Goal: Task Accomplishment & Management: Use online tool/utility

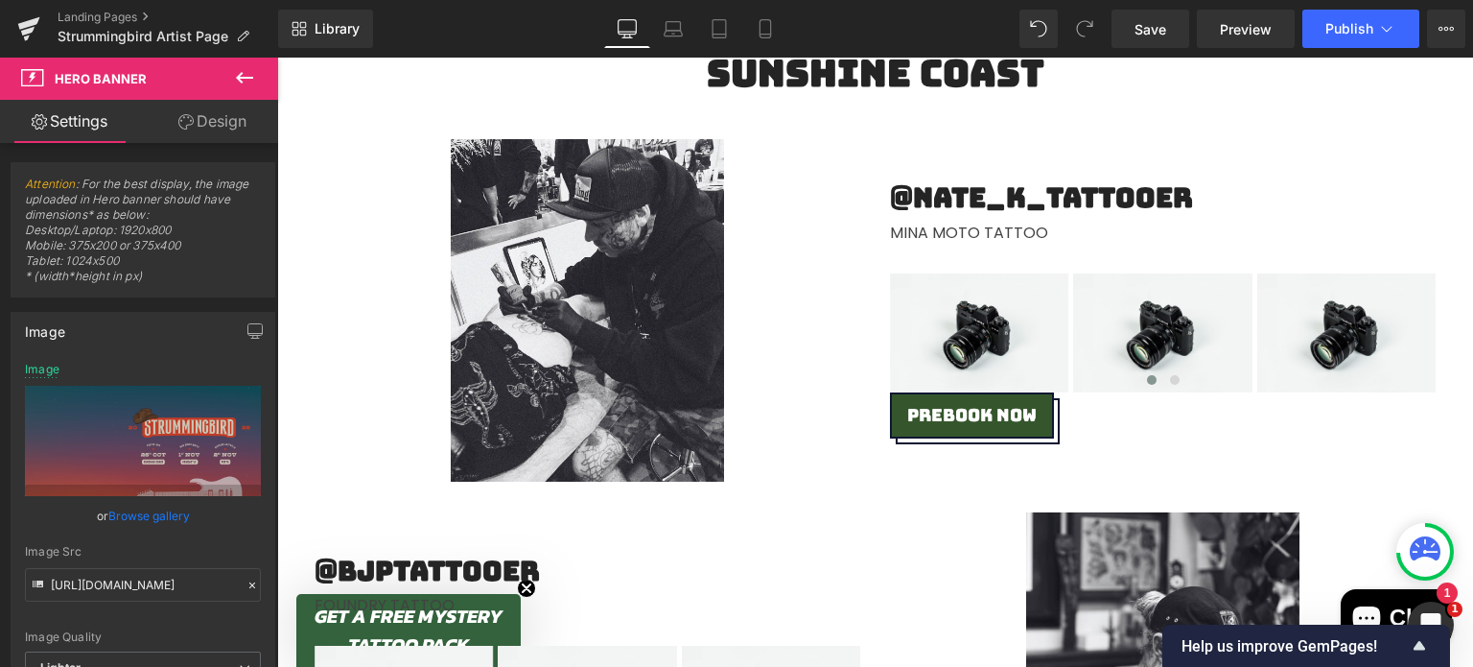
scroll to position [937, 0]
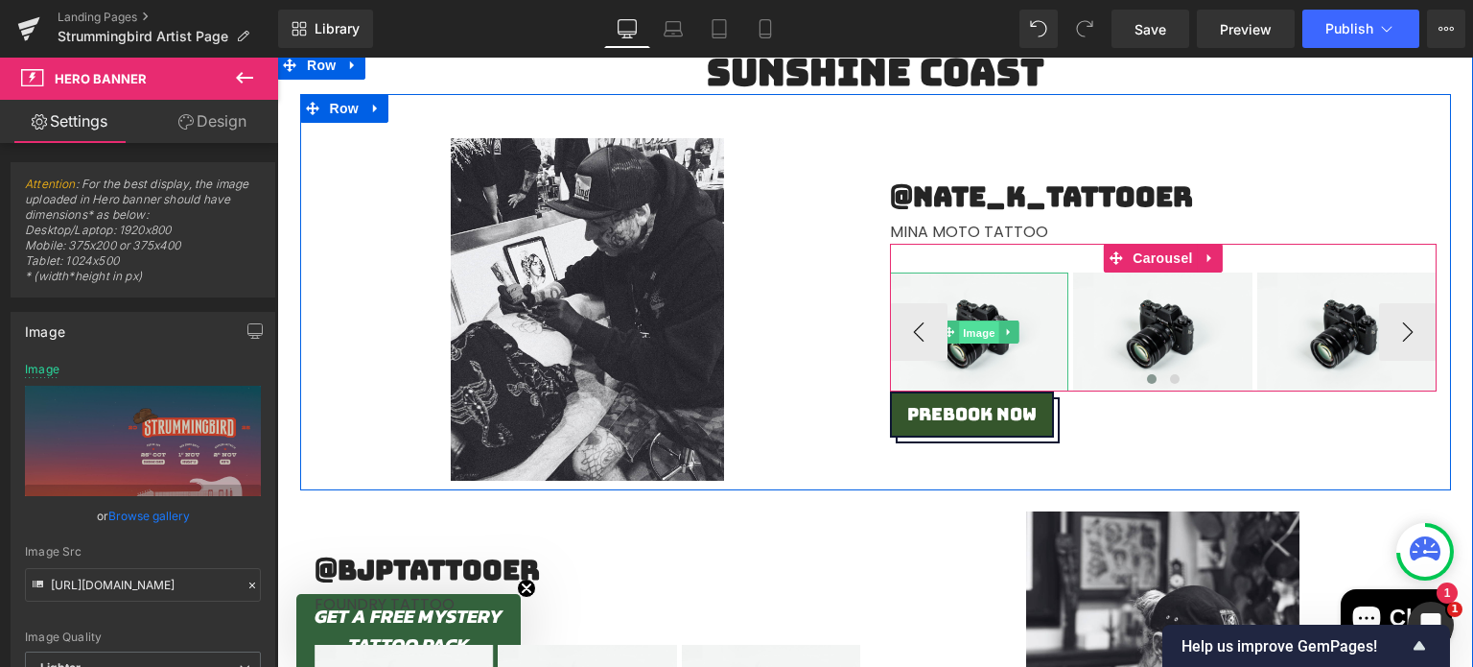
click at [976, 332] on span "Image" at bounding box center [979, 332] width 40 height 23
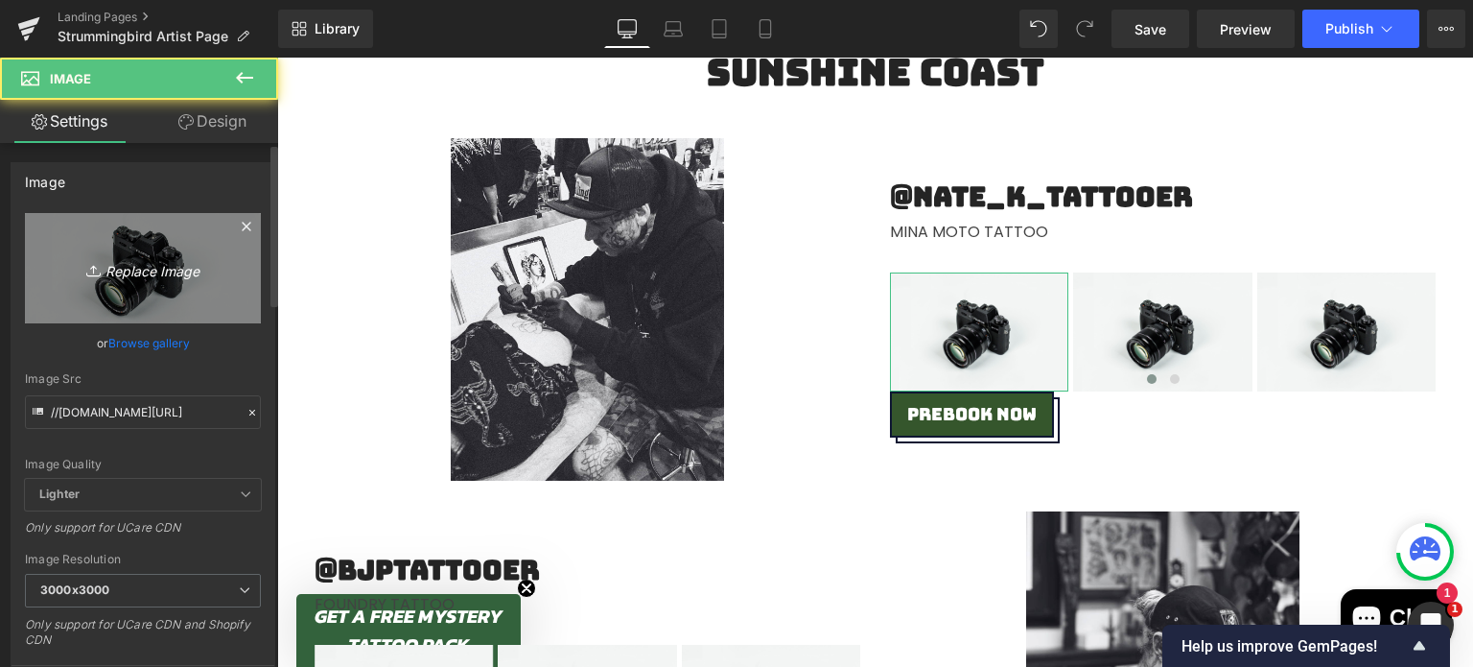
click at [137, 260] on icon "Replace Image" at bounding box center [142, 268] width 153 height 24
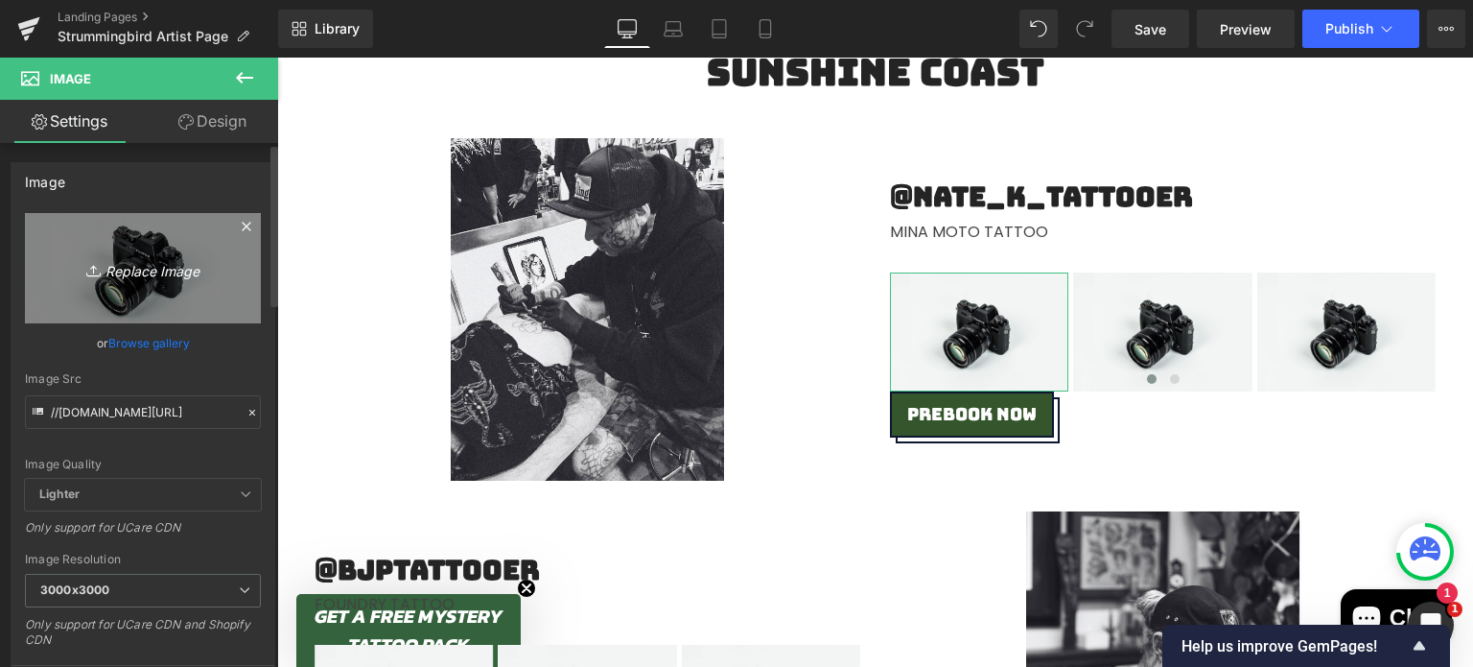
type input "C:\fakepath\Untitled_Artwork.jpg"
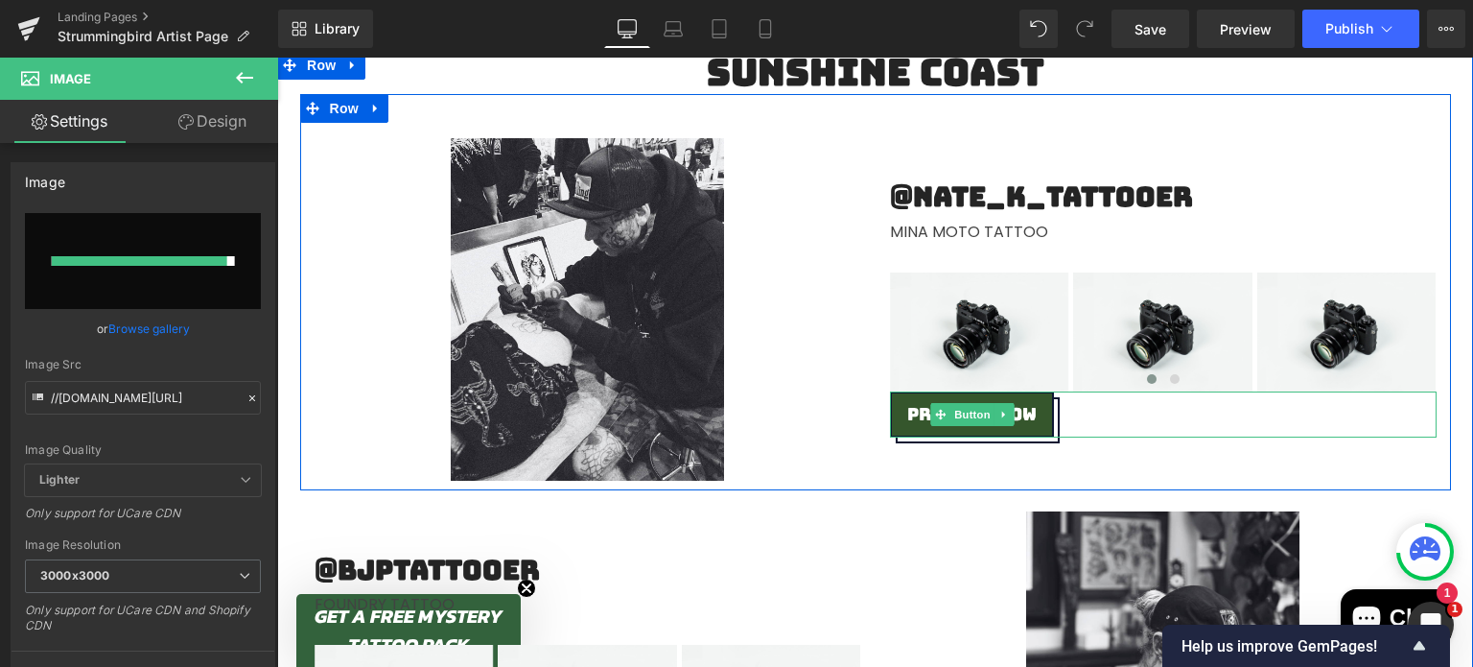
type input "[URL][DOMAIN_NAME]"
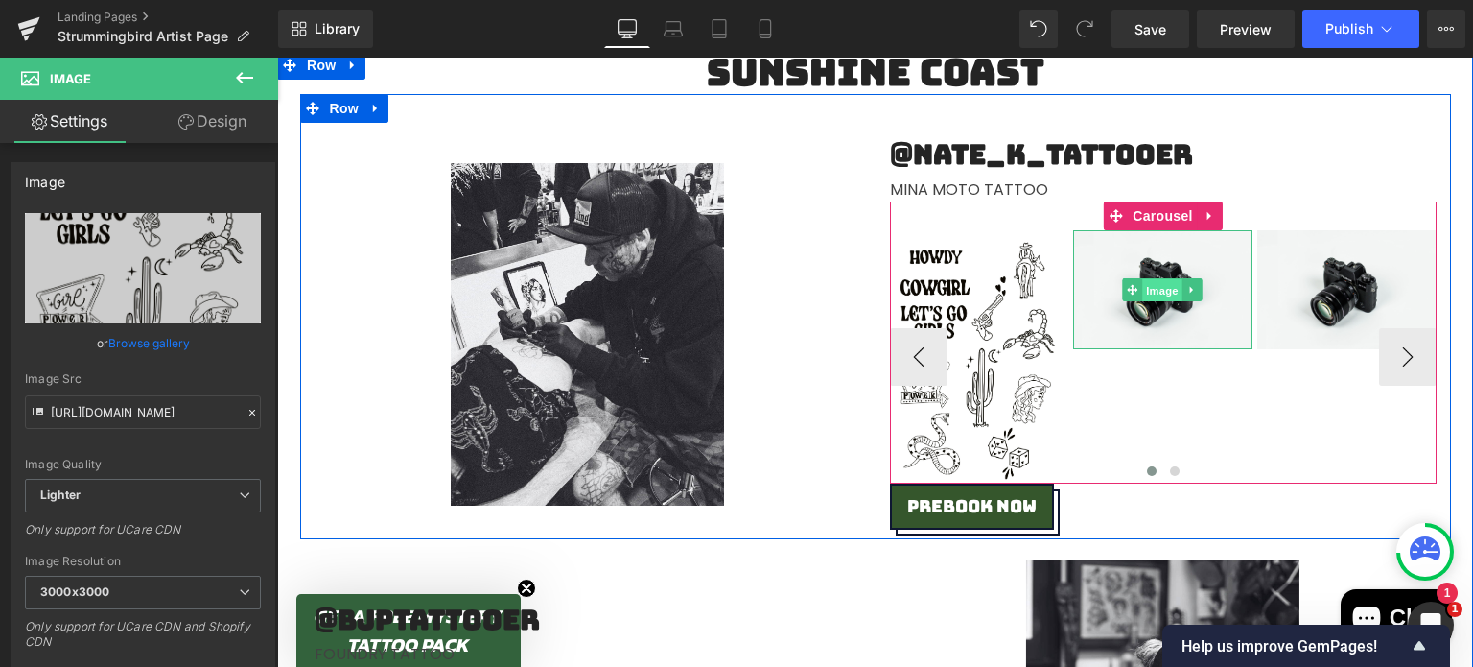
click at [1147, 292] on span "Image" at bounding box center [1163, 290] width 40 height 23
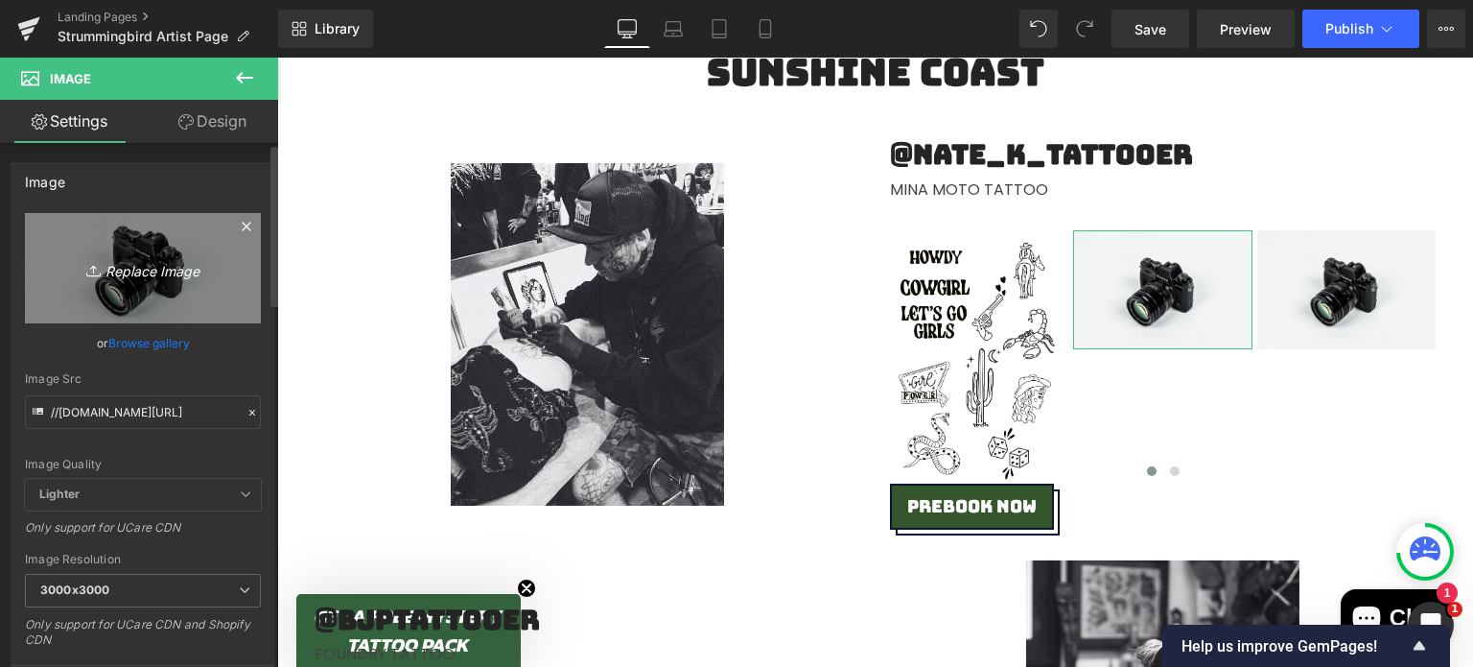
click at [161, 264] on icon "Replace Image" at bounding box center [142, 268] width 153 height 24
type input "C:\fakepath\Untitled_Artwork (1).jpg"
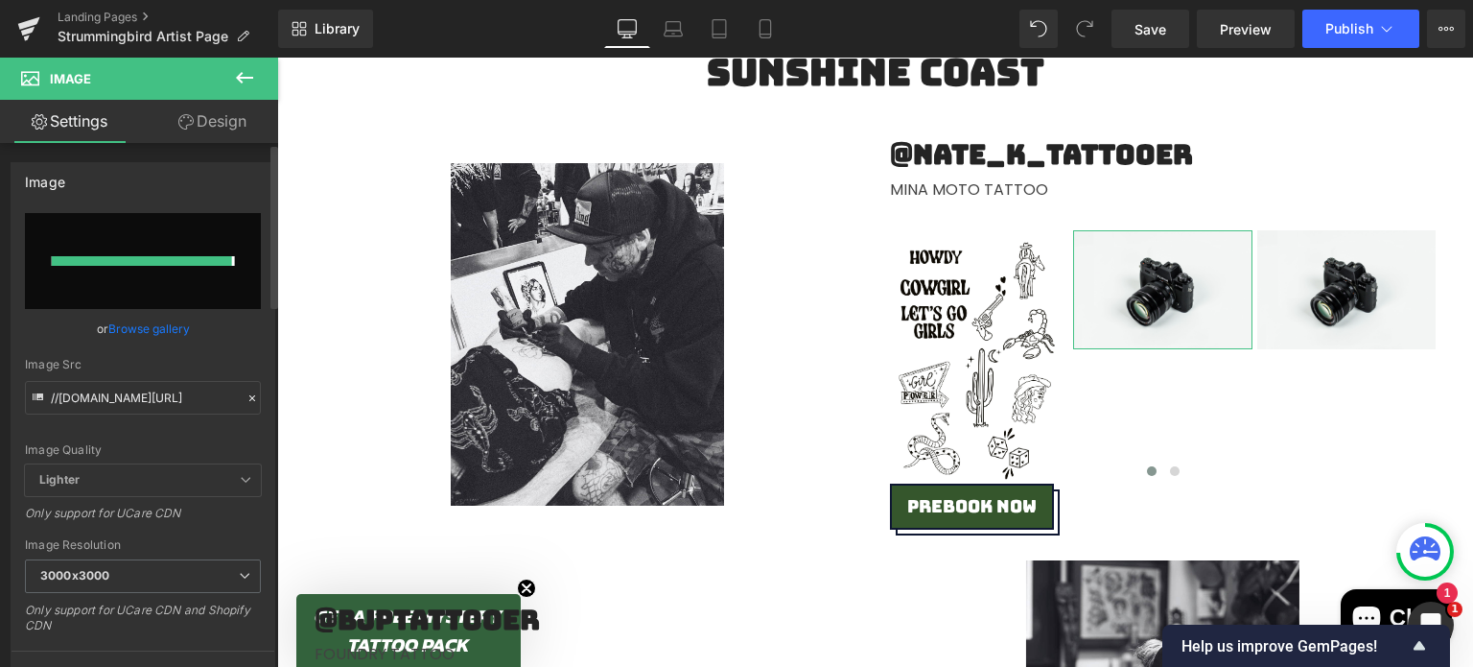
type input "[URL][DOMAIN_NAME]"
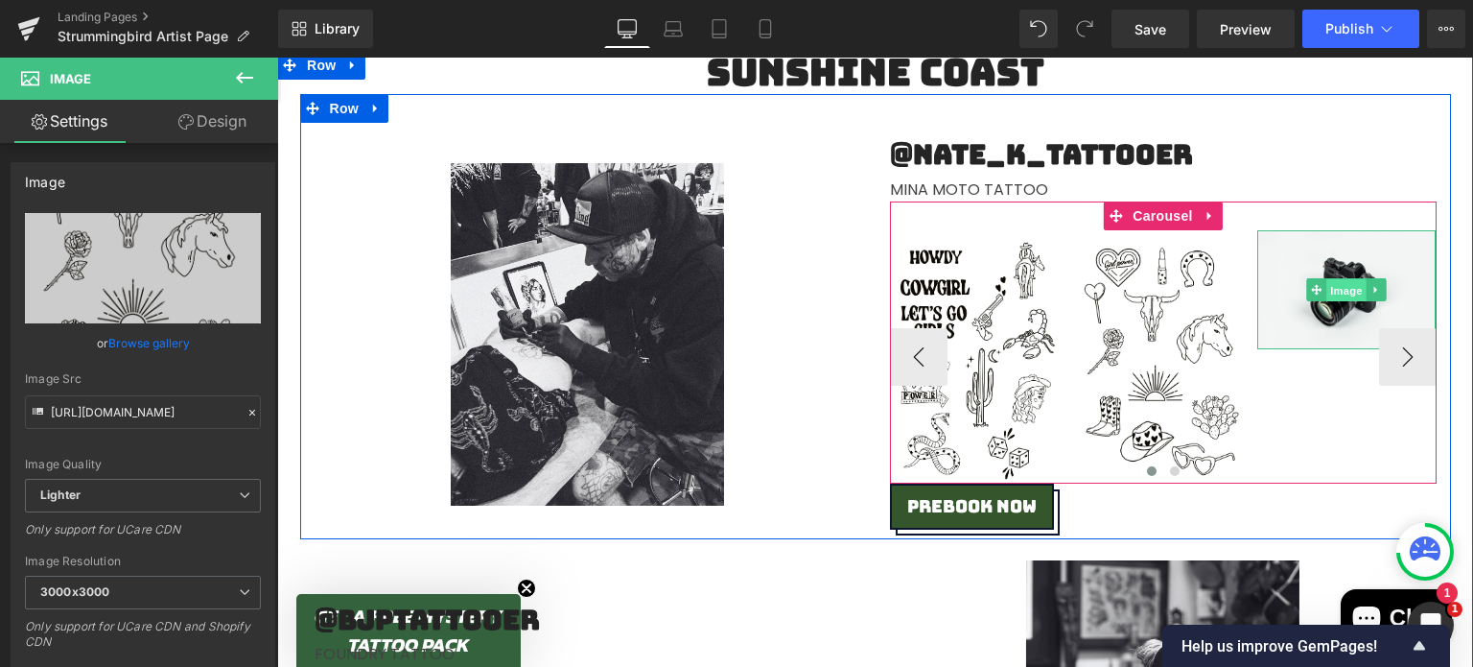
click at [1330, 288] on span "Image" at bounding box center [1346, 290] width 40 height 23
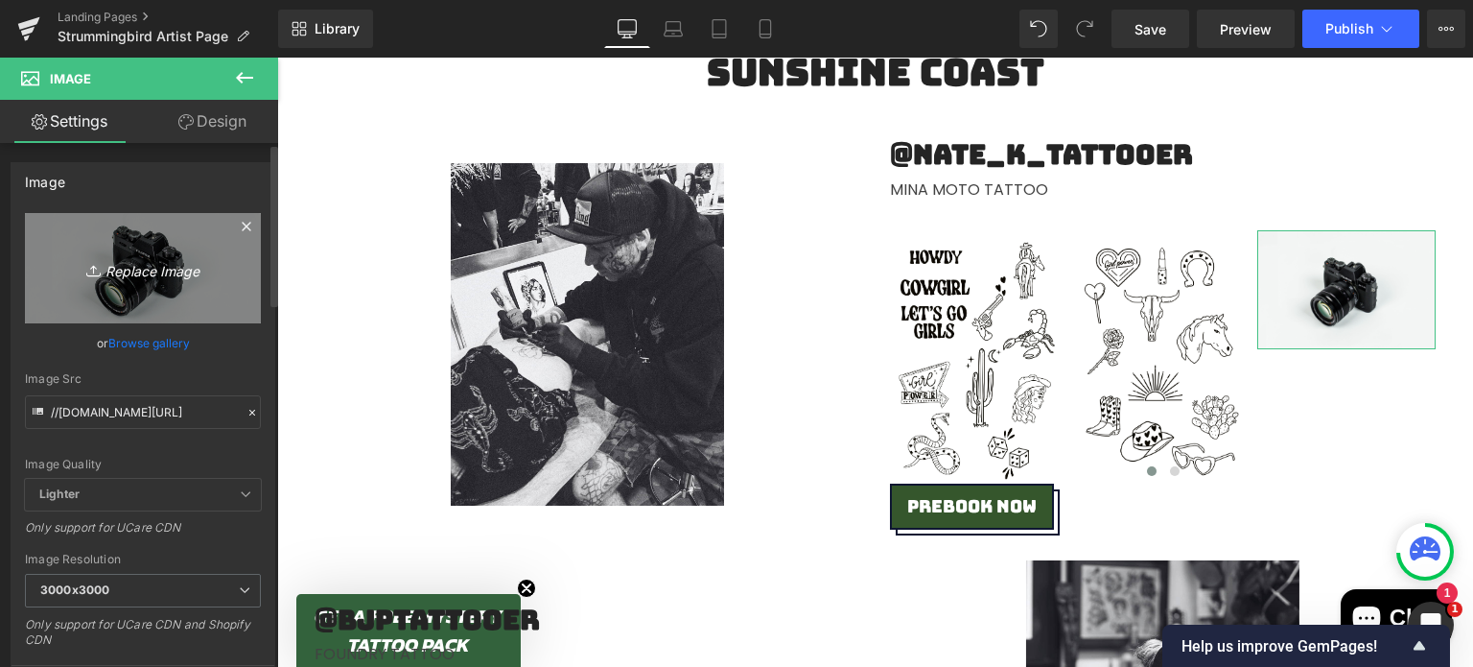
click at [134, 265] on icon "Replace Image" at bounding box center [142, 268] width 153 height 24
type input "C:\fakepath\Untitled_Artwork (2).jpg"
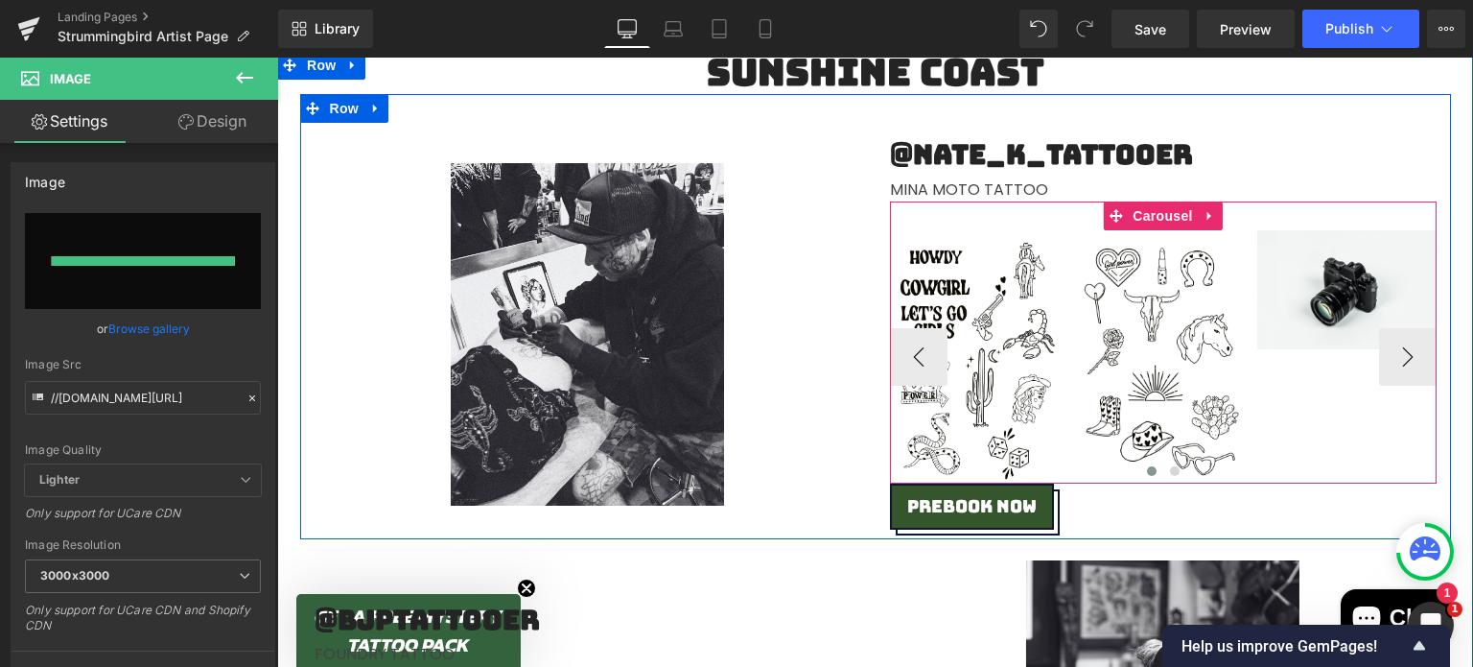
type input "[URL][DOMAIN_NAME]"
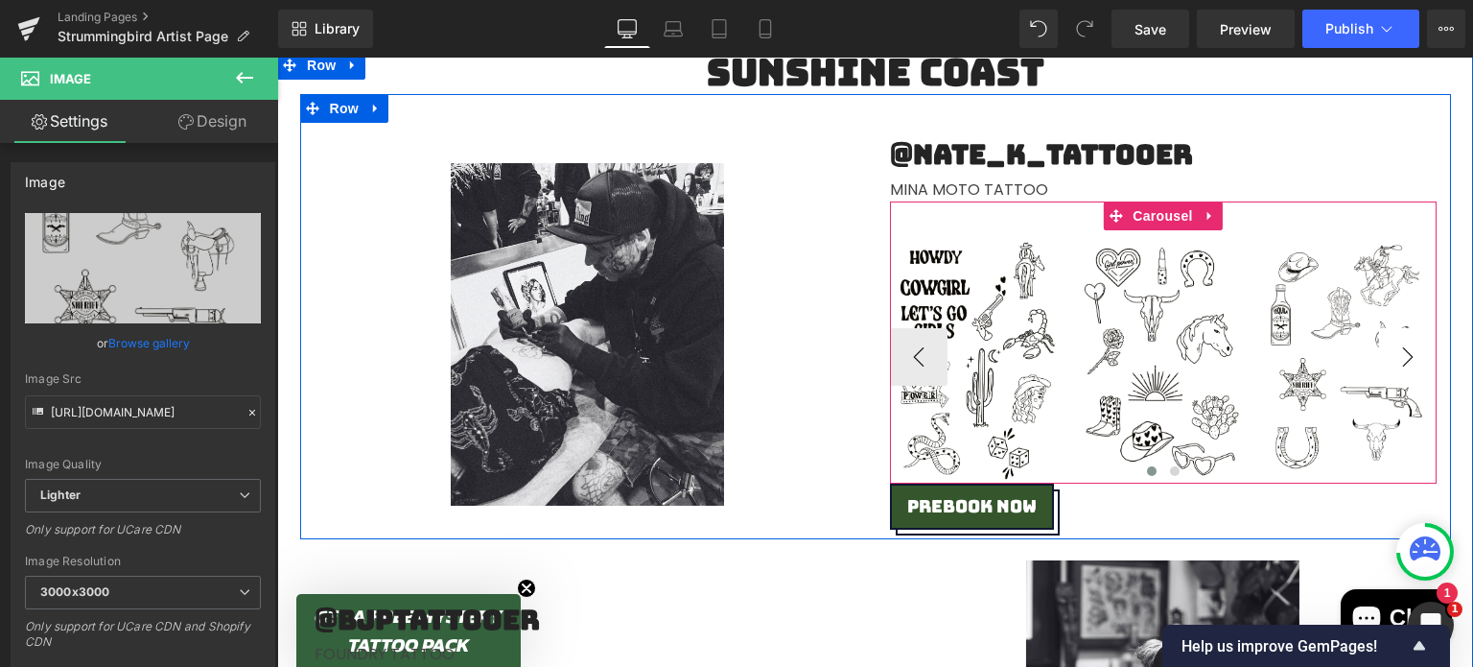
click at [1405, 347] on button "›" at bounding box center [1408, 357] width 58 height 58
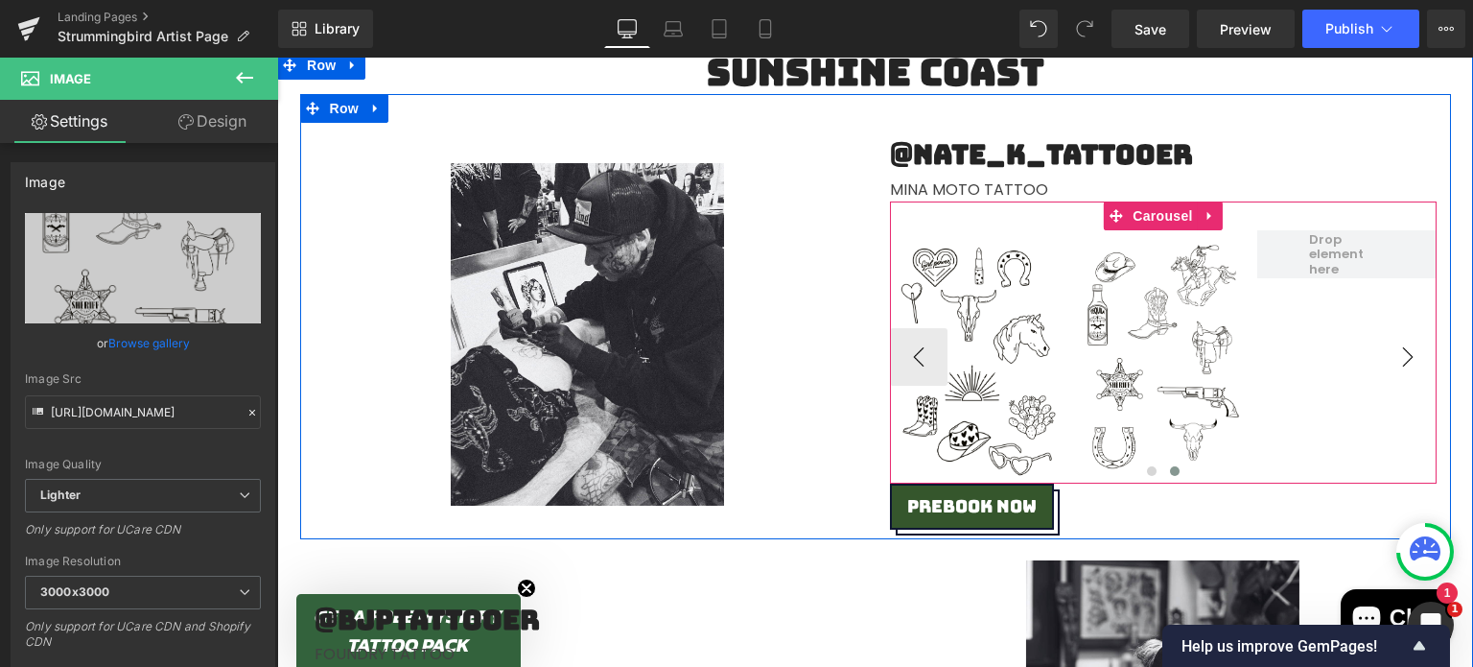
click at [1405, 348] on button "›" at bounding box center [1408, 357] width 58 height 58
click at [1403, 349] on button "›" at bounding box center [1408, 357] width 58 height 58
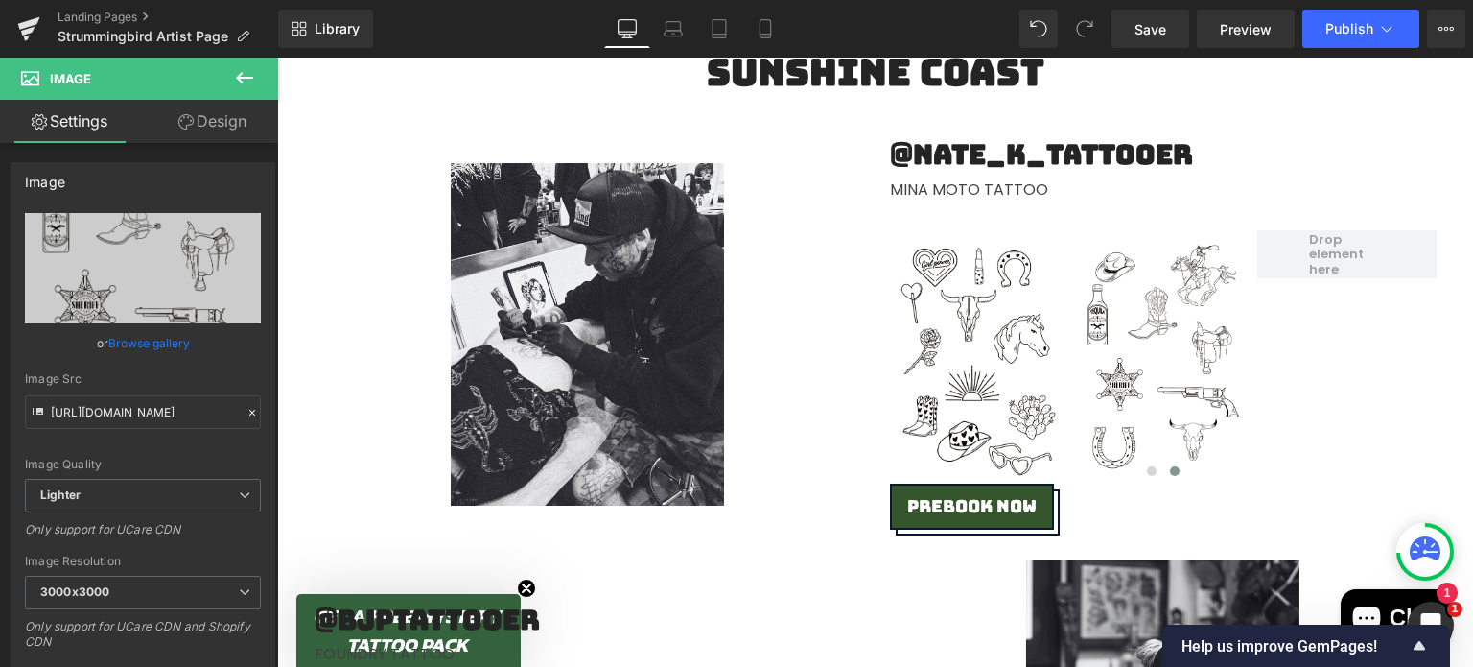
click at [247, 71] on icon at bounding box center [244, 77] width 23 height 23
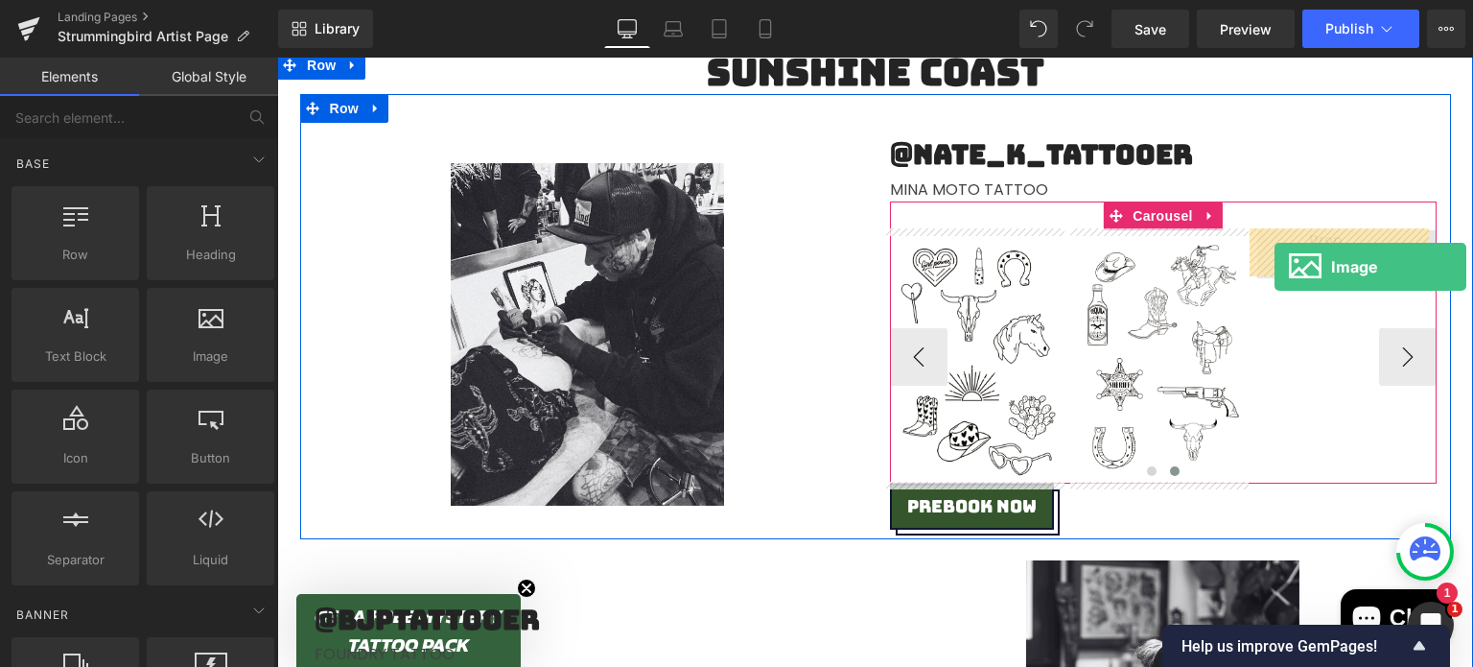
drag, startPoint x: 477, startPoint y: 387, endPoint x: 1276, endPoint y: 268, distance: 807.9
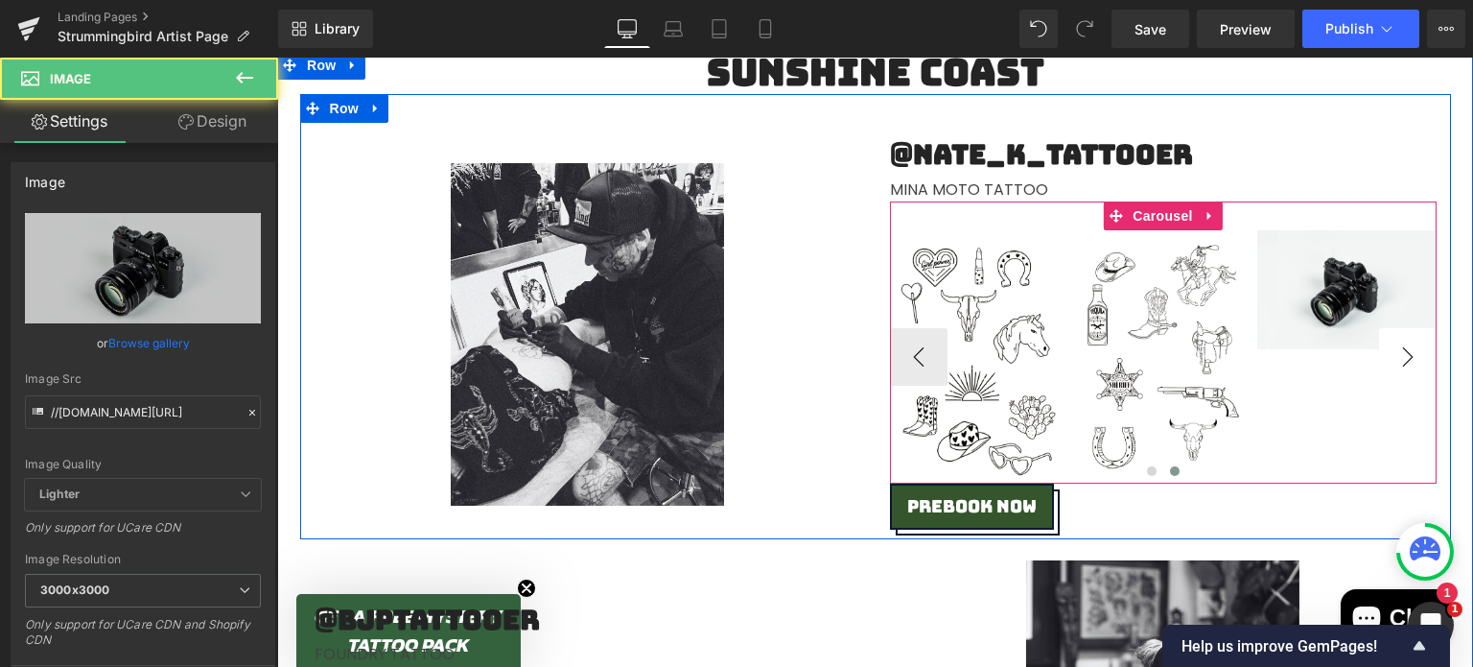
click at [1404, 371] on button "›" at bounding box center [1408, 357] width 58 height 58
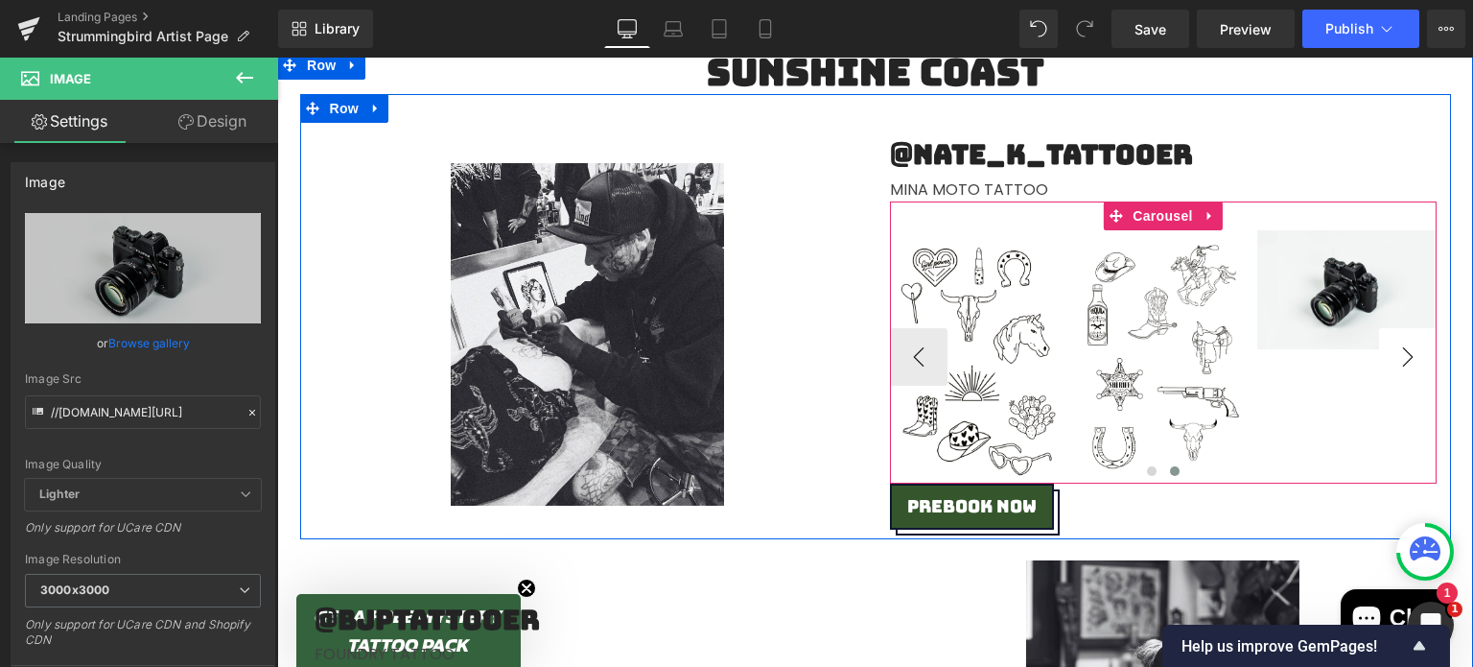
click at [1405, 348] on button "›" at bounding box center [1408, 357] width 58 height 58
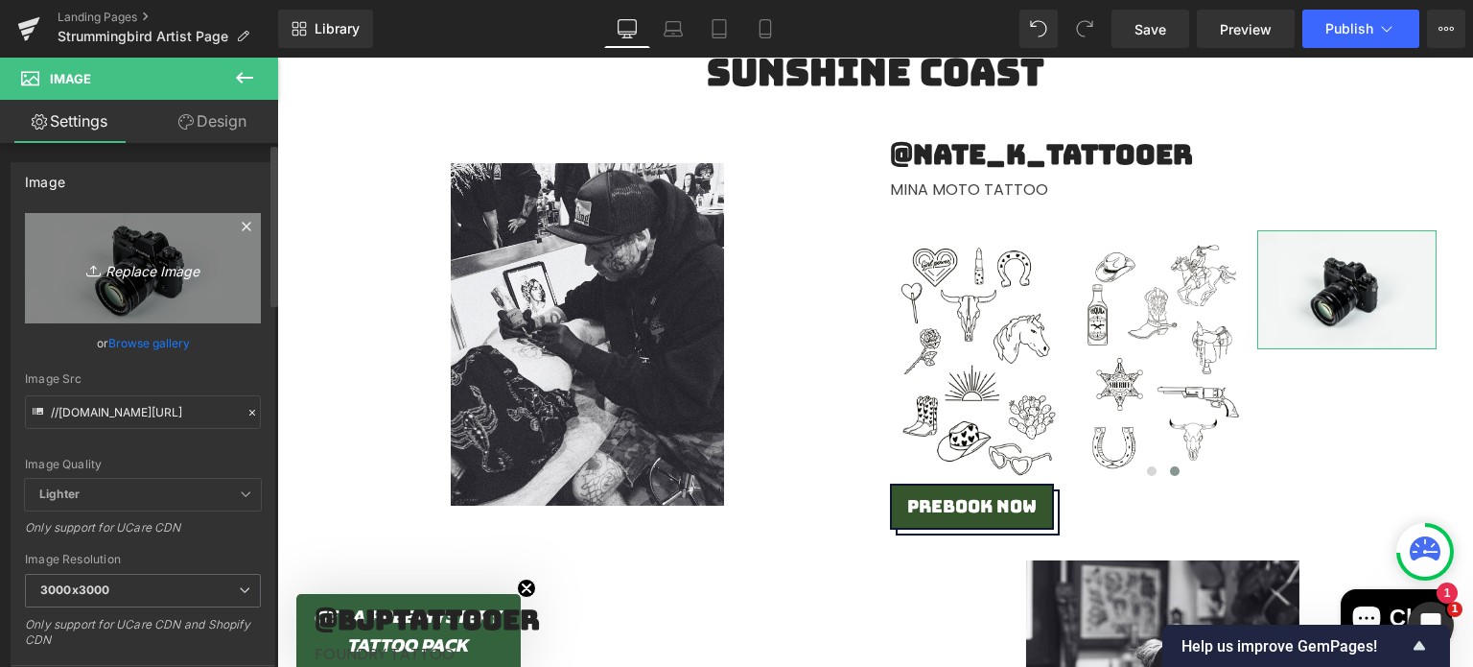
click at [133, 279] on icon "Replace Image" at bounding box center [142, 268] width 153 height 24
type input "C:\fakepath\Untitled_Artwork (3).jpg"
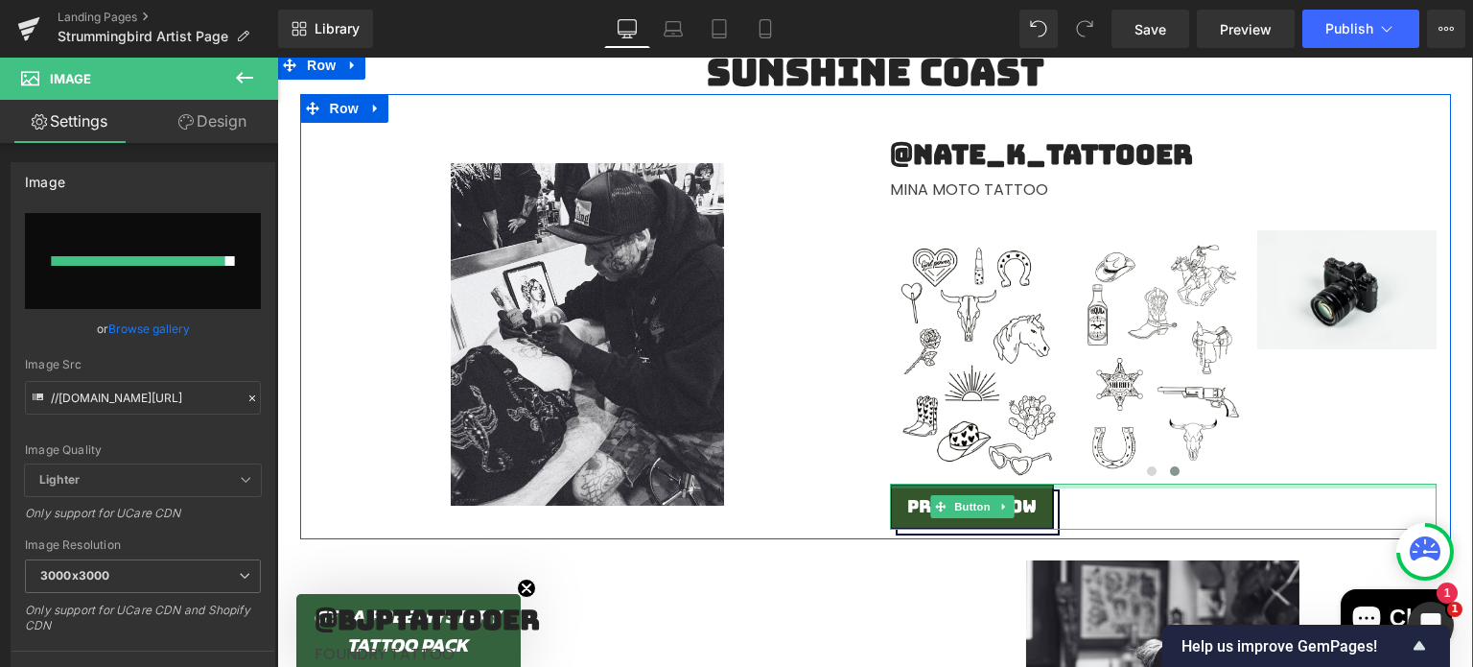
type input "[URL][DOMAIN_NAME]"
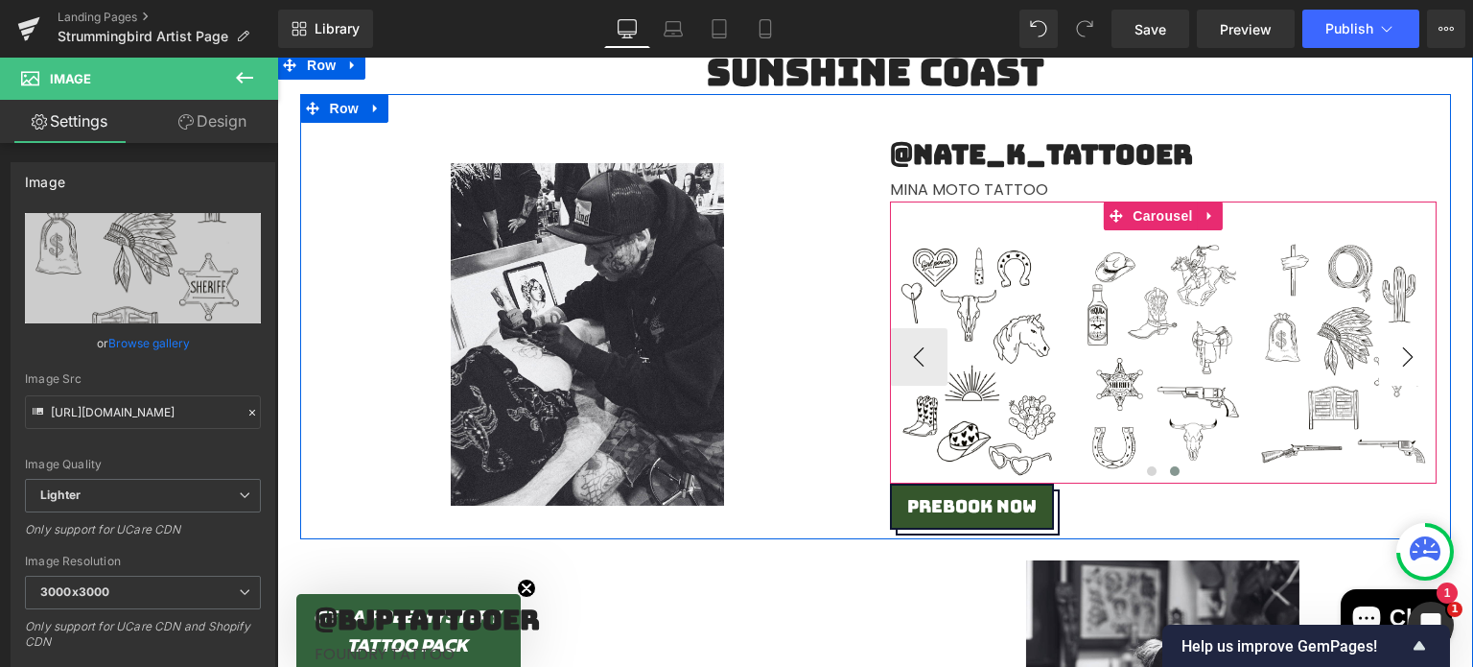
click at [1410, 364] on button "›" at bounding box center [1408, 357] width 58 height 58
click at [1400, 359] on button "›" at bounding box center [1408, 357] width 58 height 58
click at [1397, 356] on button "›" at bounding box center [1408, 357] width 58 height 58
click at [927, 374] on button "‹" at bounding box center [919, 357] width 58 height 58
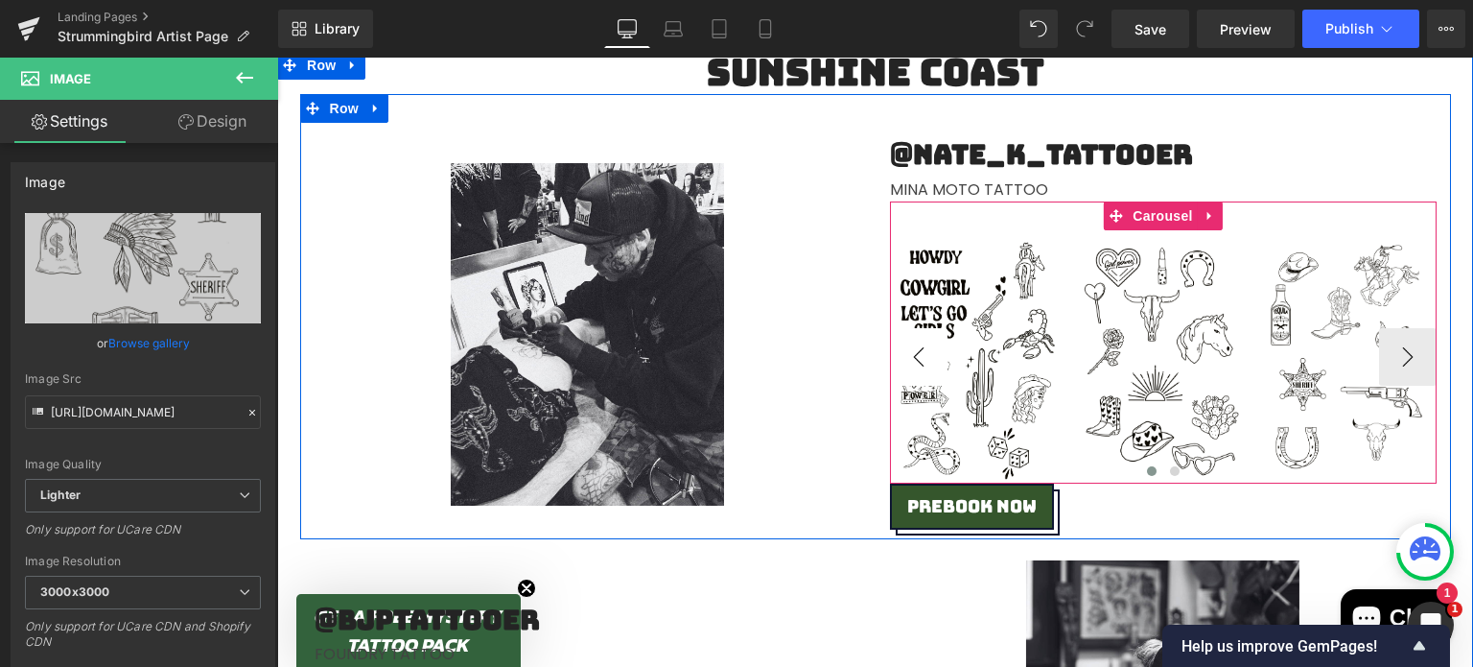
click at [914, 363] on button "‹" at bounding box center [919, 357] width 58 height 58
click at [913, 364] on button "‹" at bounding box center [919, 357] width 58 height 58
click at [927, 374] on button "‹" at bounding box center [919, 357] width 58 height 58
click at [1401, 357] on button "›" at bounding box center [1408, 357] width 58 height 58
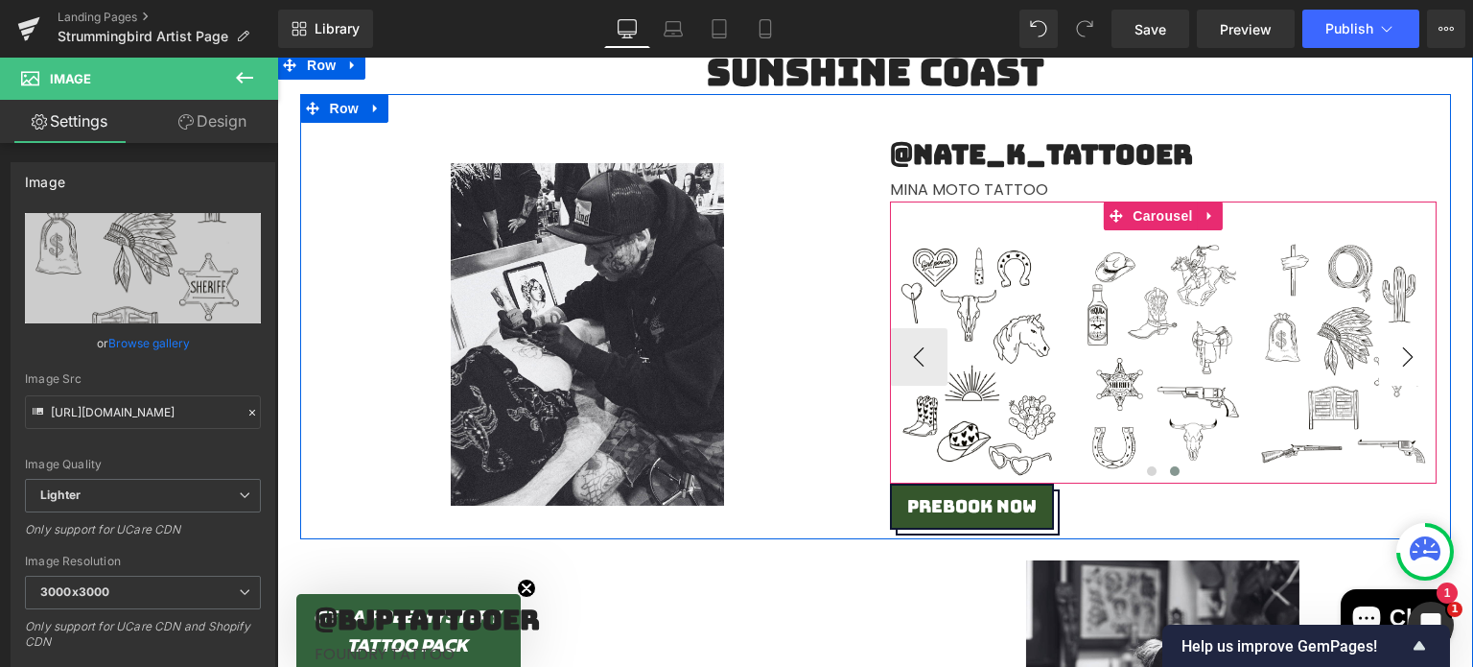
click at [1400, 356] on button "›" at bounding box center [1408, 357] width 58 height 58
click at [1204, 219] on icon at bounding box center [1210, 215] width 13 height 14
click at [1396, 356] on button "›" at bounding box center [1408, 357] width 58 height 58
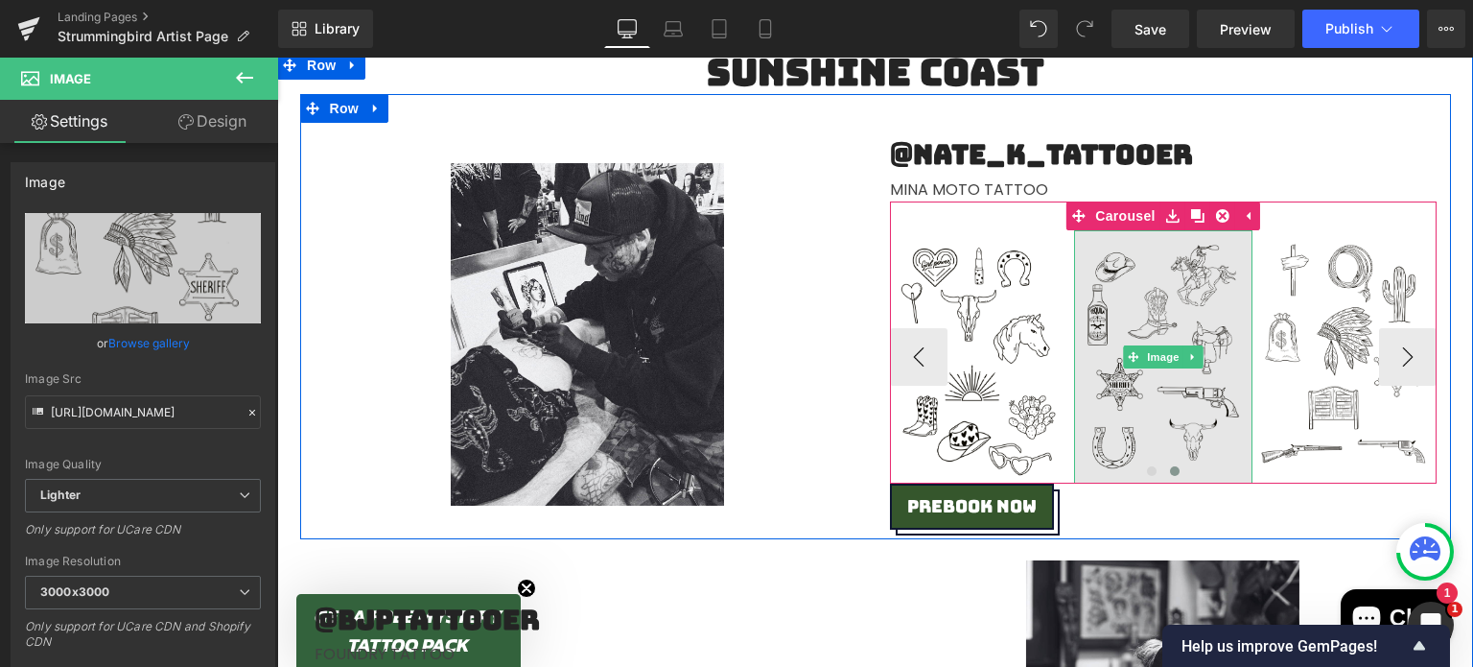
click at [1239, 248] on img at bounding box center [1163, 356] width 179 height 253
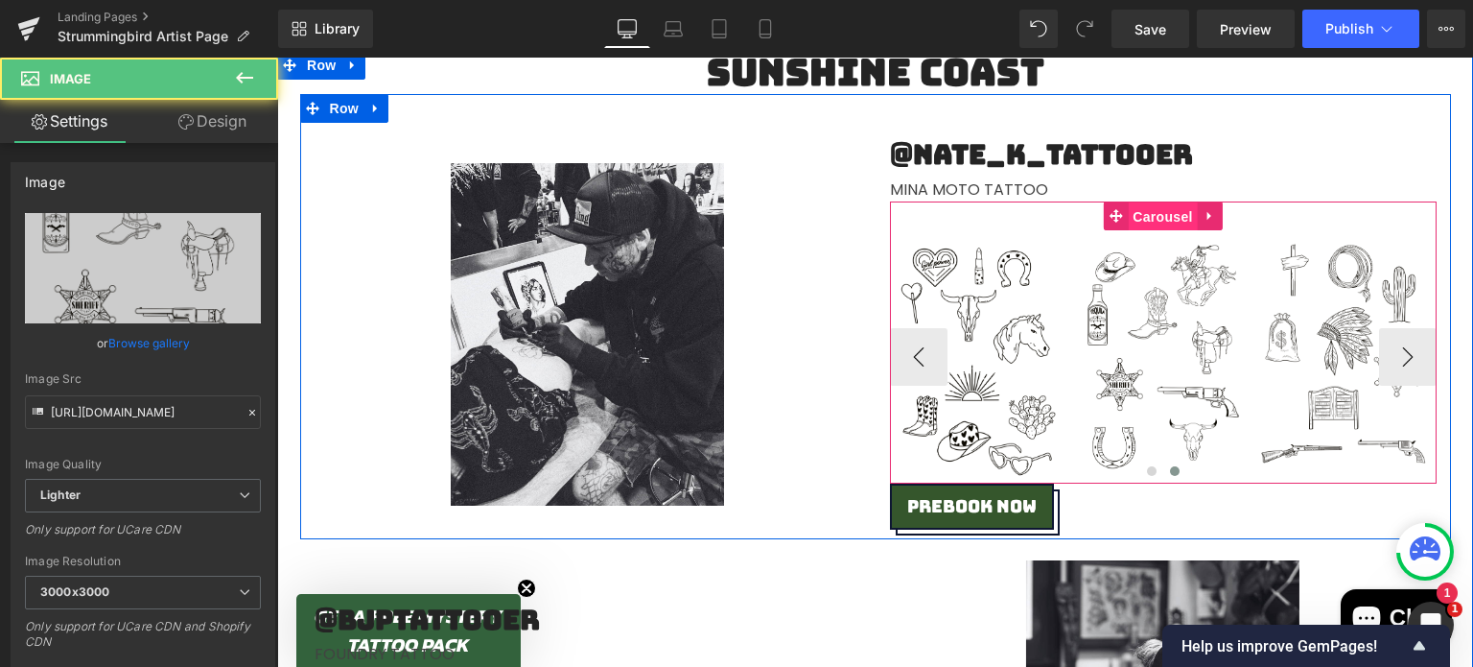
click at [1118, 214] on link "Carousel" at bounding box center [1150, 215] width 94 height 29
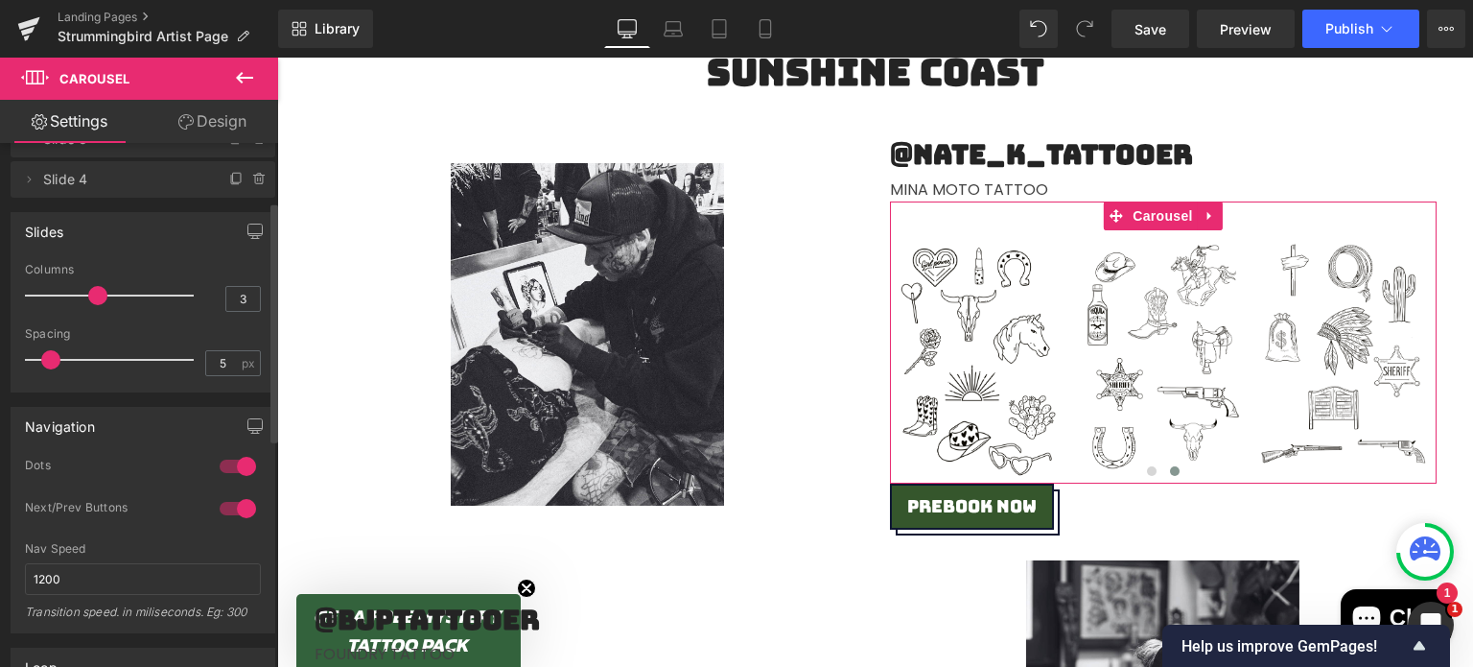
scroll to position [0, 0]
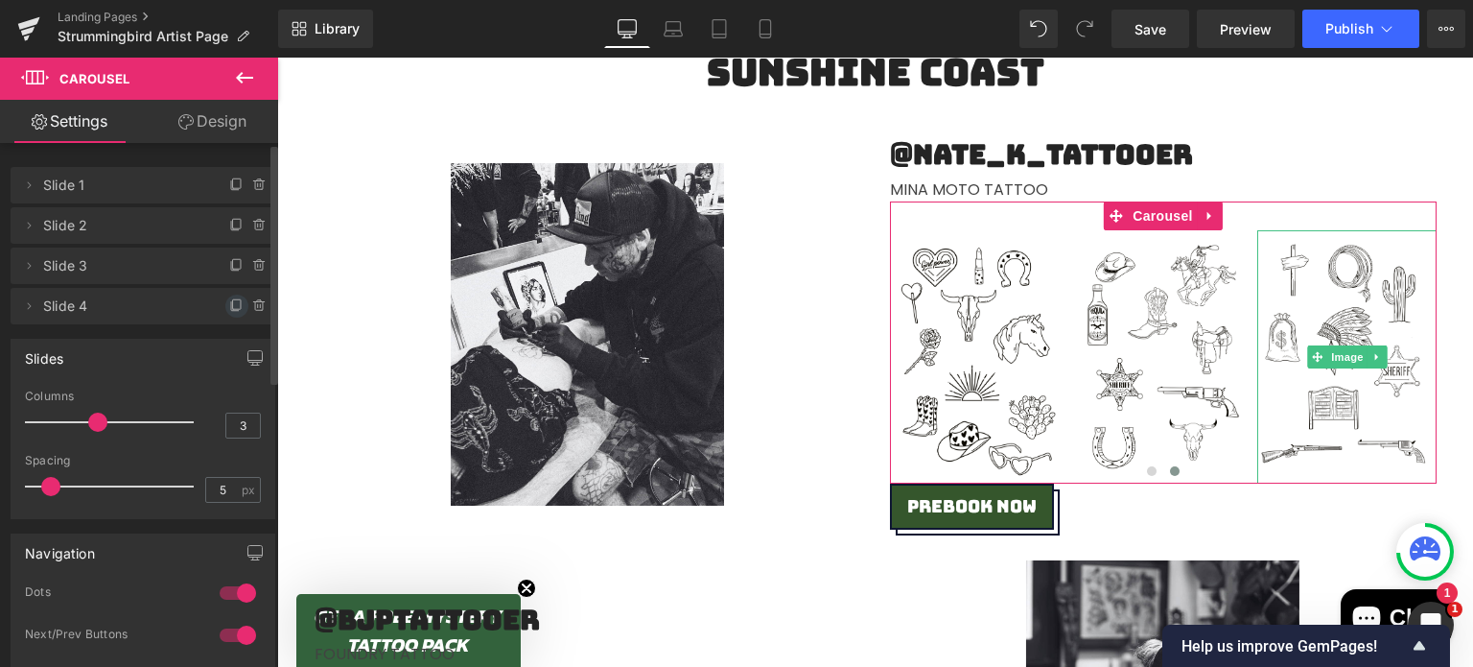
click at [229, 306] on icon at bounding box center [236, 305] width 15 height 15
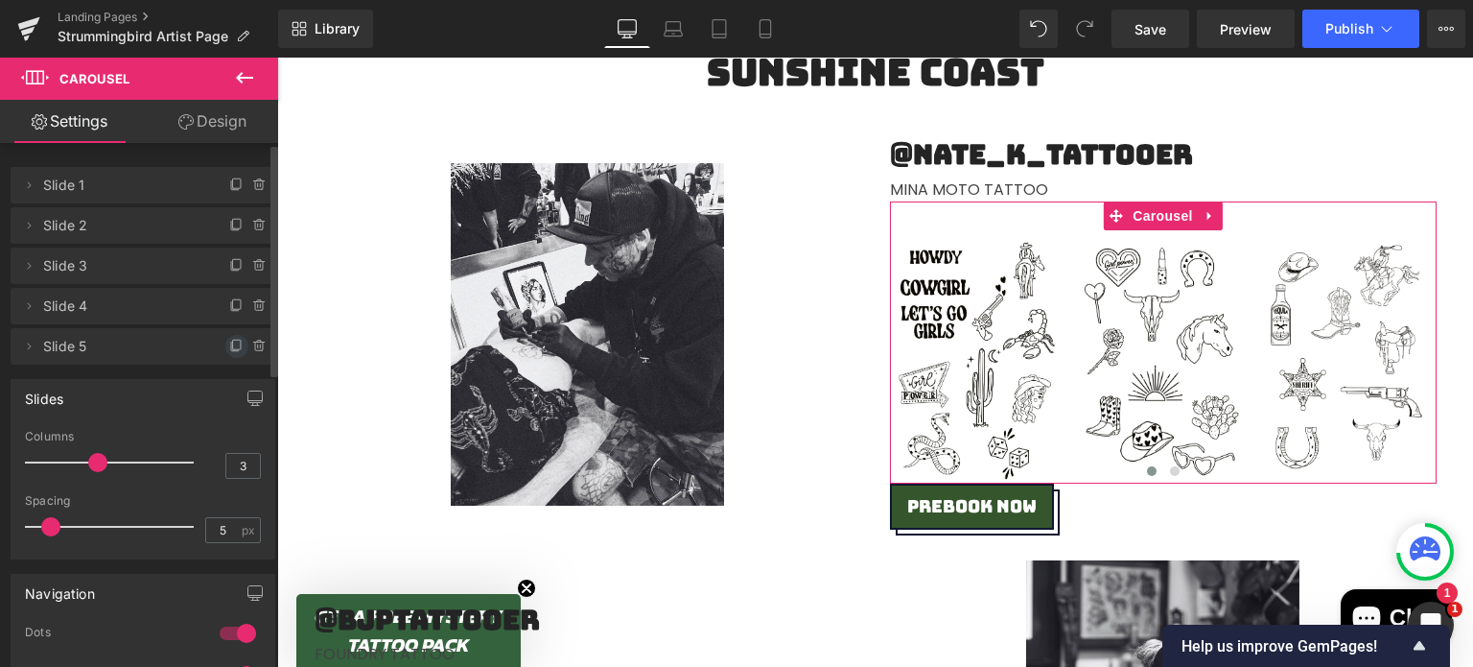
click at [229, 347] on icon at bounding box center [236, 346] width 15 height 15
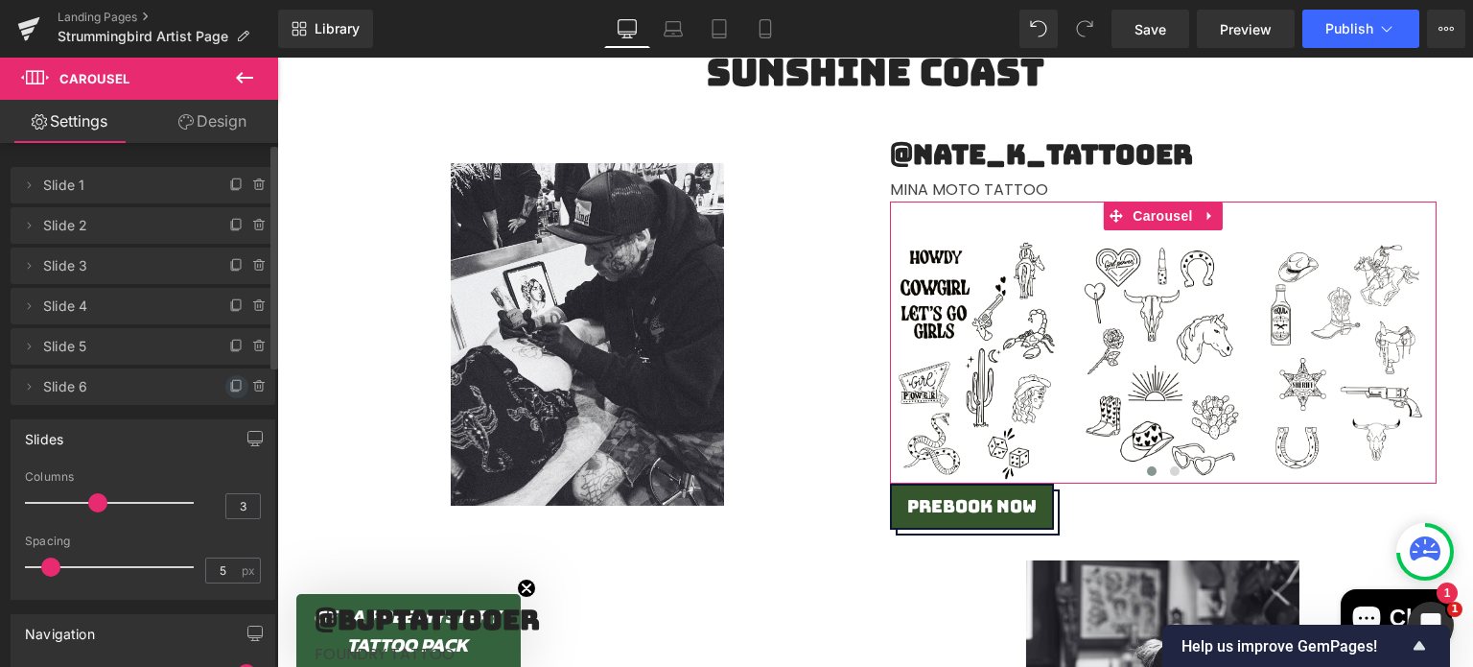
click at [231, 390] on icon at bounding box center [236, 386] width 15 height 15
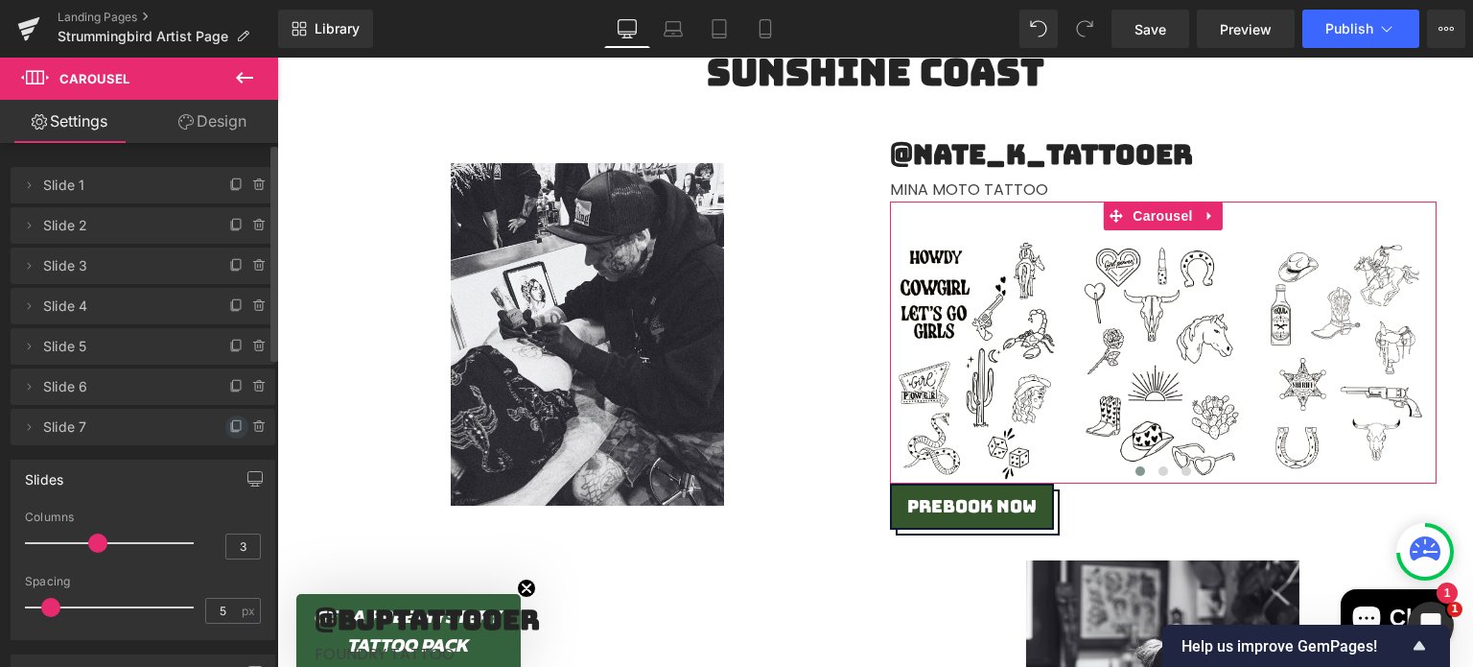
click at [235, 428] on icon at bounding box center [236, 426] width 15 height 15
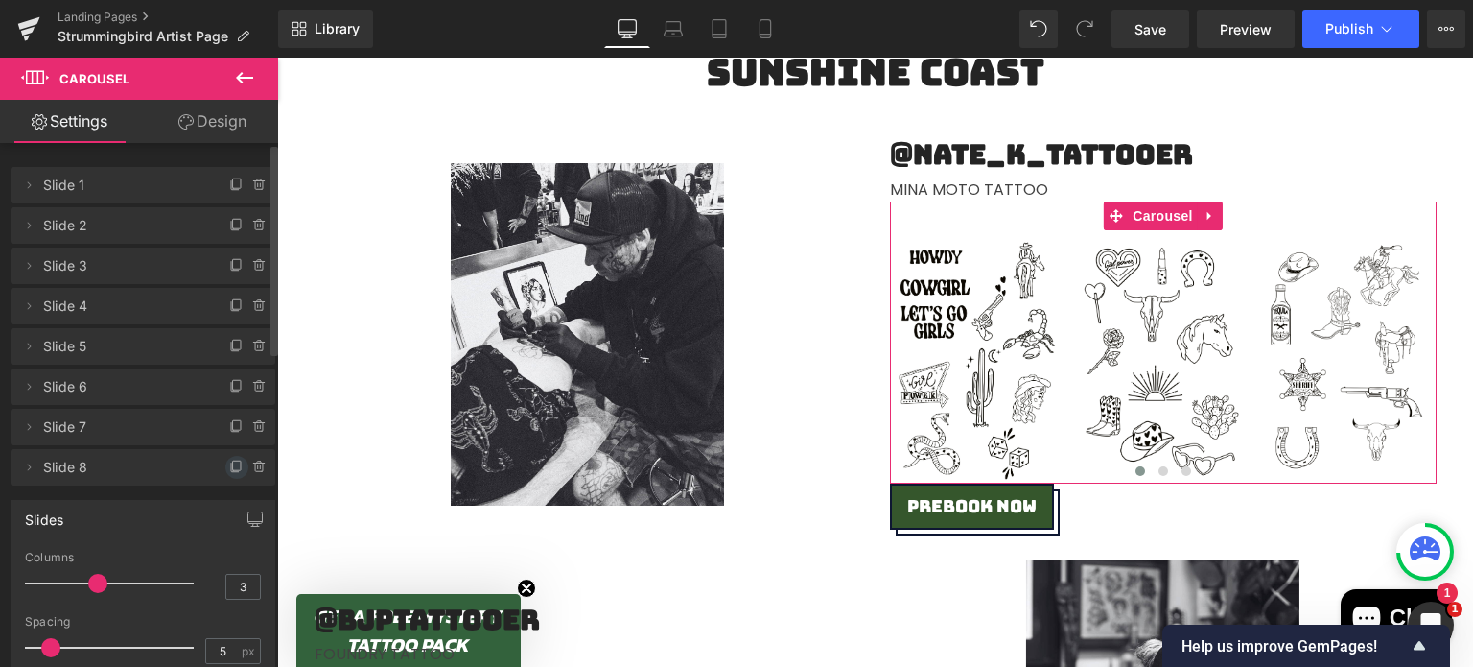
click at [228, 476] on span at bounding box center [236, 467] width 23 height 23
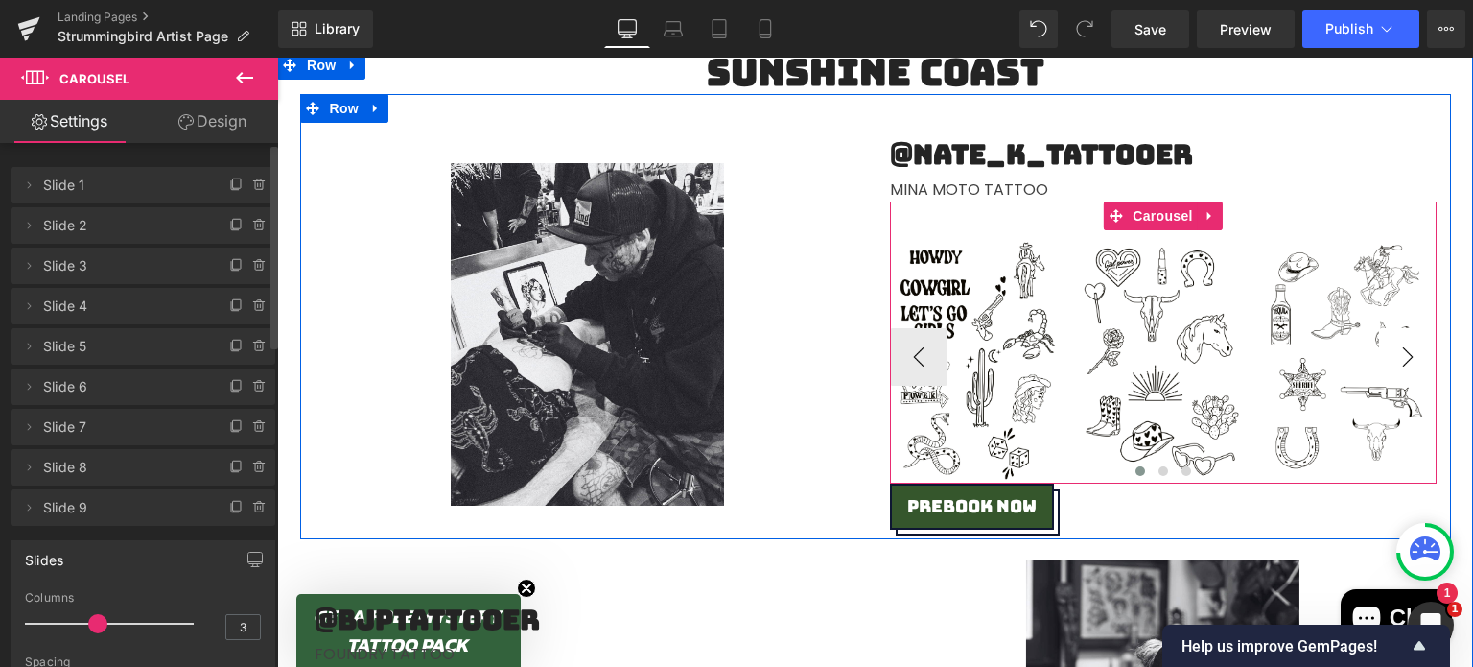
click at [1410, 356] on button "›" at bounding box center [1408, 357] width 58 height 58
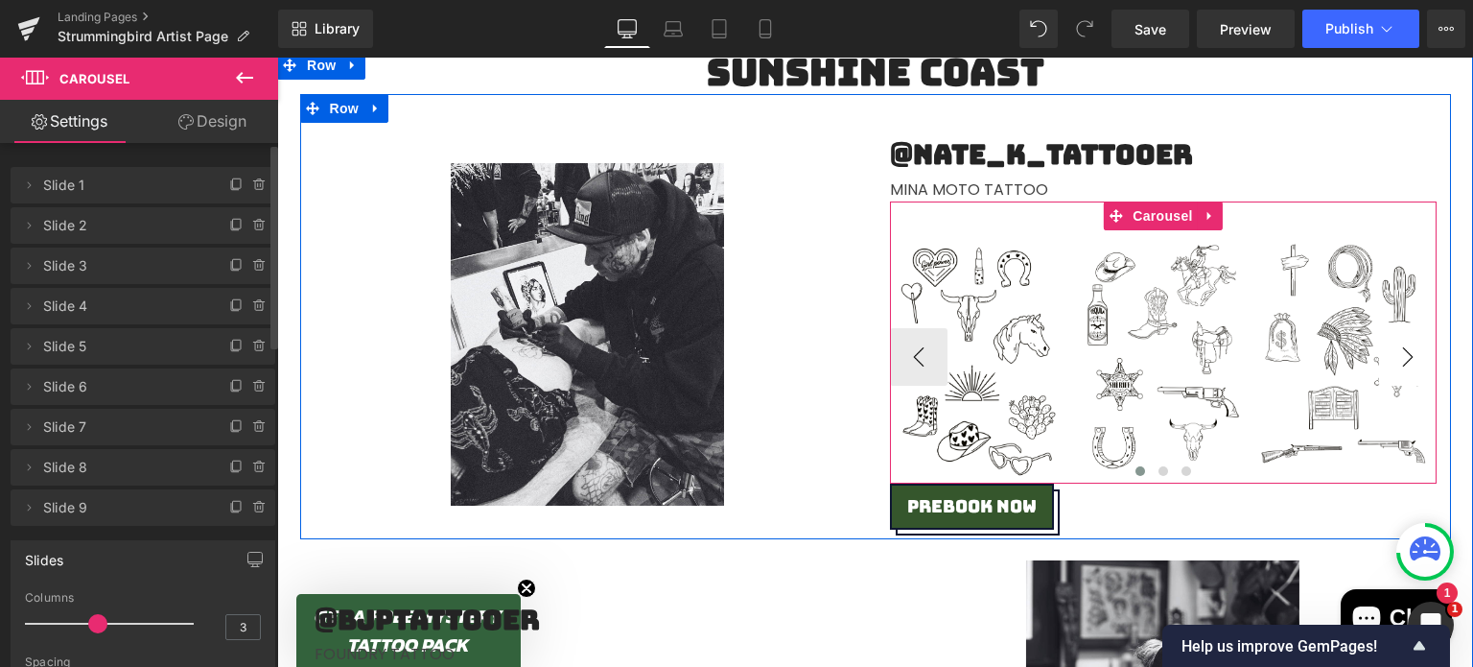
click at [1397, 358] on button "›" at bounding box center [1408, 357] width 58 height 58
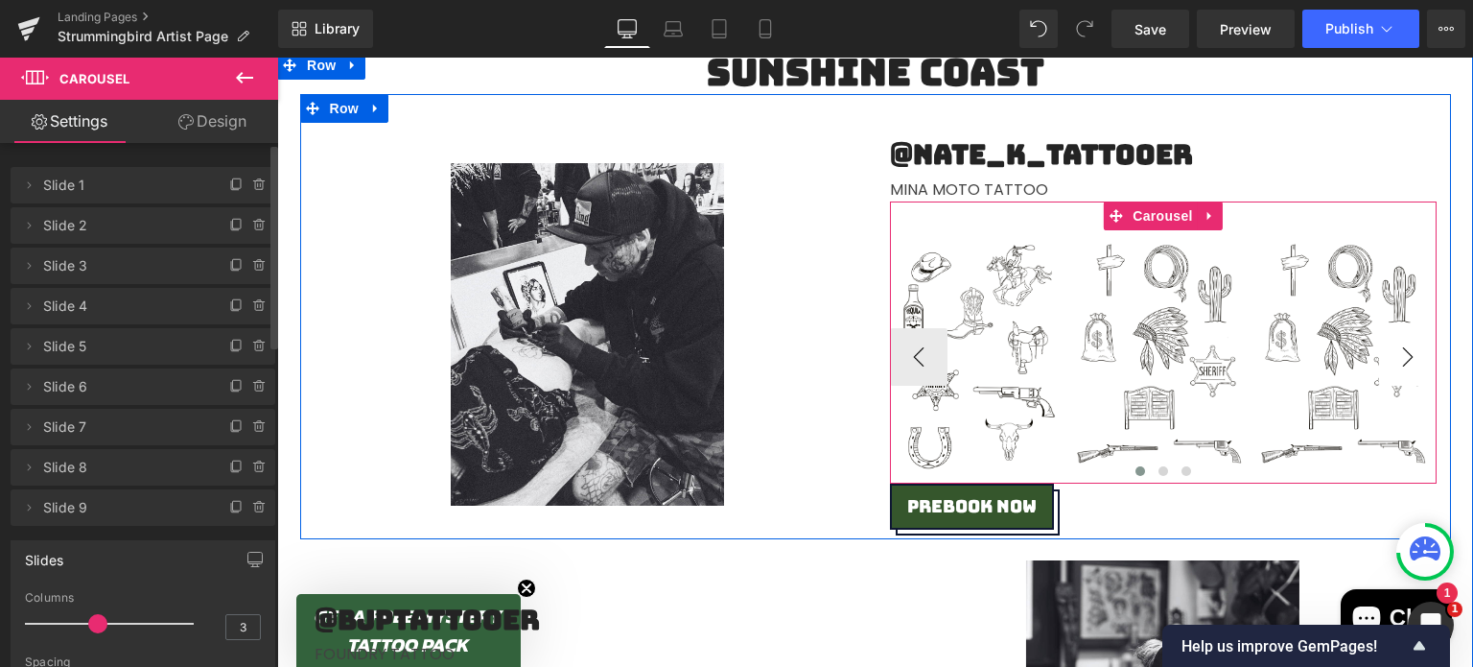
click at [1397, 358] on button "›" at bounding box center [1408, 357] width 58 height 58
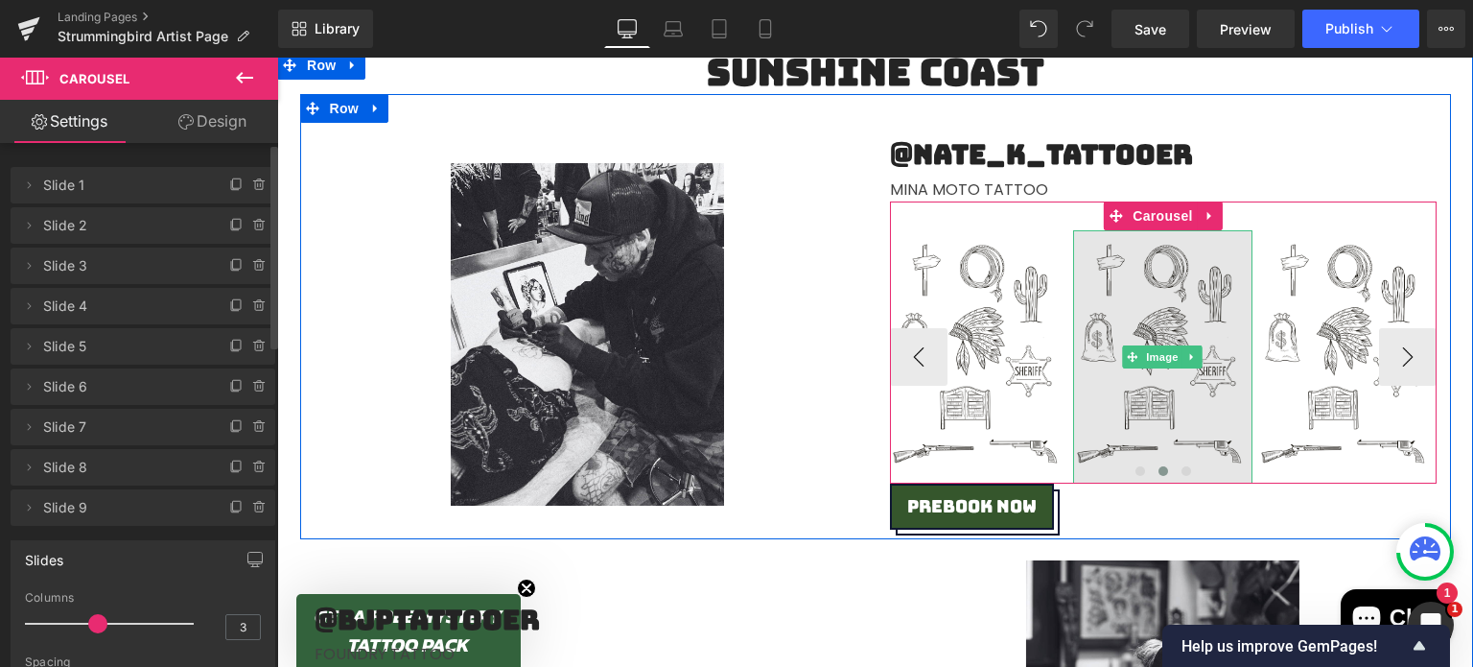
click at [1164, 290] on img at bounding box center [1162, 356] width 179 height 253
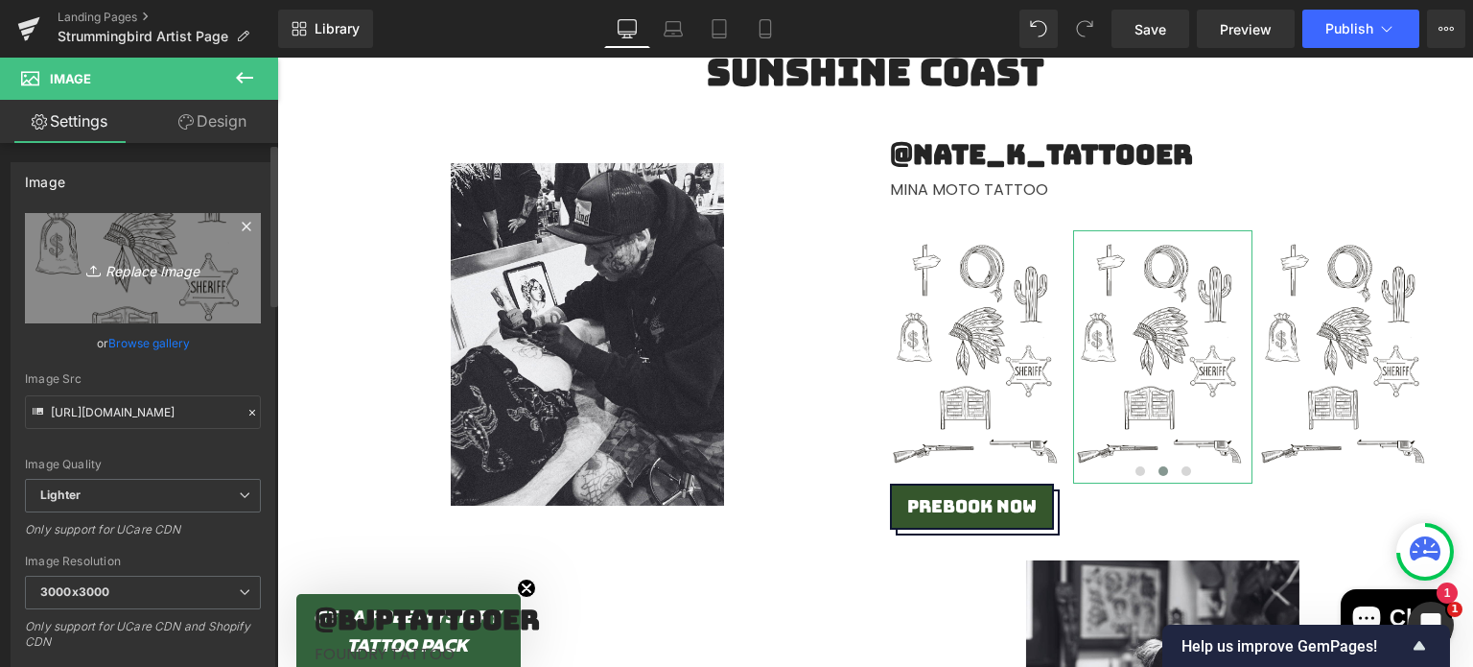
click at [176, 271] on icon "Replace Image" at bounding box center [142, 268] width 153 height 24
type input "C:\fakepath\Untitled_Artwork (4).jpg"
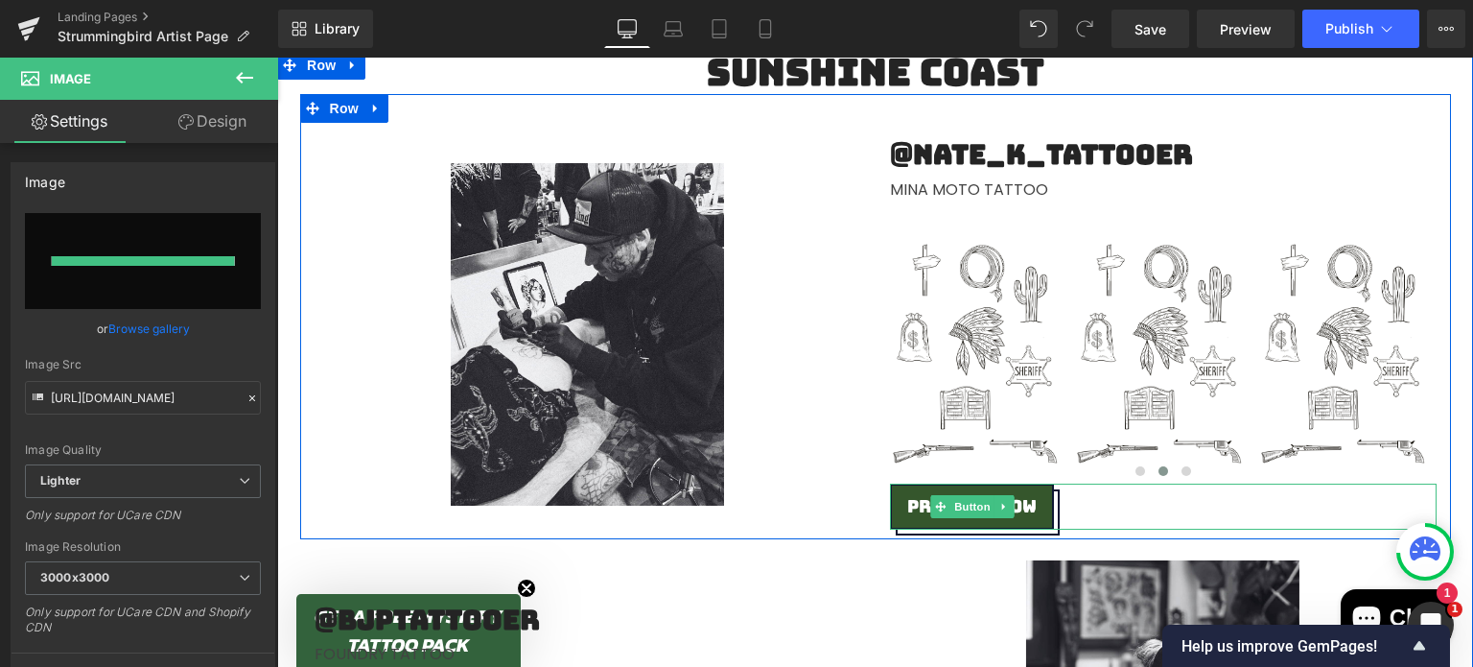
type input "[URL][DOMAIN_NAME]"
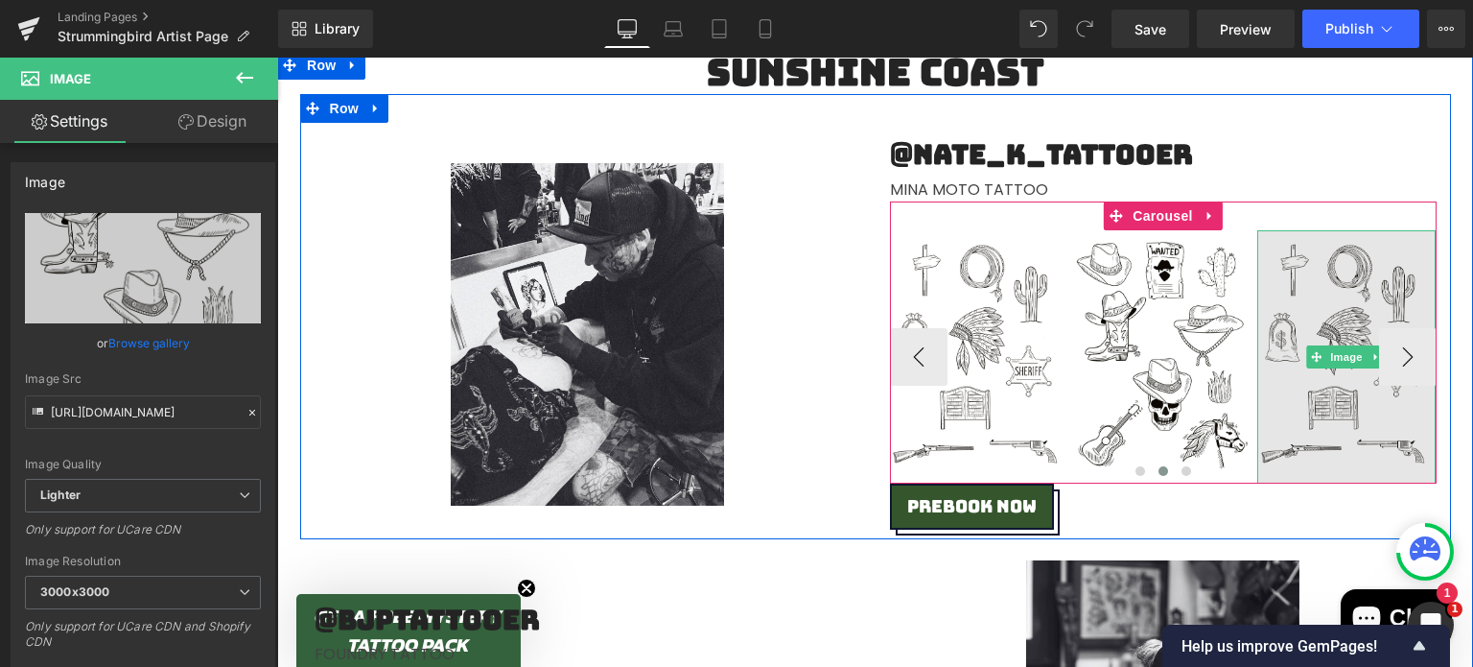
click at [1322, 308] on img at bounding box center [1346, 356] width 179 height 253
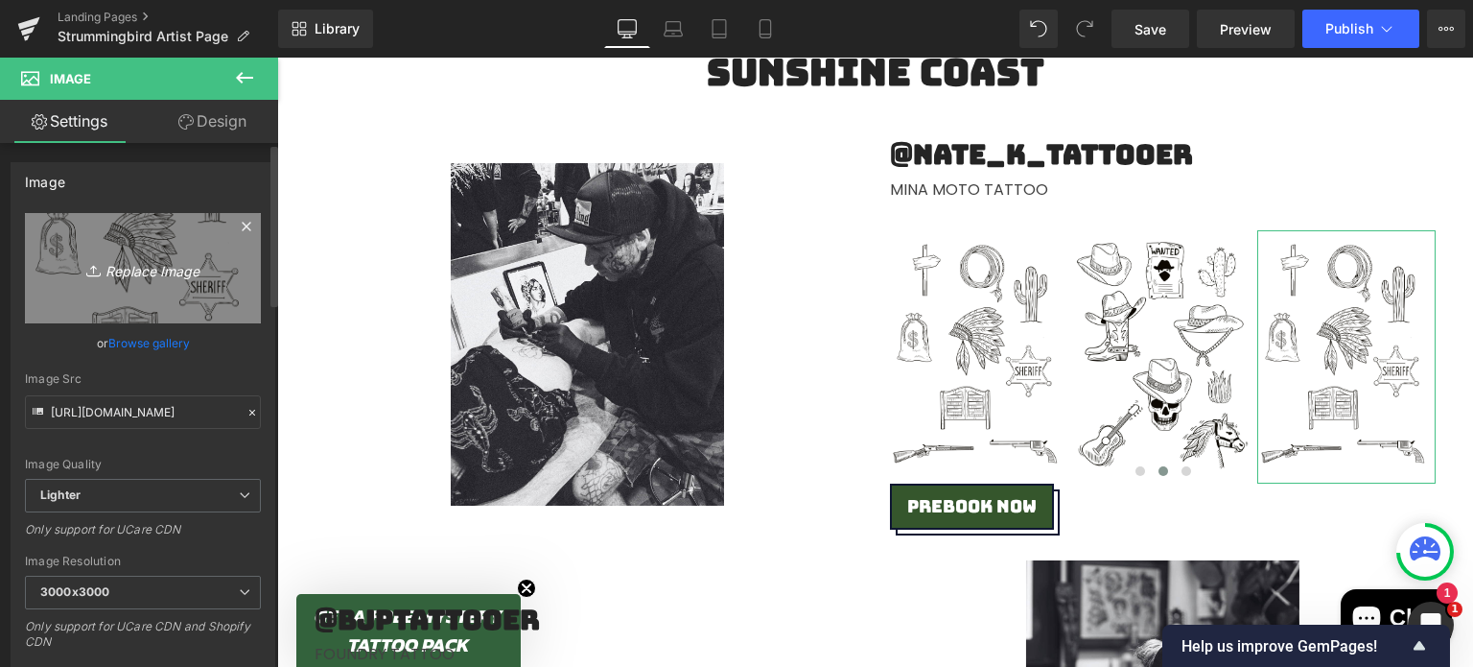
click at [98, 248] on link "Replace Image" at bounding box center [143, 268] width 236 height 110
type input "C:\fakepath\Untitled_Artwork (5).jpg"
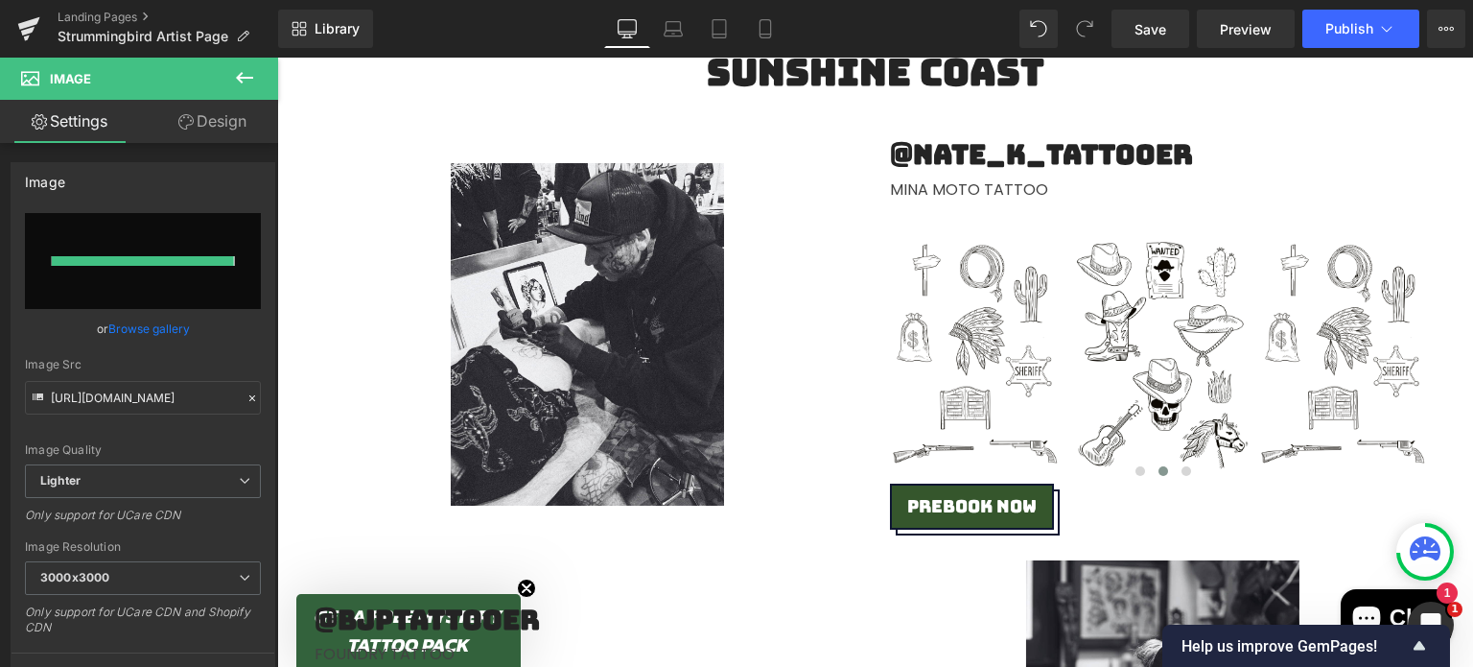
type input "[URL][DOMAIN_NAME]"
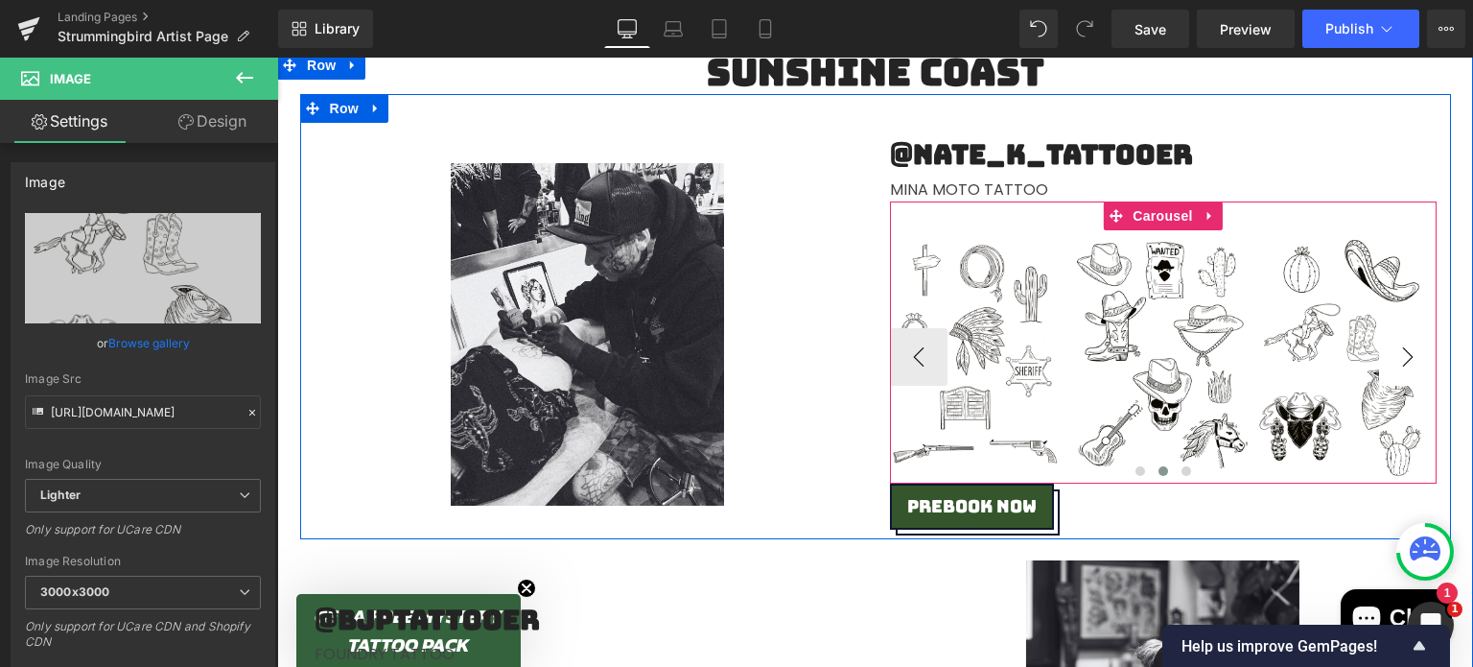
click at [1407, 358] on button "›" at bounding box center [1408, 357] width 58 height 58
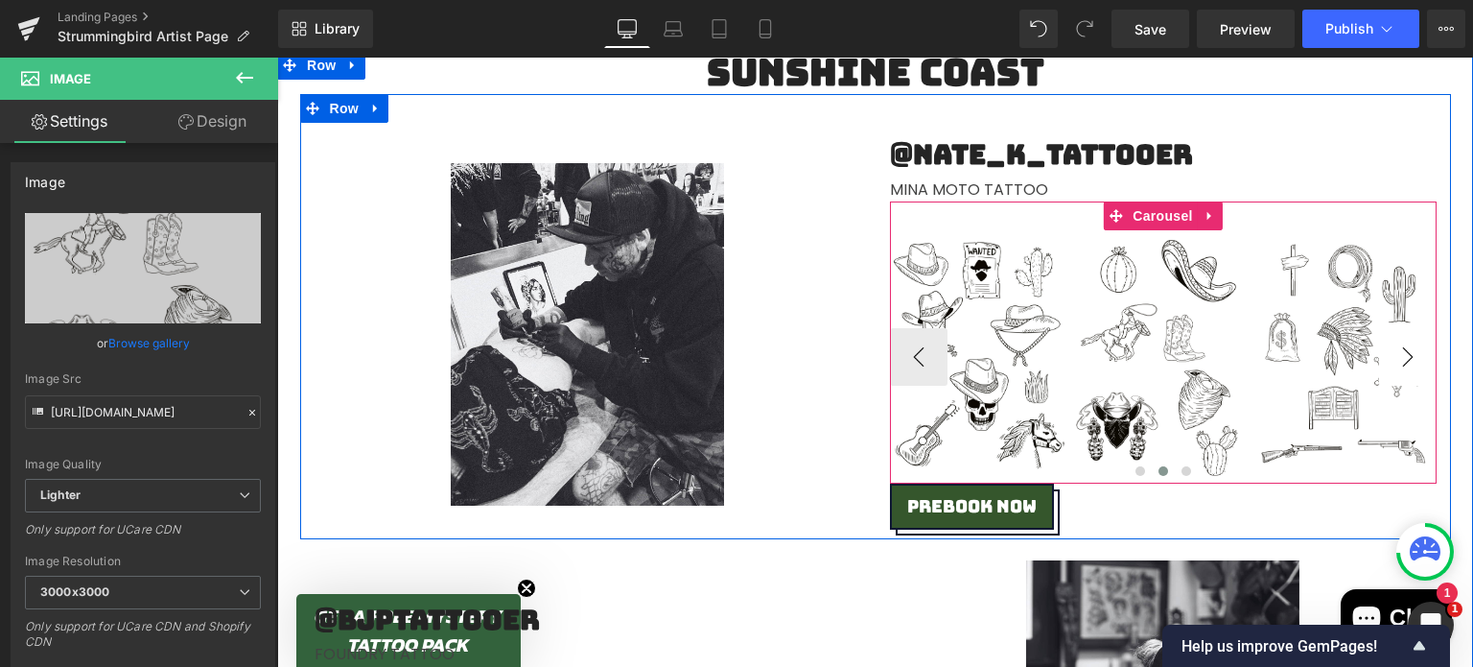
click at [1407, 358] on button "›" at bounding box center [1408, 357] width 58 height 58
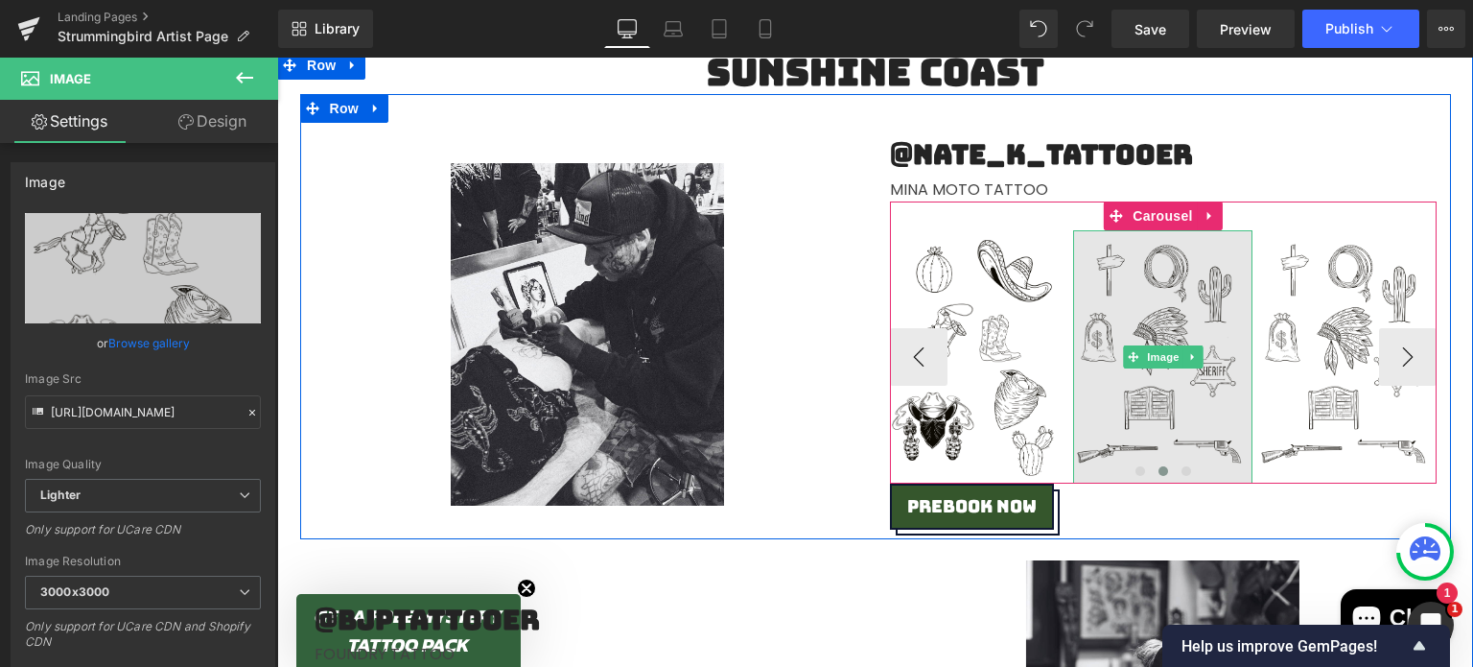
click at [1154, 270] on img at bounding box center [1162, 356] width 179 height 253
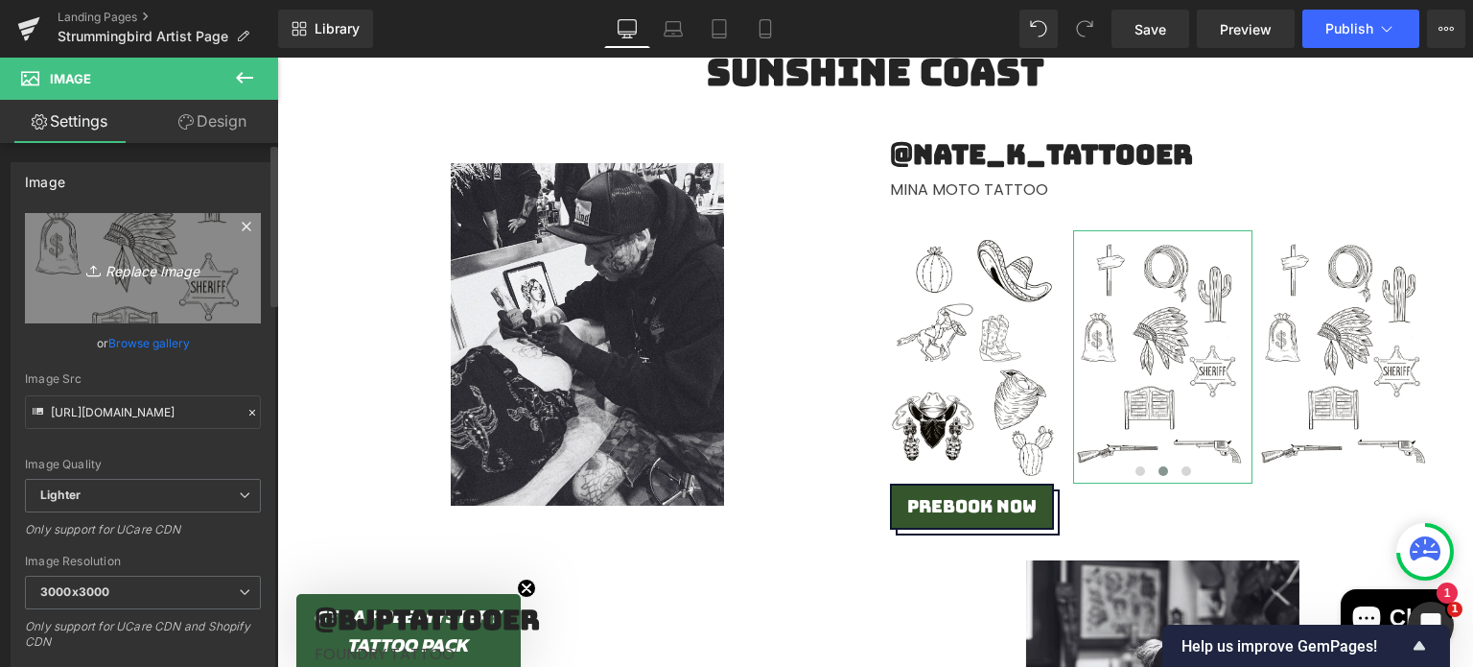
click at [206, 271] on icon "Replace Image" at bounding box center [142, 268] width 153 height 24
type input "C:\fakepath\Untitled_Artwork (6).jpg"
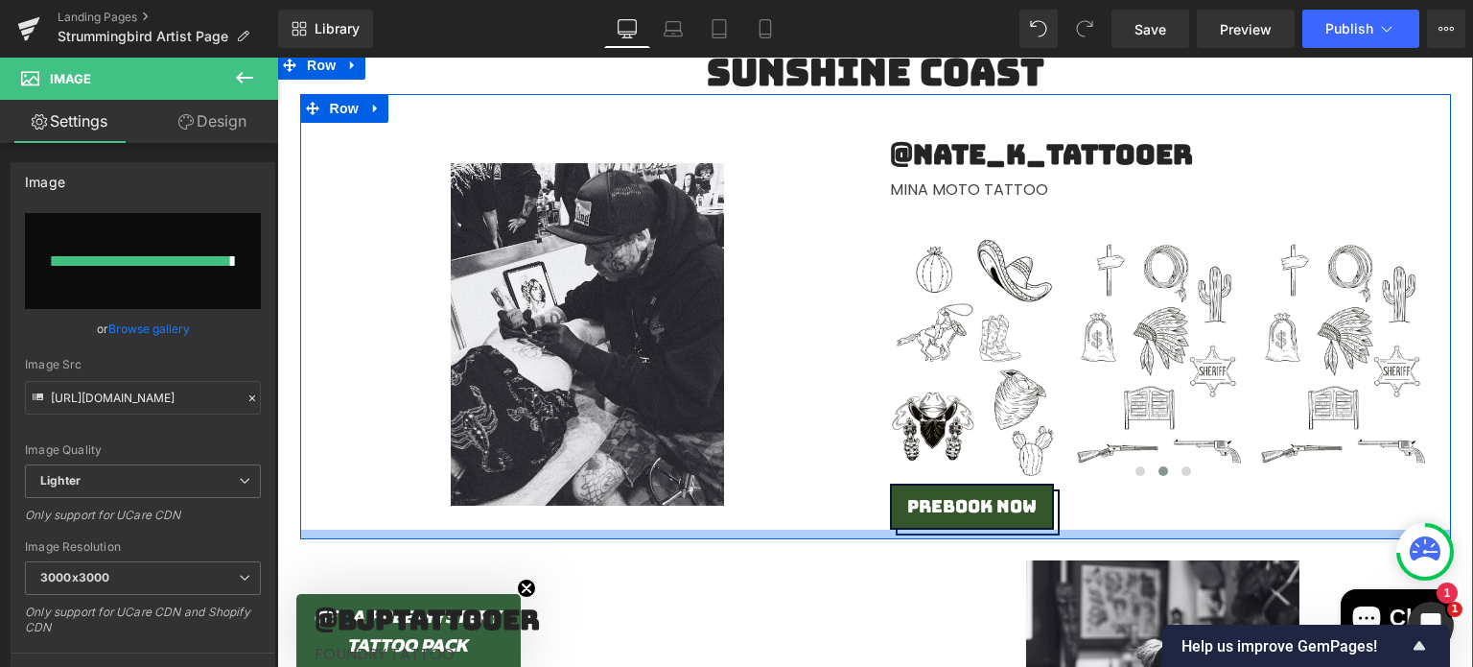
type input "[URL][DOMAIN_NAME]"
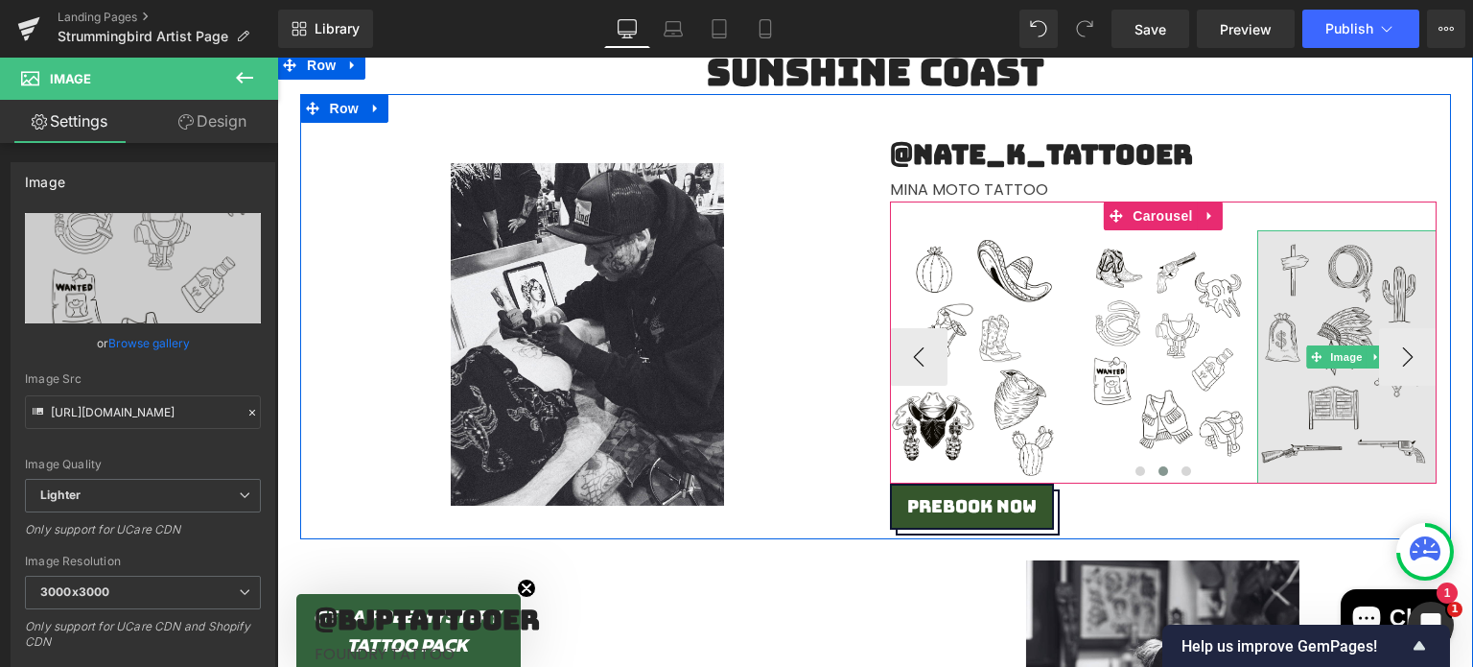
click at [1341, 254] on img at bounding box center [1346, 356] width 179 height 253
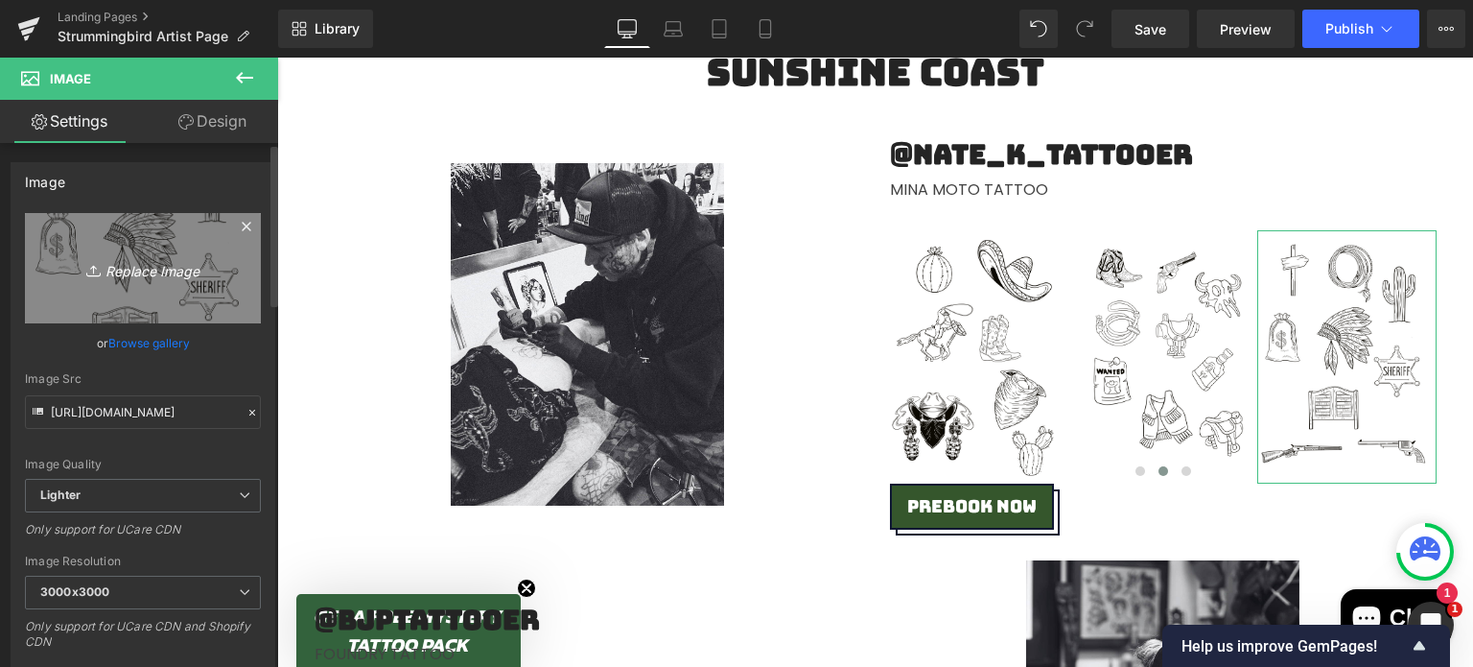
click at [129, 266] on icon "Replace Image" at bounding box center [142, 268] width 153 height 24
type input "C:\fakepath\Untitled_Artwork (7).jpg"
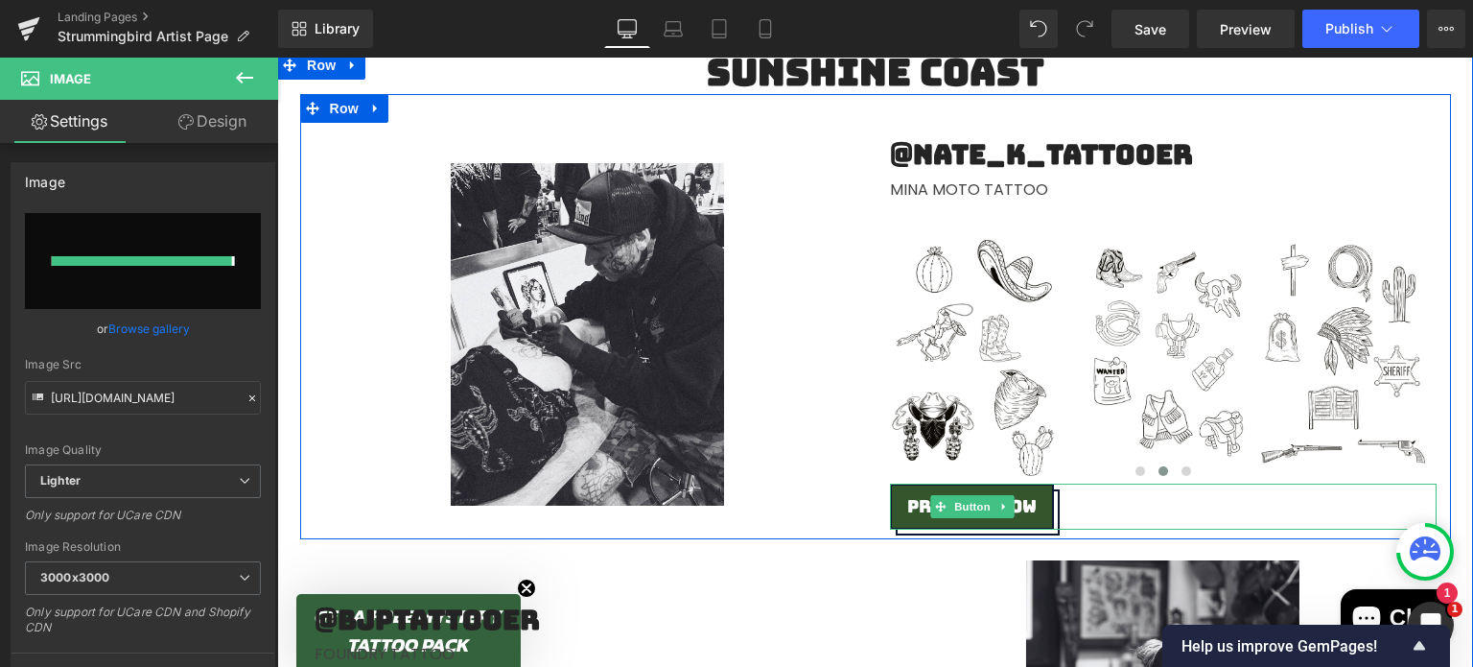
type input "[URL][DOMAIN_NAME]"
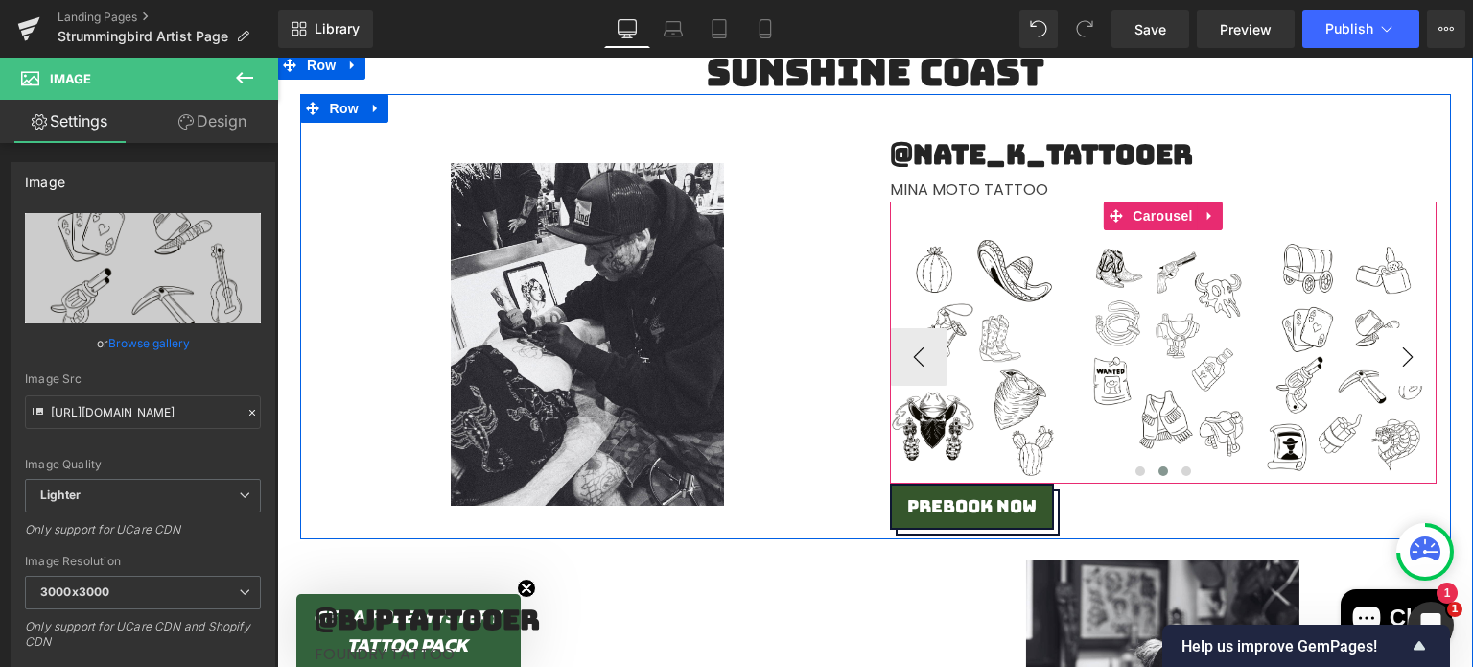
click at [1395, 352] on button "›" at bounding box center [1408, 357] width 58 height 58
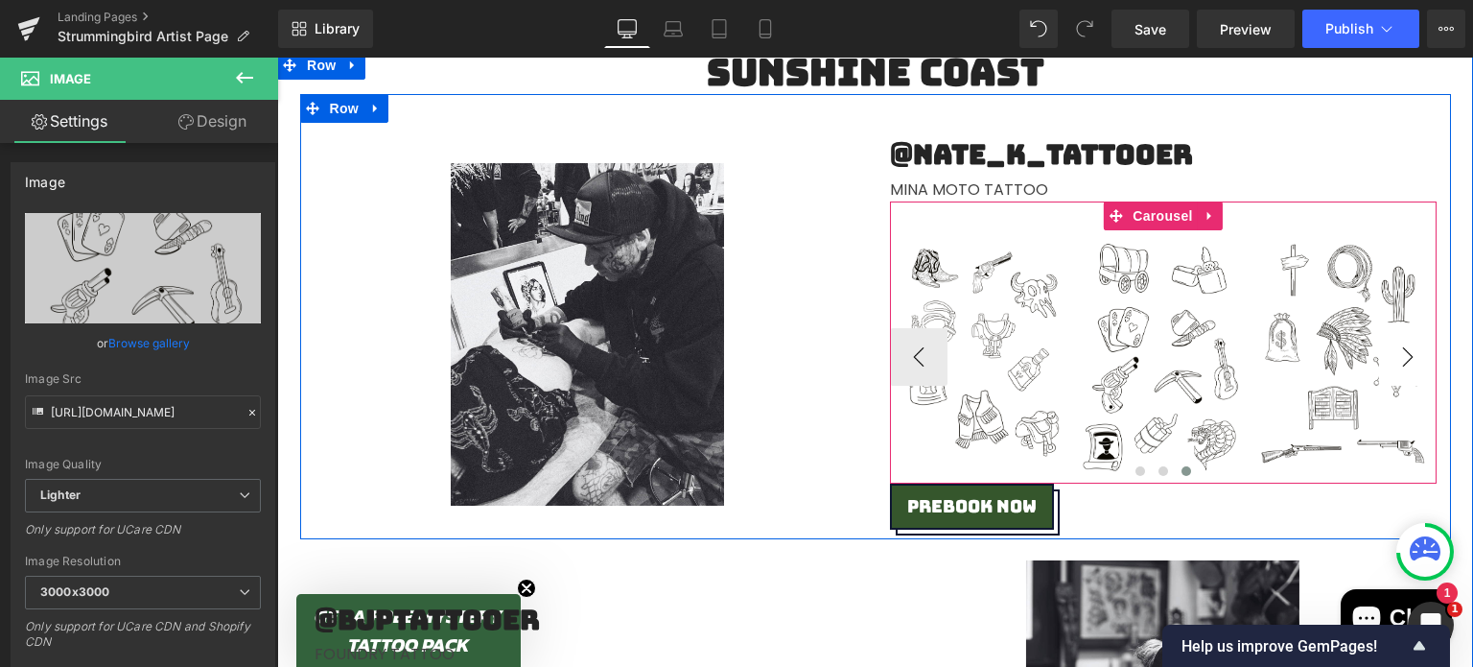
click at [1393, 352] on button "›" at bounding box center [1408, 357] width 58 height 58
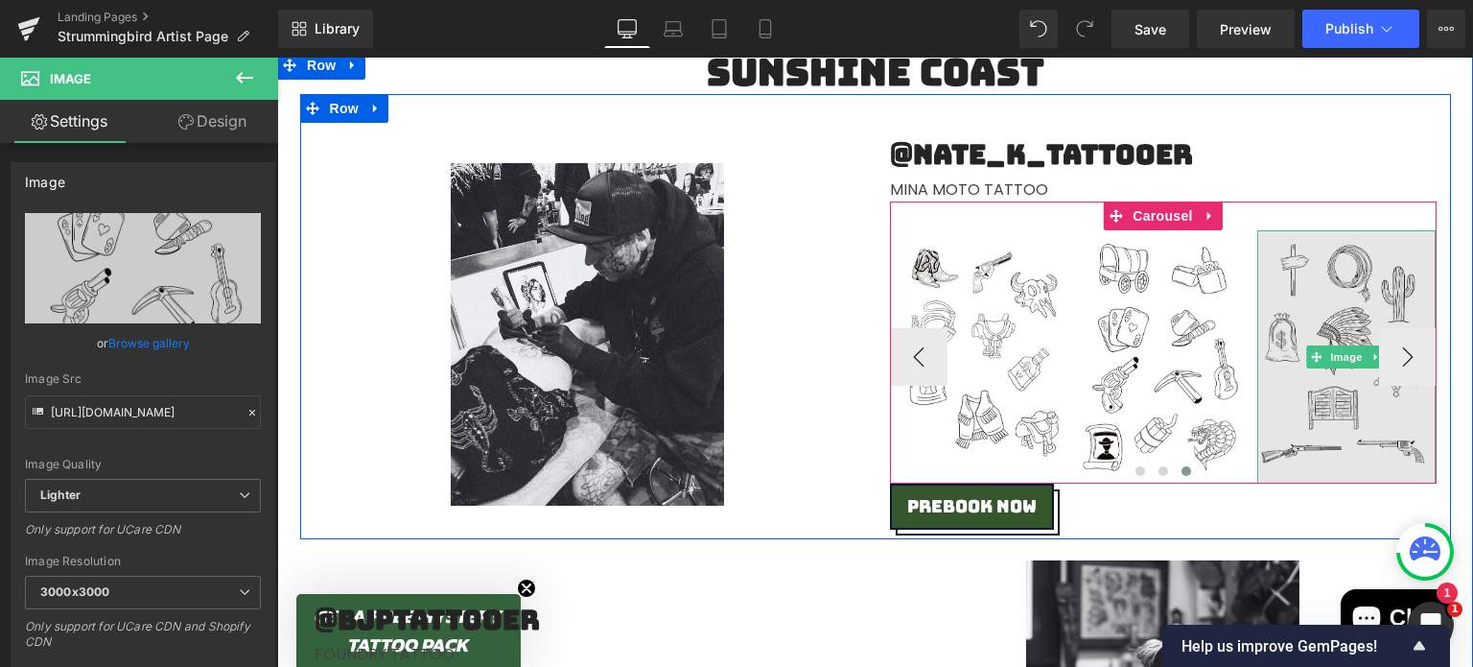
click at [1316, 286] on img at bounding box center [1346, 356] width 179 height 253
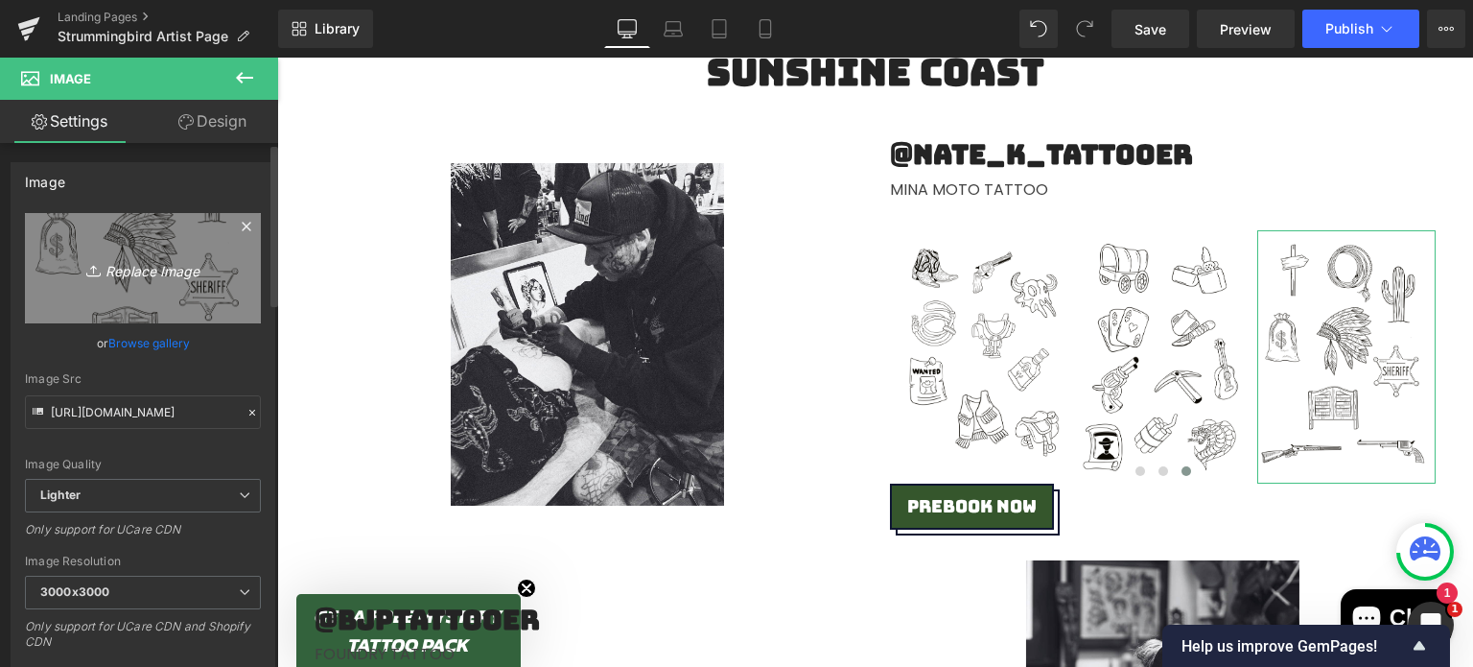
click at [182, 252] on link "Replace Image" at bounding box center [143, 268] width 236 height 110
type input "C:\fakepath\Untitled_Artwork (8).jpg"
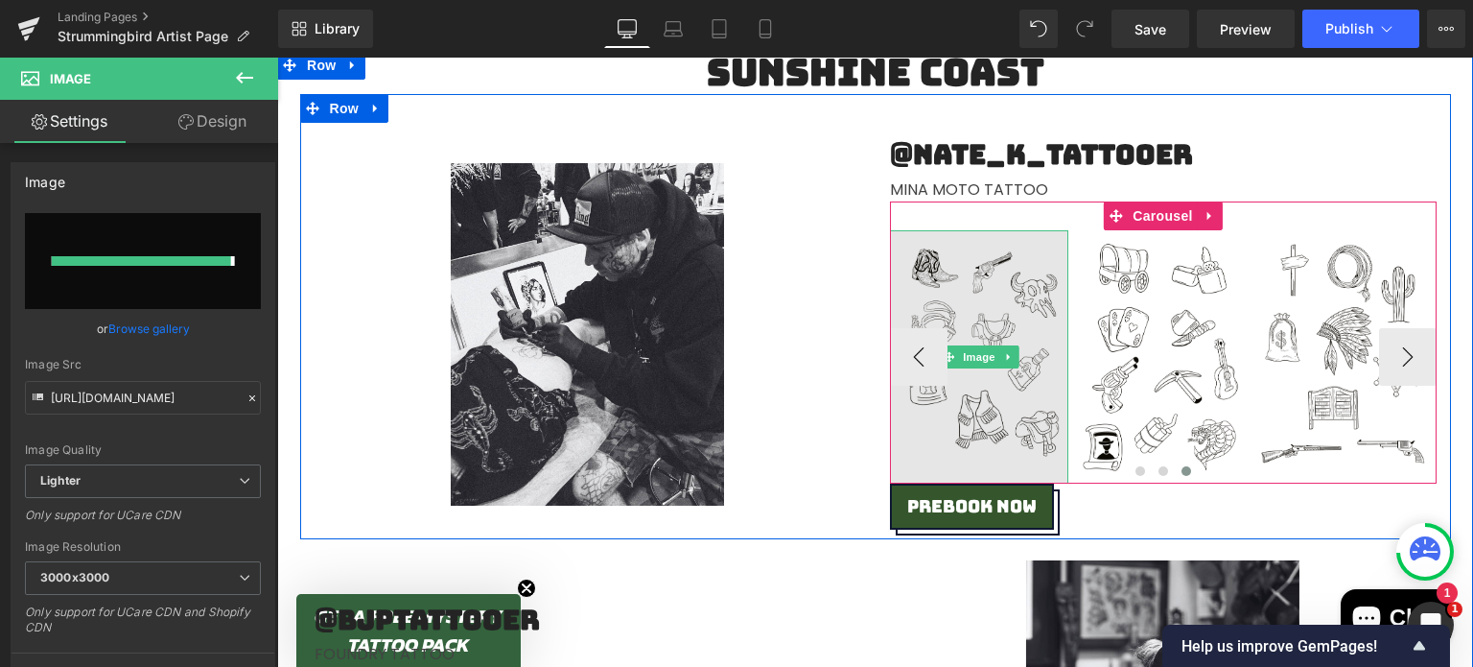
type input "[URL][DOMAIN_NAME]"
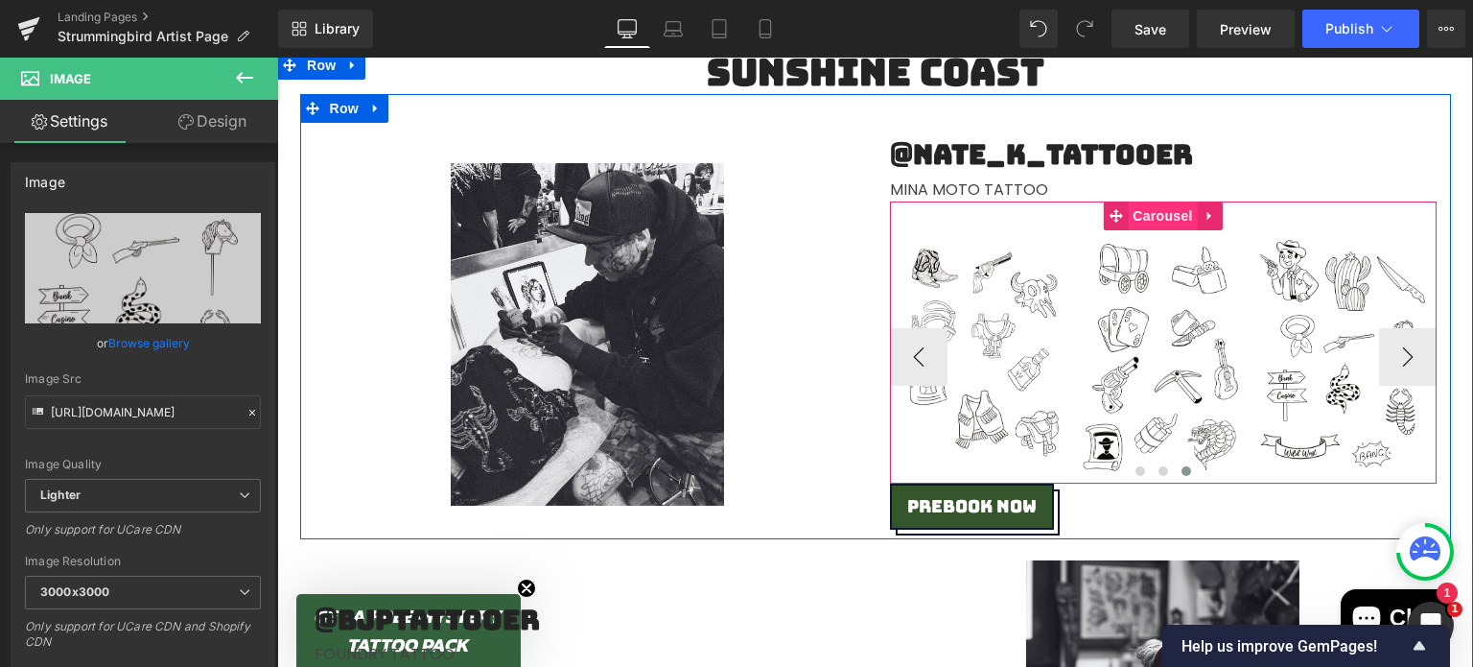
click at [1149, 220] on span "Carousel" at bounding box center [1162, 215] width 69 height 29
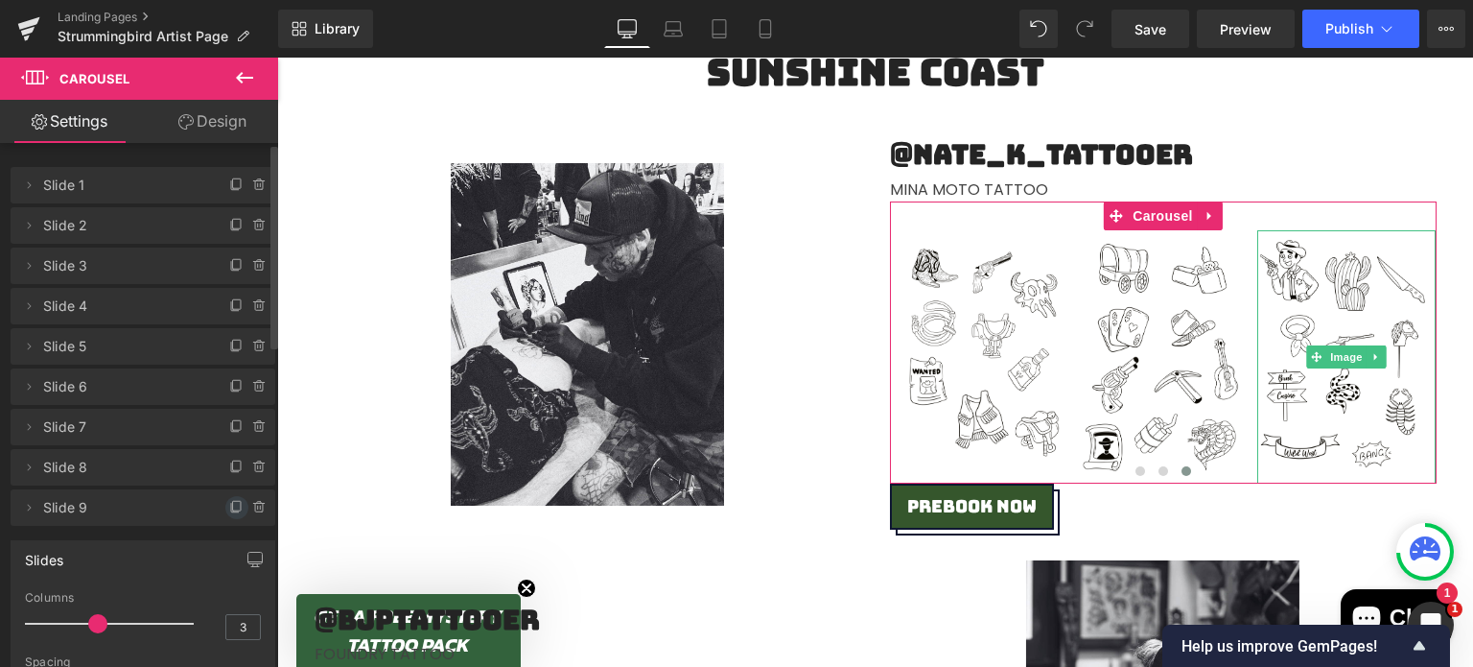
click at [233, 507] on icon at bounding box center [237, 506] width 8 height 10
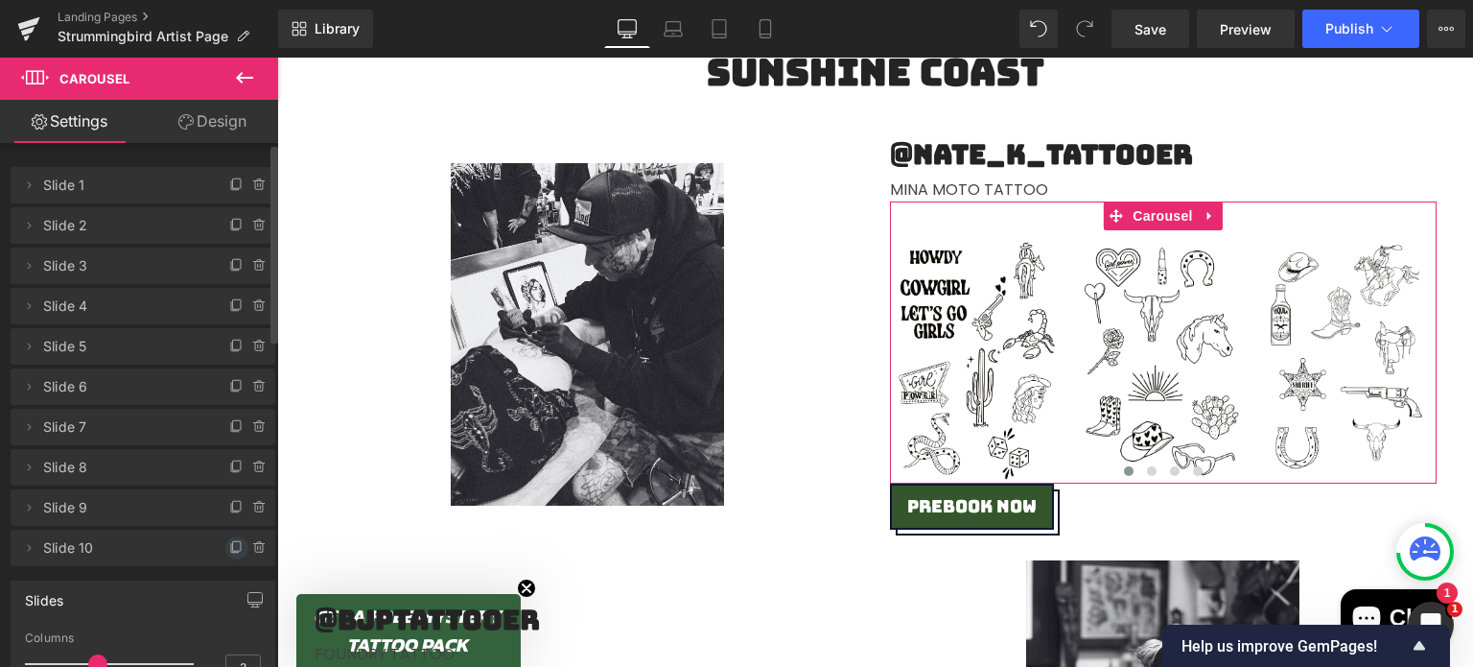
click at [229, 544] on icon at bounding box center [236, 547] width 15 height 15
click at [233, 590] on icon at bounding box center [237, 586] width 8 height 10
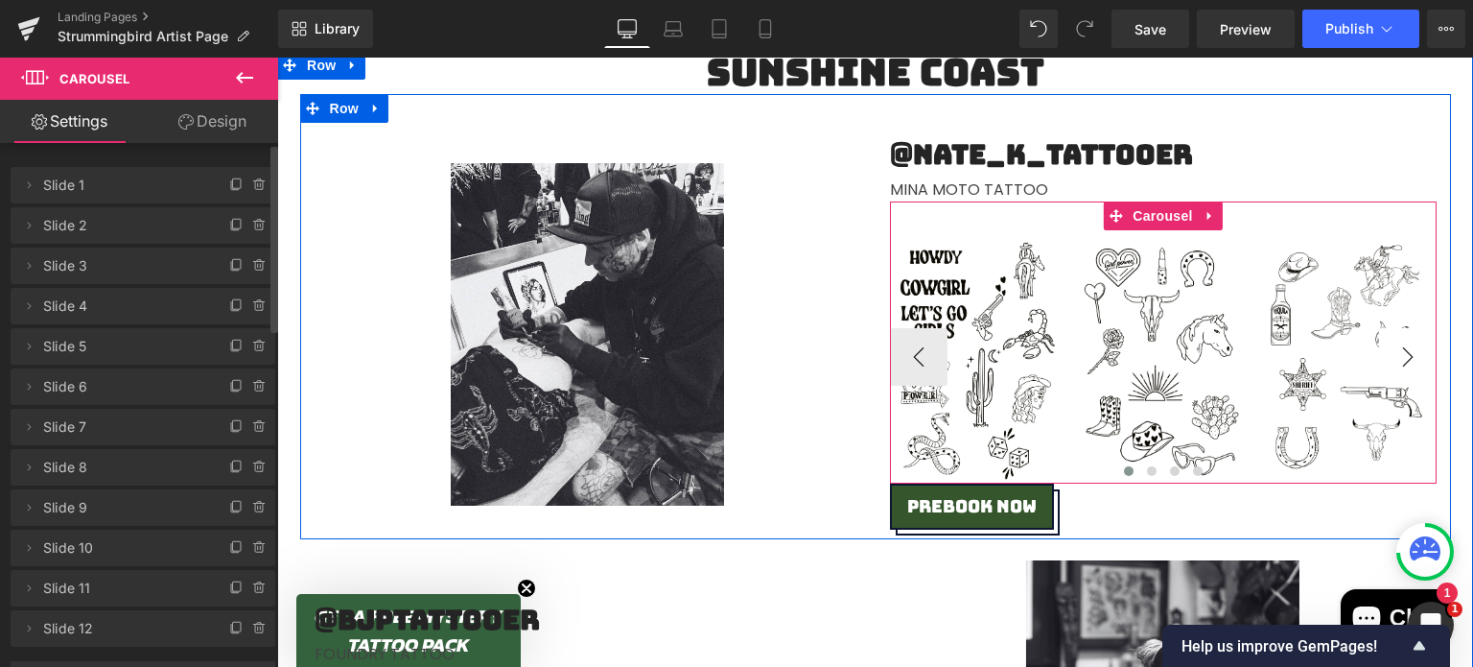
click at [1401, 354] on button "›" at bounding box center [1408, 357] width 58 height 58
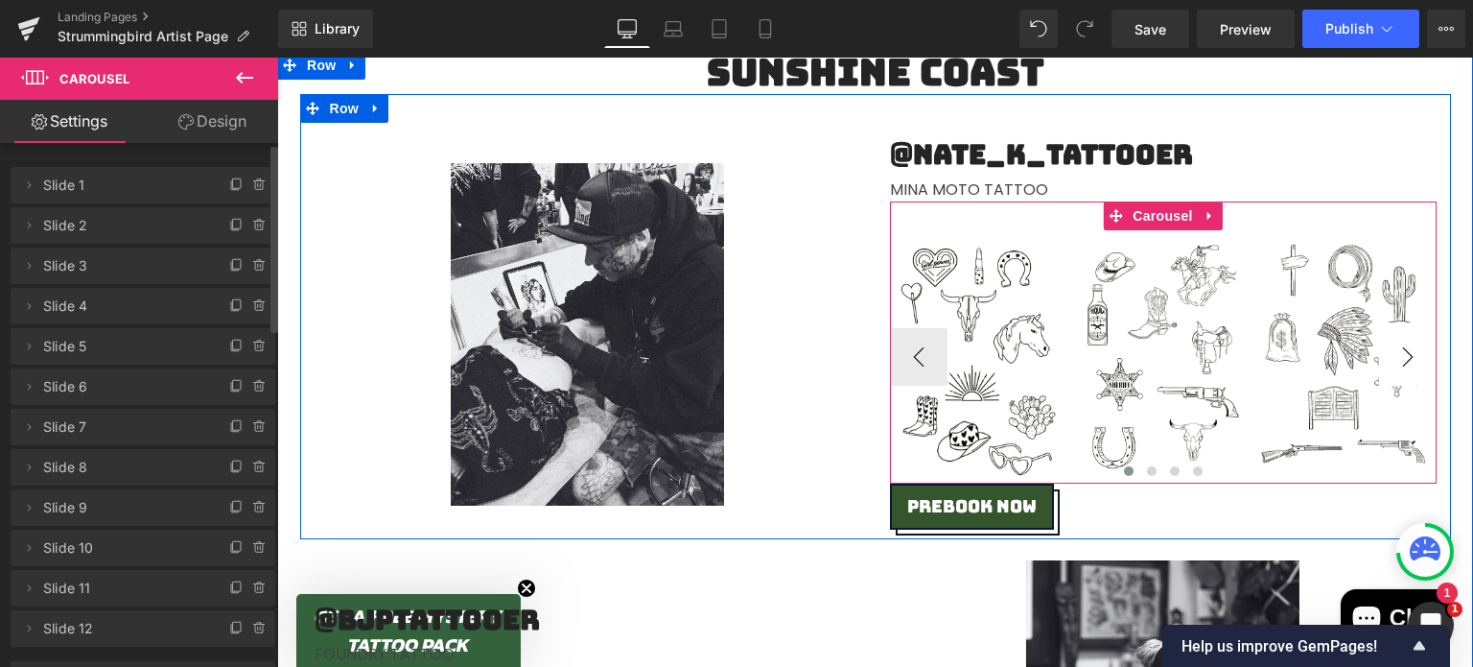
click at [1401, 354] on button "›" at bounding box center [1408, 357] width 58 height 58
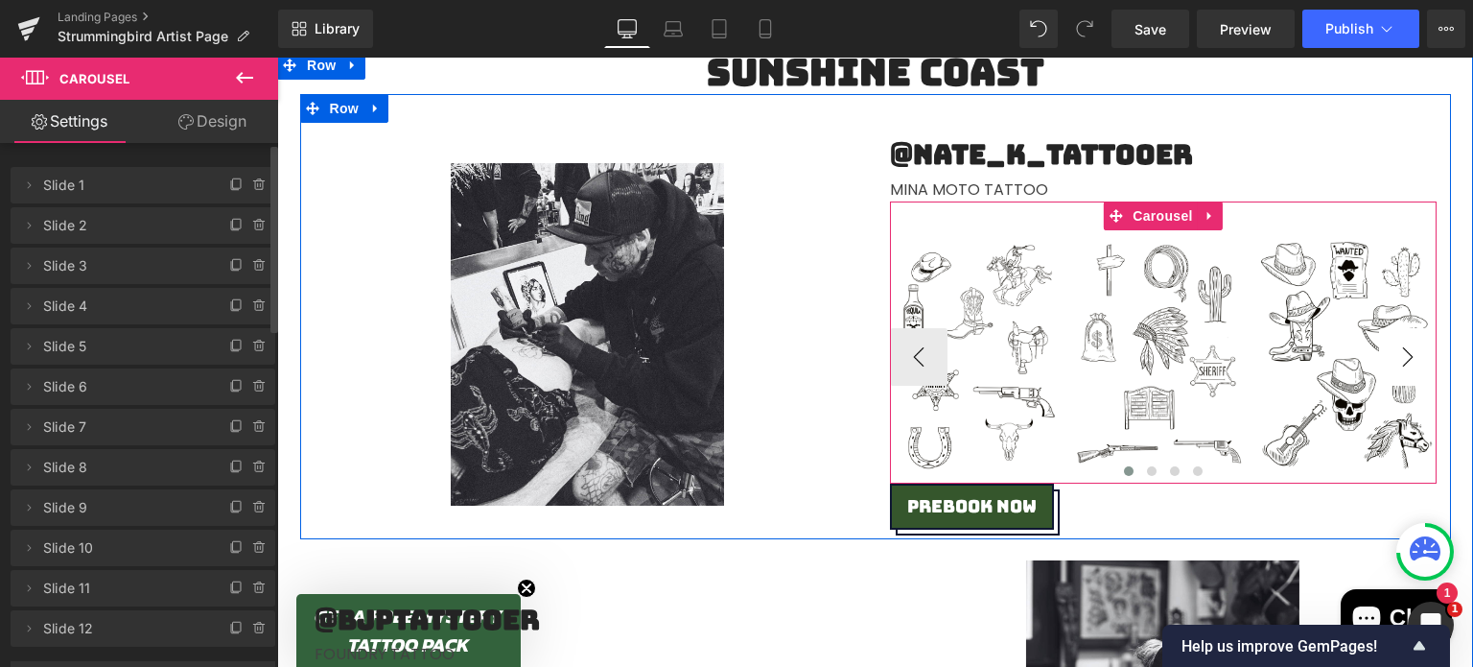
click at [1401, 354] on button "›" at bounding box center [1408, 357] width 58 height 58
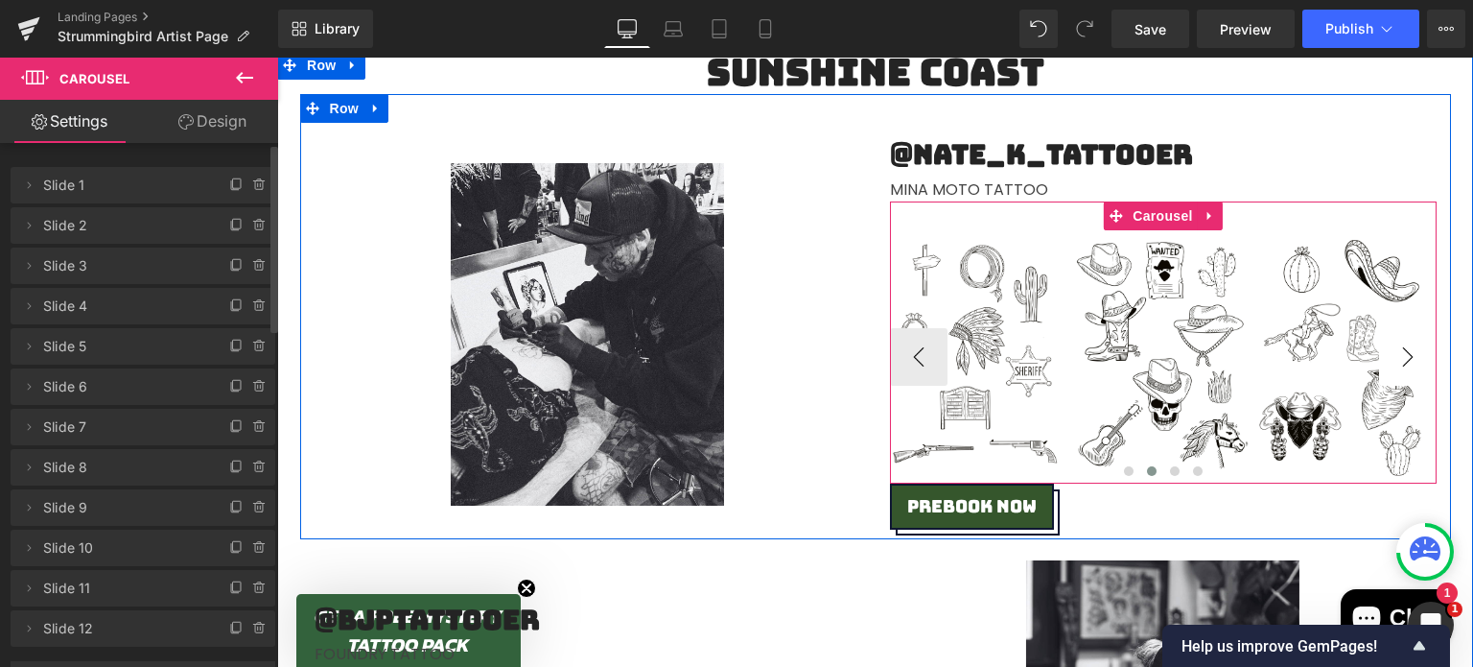
click at [1401, 354] on button "›" at bounding box center [1408, 357] width 58 height 58
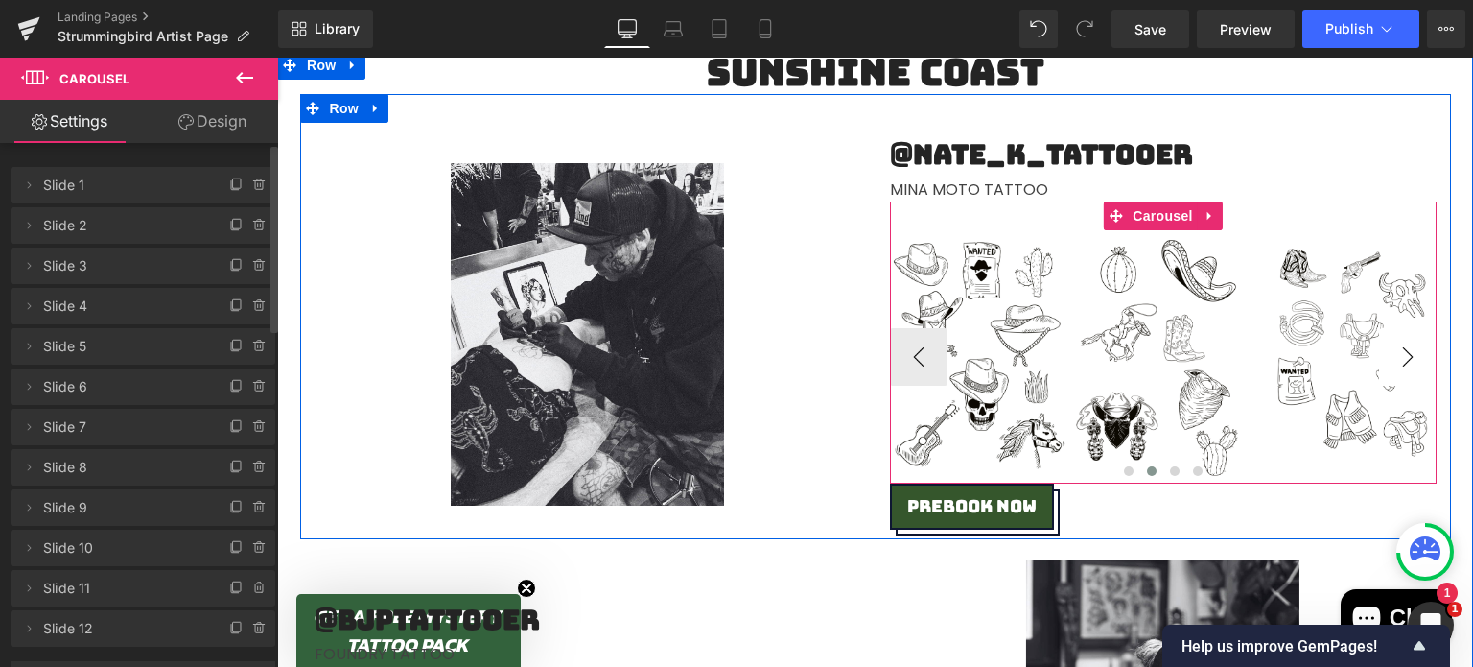
click at [1401, 354] on button "›" at bounding box center [1408, 357] width 58 height 58
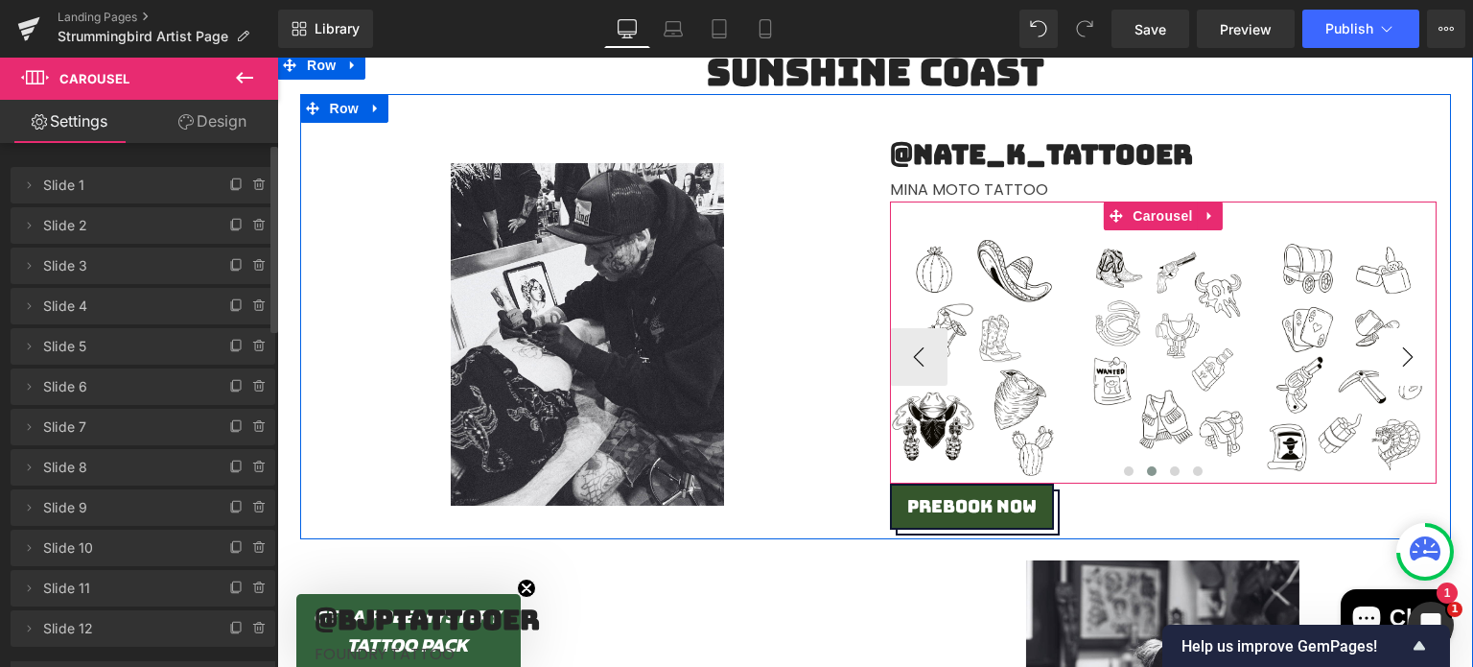
click at [1401, 354] on button "›" at bounding box center [1408, 357] width 58 height 58
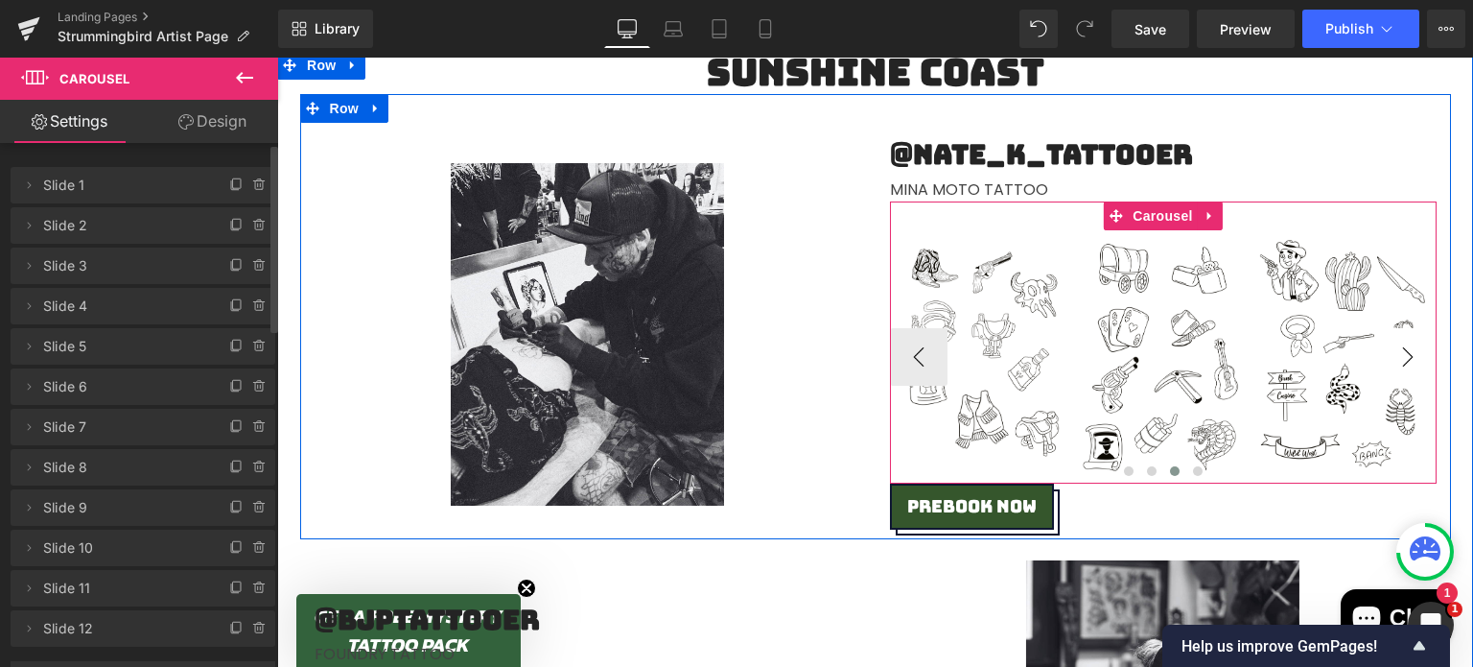
click at [1401, 354] on button "›" at bounding box center [1408, 357] width 58 height 58
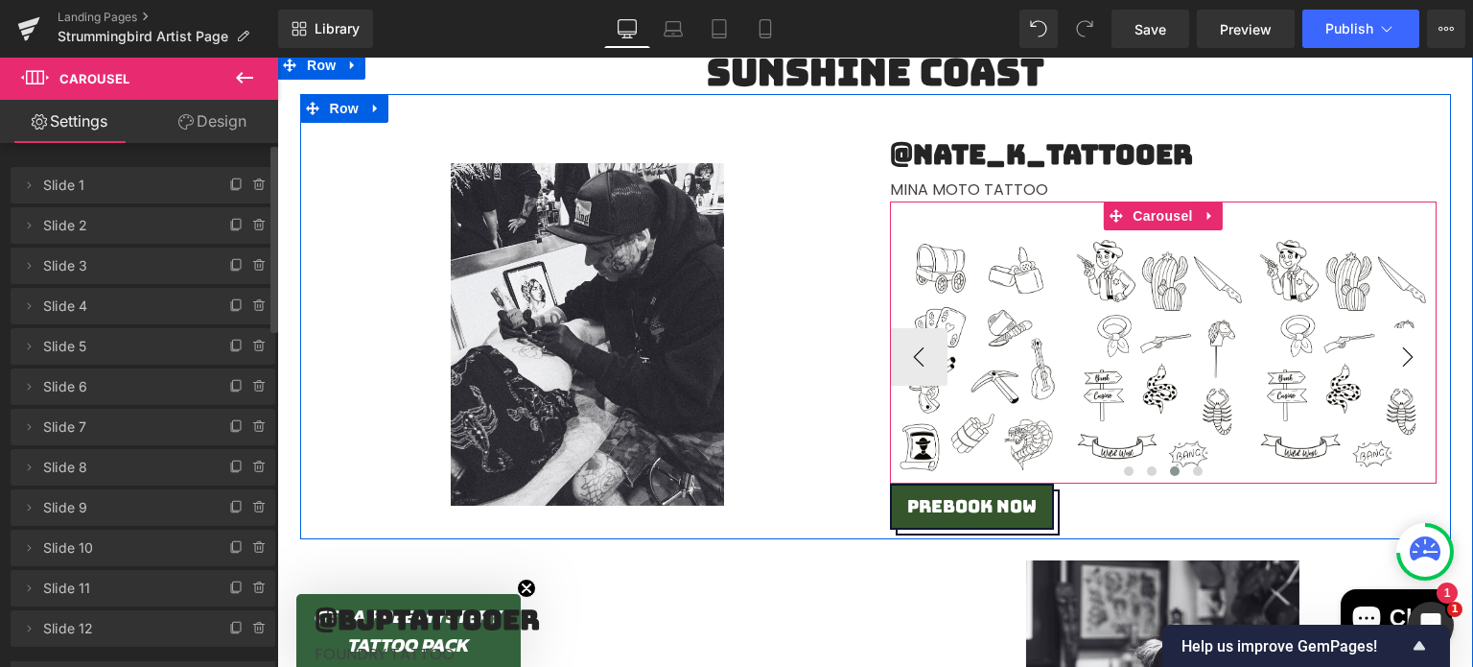
click at [1401, 354] on button "›" at bounding box center [1408, 357] width 58 height 58
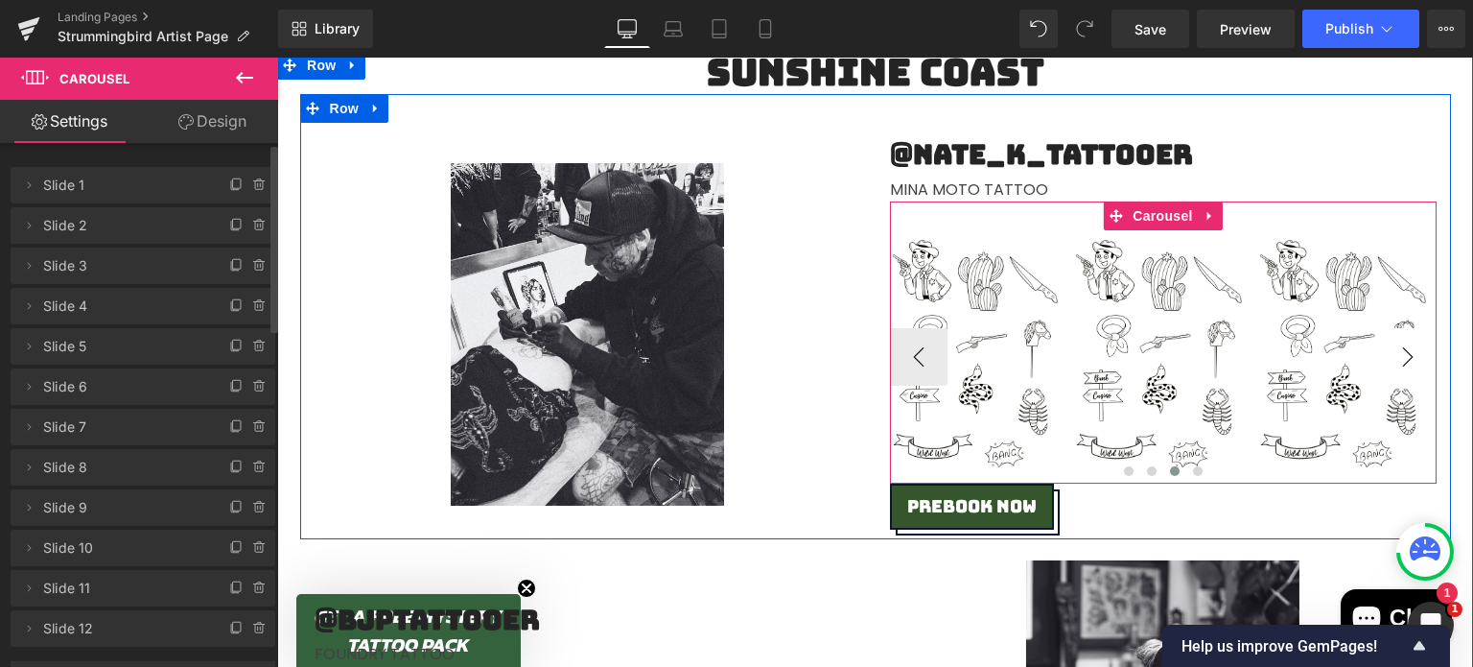
click at [1401, 354] on button "›" at bounding box center [1408, 357] width 58 height 58
click at [916, 352] on button "‹" at bounding box center [919, 357] width 58 height 58
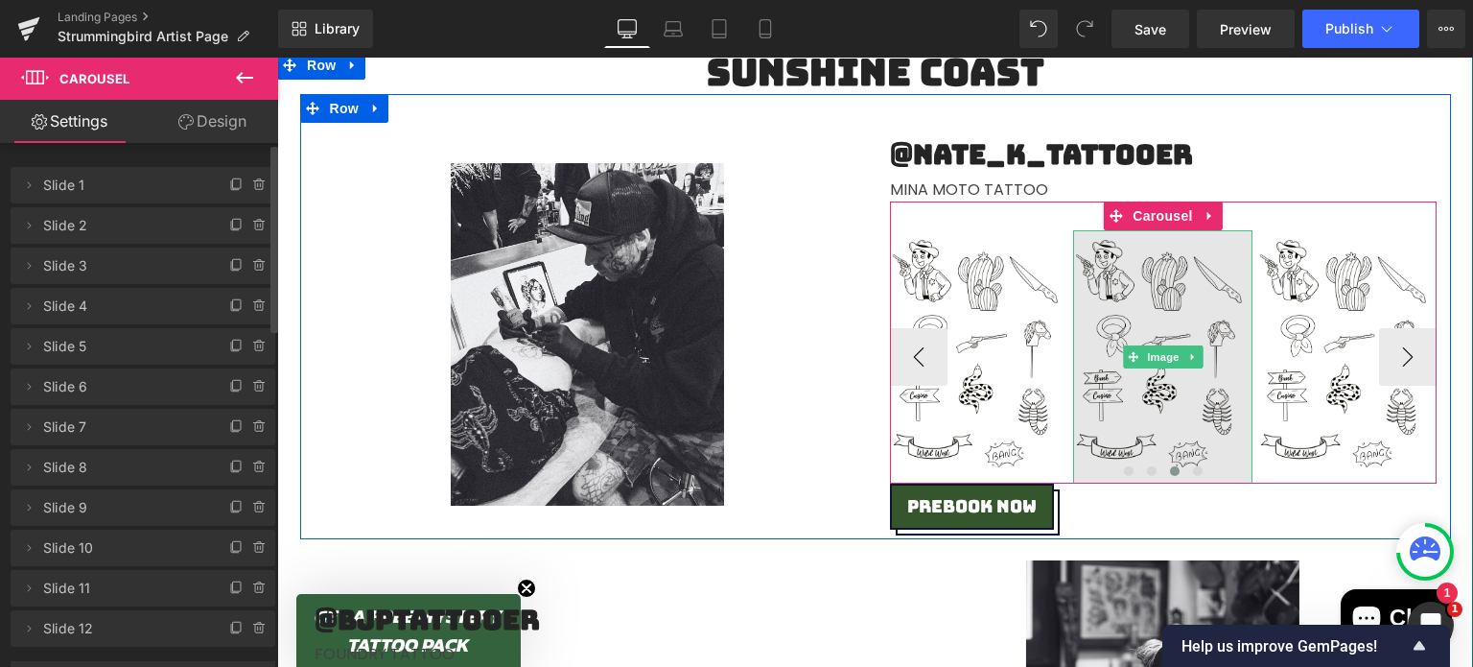
click at [1155, 300] on img at bounding box center [1162, 356] width 179 height 253
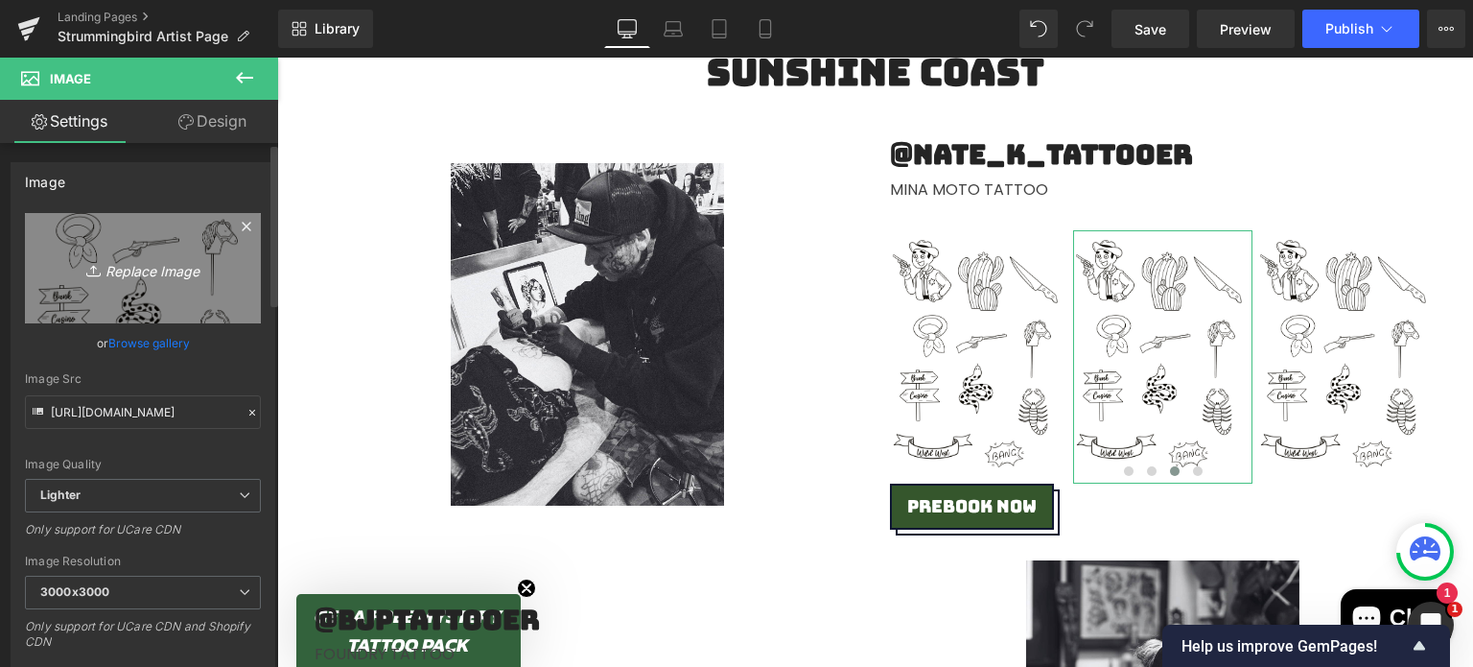
click at [115, 242] on link "Replace Image" at bounding box center [143, 268] width 236 height 110
type input "C:\fakepath\Untitled_Artwork (9).jpg"
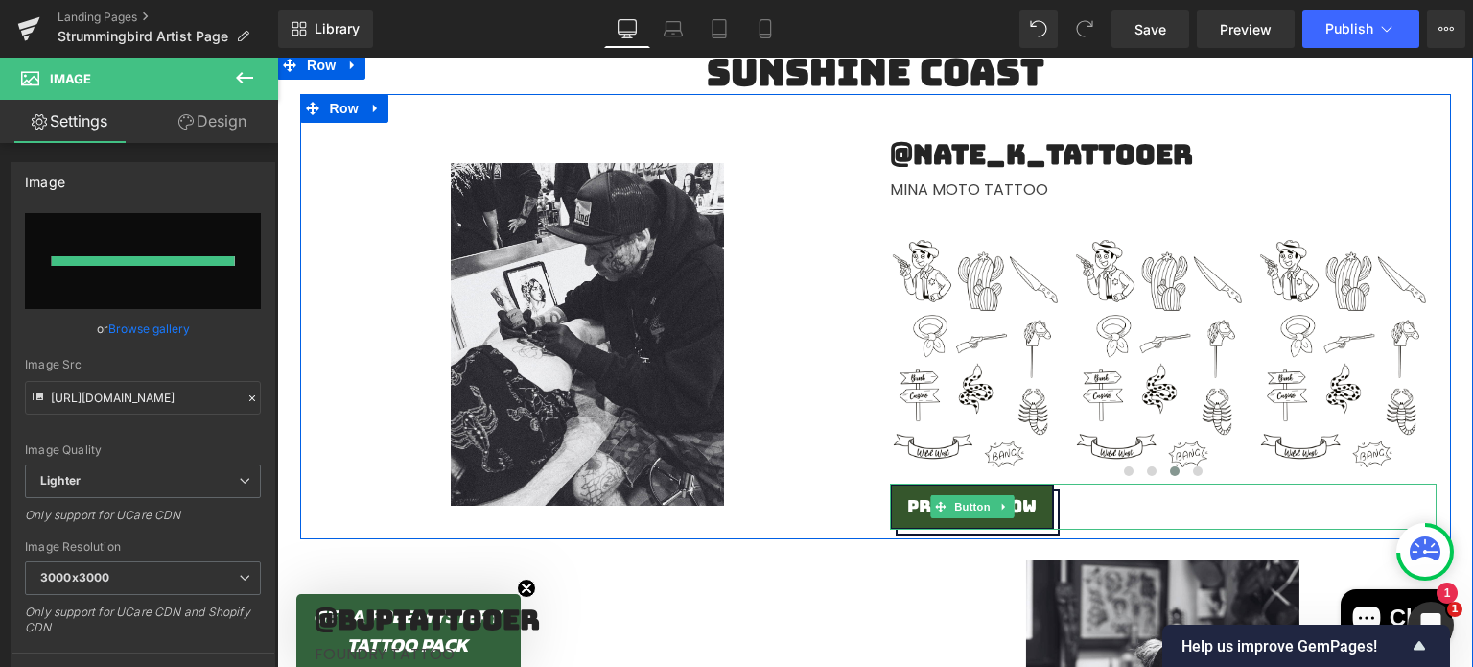
type input "[URL][DOMAIN_NAME]"
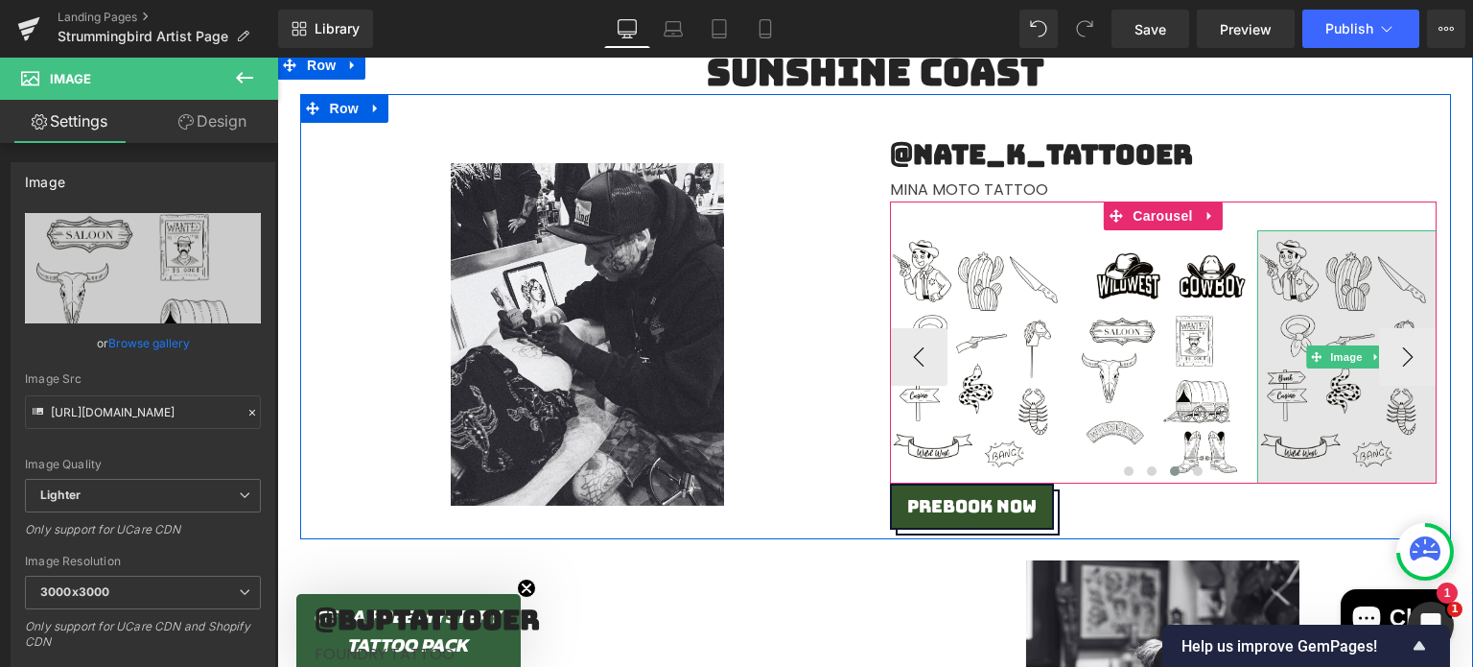
click at [1339, 279] on img at bounding box center [1346, 356] width 179 height 253
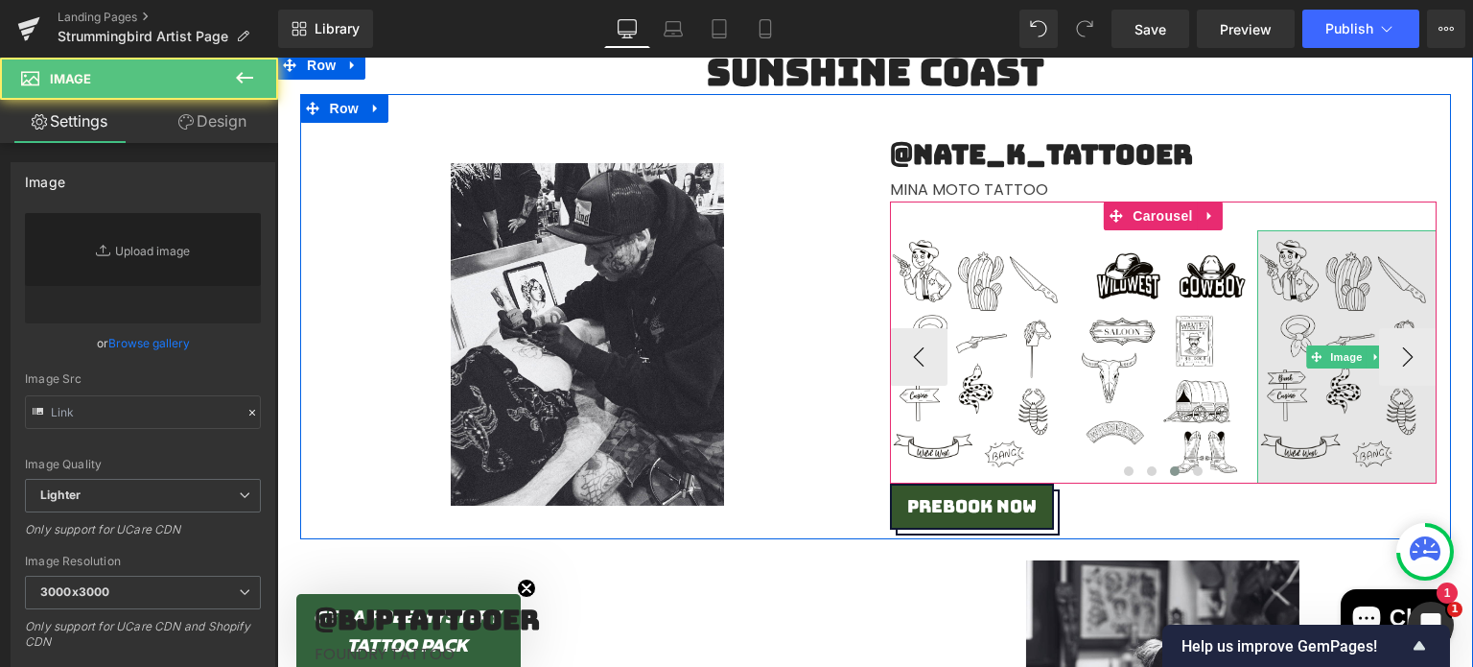
type input "[URL][DOMAIN_NAME]"
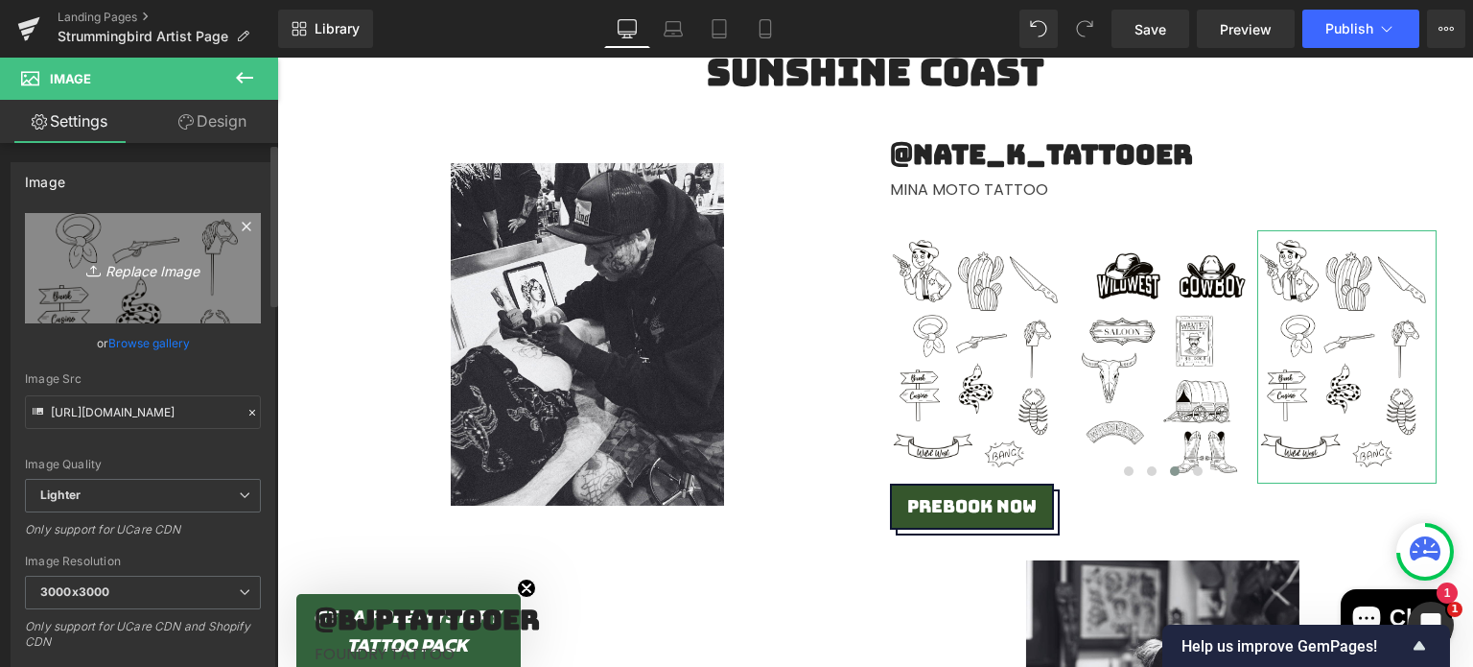
click at [162, 270] on icon "Replace Image" at bounding box center [142, 268] width 153 height 24
type input "C:\fakepath\Untitled_Artwork (10).jpg"
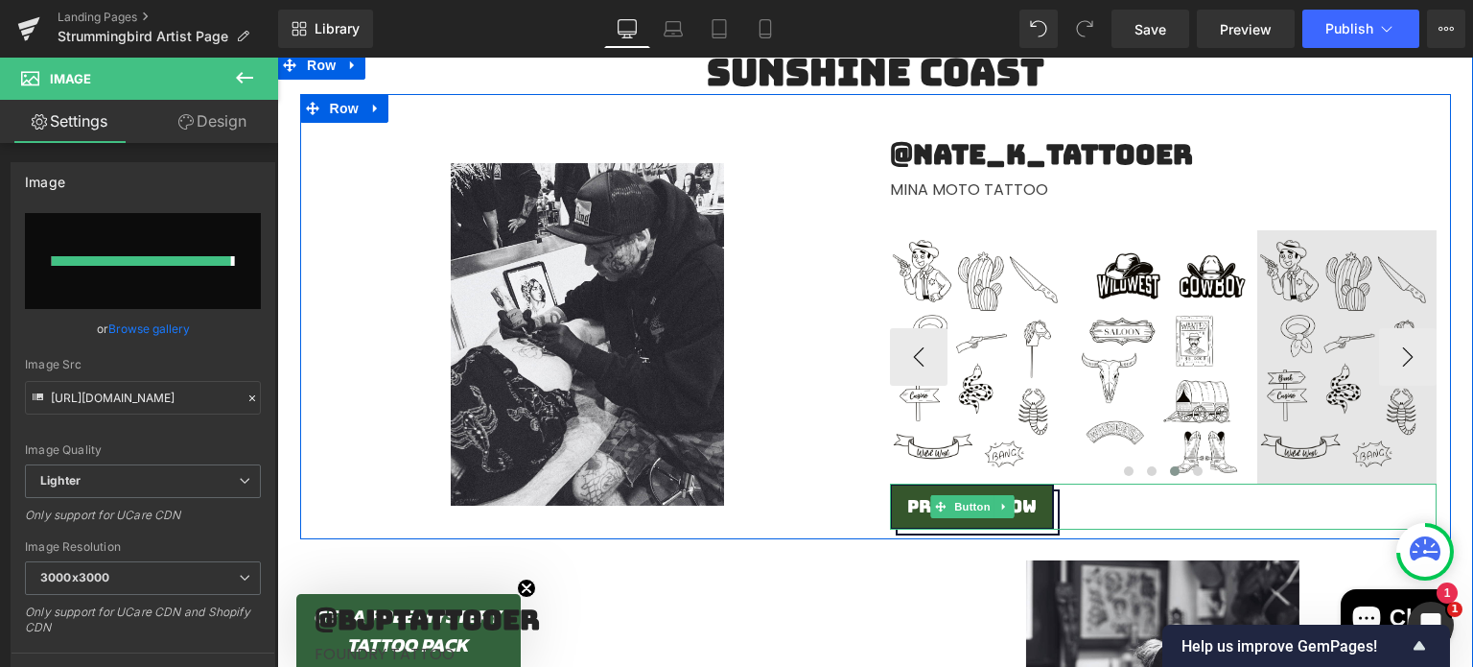
type input "[URL][DOMAIN_NAME]"
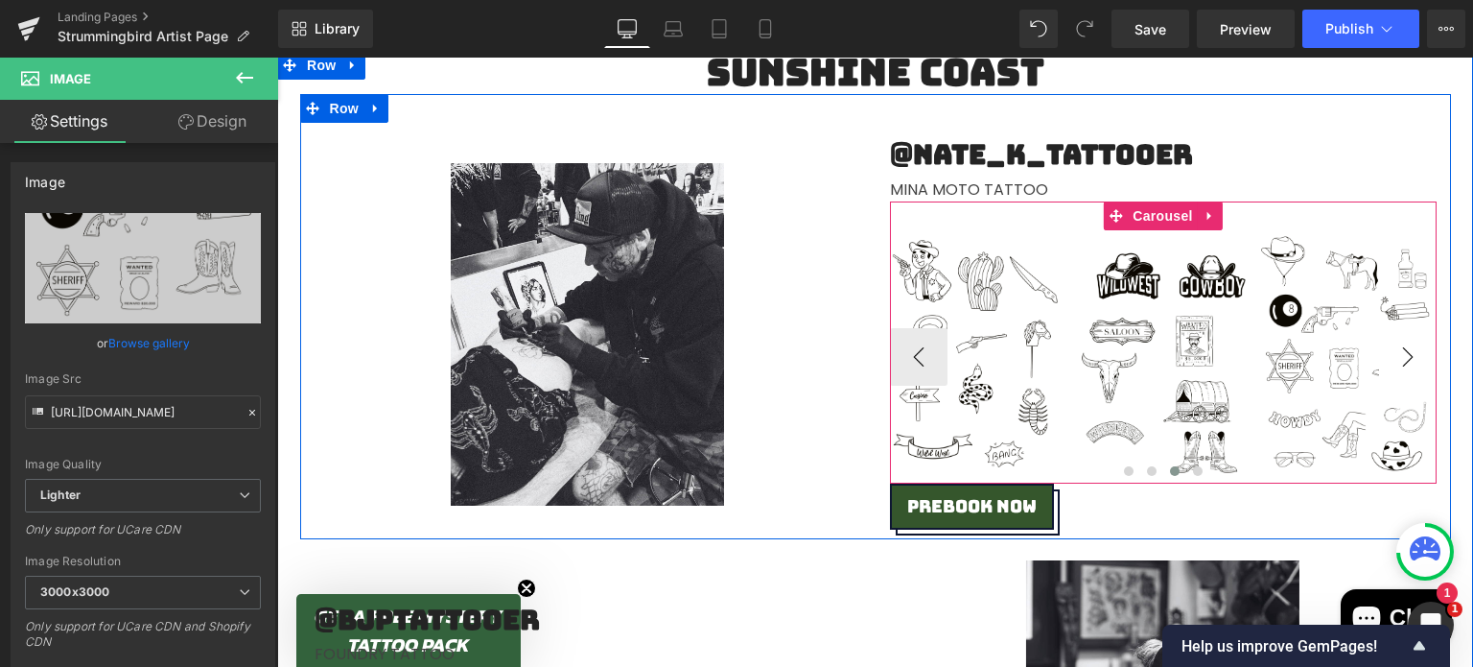
click at [1394, 367] on button "›" at bounding box center [1408, 357] width 58 height 58
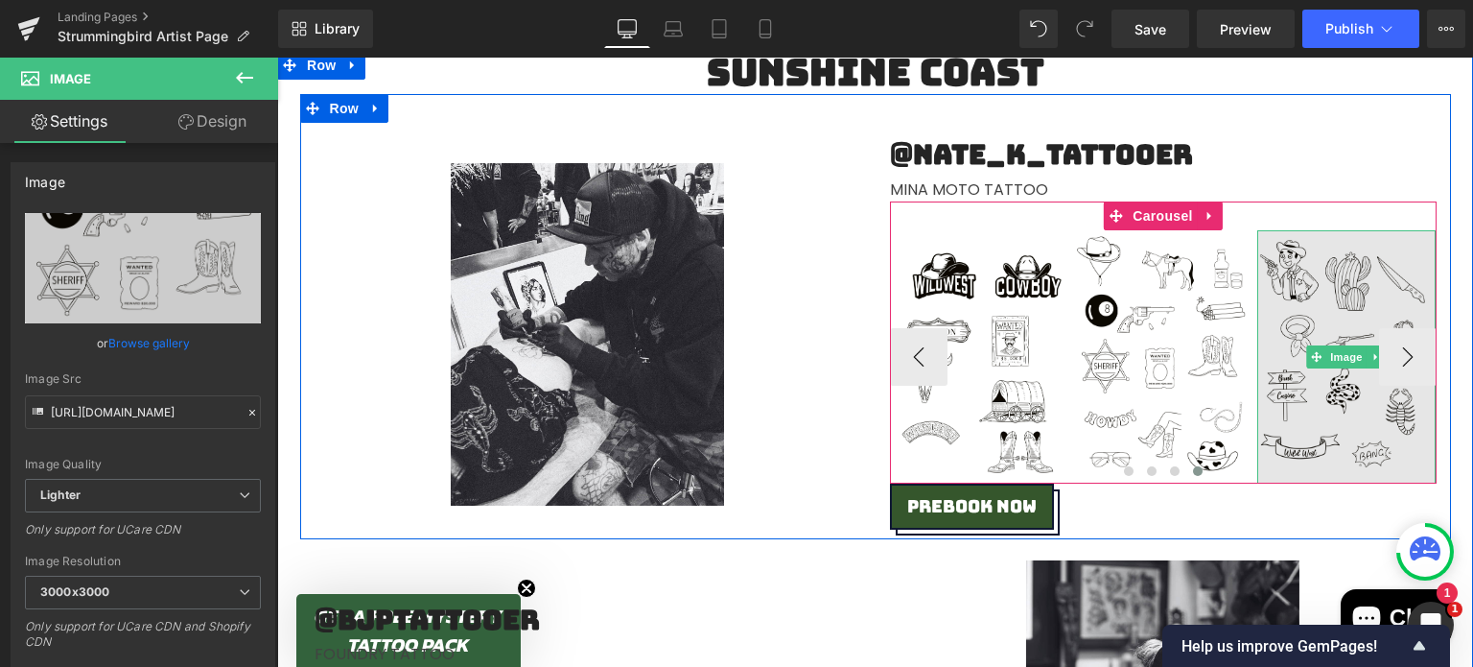
click at [1319, 295] on img at bounding box center [1346, 356] width 179 height 253
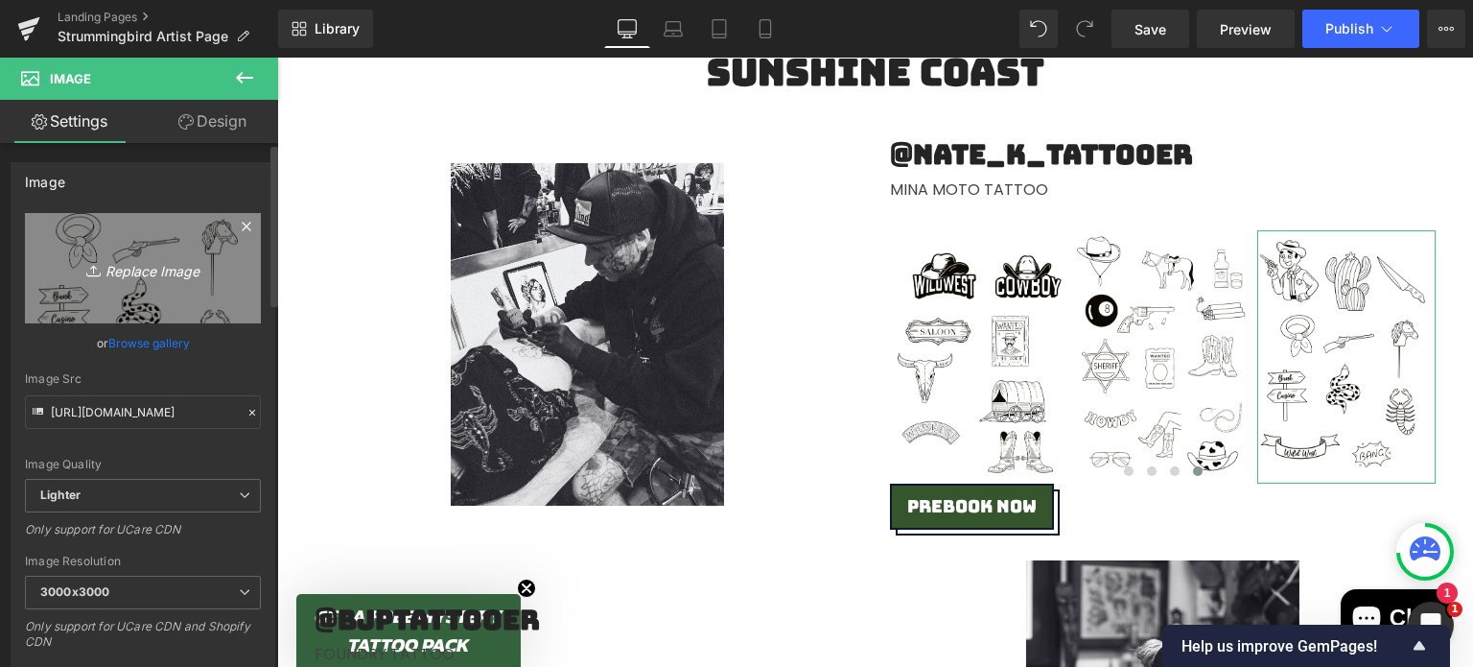
click at [187, 289] on link "Replace Image" at bounding box center [143, 268] width 236 height 110
type input "C:\fakepath\Untitled_Artwork (11).jpg"
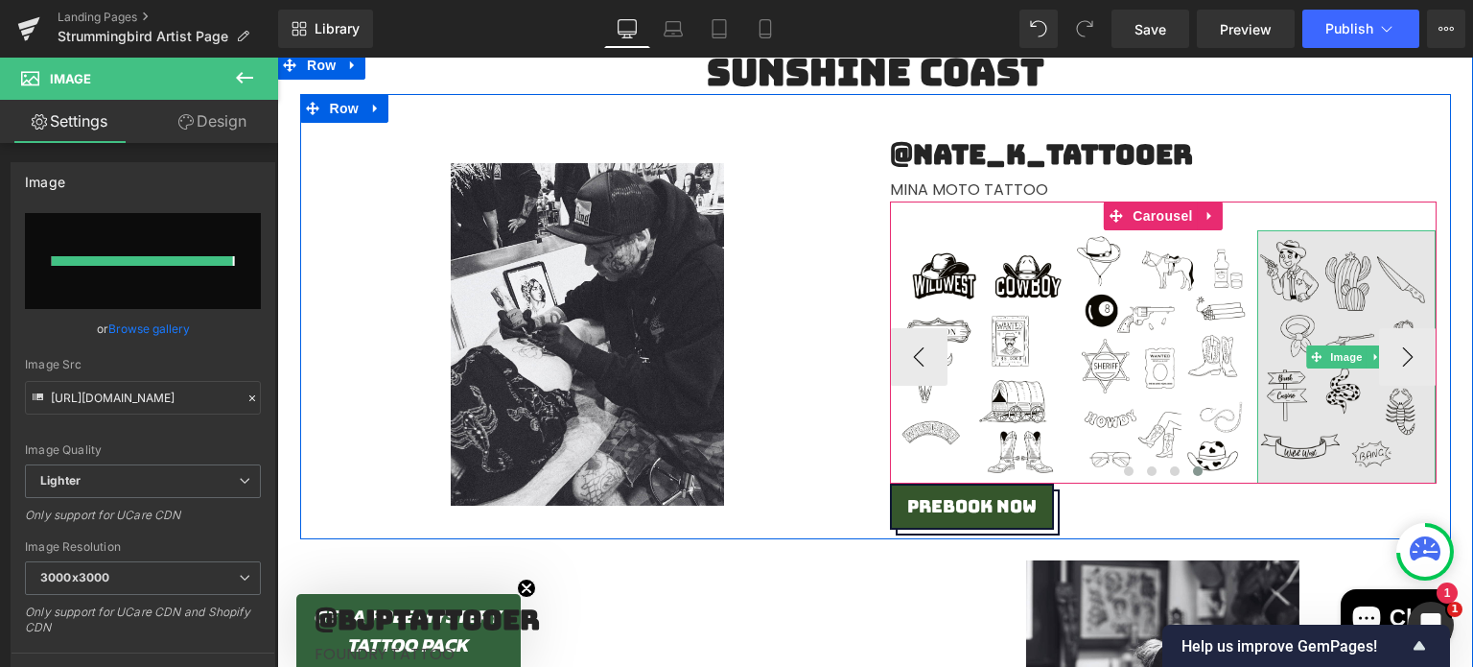
type input "[URL][DOMAIN_NAME]"
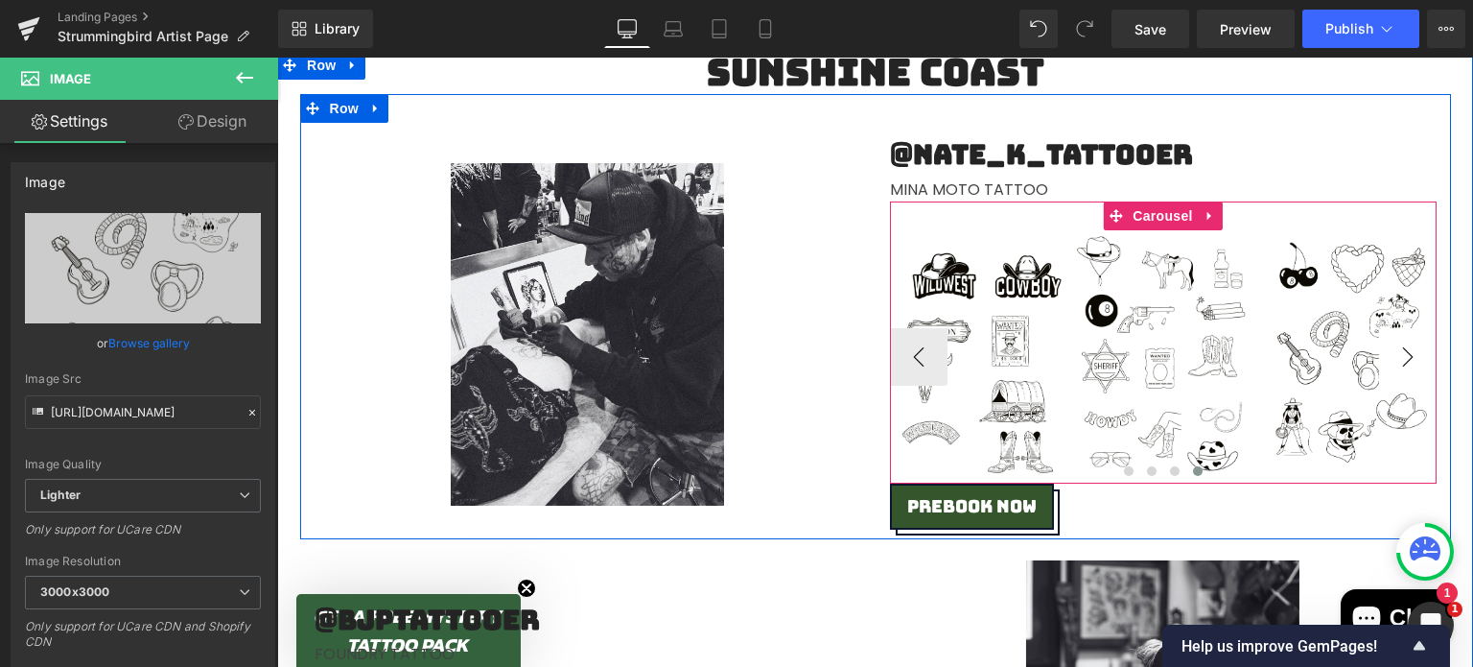
click at [1397, 360] on button "›" at bounding box center [1408, 357] width 58 height 58
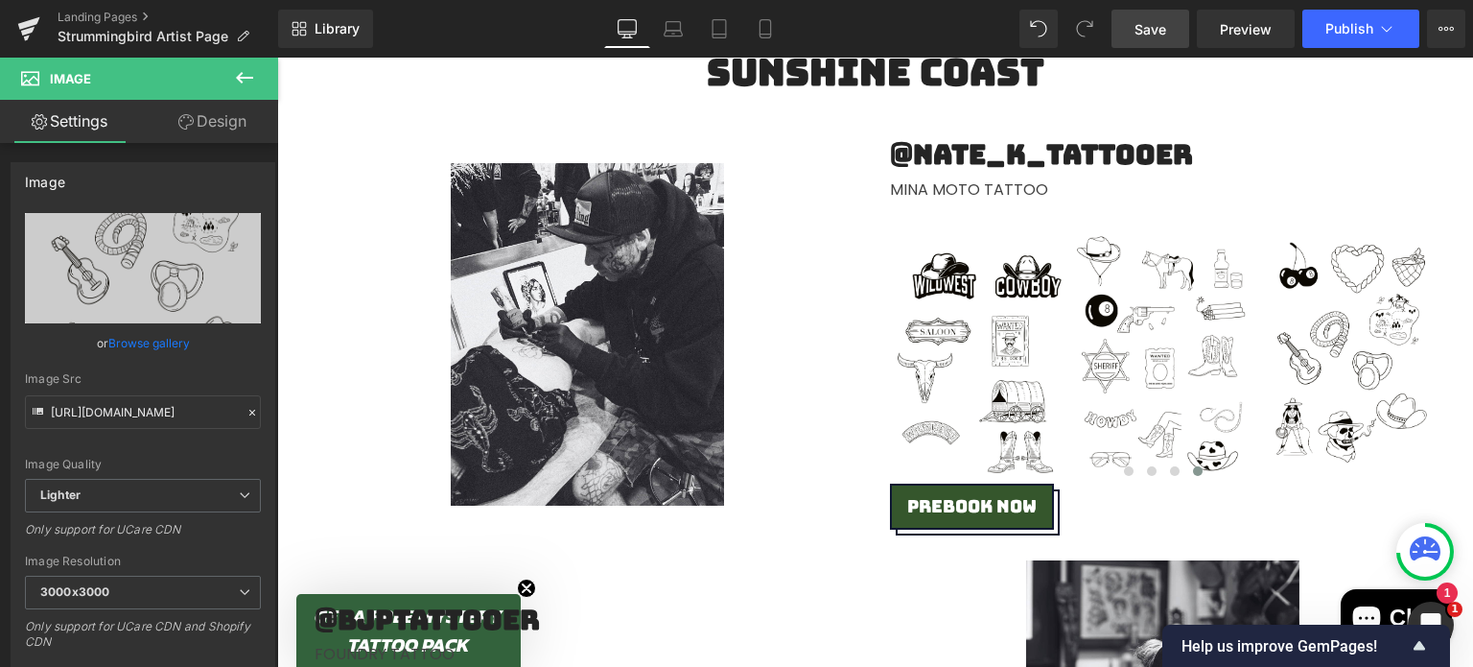
click at [1162, 32] on span "Save" at bounding box center [1151, 29] width 32 height 20
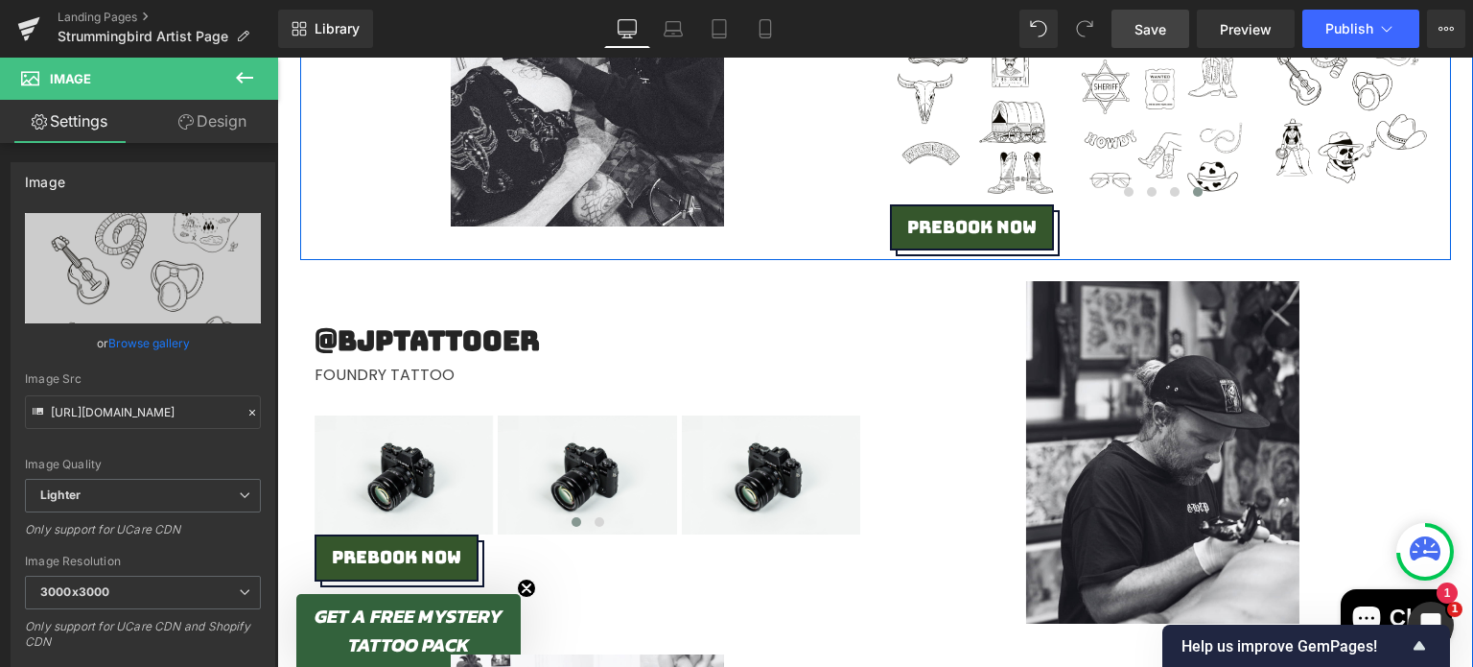
scroll to position [1379, 0]
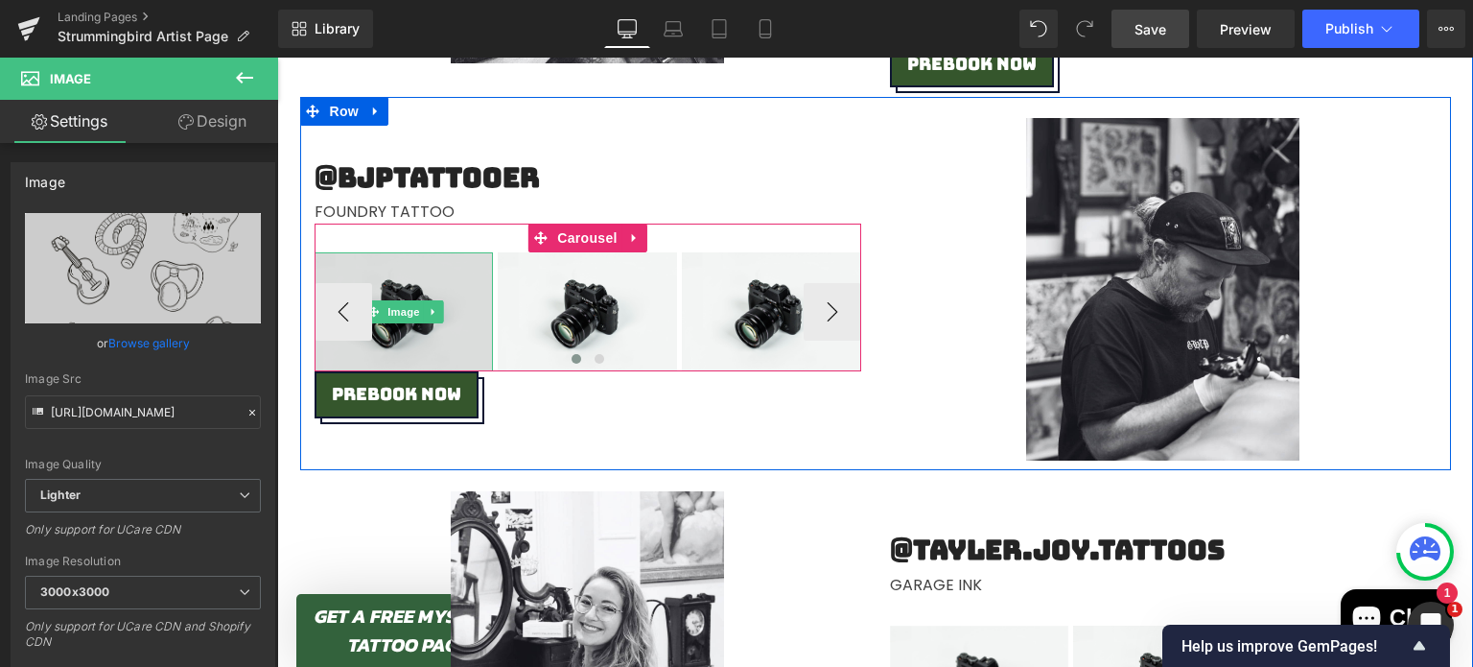
click at [387, 265] on img at bounding box center [404, 311] width 179 height 119
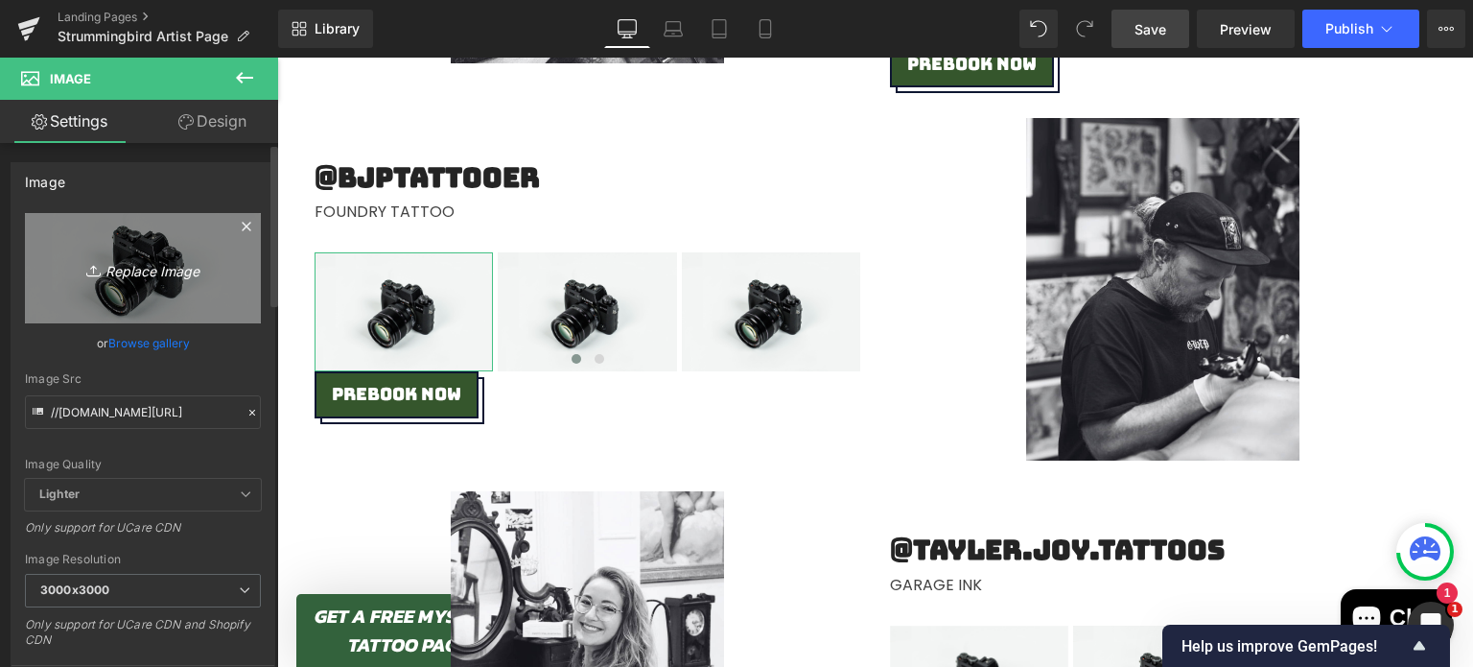
click at [196, 249] on link "Replace Image" at bounding box center [143, 268] width 236 height 110
type input "C:\fakepath\Coming Soon.png"
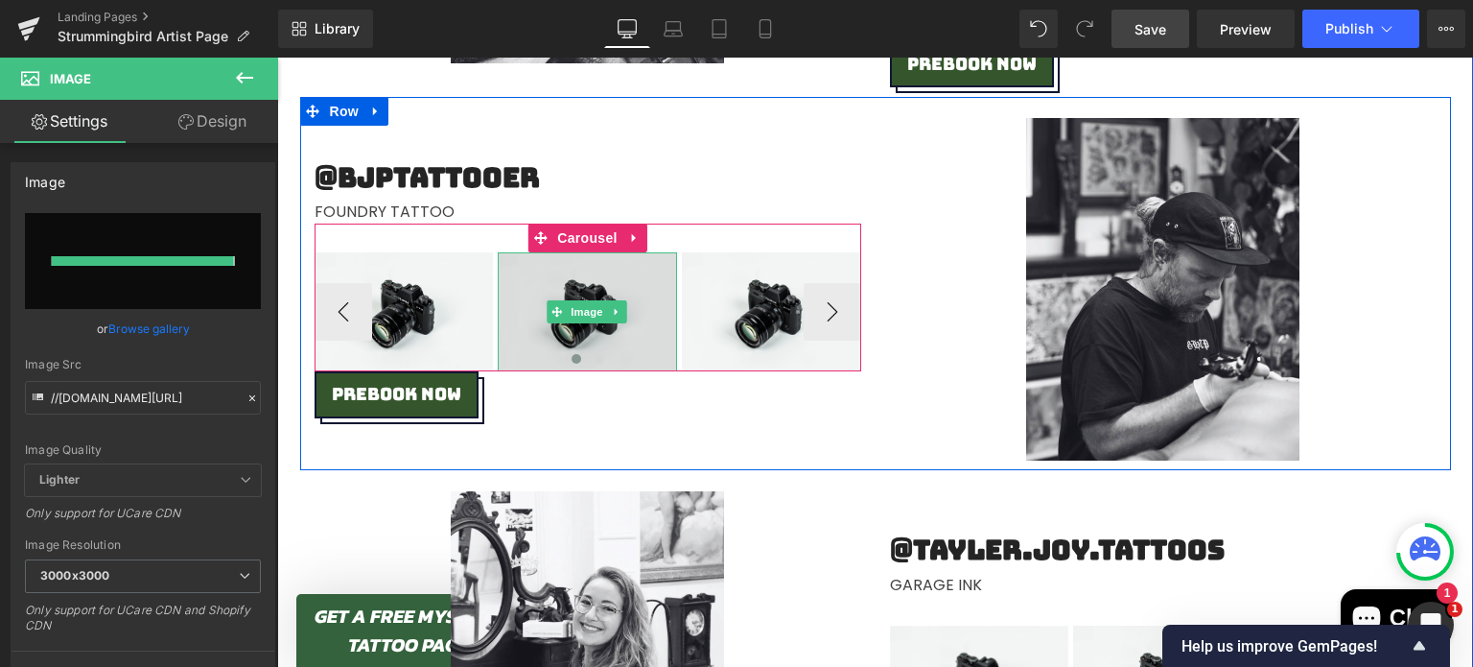
type input "[URL][DOMAIN_NAME]"
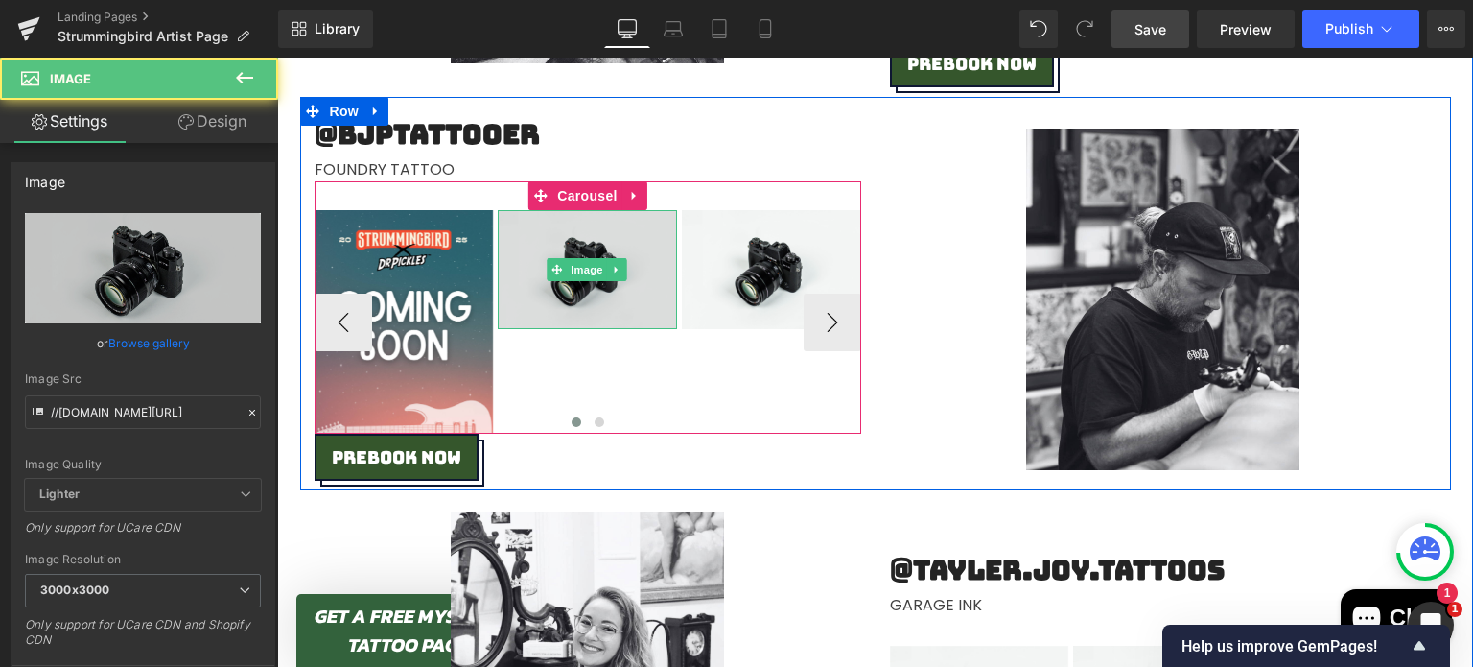
click at [558, 251] on img at bounding box center [587, 269] width 179 height 119
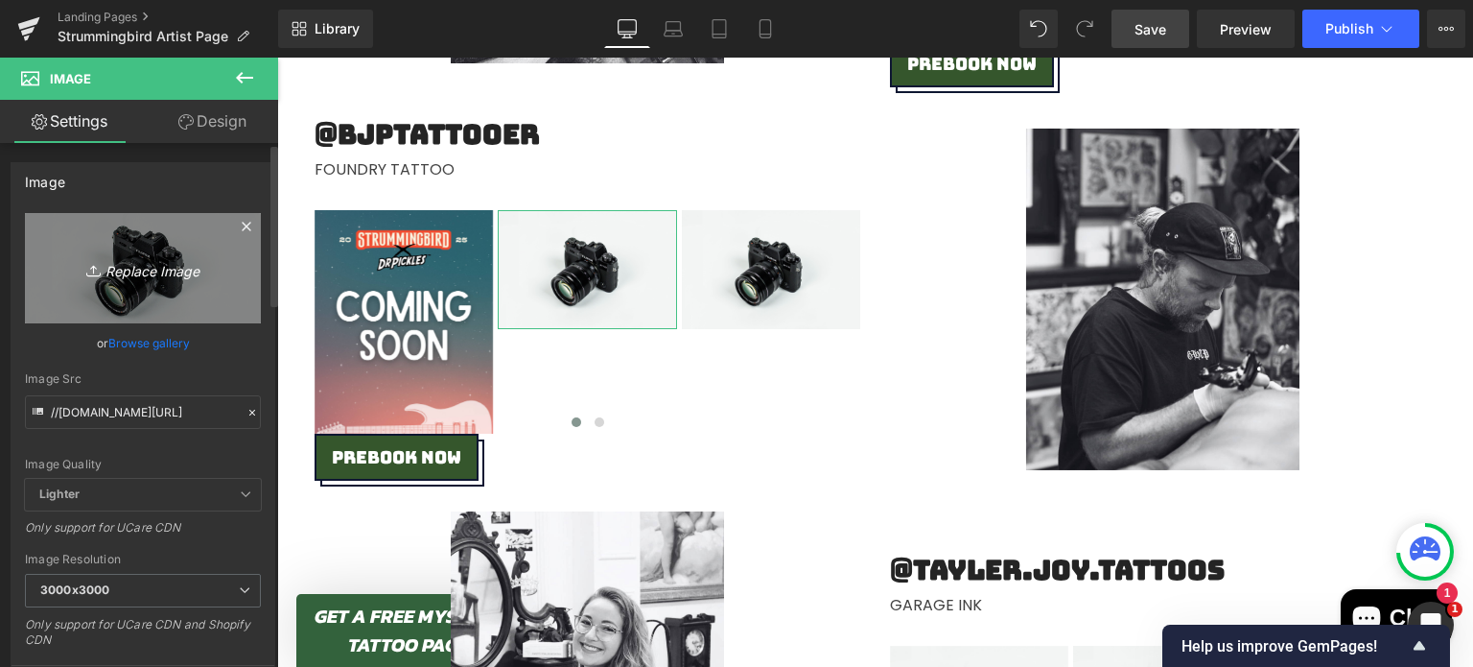
click at [129, 252] on link "Replace Image" at bounding box center [143, 268] width 236 height 110
type input "C:\fakepath\Coming Soon.png"
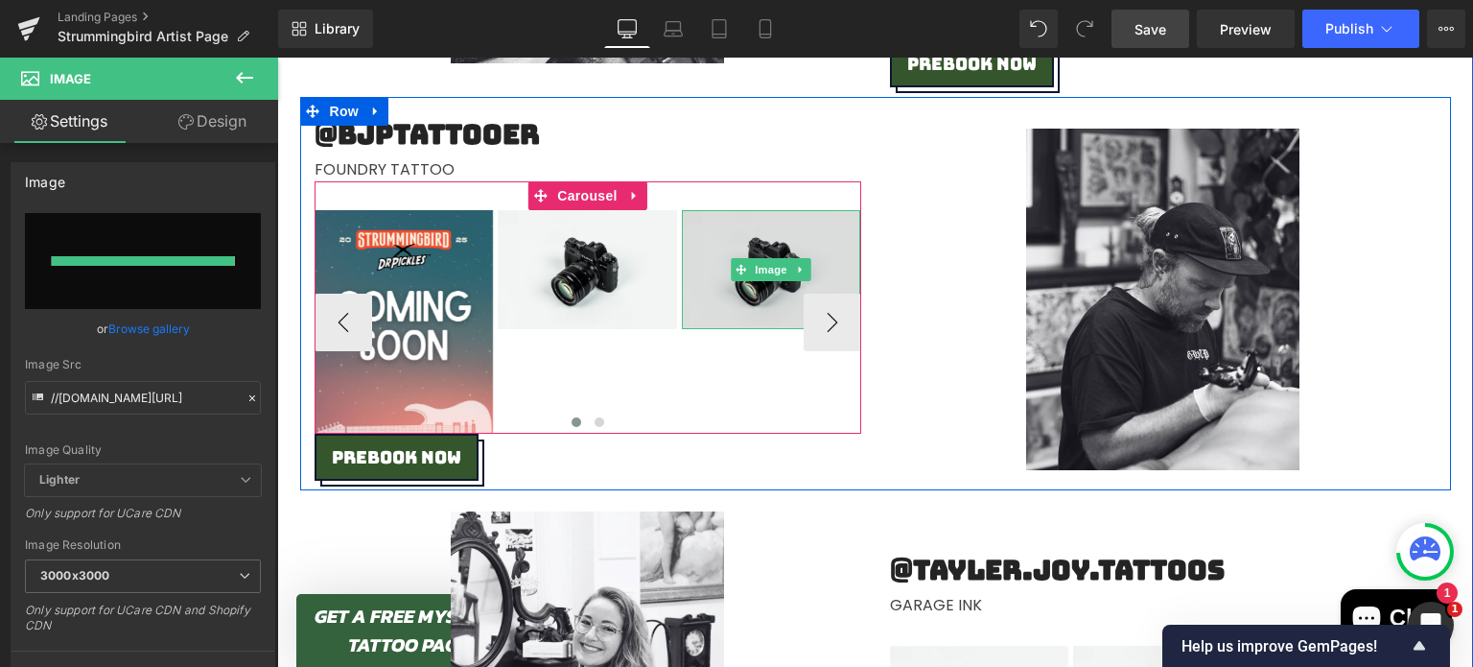
type input "[URL][DOMAIN_NAME]"
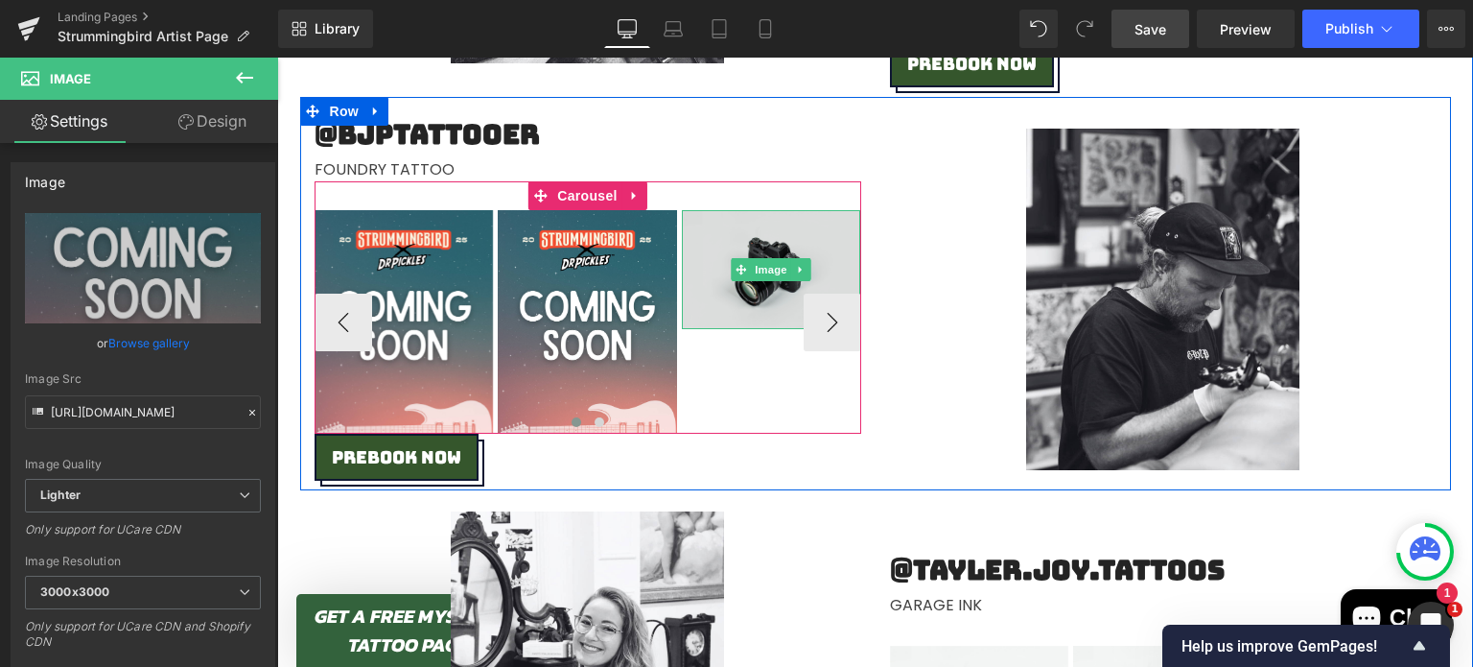
click at [728, 236] on img at bounding box center [771, 269] width 179 height 119
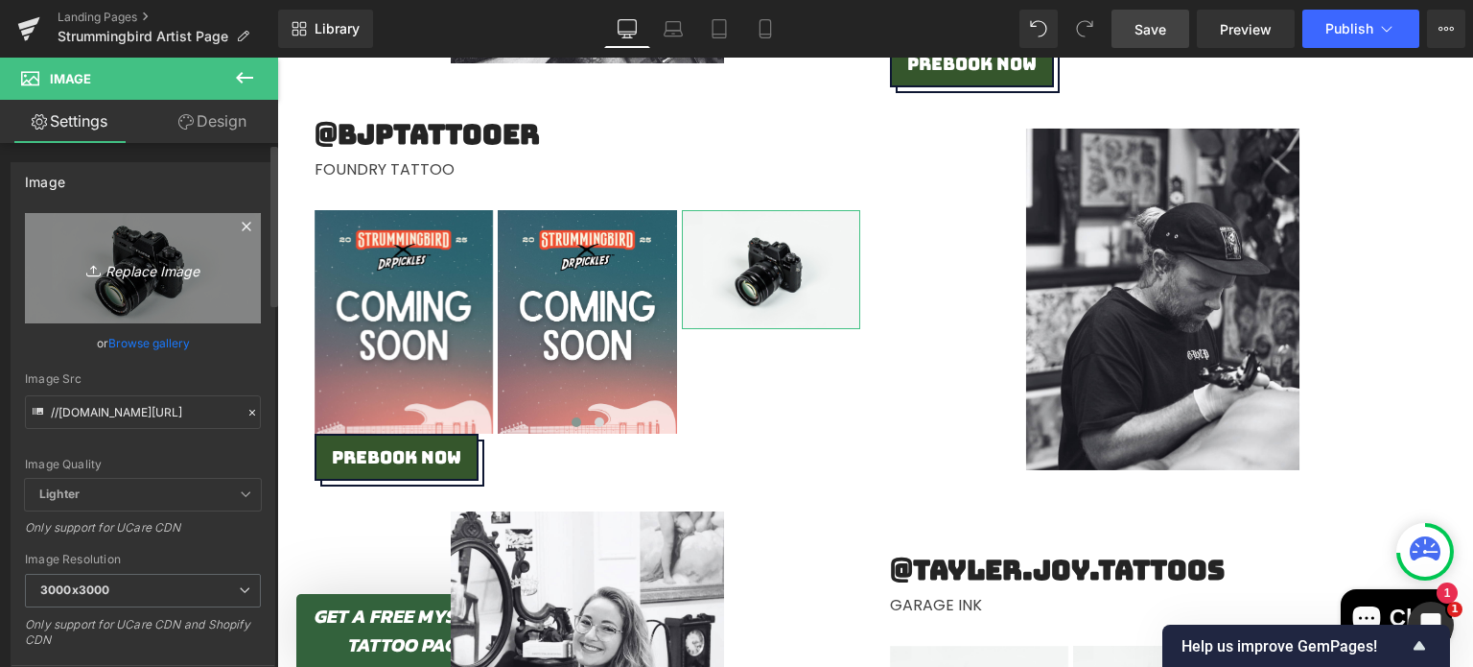
click at [227, 276] on link "Replace Image" at bounding box center [143, 268] width 236 height 110
type input "C:\fakepath\Coming Soon.png"
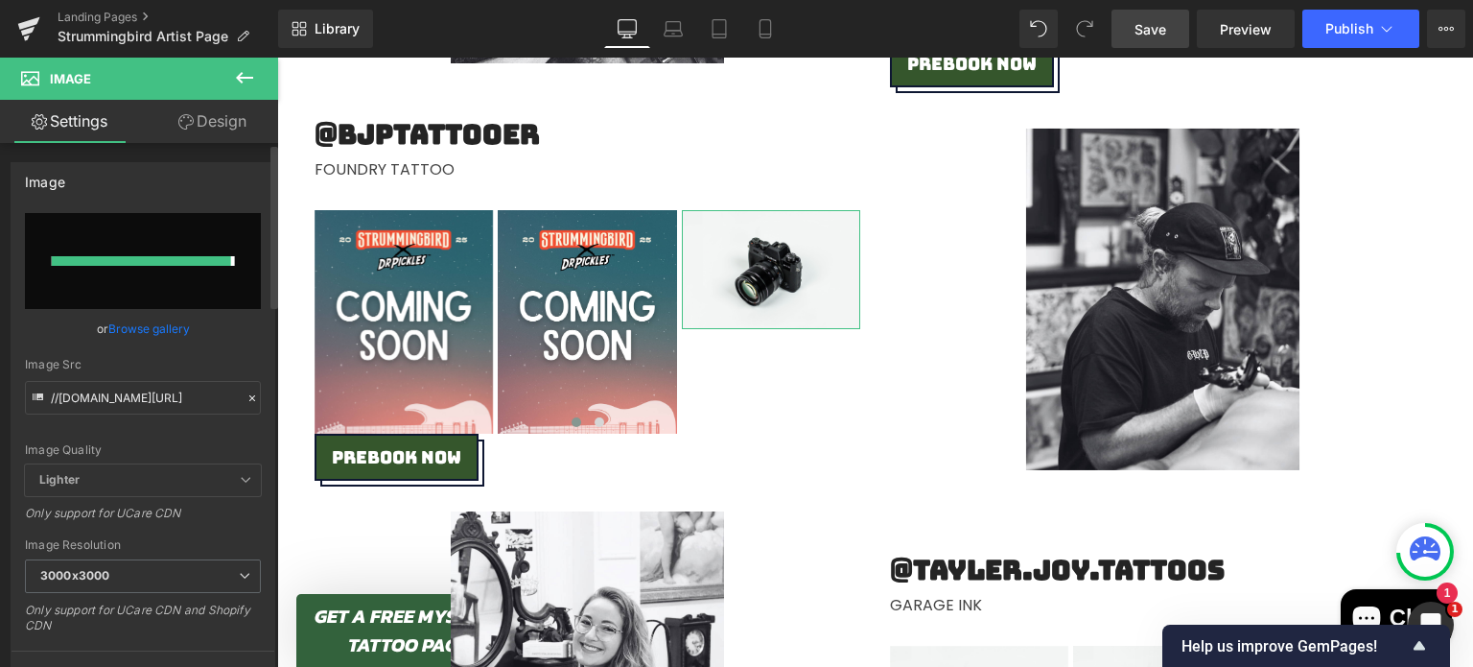
type input "[URL][DOMAIN_NAME]"
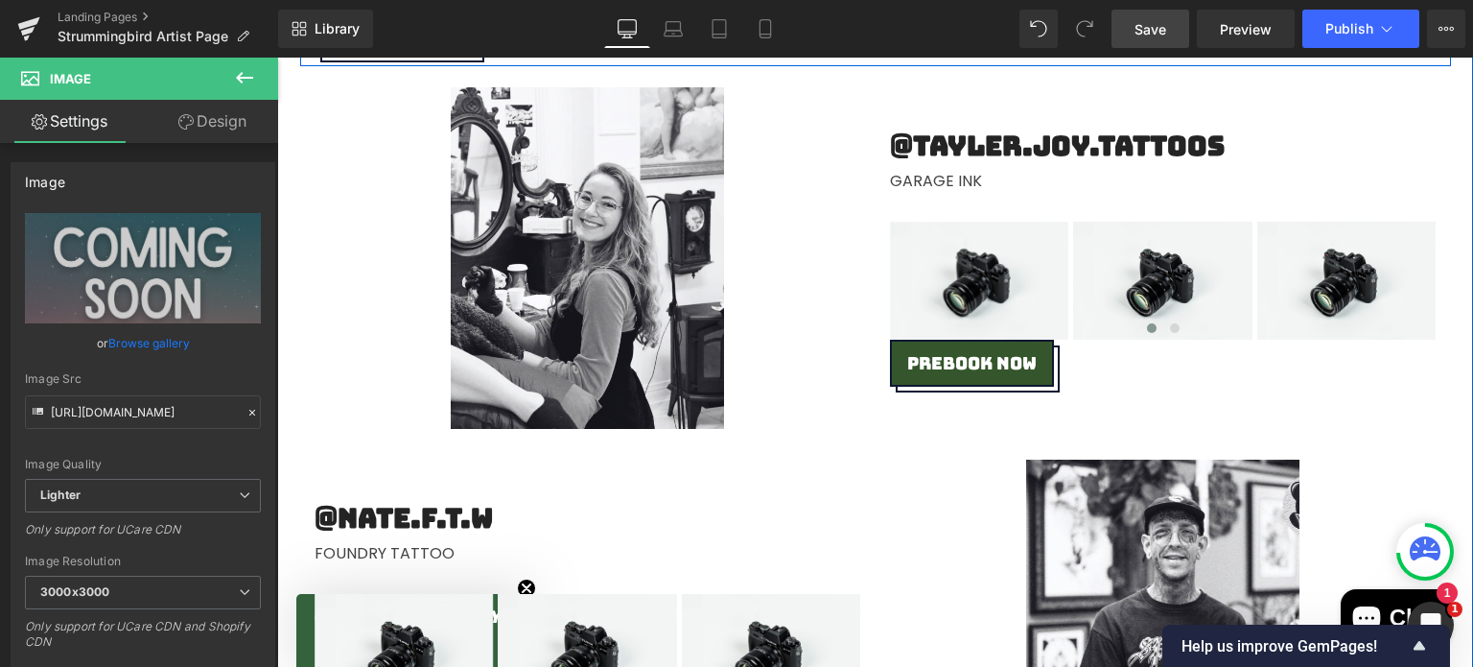
scroll to position [1805, 0]
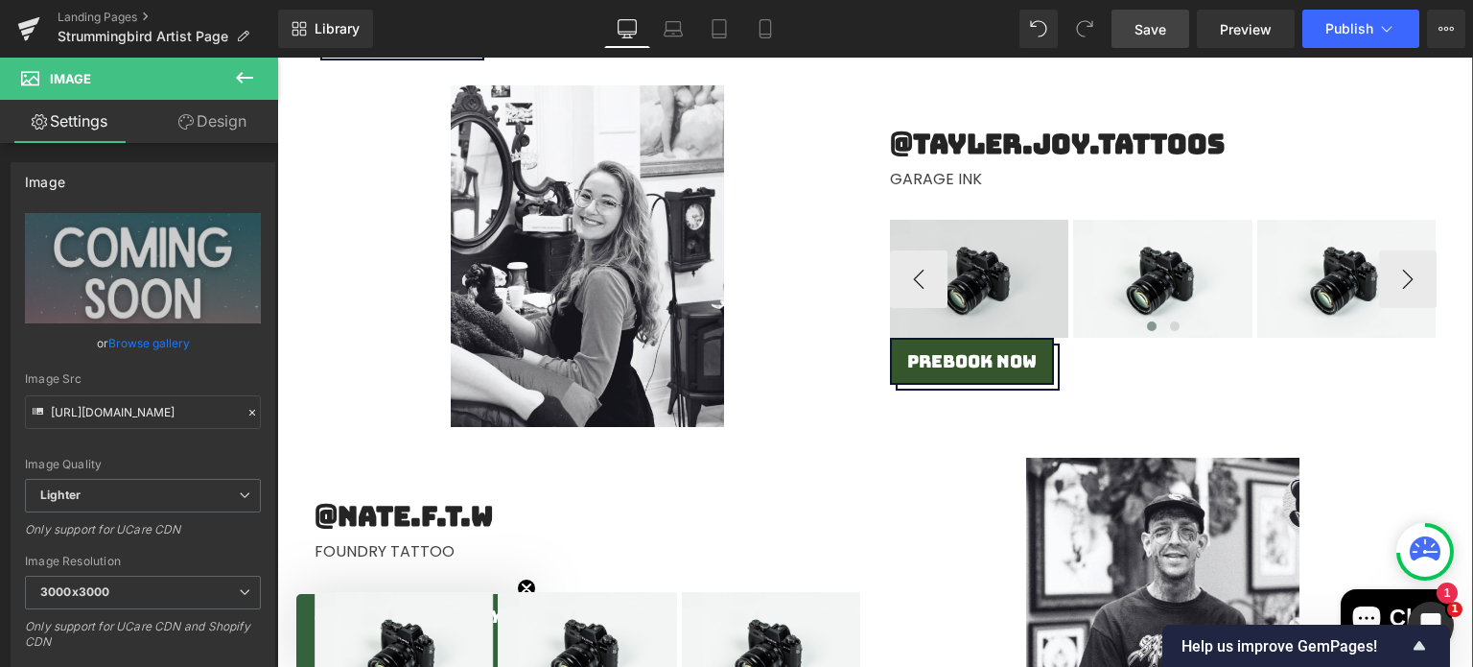
click at [958, 266] on img at bounding box center [979, 279] width 179 height 119
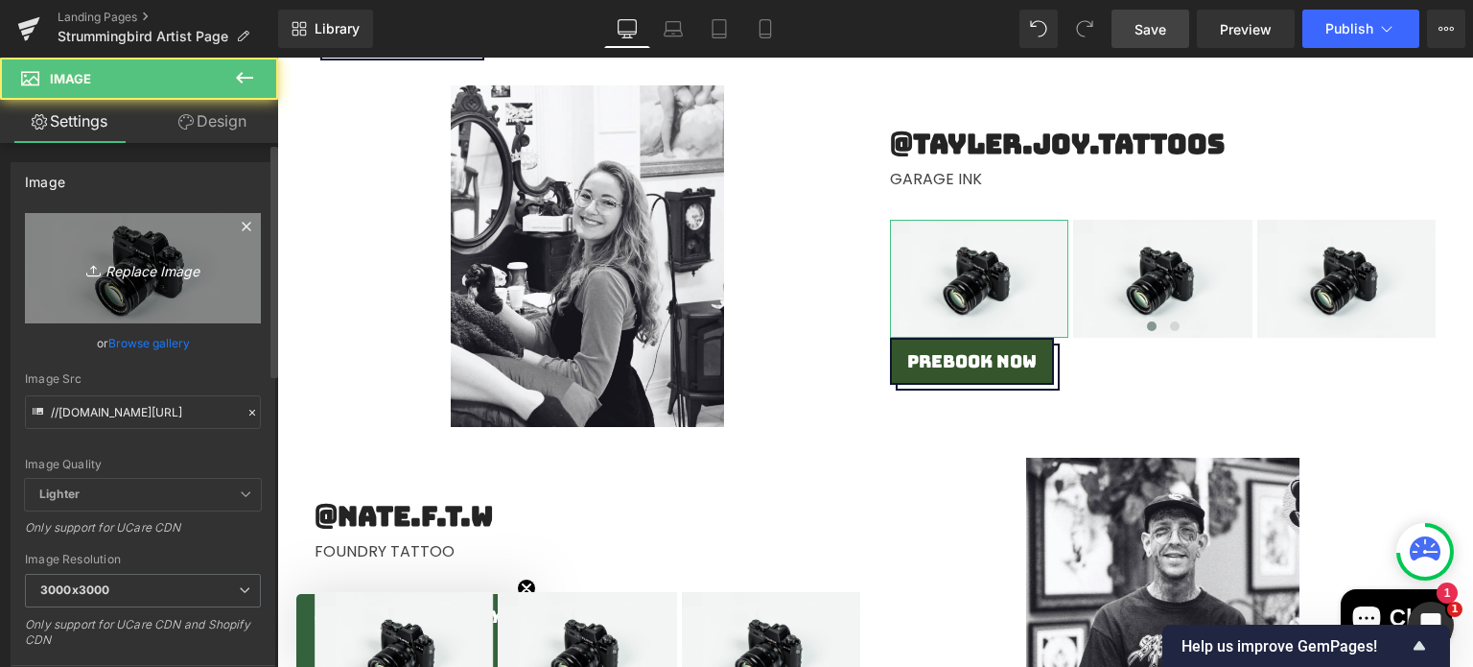
click at [152, 270] on icon "Replace Image" at bounding box center [142, 268] width 153 height 24
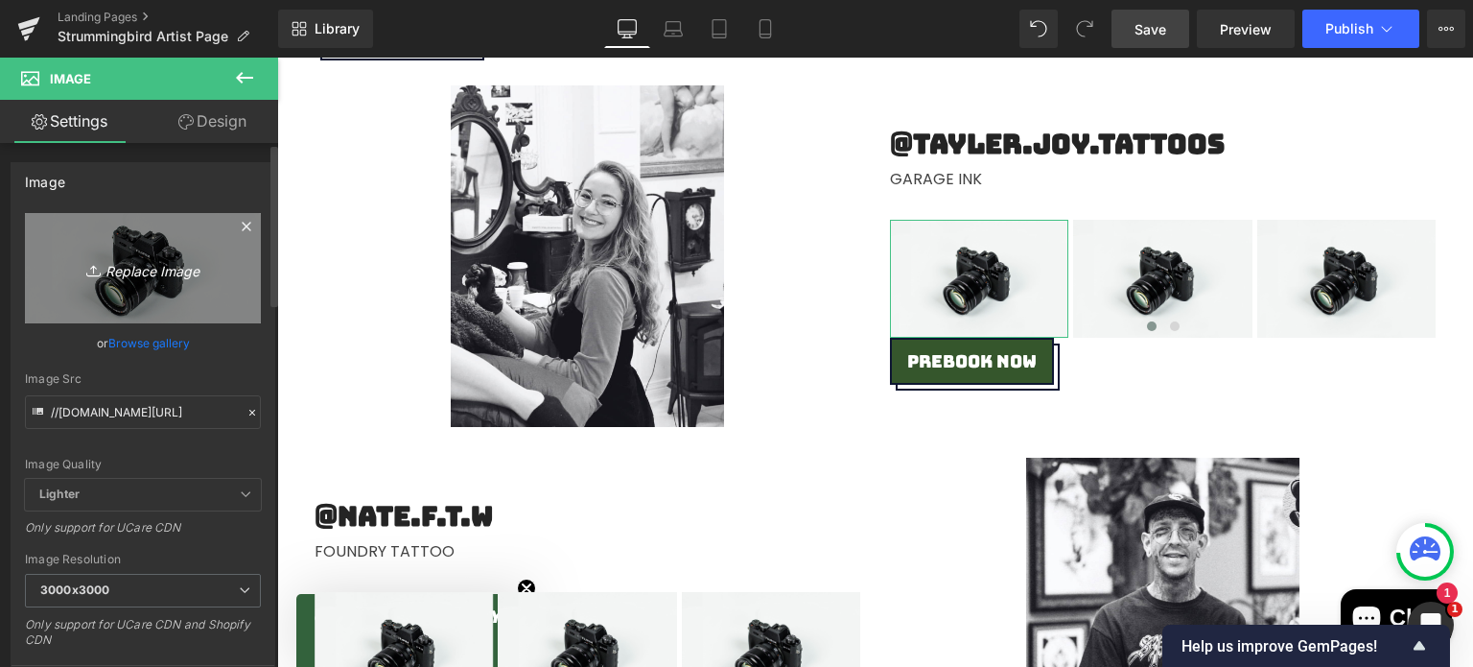
type input "C:\fakepath\Coming Soon.png"
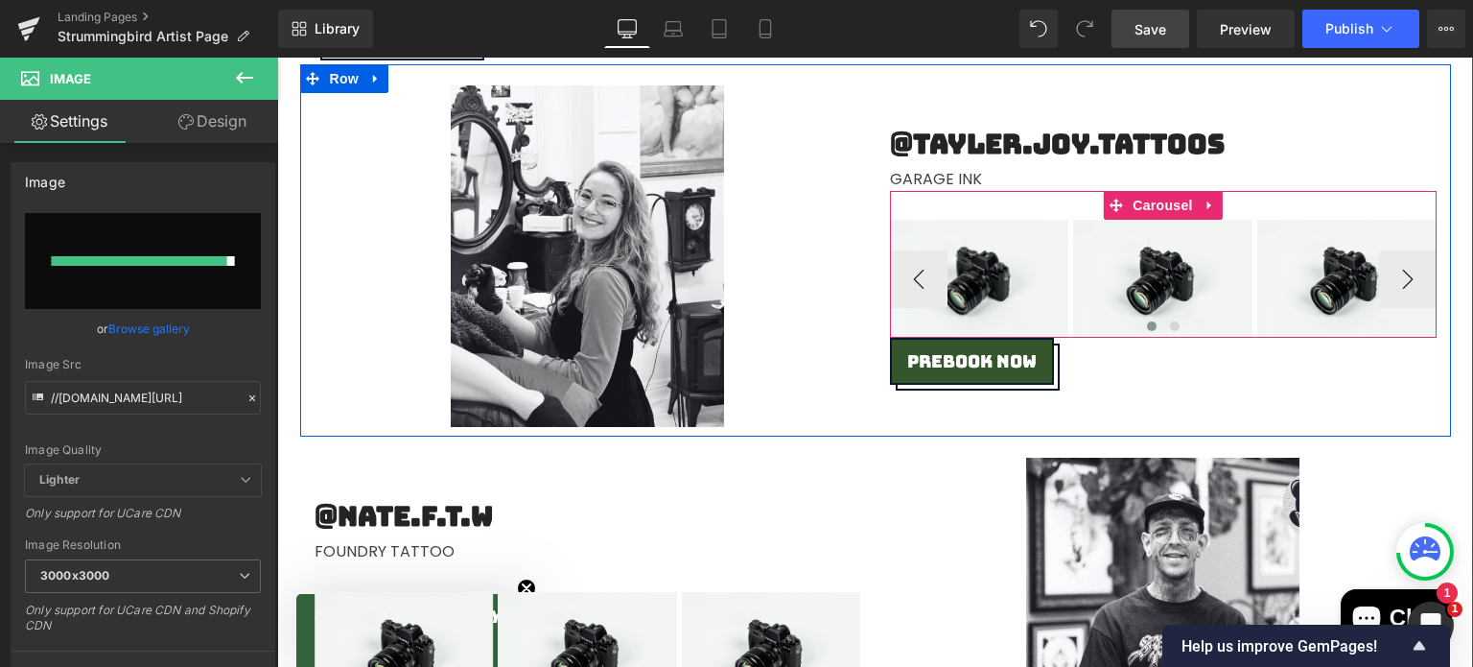
type input "[URL][DOMAIN_NAME]"
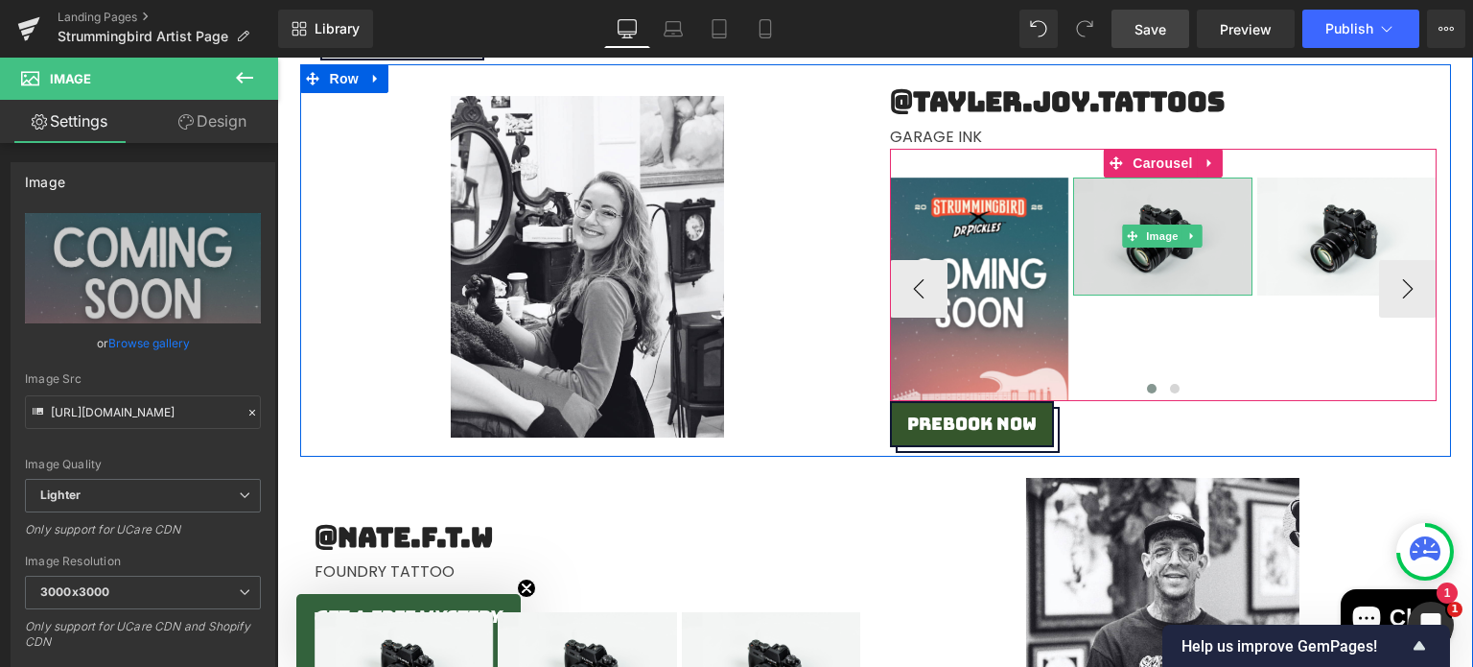
click at [1181, 198] on img at bounding box center [1162, 236] width 179 height 119
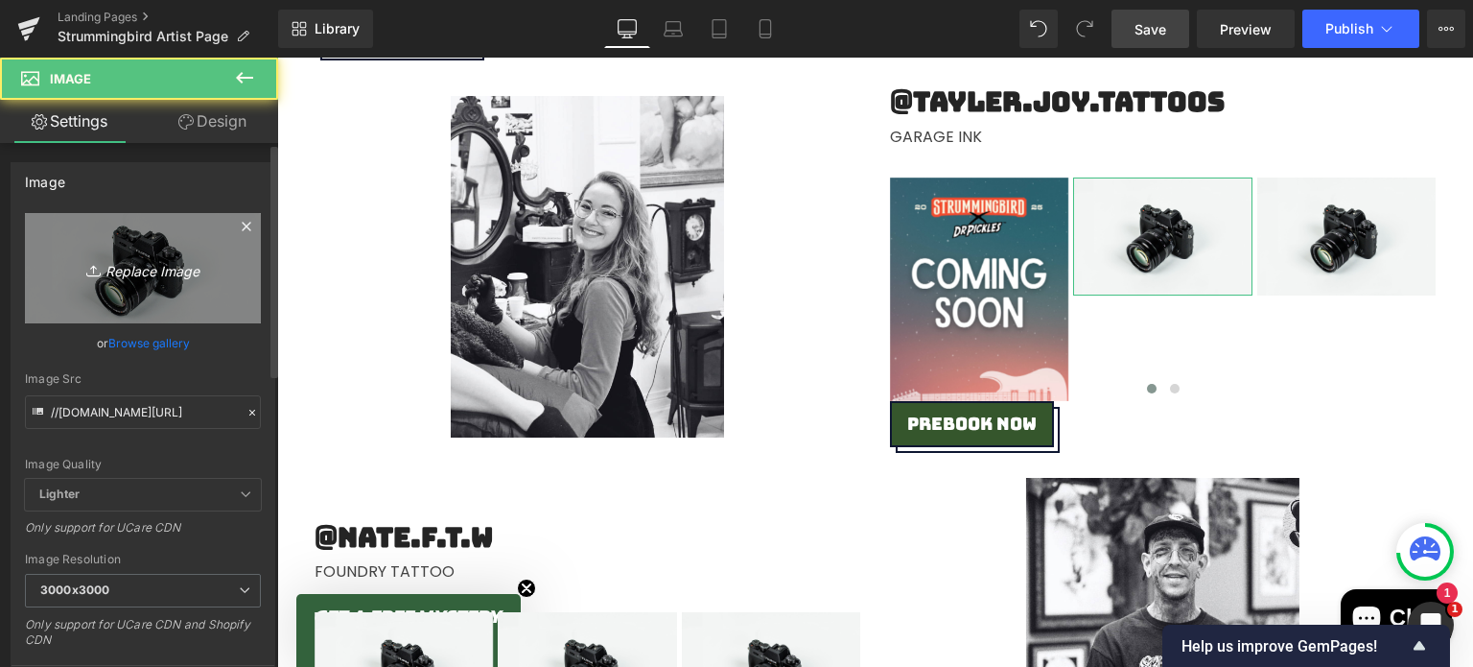
click at [177, 237] on link "Replace Image" at bounding box center [143, 268] width 236 height 110
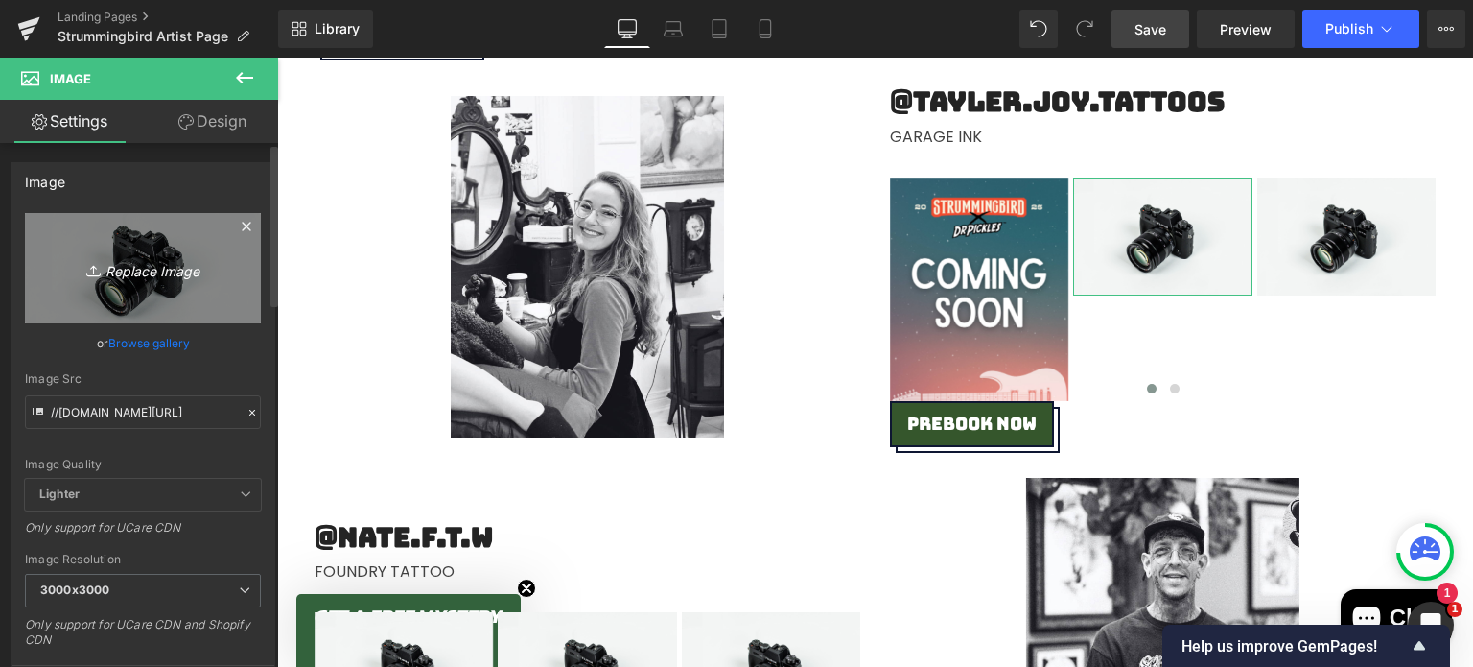
type input "C:\fakepath\Coming Soon.png"
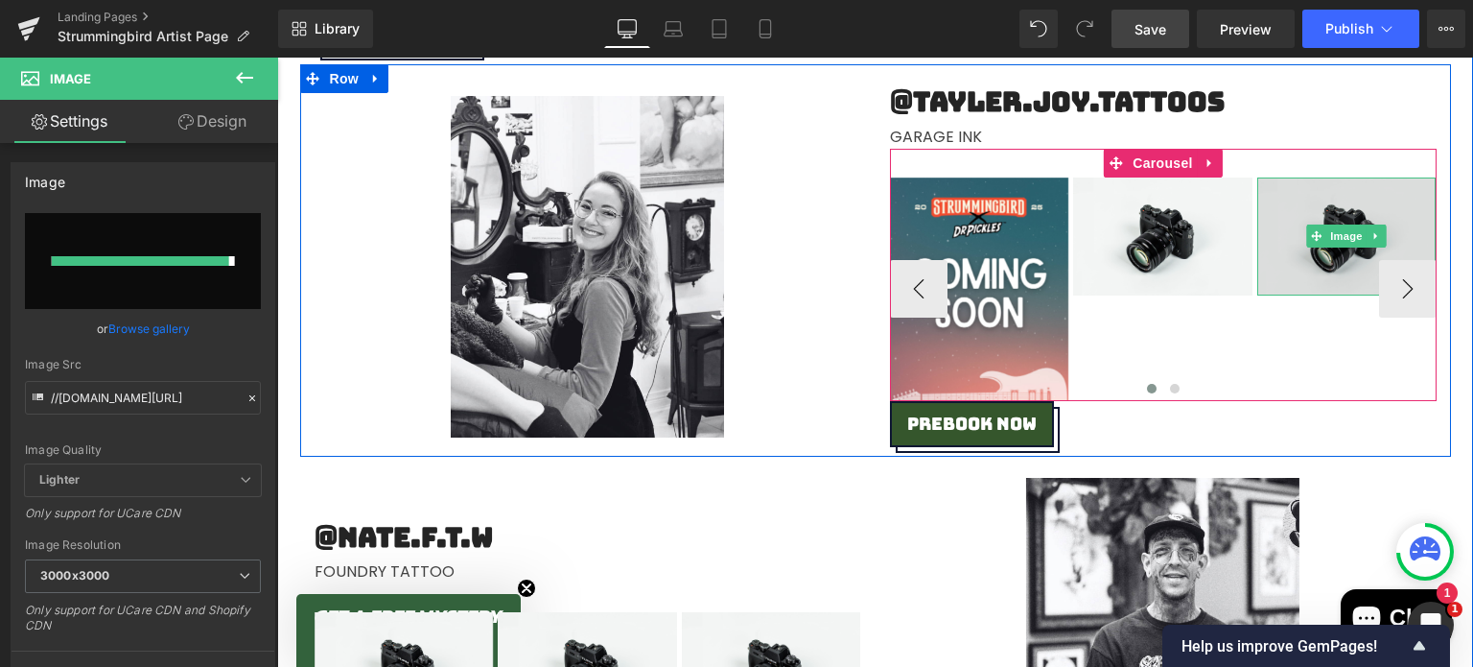
type input "[URL][DOMAIN_NAME]"
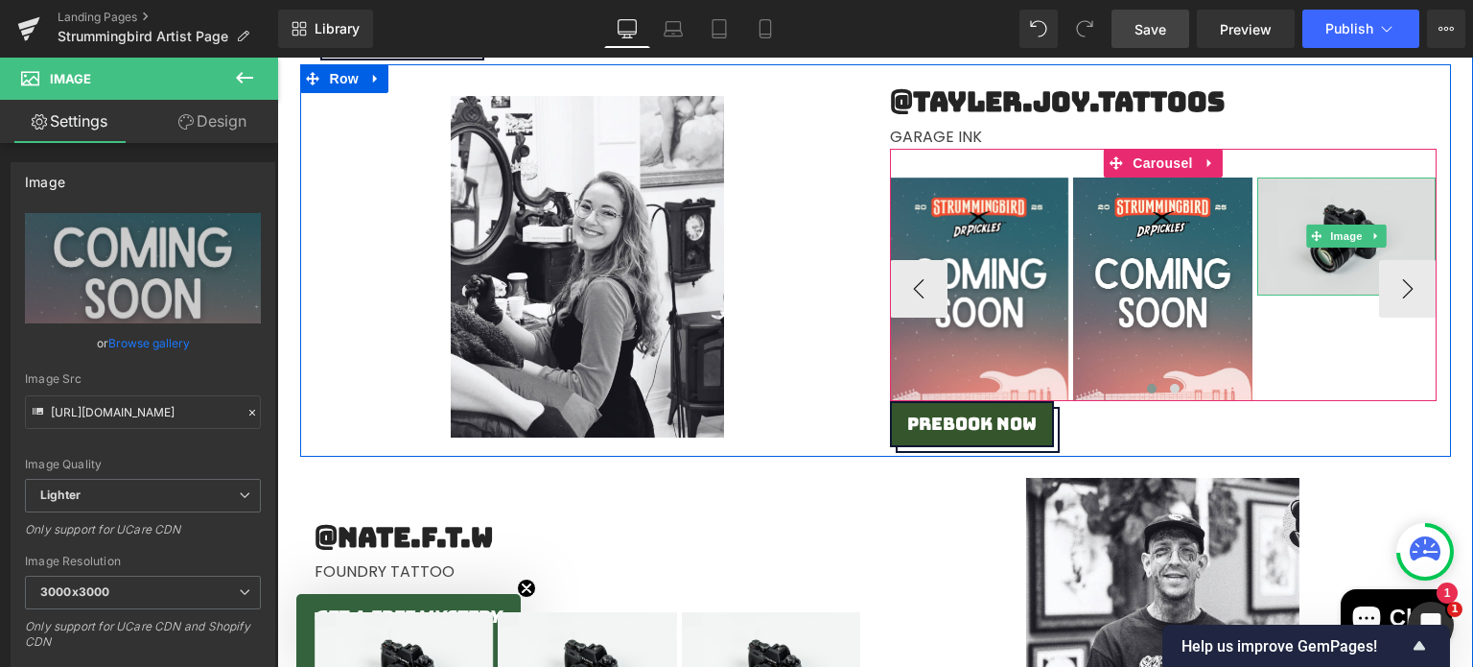
click at [1325, 193] on img at bounding box center [1346, 236] width 179 height 119
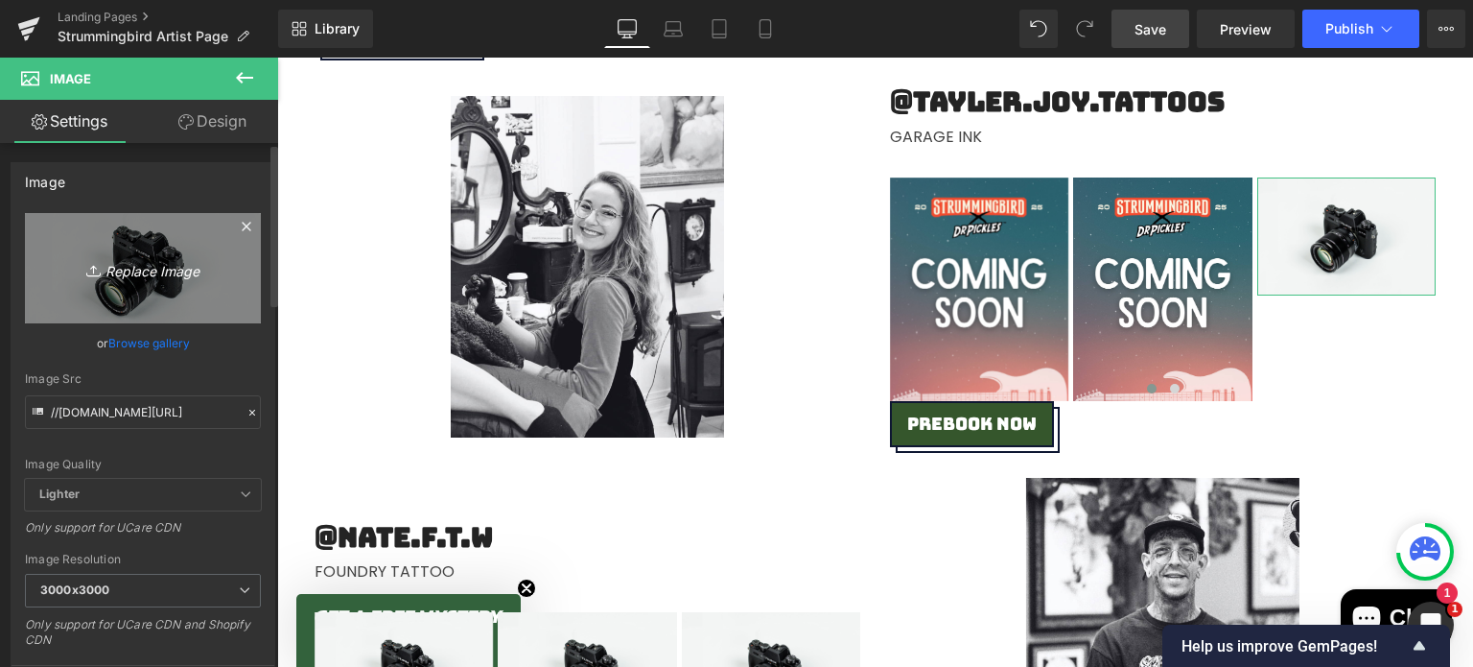
click at [183, 277] on icon "Replace Image" at bounding box center [142, 268] width 153 height 24
type input "C:\fakepath\Coming Soon.png"
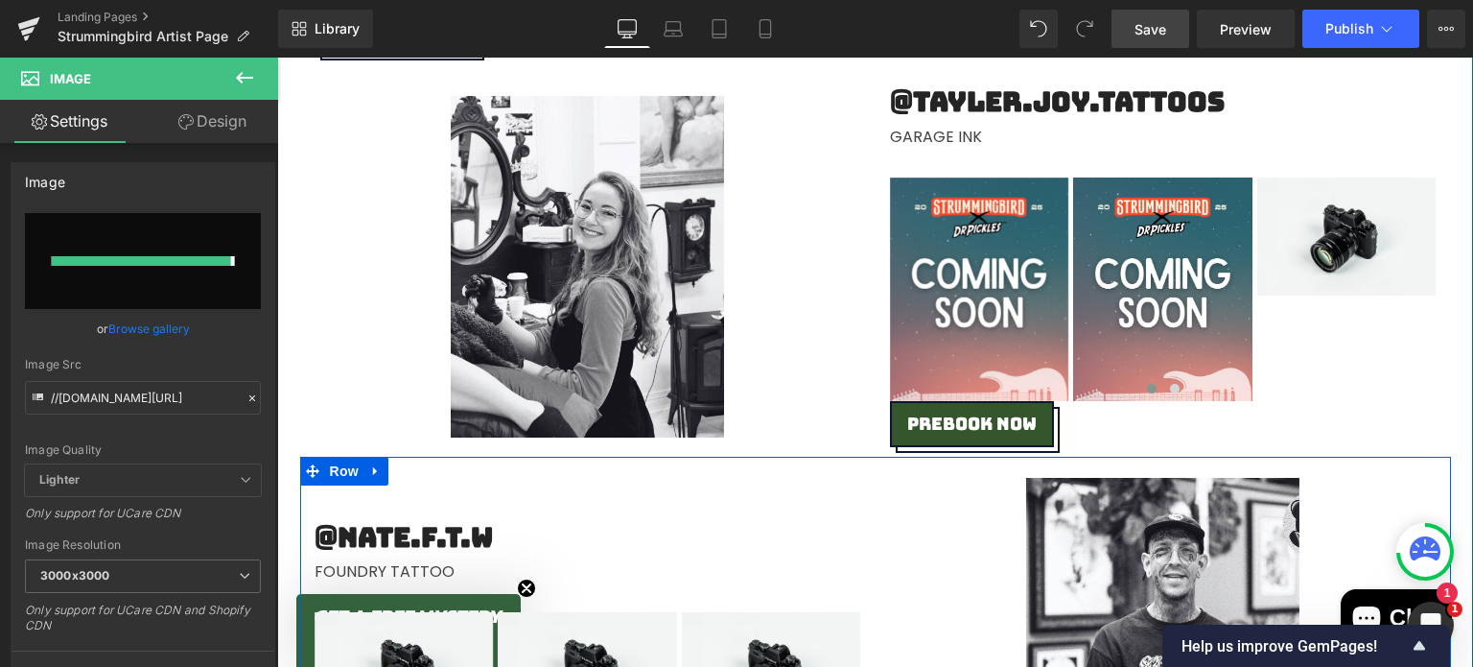
type input "[URL][DOMAIN_NAME]"
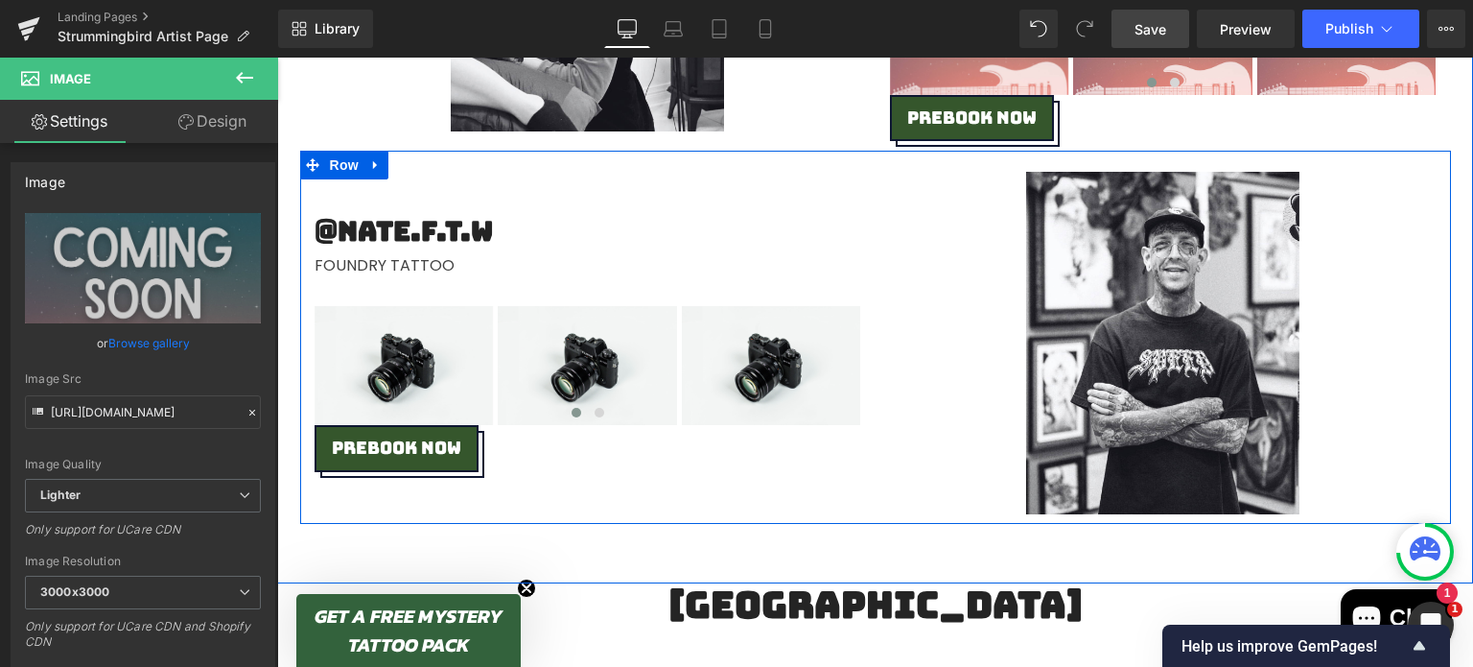
scroll to position [2112, 0]
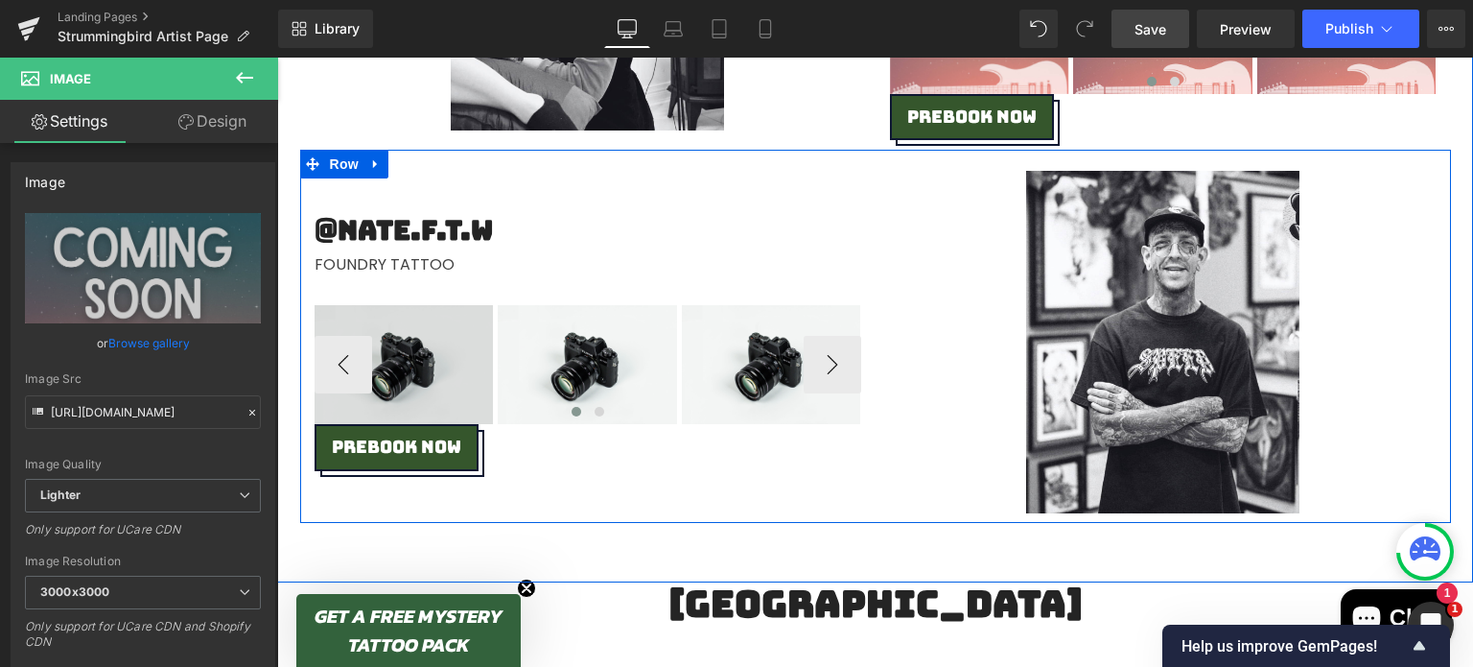
click at [392, 381] on img at bounding box center [404, 364] width 179 height 119
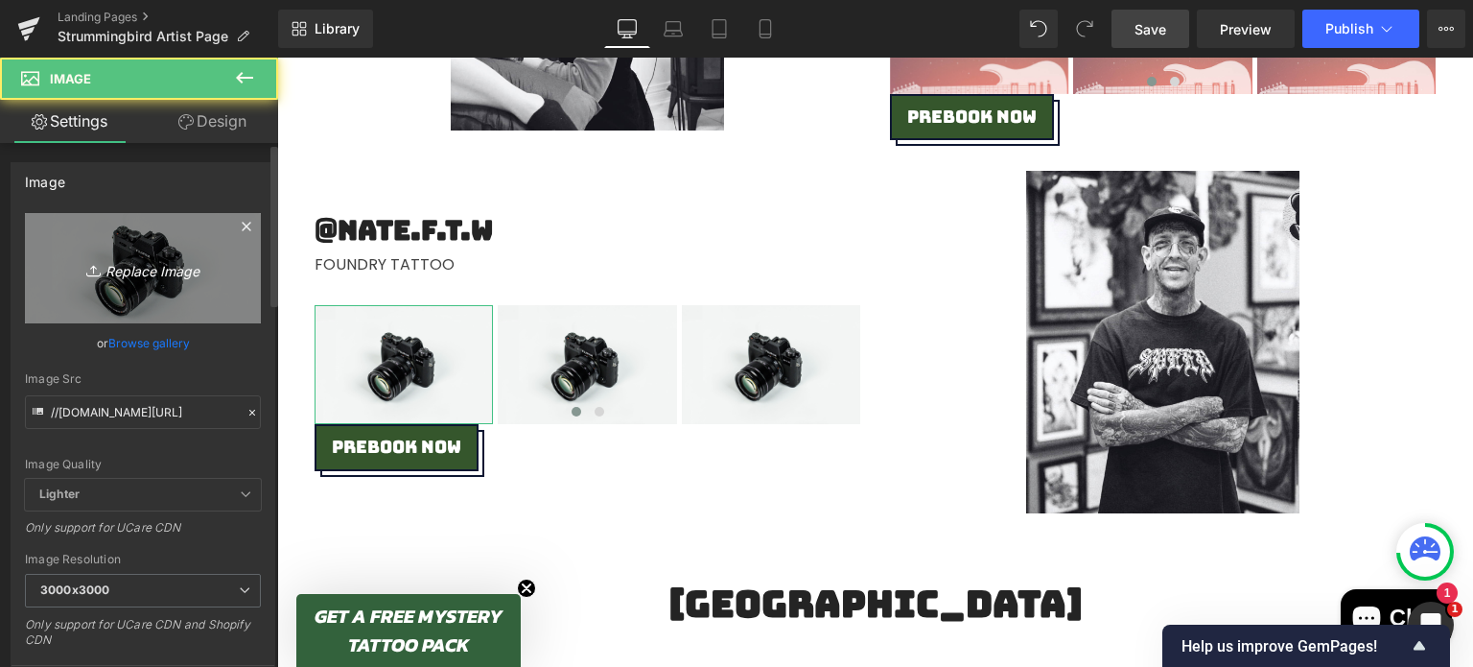
click at [116, 254] on link "Replace Image" at bounding box center [143, 268] width 236 height 110
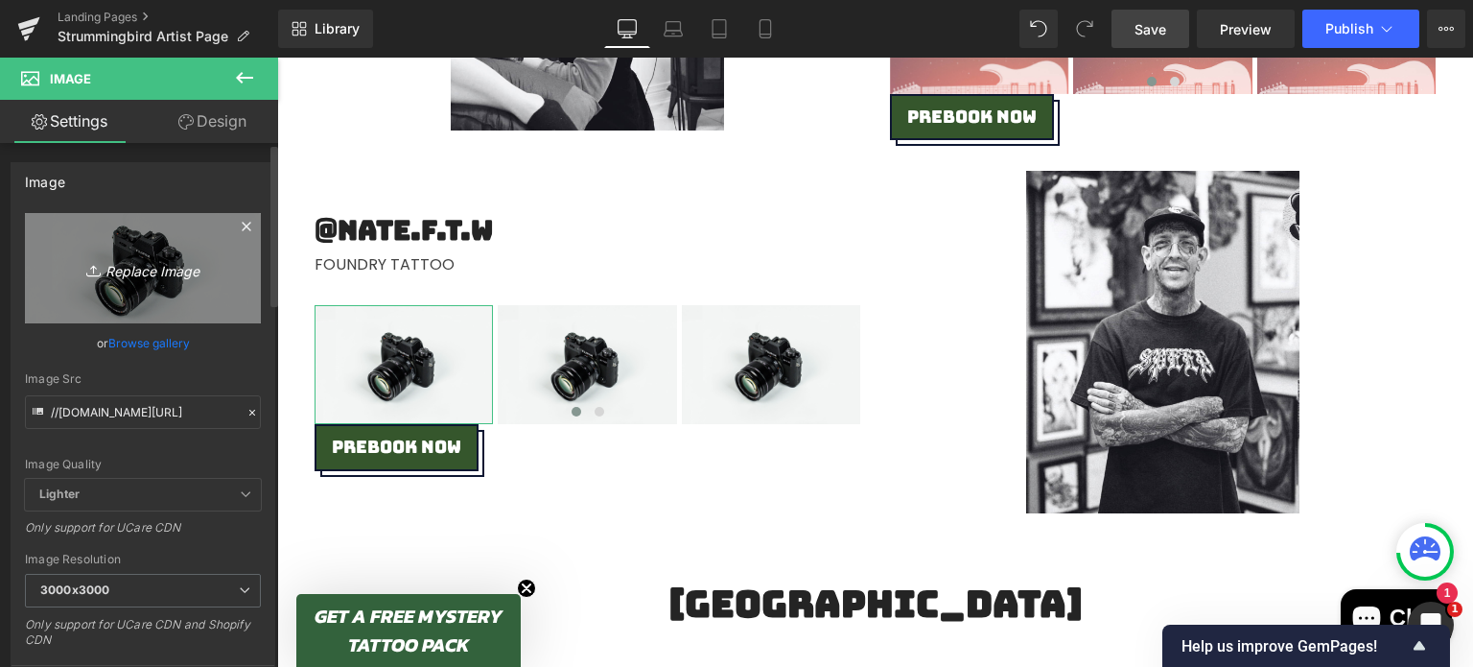
type input "C:\fakepath\Coming Soon.png"
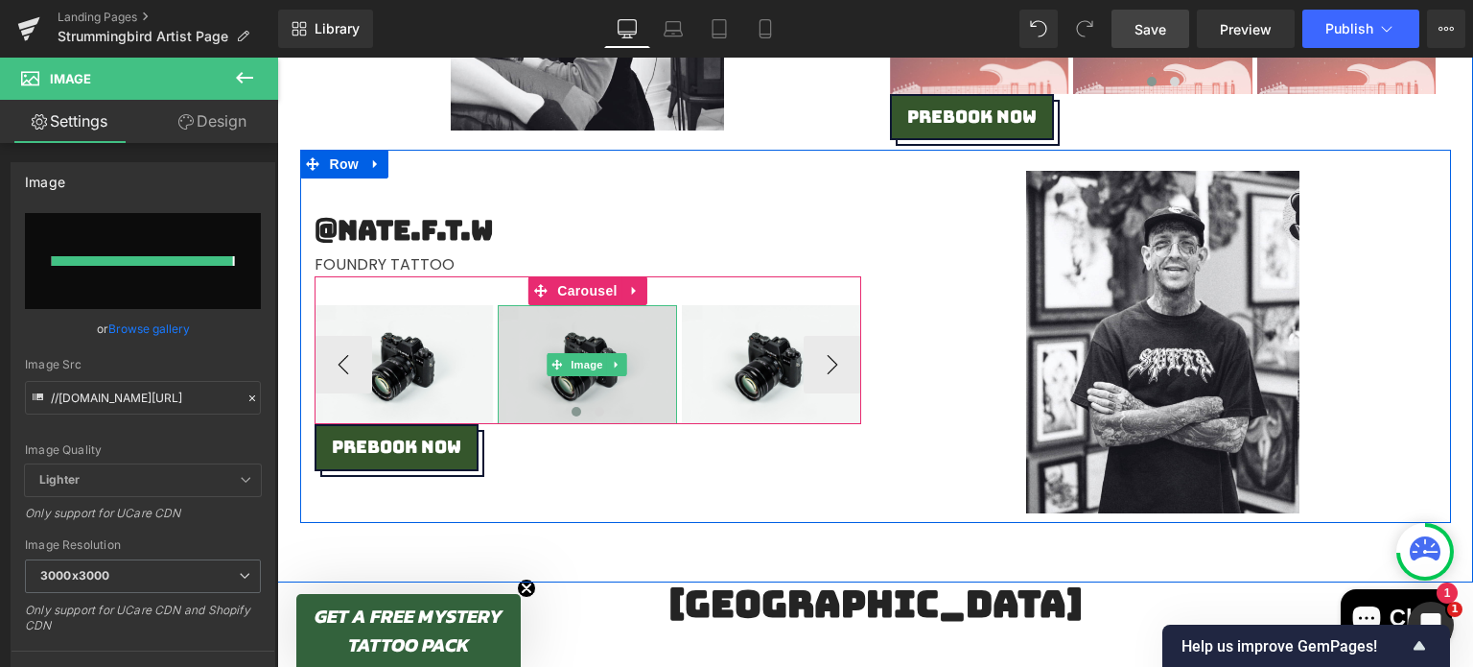
type input "[URL][DOMAIN_NAME]"
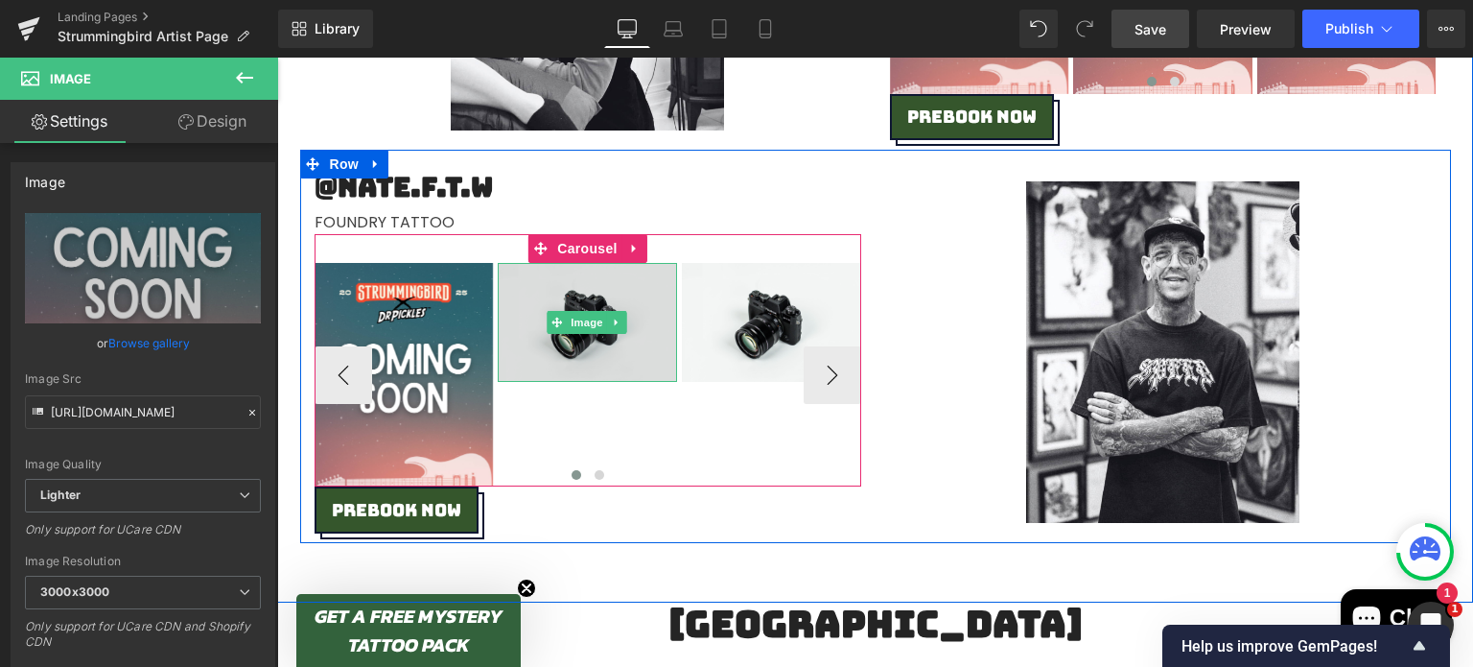
click at [585, 333] on img at bounding box center [587, 322] width 179 height 119
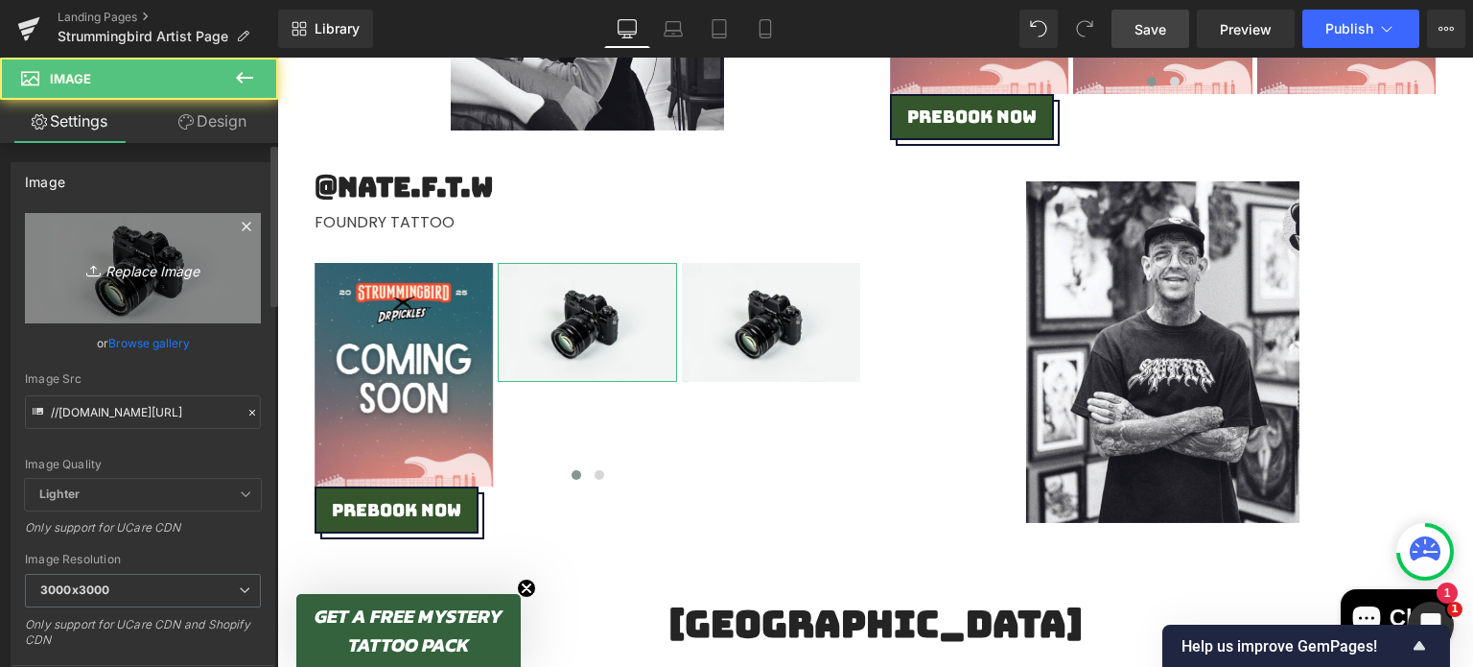
click at [196, 290] on link "Replace Image" at bounding box center [143, 268] width 236 height 110
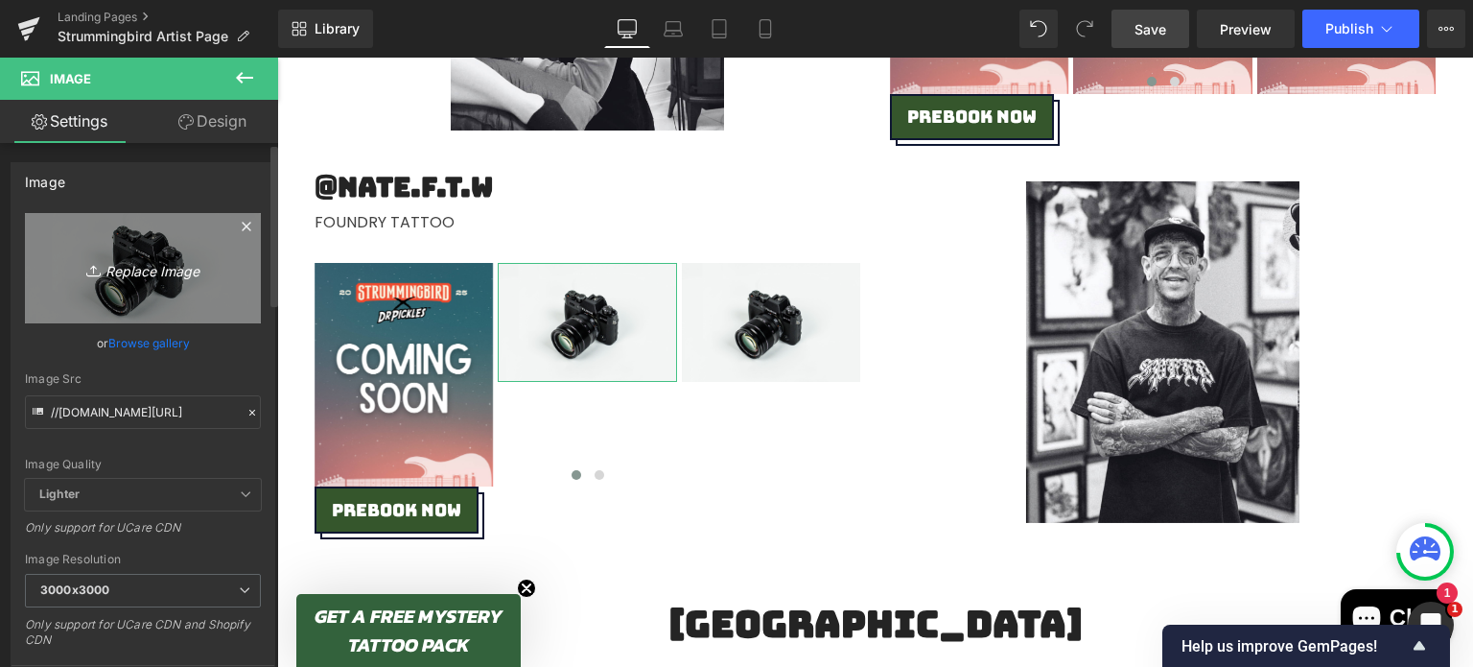
type input "C:\fakepath\Coming Soon.png"
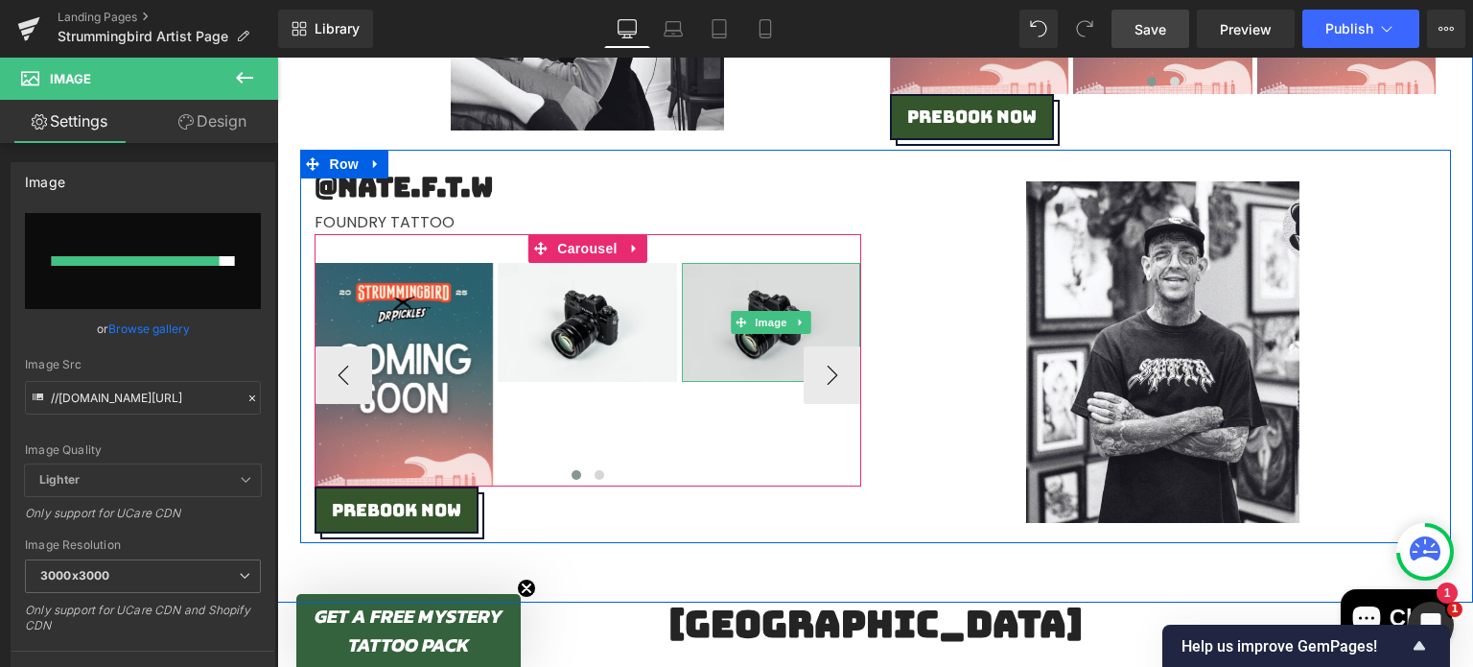
type input "[URL][DOMAIN_NAME]"
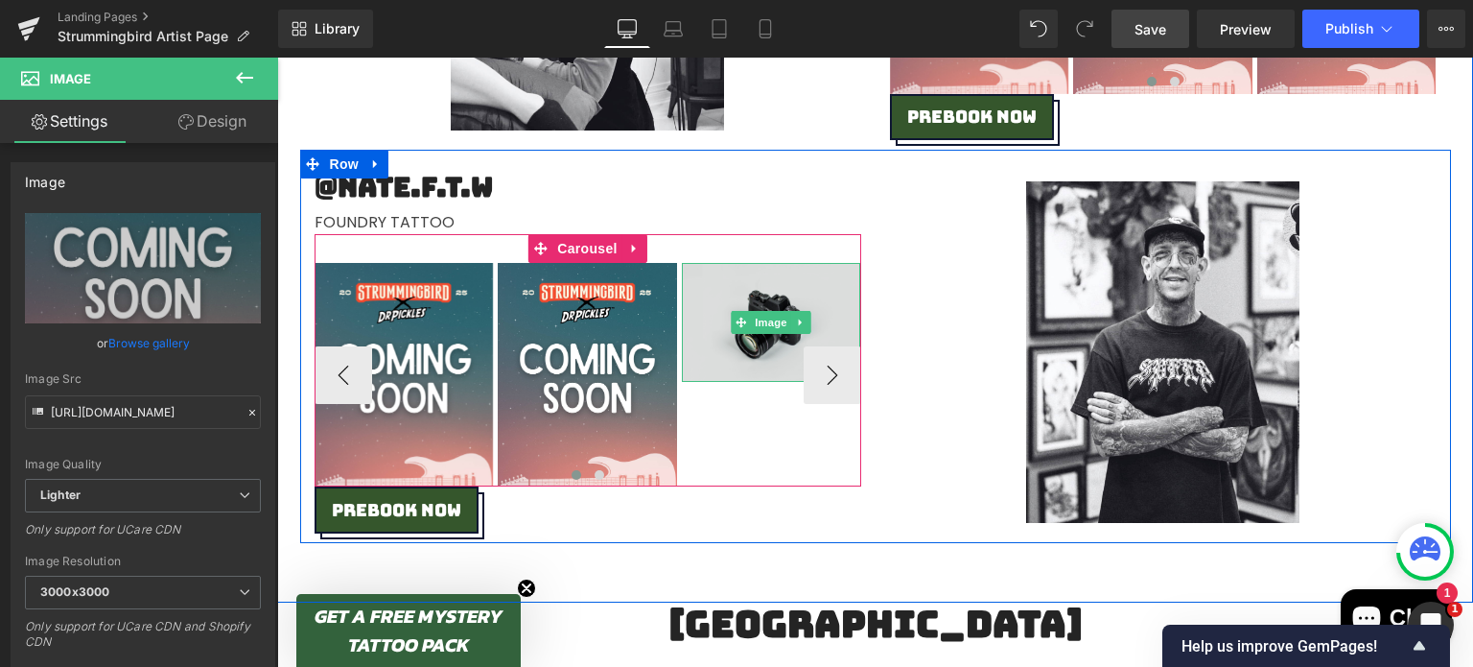
click at [713, 296] on img at bounding box center [771, 322] width 179 height 119
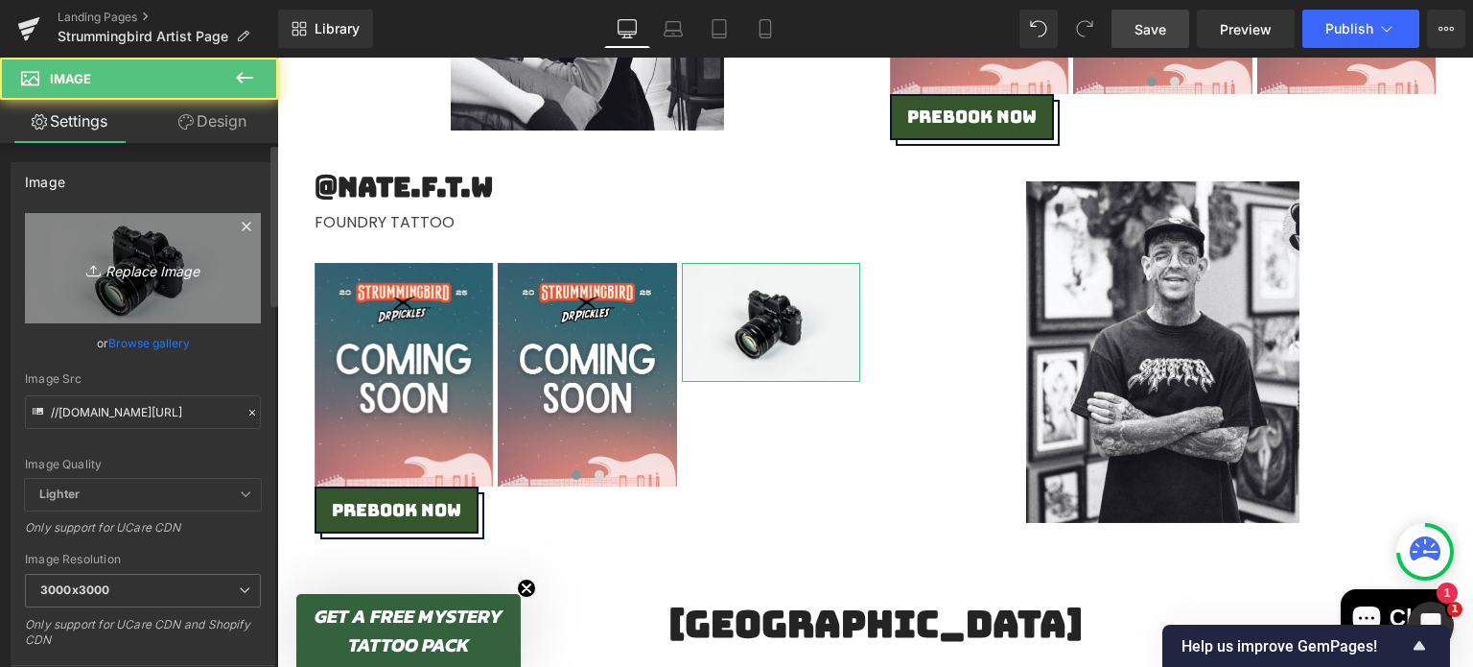
click at [168, 260] on icon "Replace Image" at bounding box center [142, 268] width 153 height 24
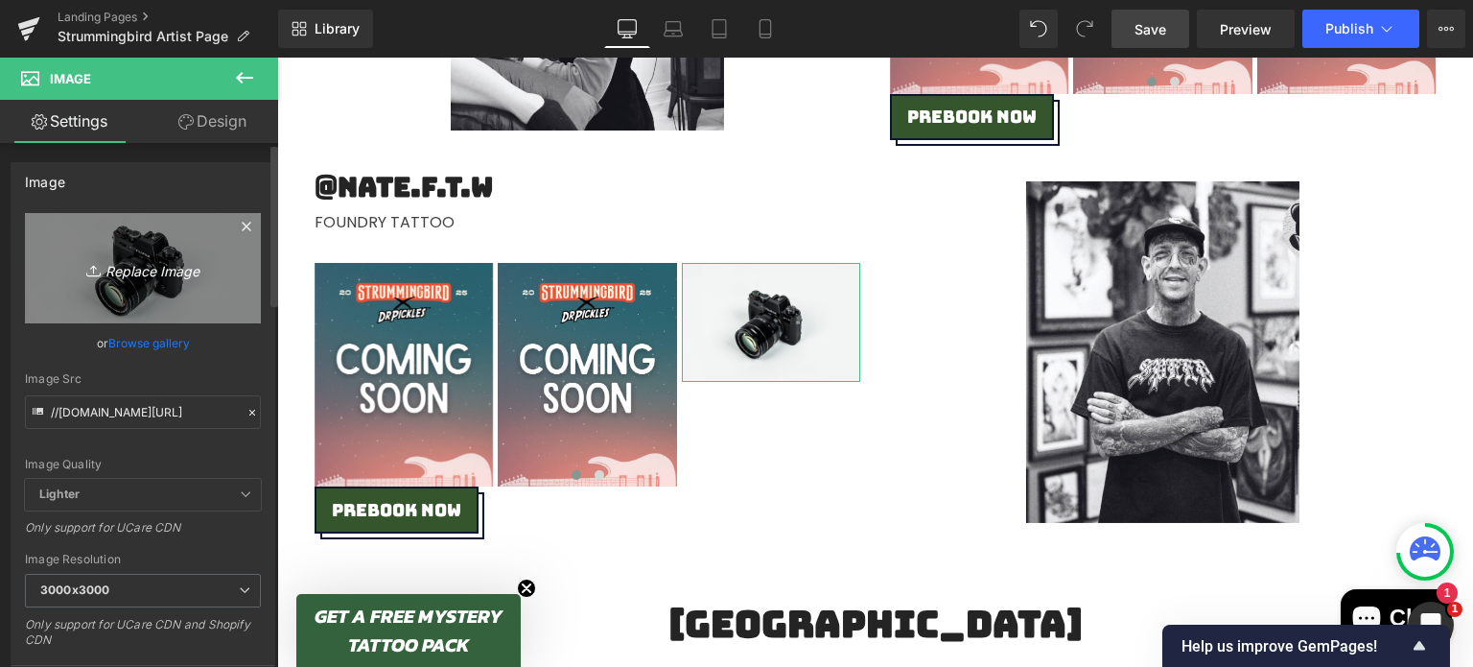
type input "C:\fakepath\Coming Soon.png"
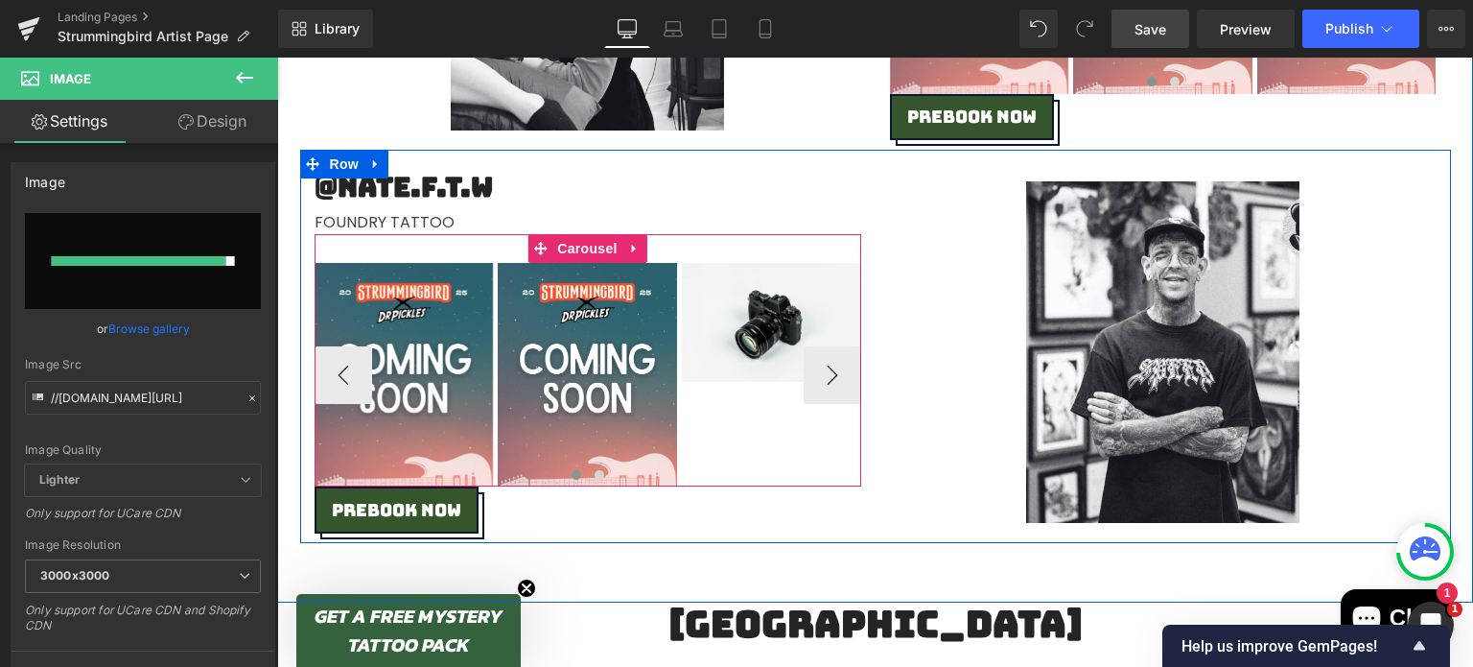
type input "[URL][DOMAIN_NAME]"
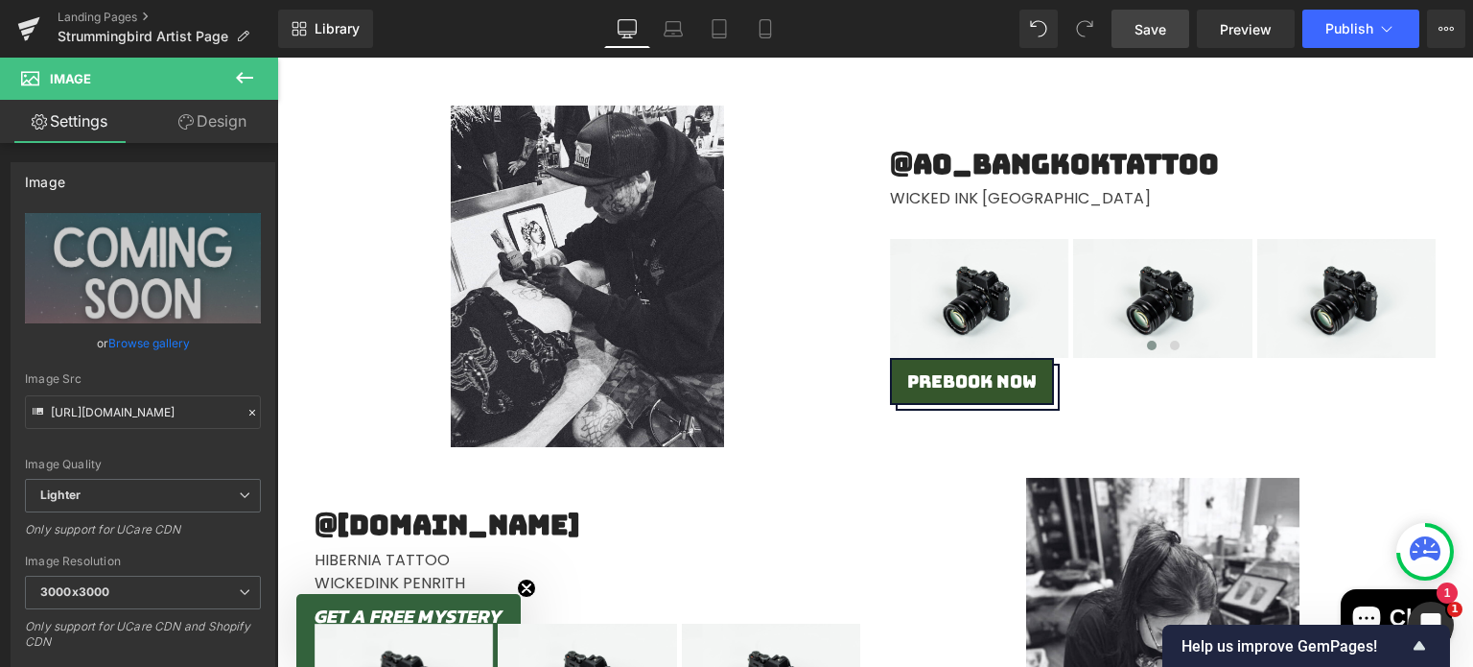
scroll to position [2712, 0]
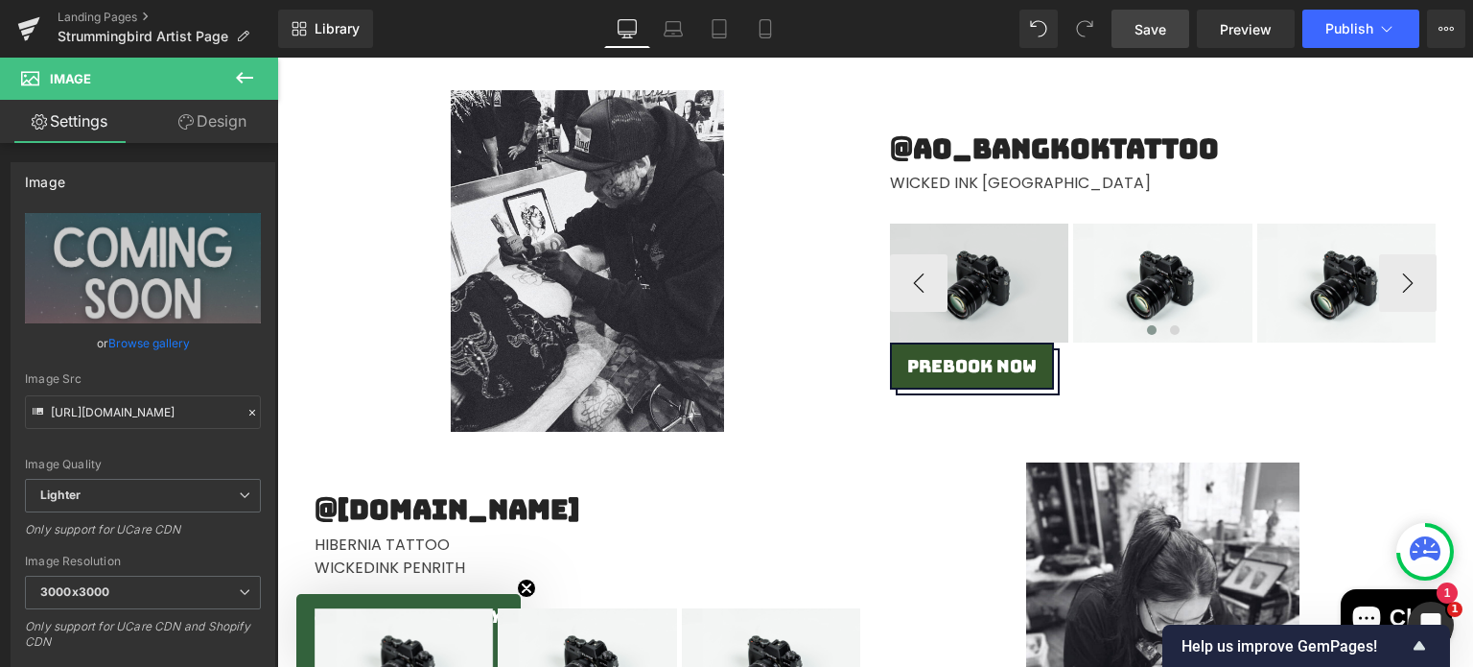
click at [949, 246] on img at bounding box center [979, 282] width 179 height 119
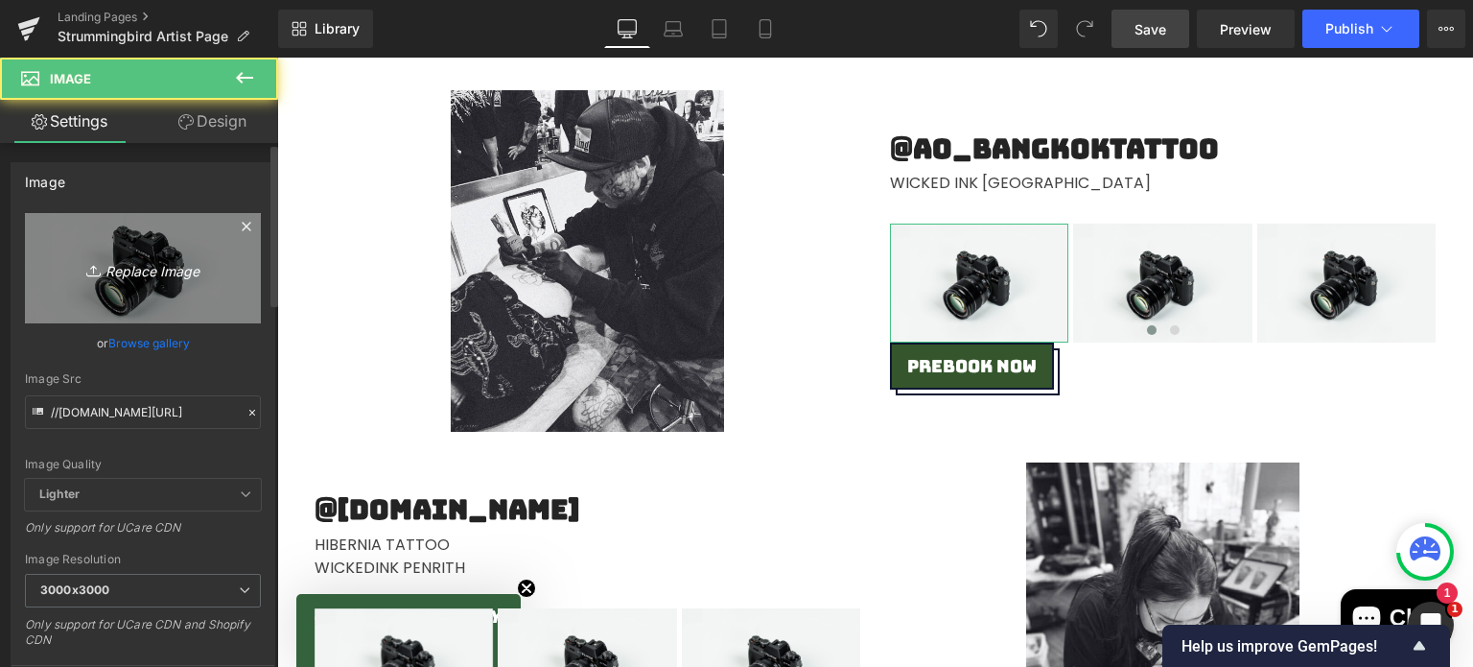
click at [180, 257] on icon "Replace Image" at bounding box center [142, 268] width 153 height 24
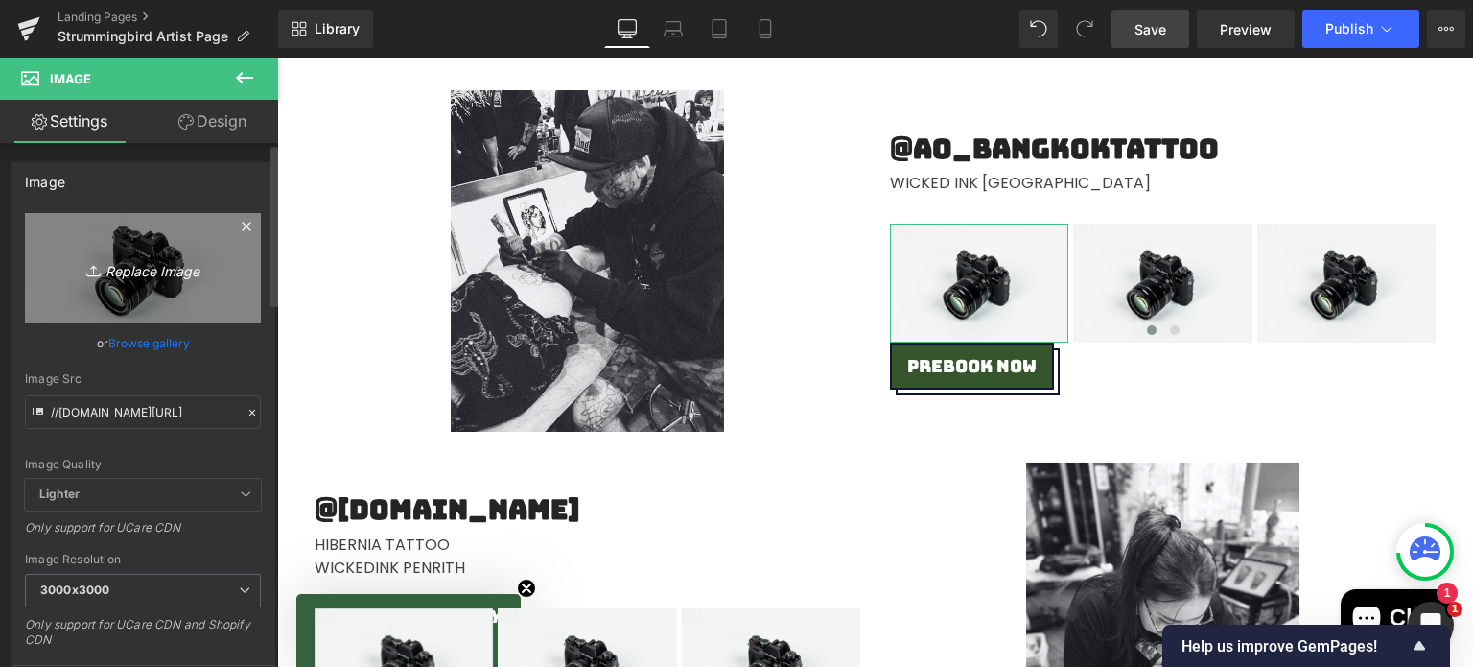
type input "C:\fakepath\Coming Soon.png"
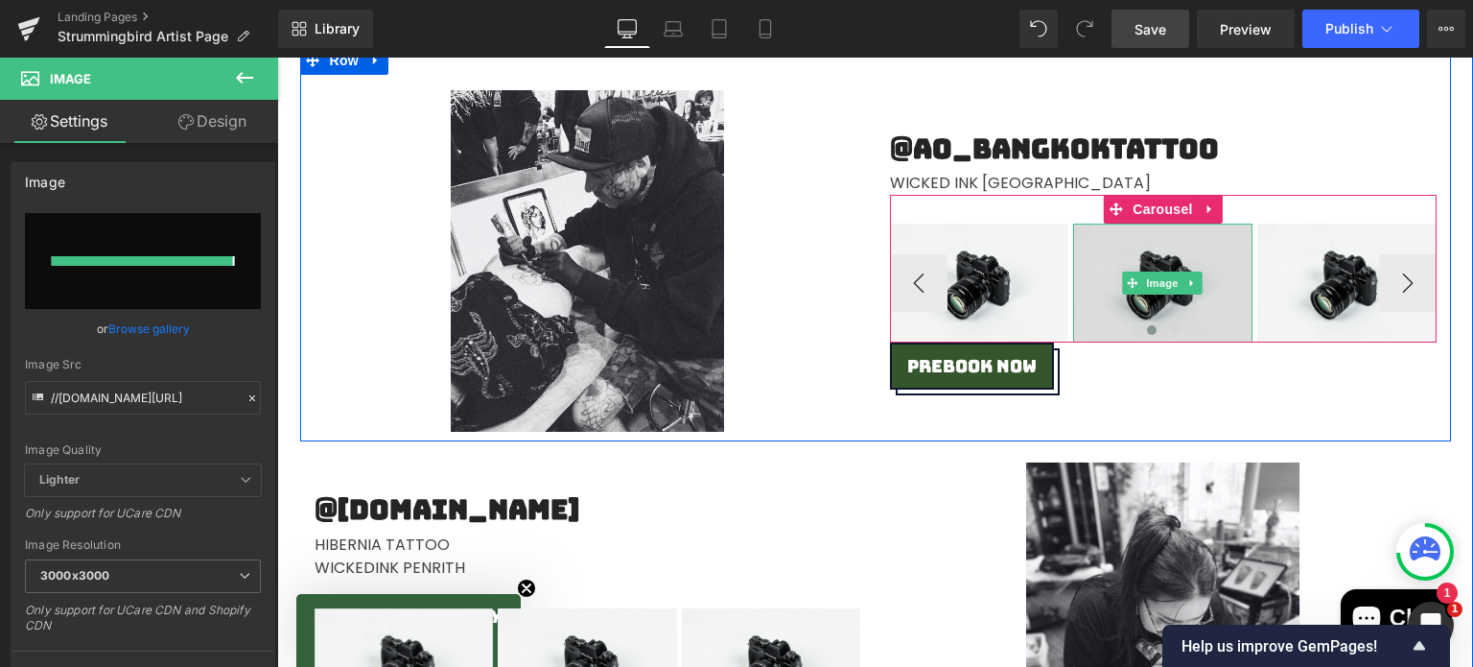
type input "[URL][DOMAIN_NAME]"
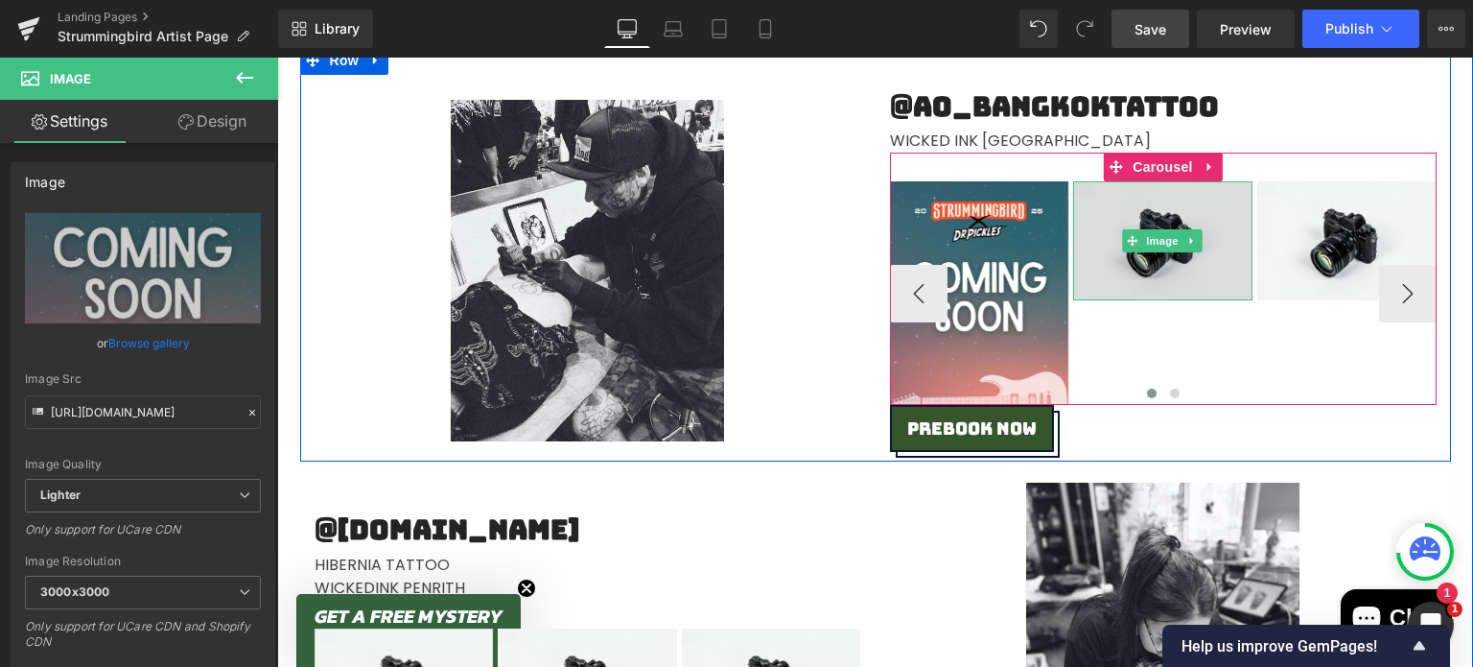
click at [1112, 205] on img at bounding box center [1162, 240] width 179 height 119
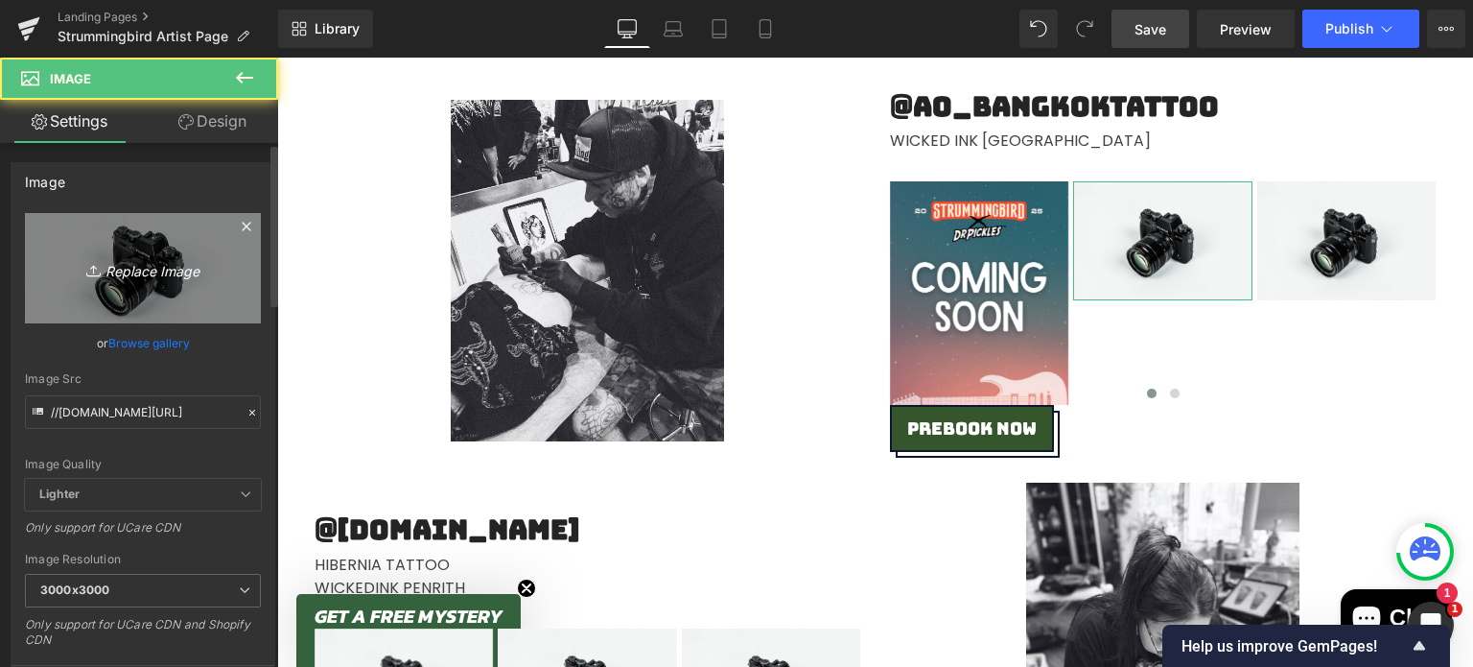
click at [171, 283] on link "Replace Image" at bounding box center [143, 268] width 236 height 110
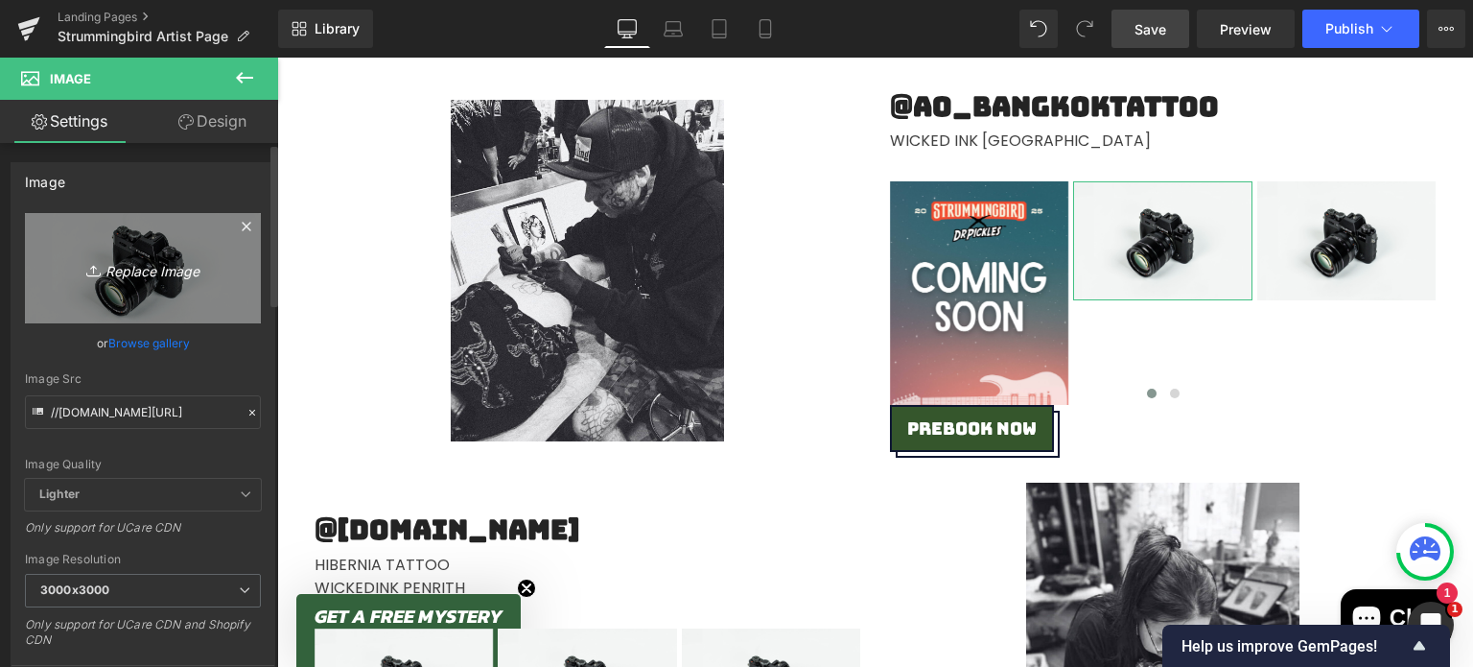
type input "C:\fakepath\Coming Soon.png"
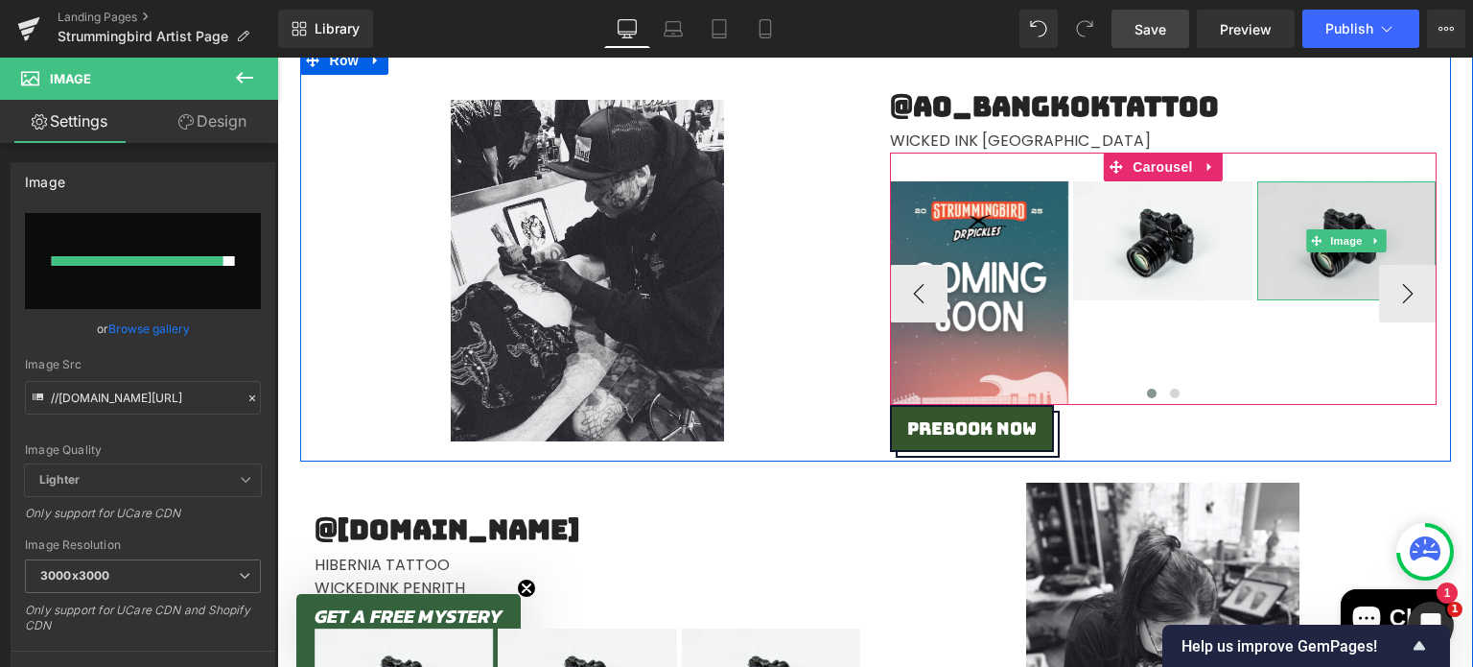
type input "[URL][DOMAIN_NAME]"
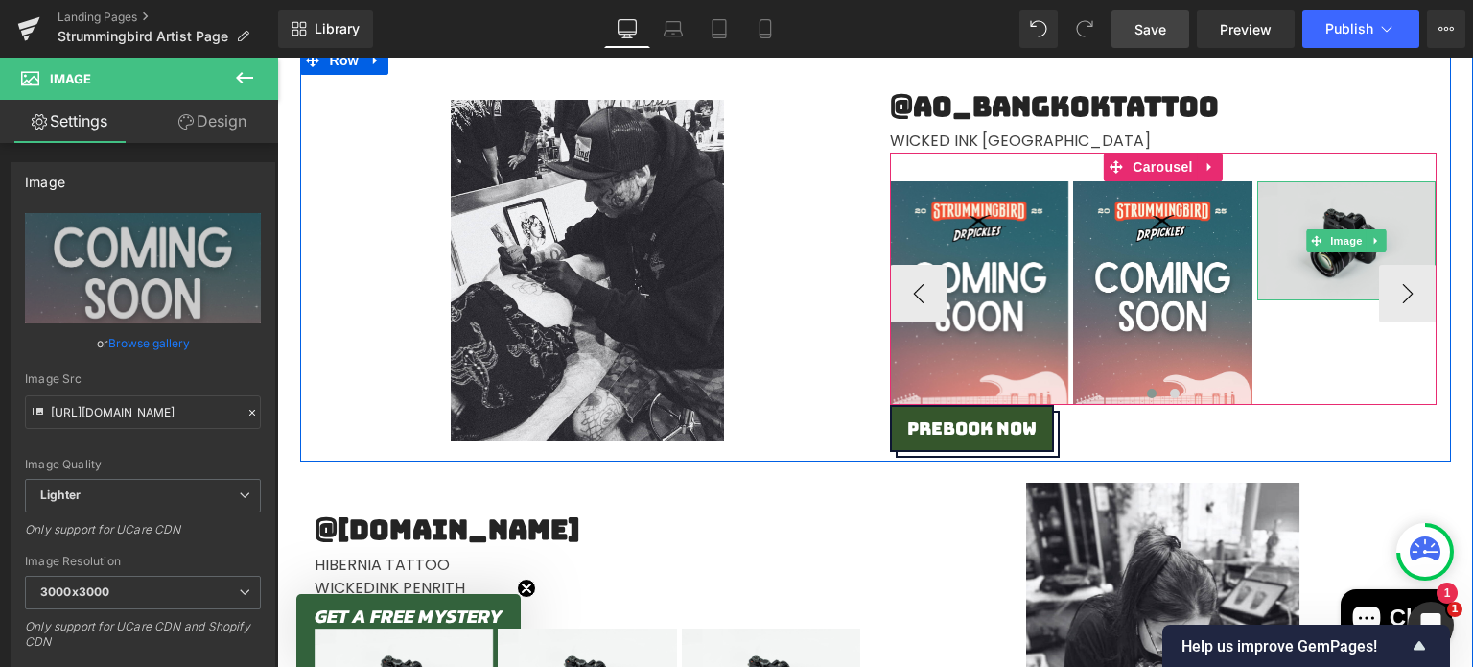
click at [1320, 205] on img at bounding box center [1346, 240] width 179 height 119
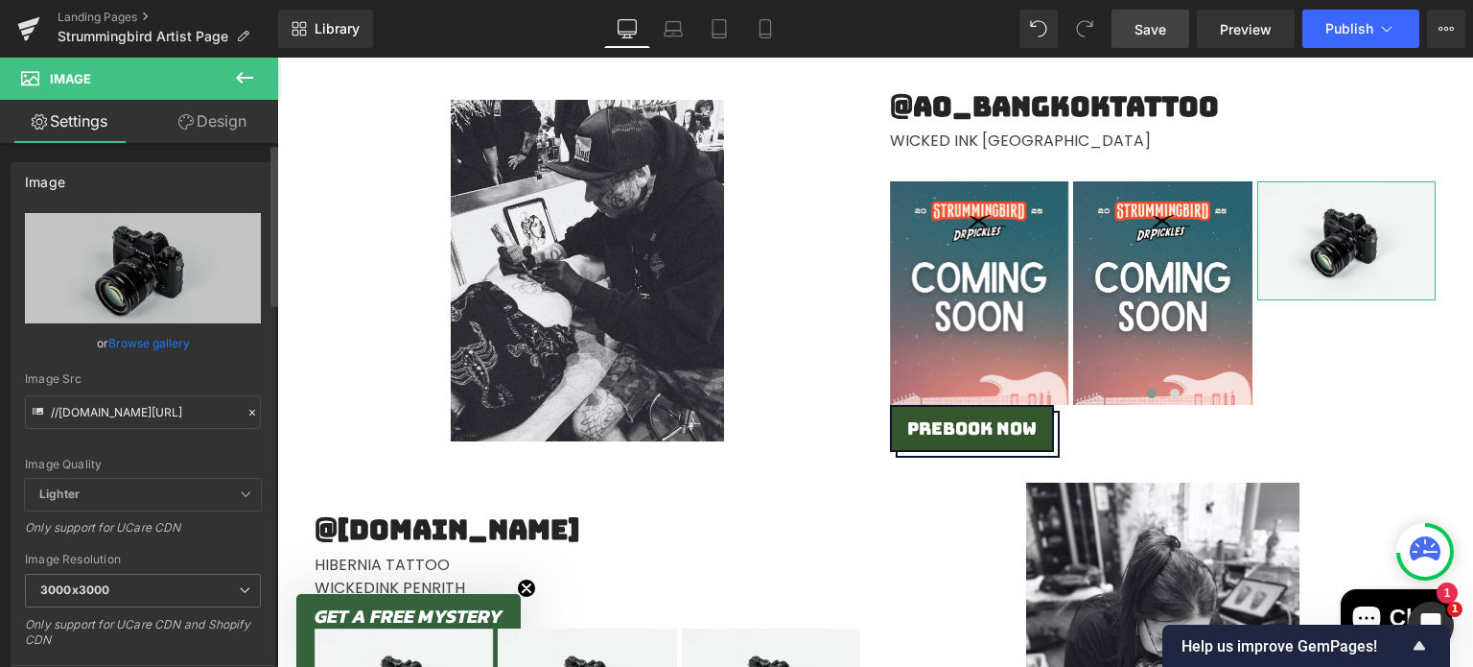
click at [85, 328] on div "Image Quality Lighter Lightest Lighter Lighter Lightest Only support for UCare …" at bounding box center [143, 346] width 236 height 266
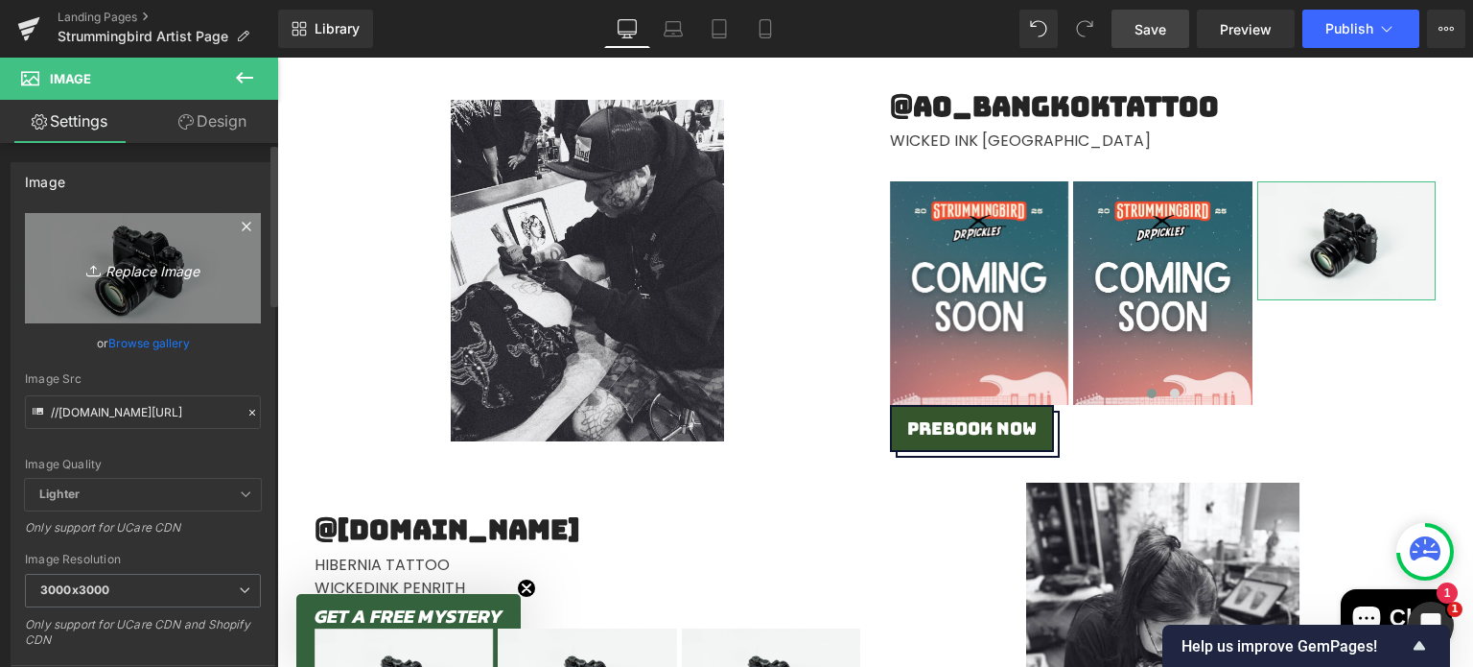
click at [104, 293] on link "Replace Image" at bounding box center [143, 268] width 236 height 110
type input "C:\fakepath\Coming Soon.png"
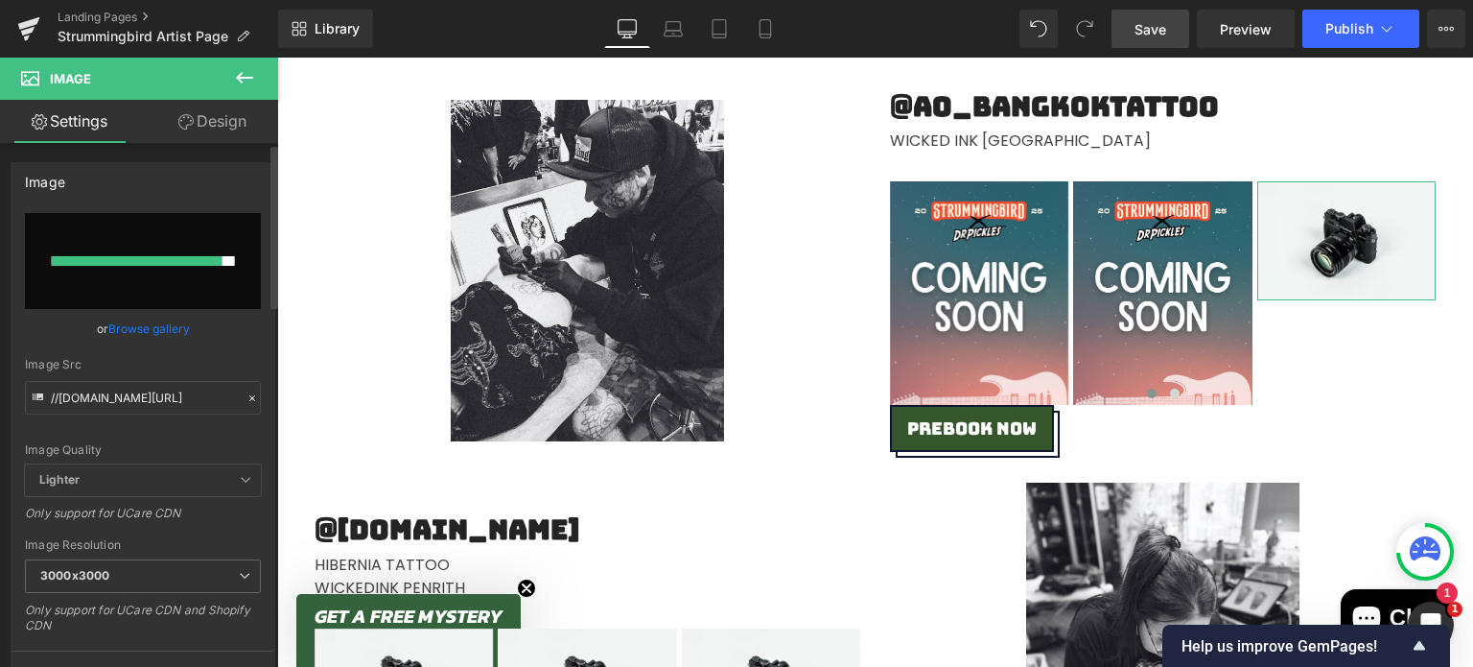
type input "[URL][DOMAIN_NAME]"
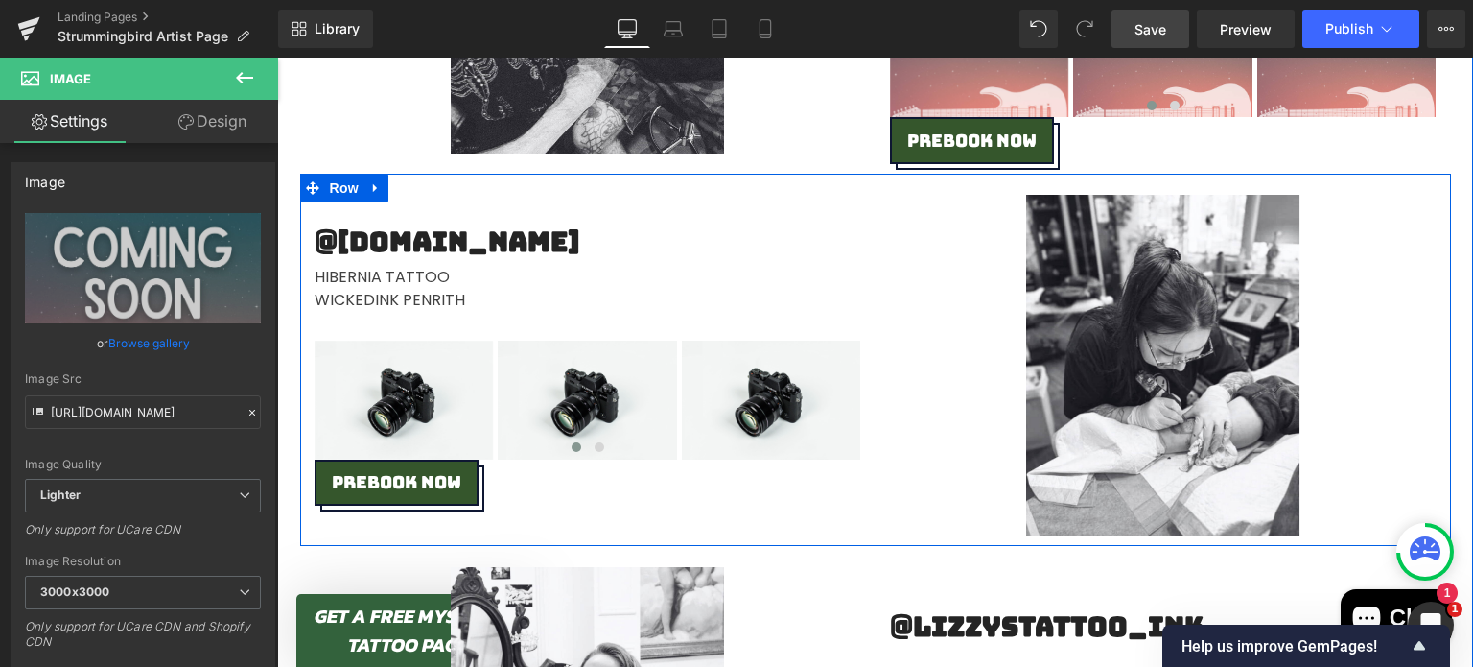
scroll to position [3004, 0]
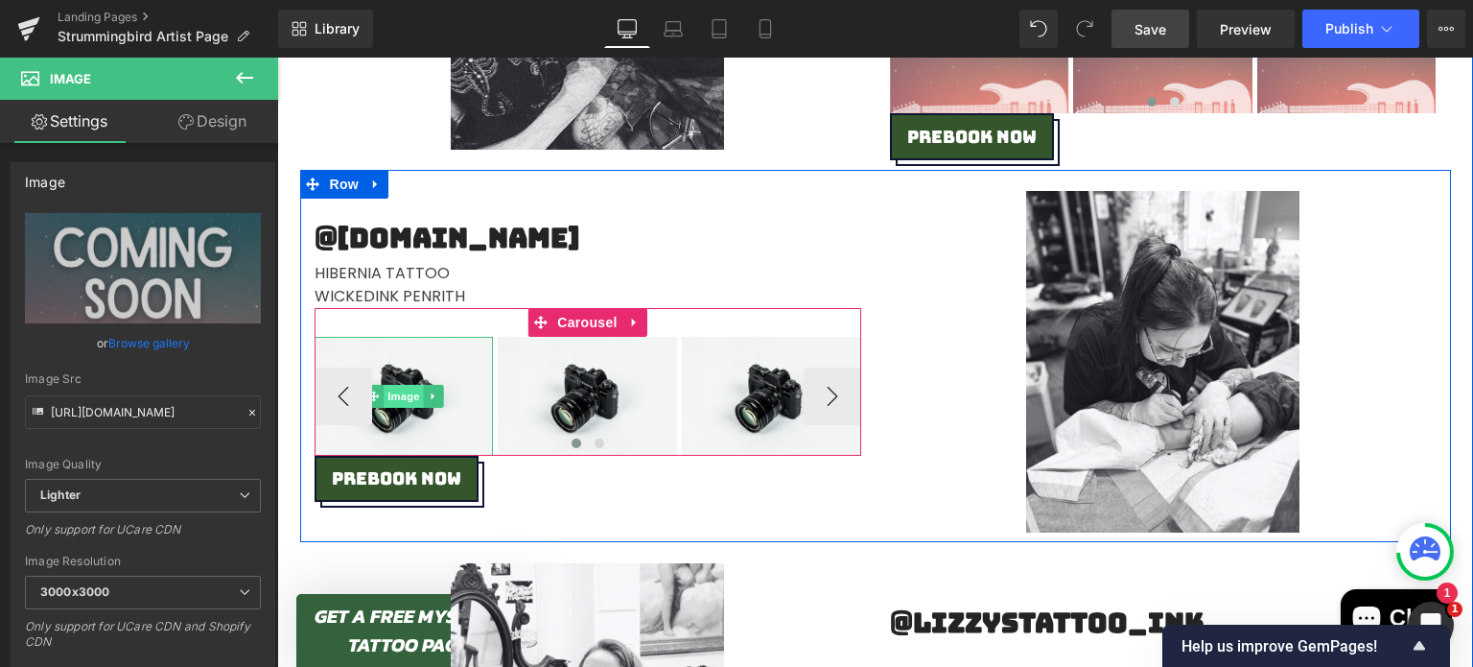
click at [406, 390] on span "Image" at bounding box center [404, 396] width 40 height 23
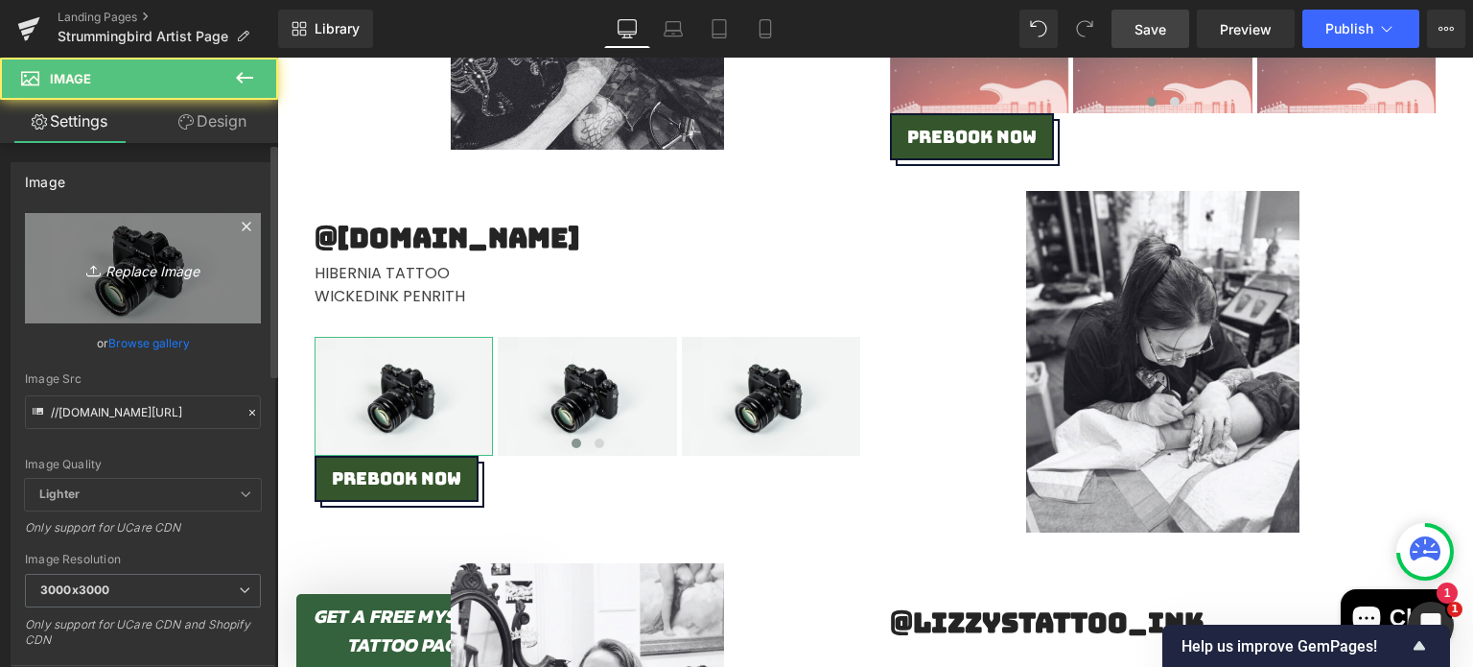
click at [113, 243] on link "Replace Image" at bounding box center [143, 268] width 236 height 110
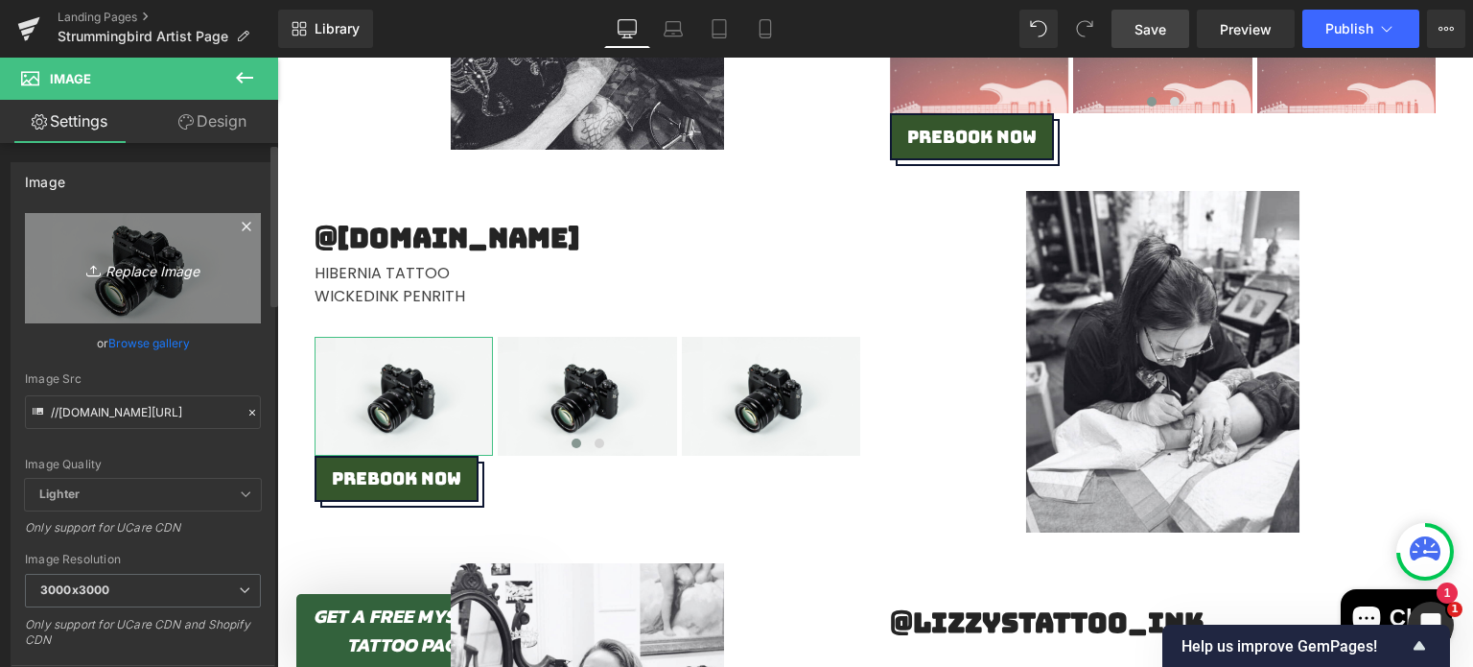
type input "C:\fakepath\Coming Soon.png"
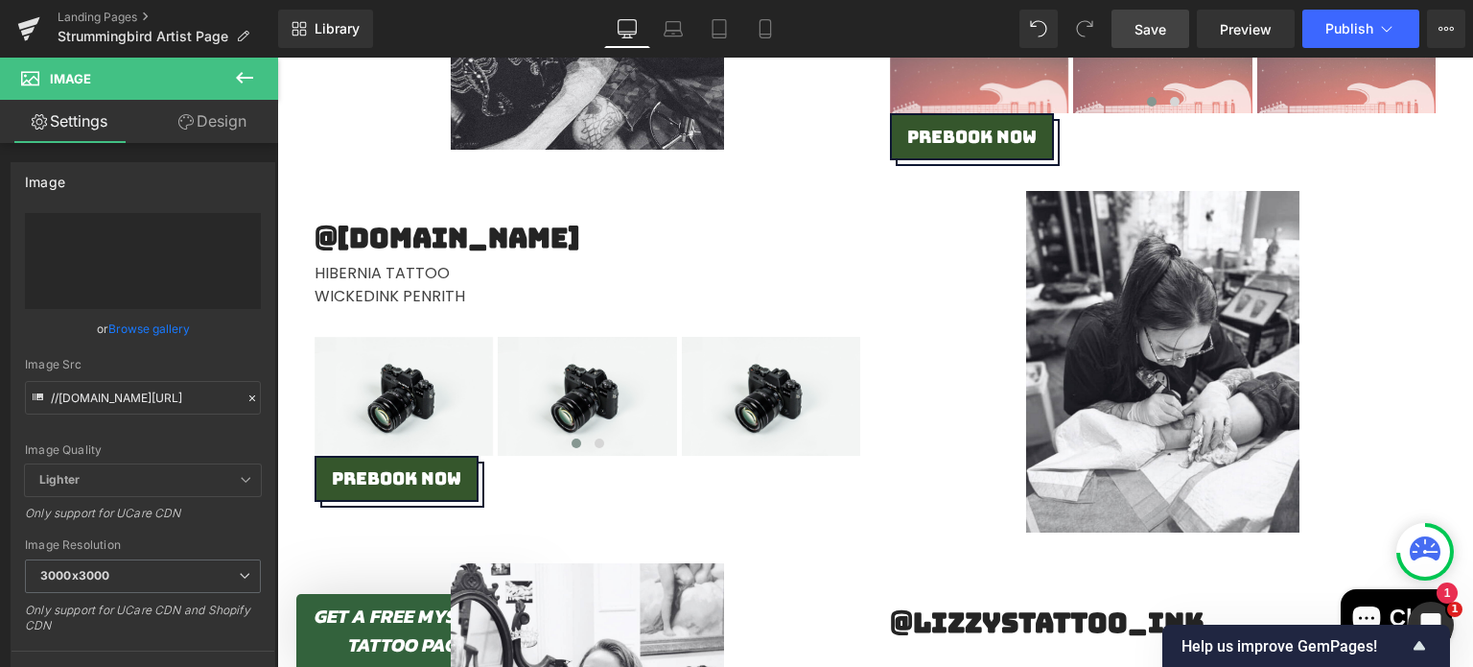
type input "[URL][DOMAIN_NAME]"
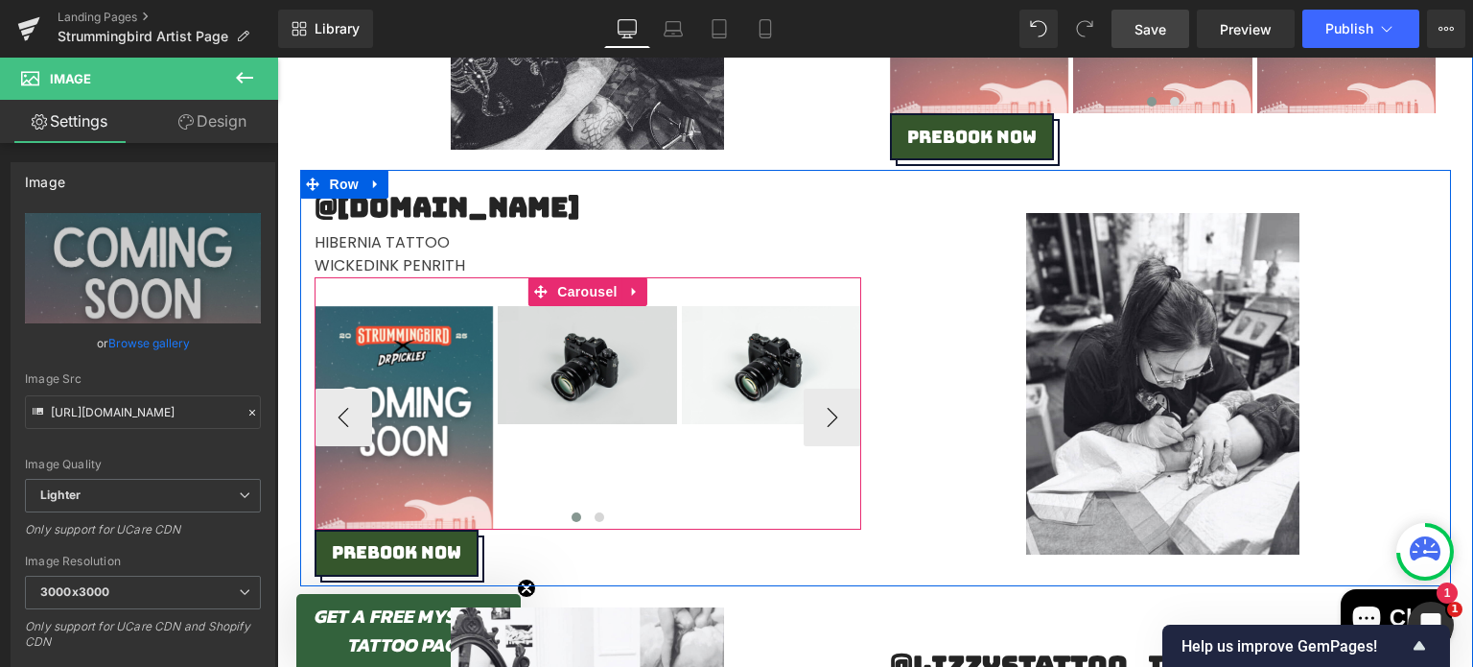
click at [545, 314] on img at bounding box center [587, 365] width 179 height 119
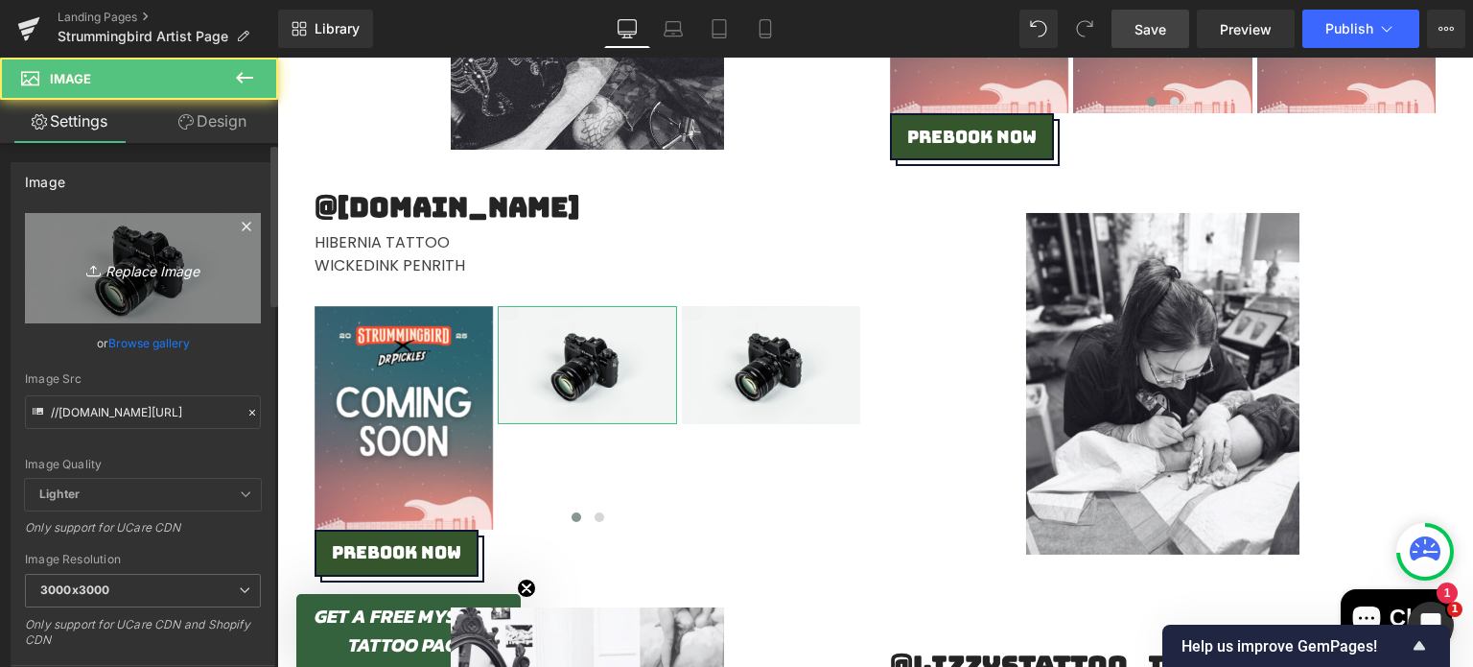
click at [115, 283] on link "Replace Image" at bounding box center [143, 268] width 236 height 110
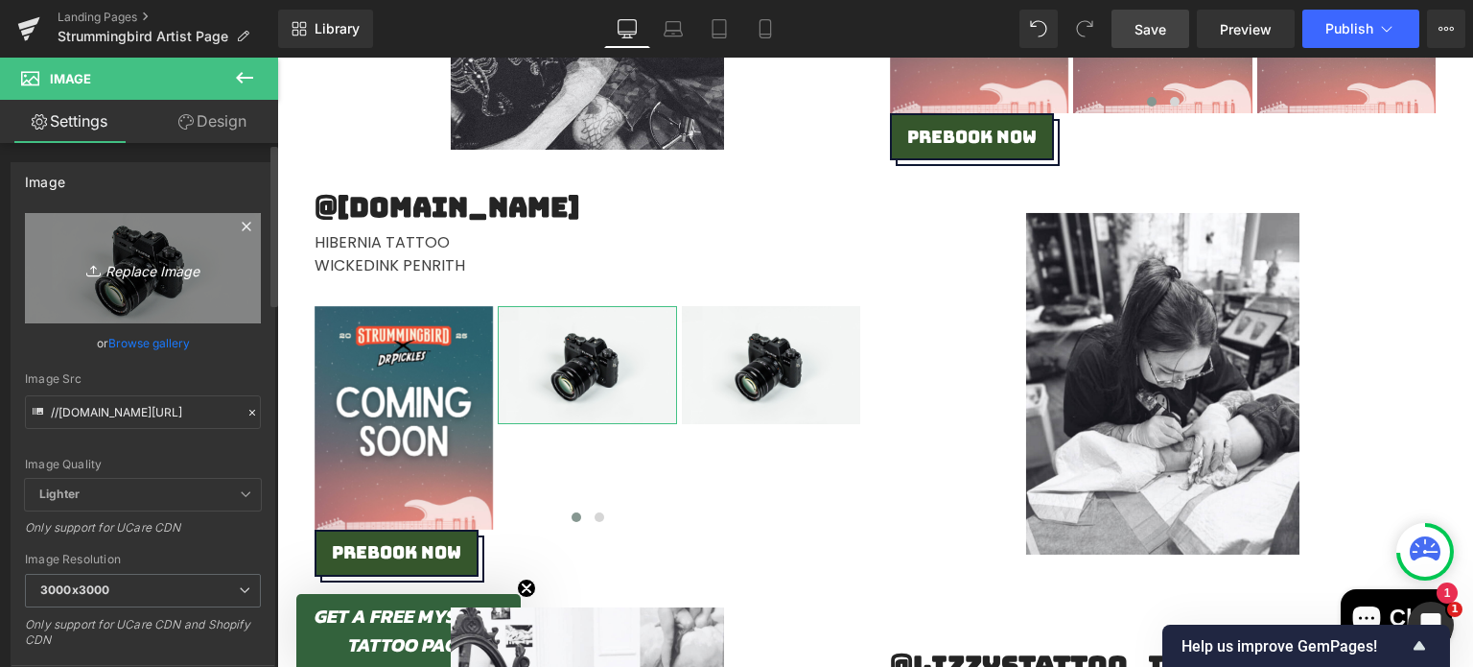
type input "C:\fakepath\Coming Soon.png"
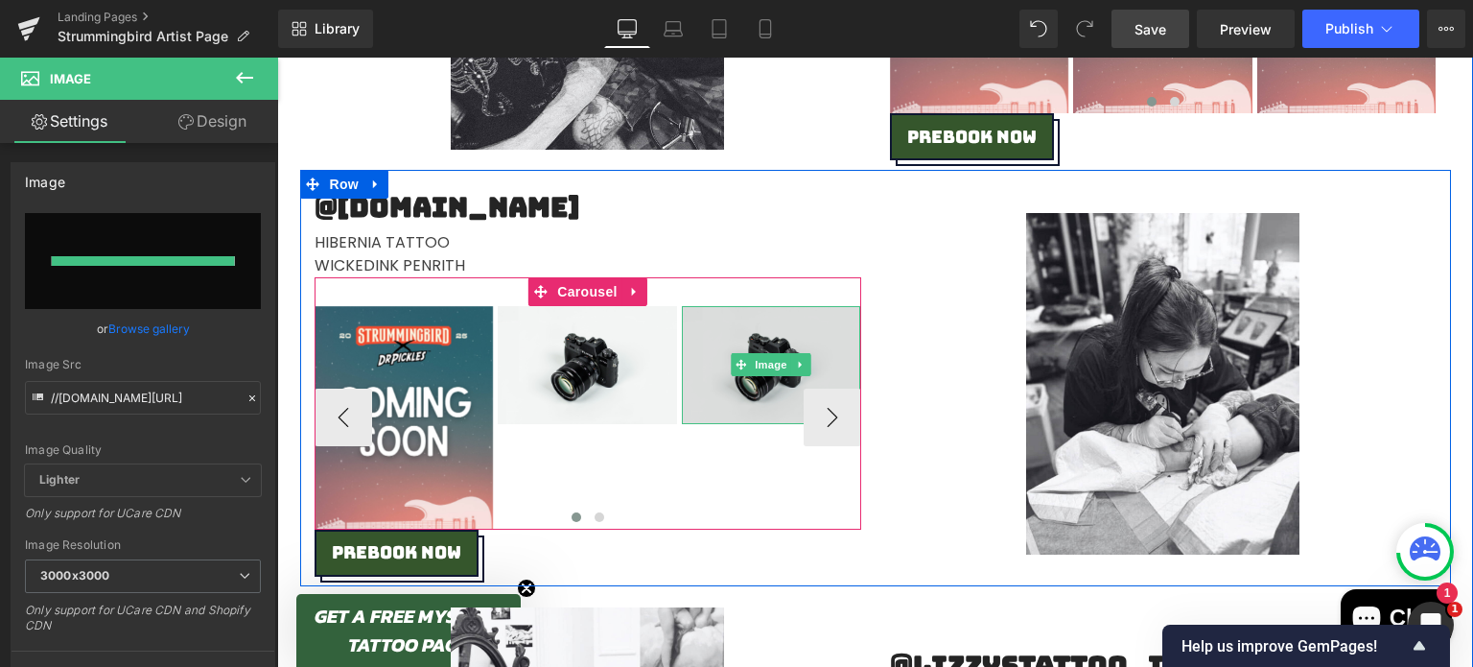
type input "[URL][DOMAIN_NAME]"
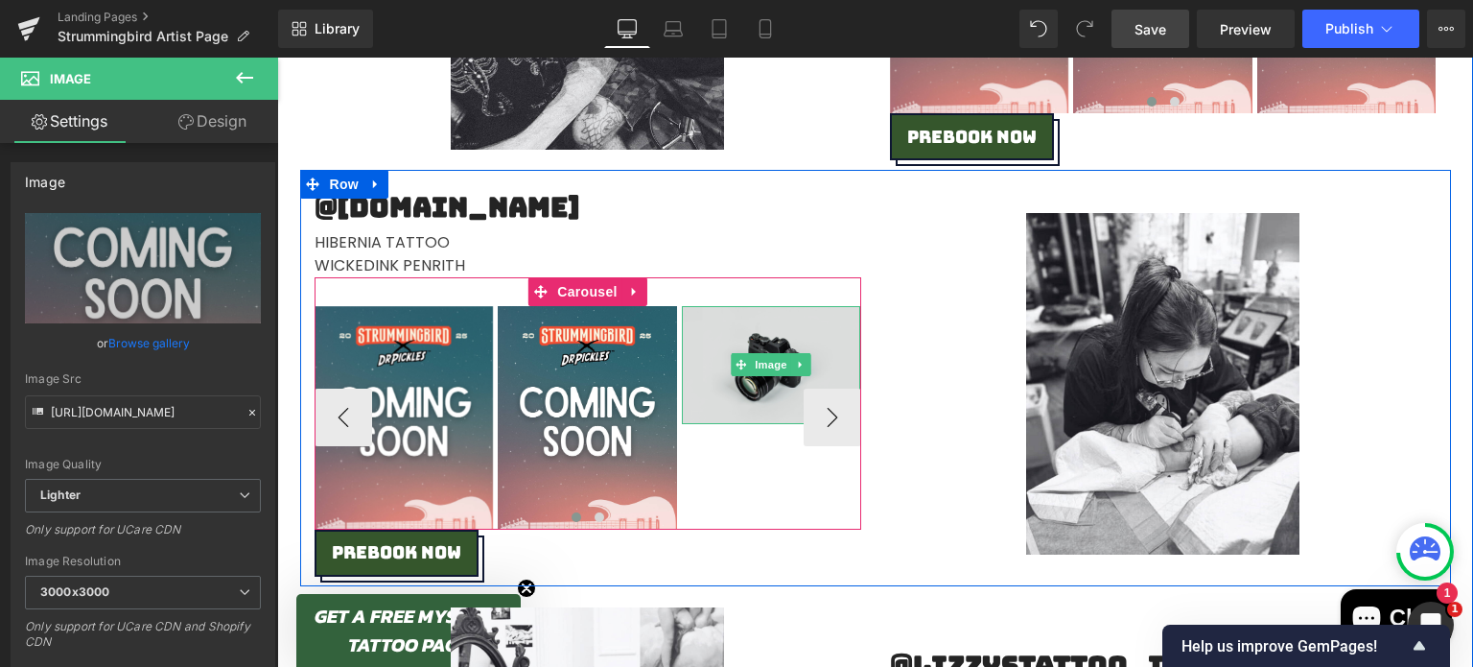
click at [734, 328] on img at bounding box center [771, 365] width 179 height 119
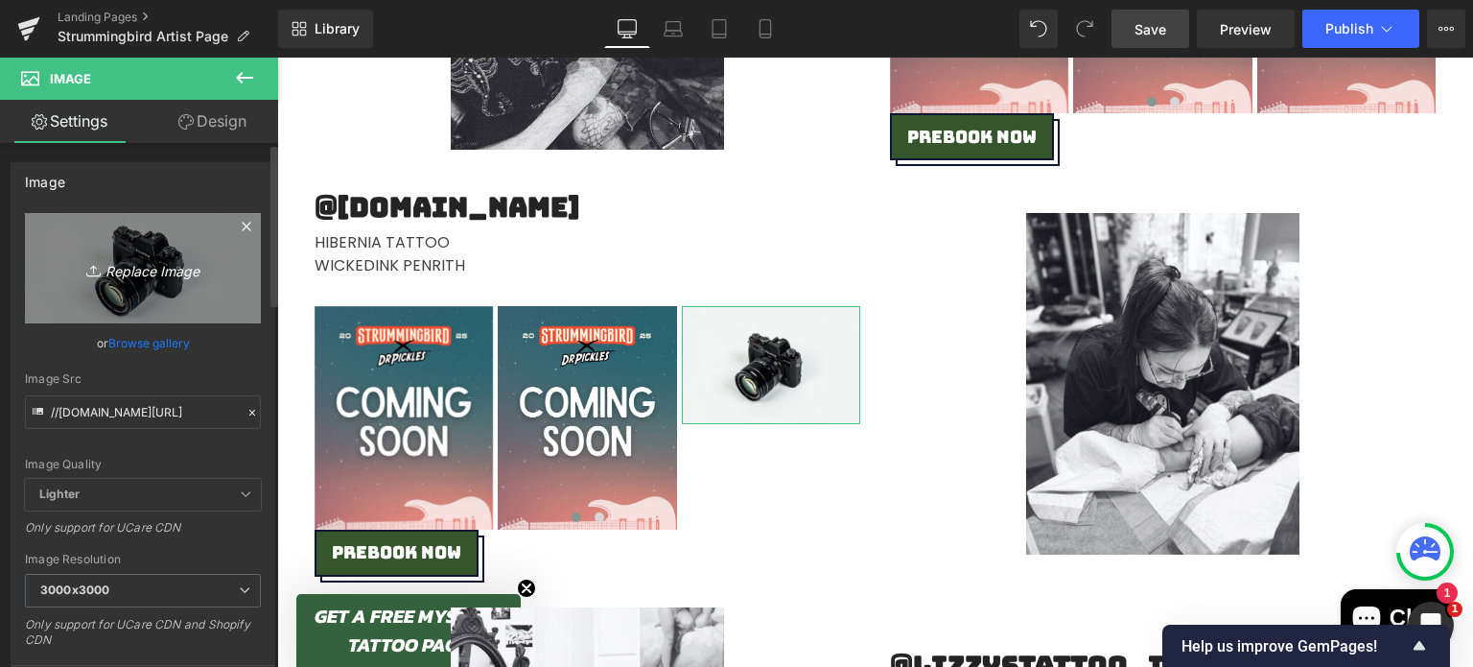
click at [153, 262] on icon "Replace Image" at bounding box center [142, 268] width 153 height 24
type input "C:\fakepath\Coming Soon.png"
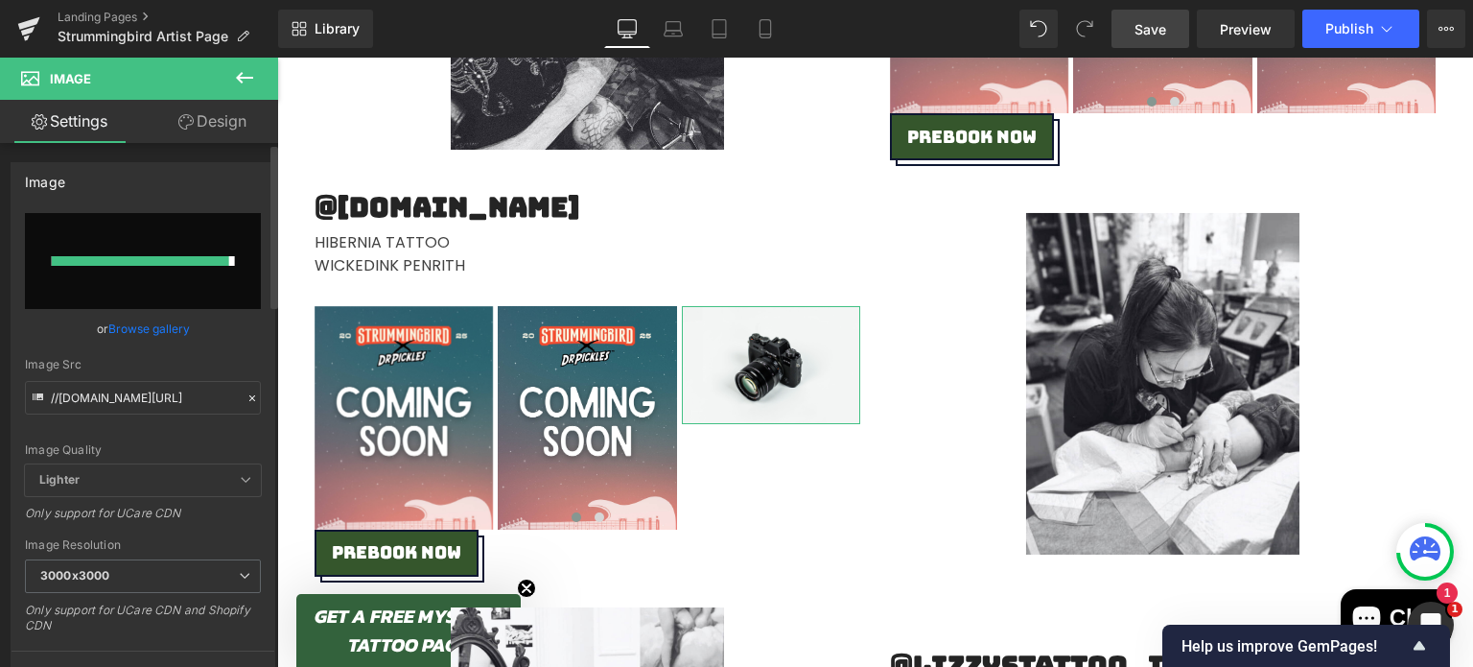
type input "[URL][DOMAIN_NAME]"
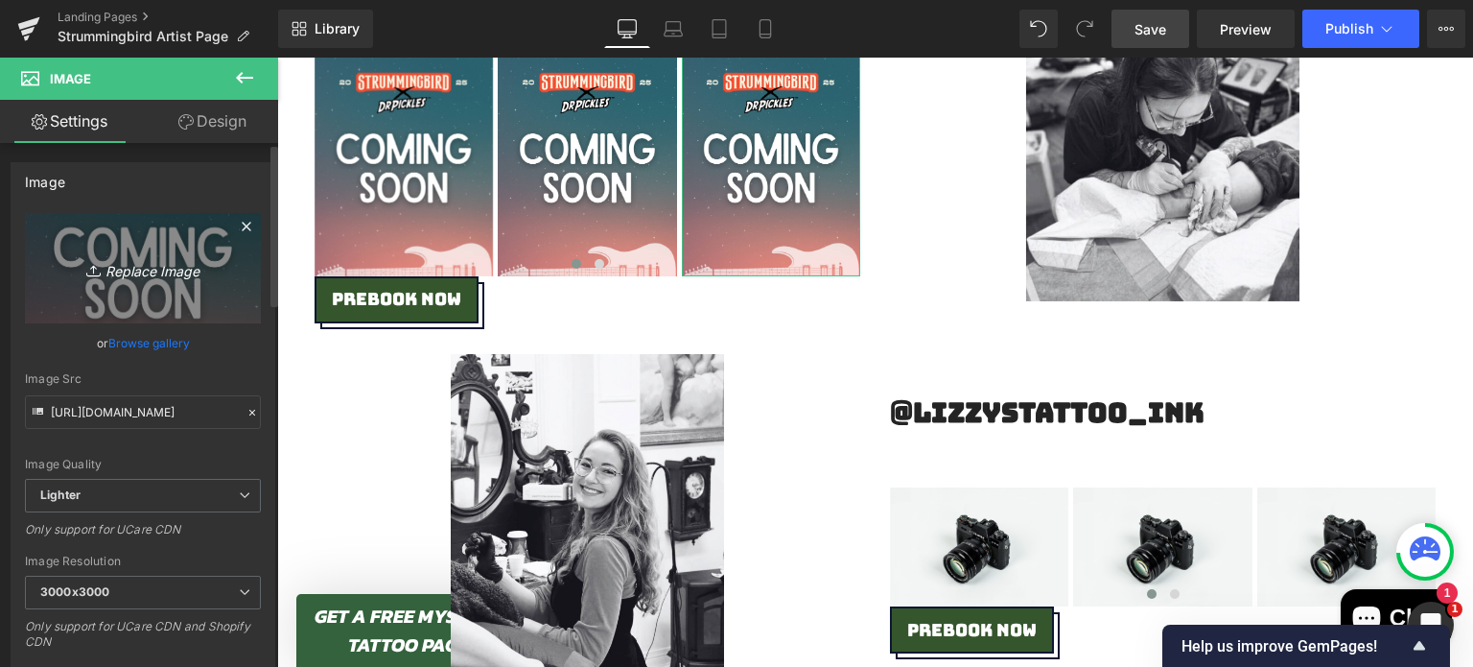
scroll to position [3259, 0]
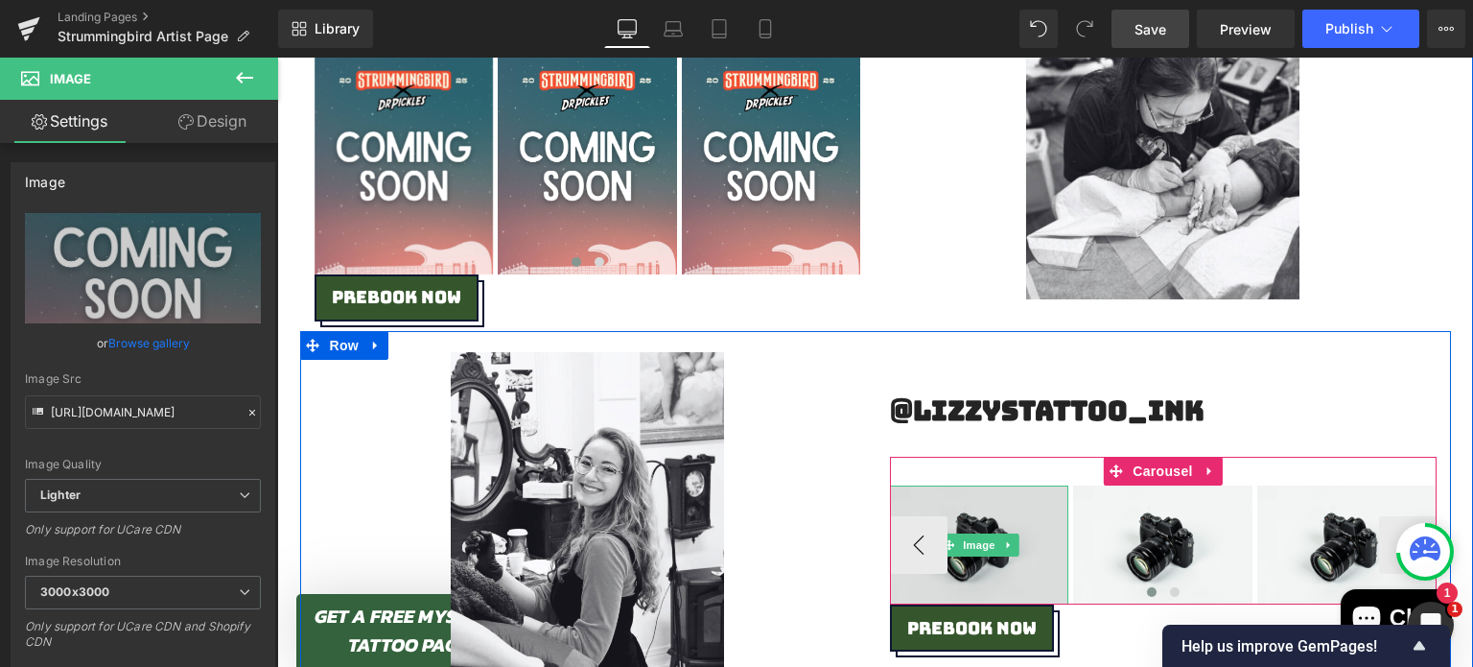
click at [990, 500] on img at bounding box center [979, 544] width 179 height 119
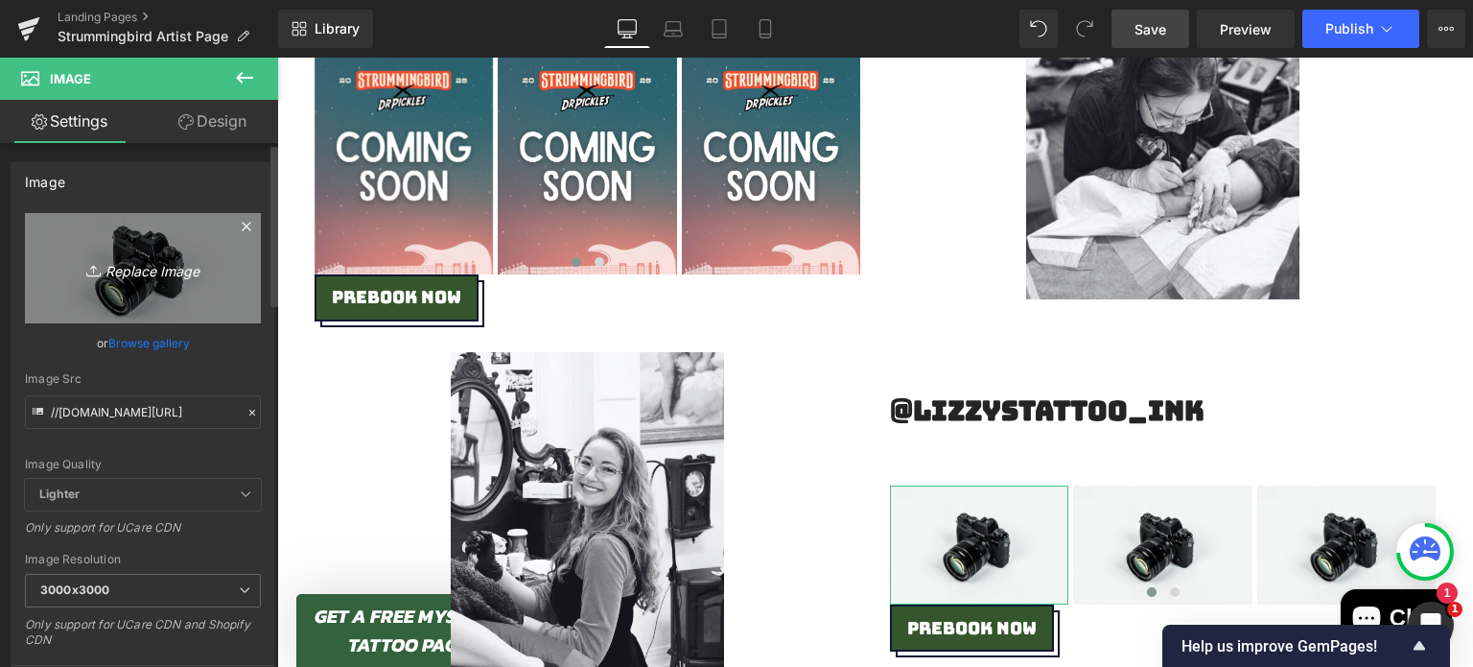
click at [152, 271] on icon "Replace Image" at bounding box center [142, 268] width 153 height 24
type input "C:\fakepath\Coming Soon.png"
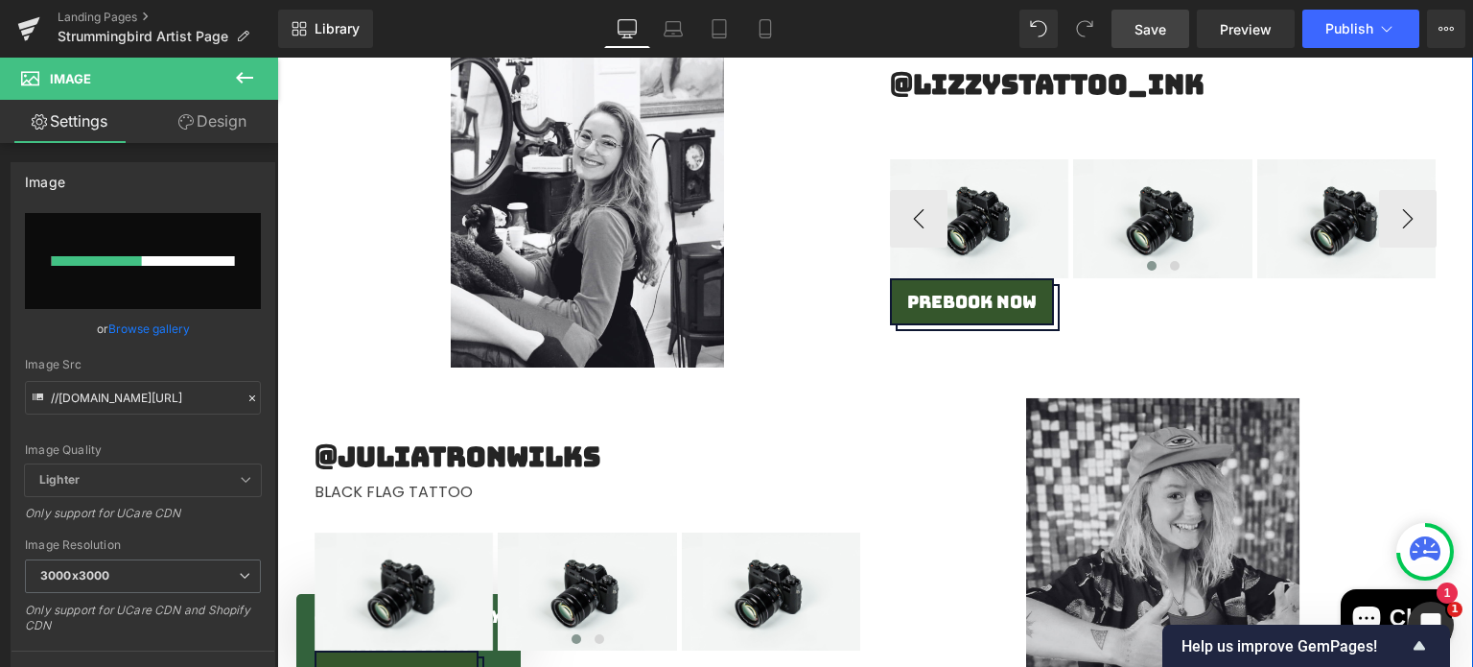
scroll to position [3468, 0]
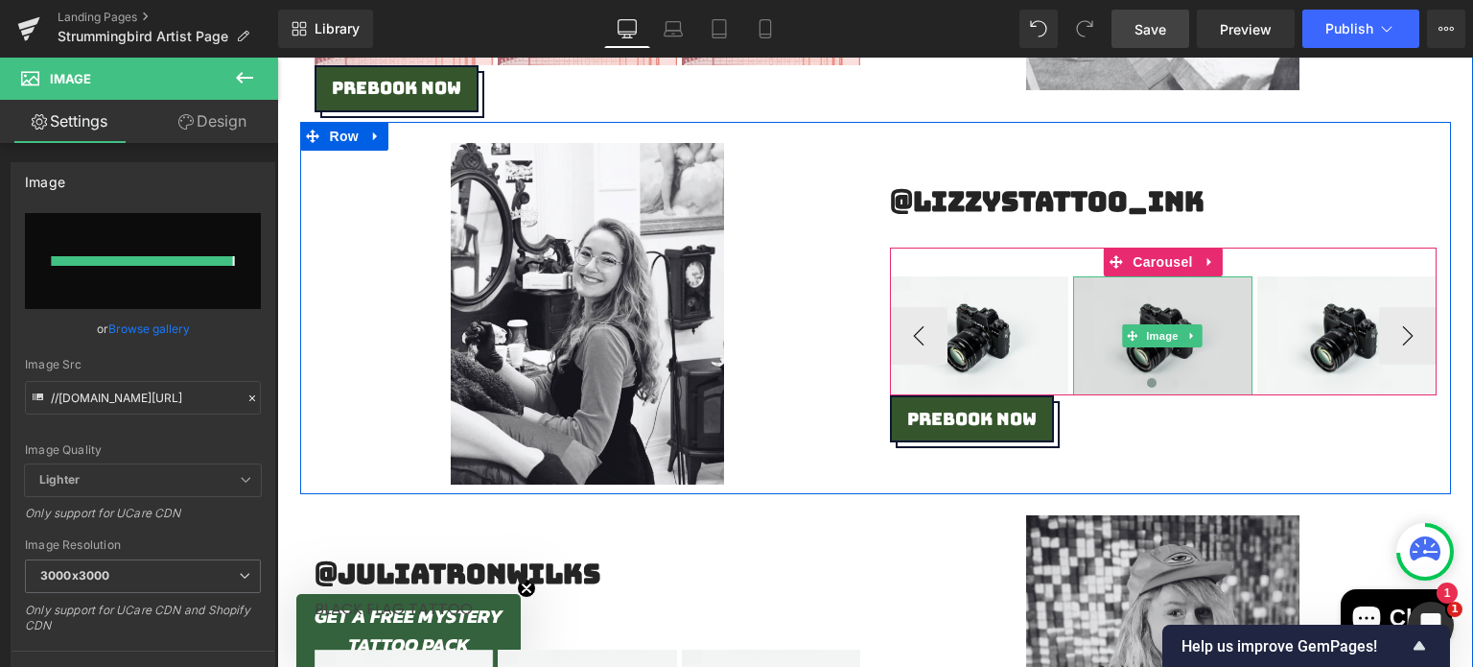
type input "[URL][DOMAIN_NAME]"
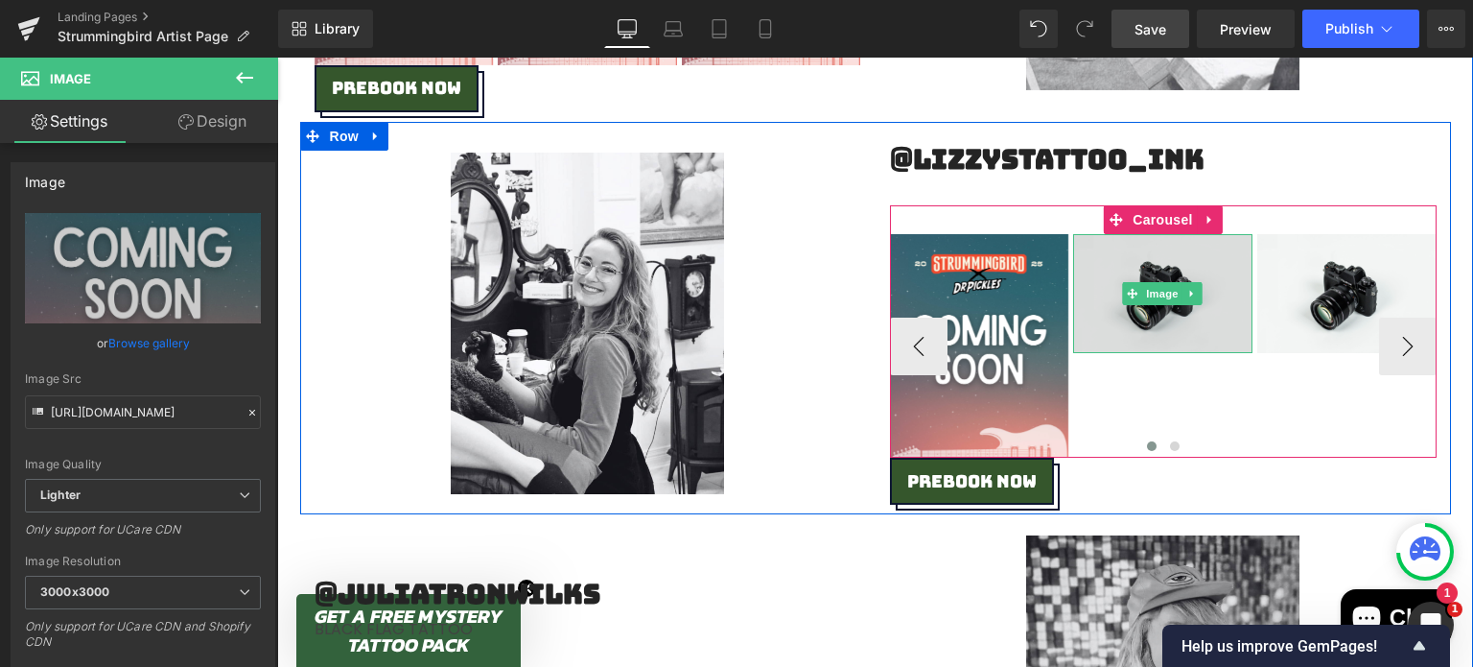
click at [1162, 264] on img at bounding box center [1162, 293] width 179 height 119
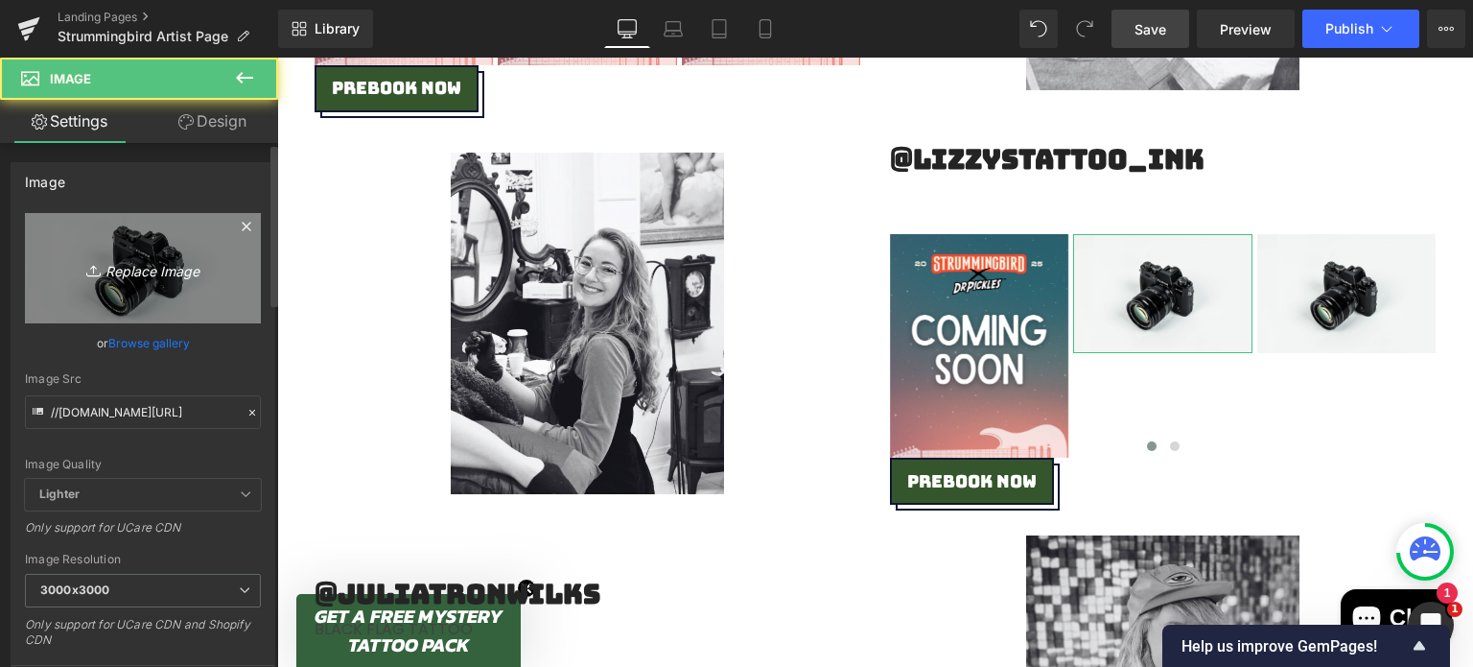
click at [152, 294] on link "Replace Image" at bounding box center [143, 268] width 236 height 110
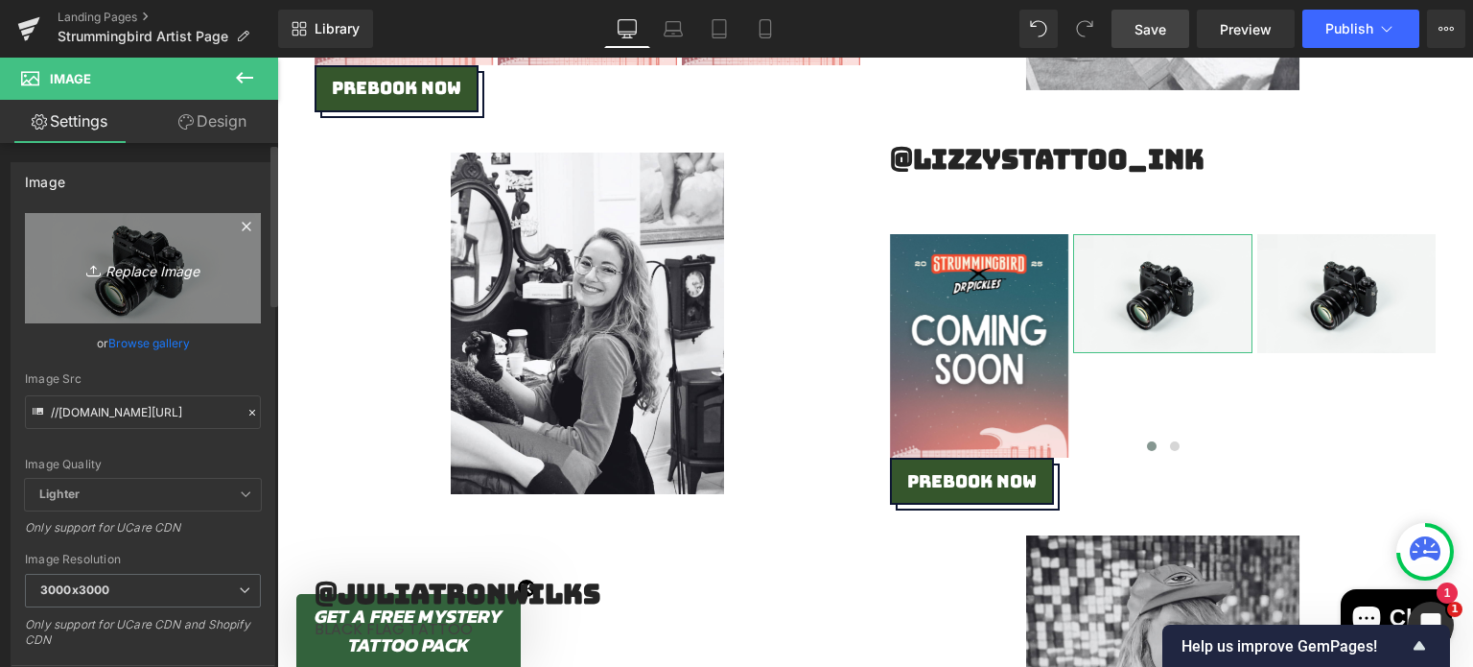
type input "C:\fakepath\Coming Soon.png"
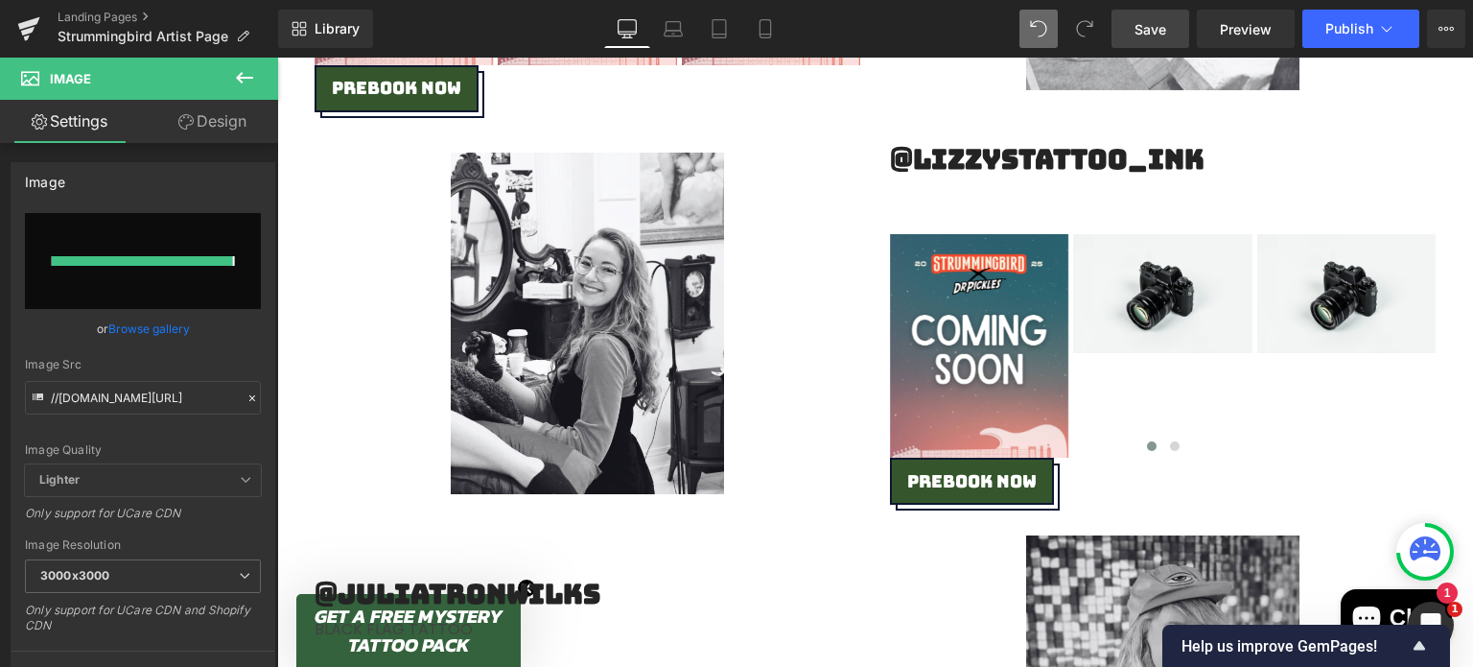
type input "[URL][DOMAIN_NAME]"
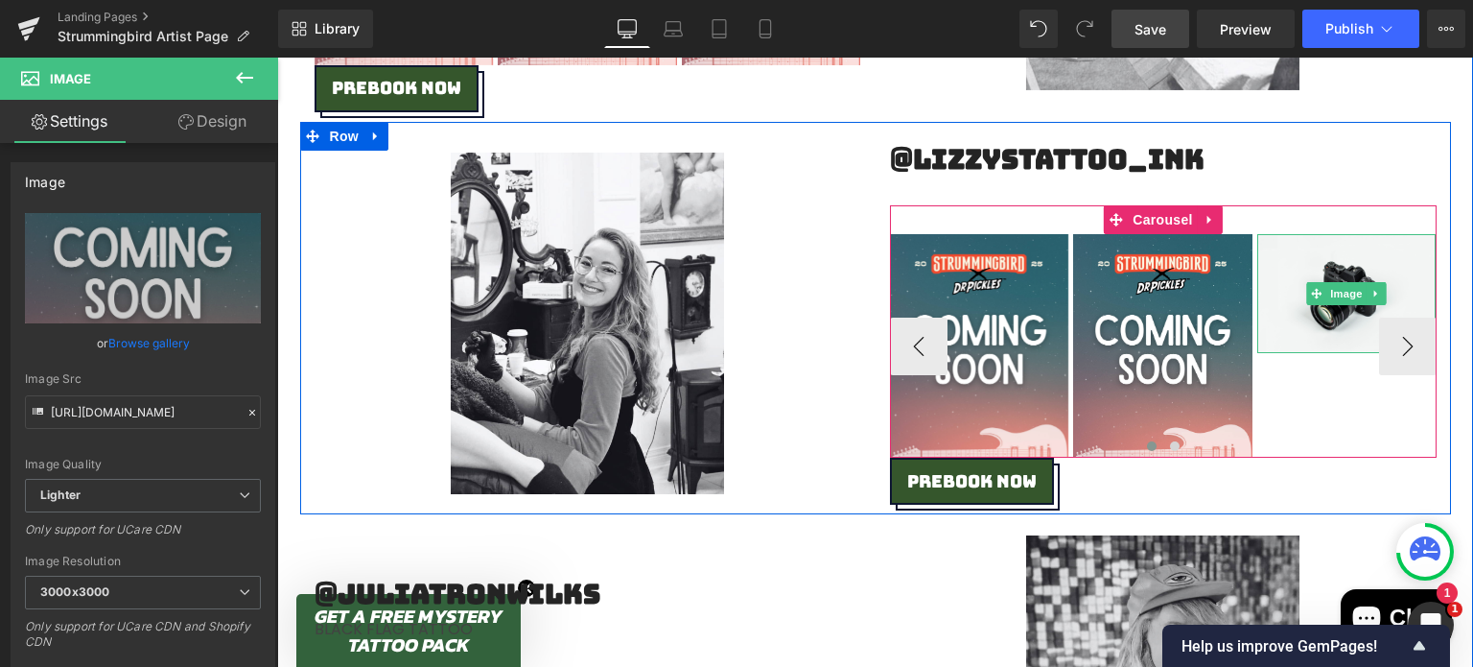
click at [1342, 237] on div at bounding box center [1346, 236] width 179 height 5
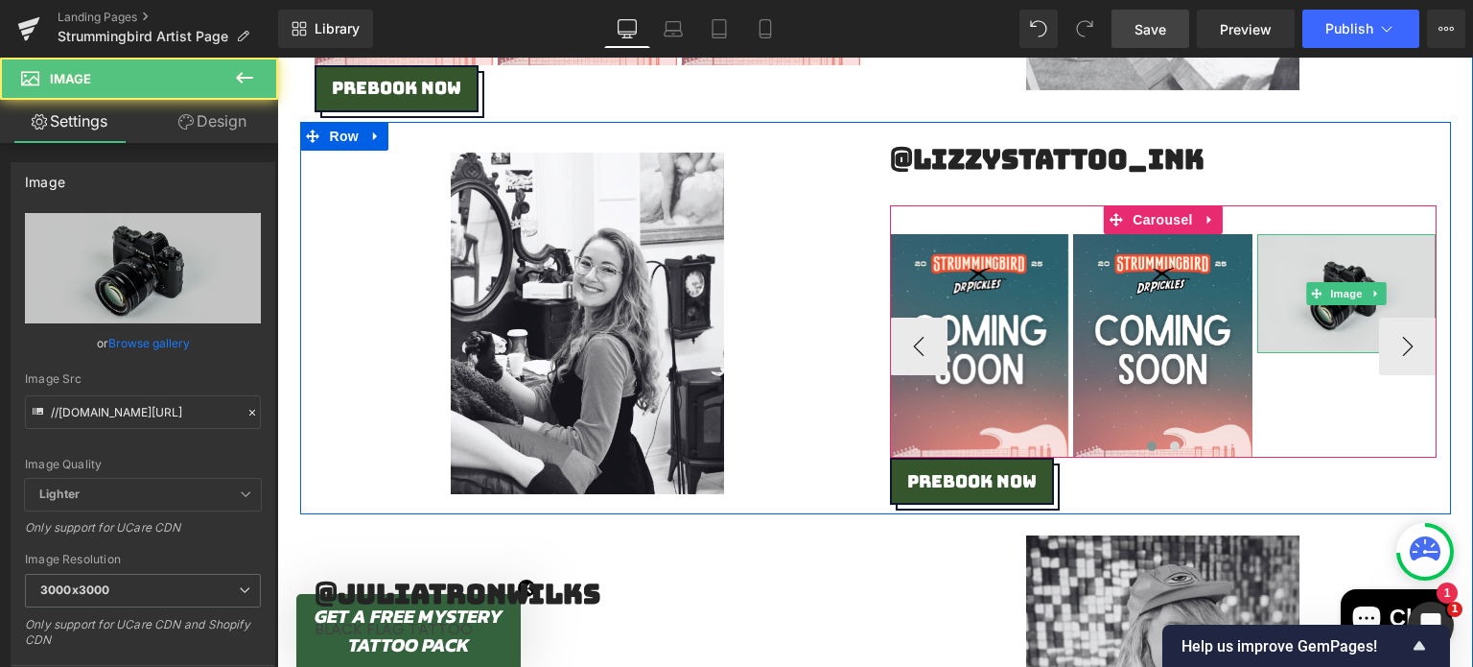
click at [1339, 271] on img at bounding box center [1346, 293] width 179 height 119
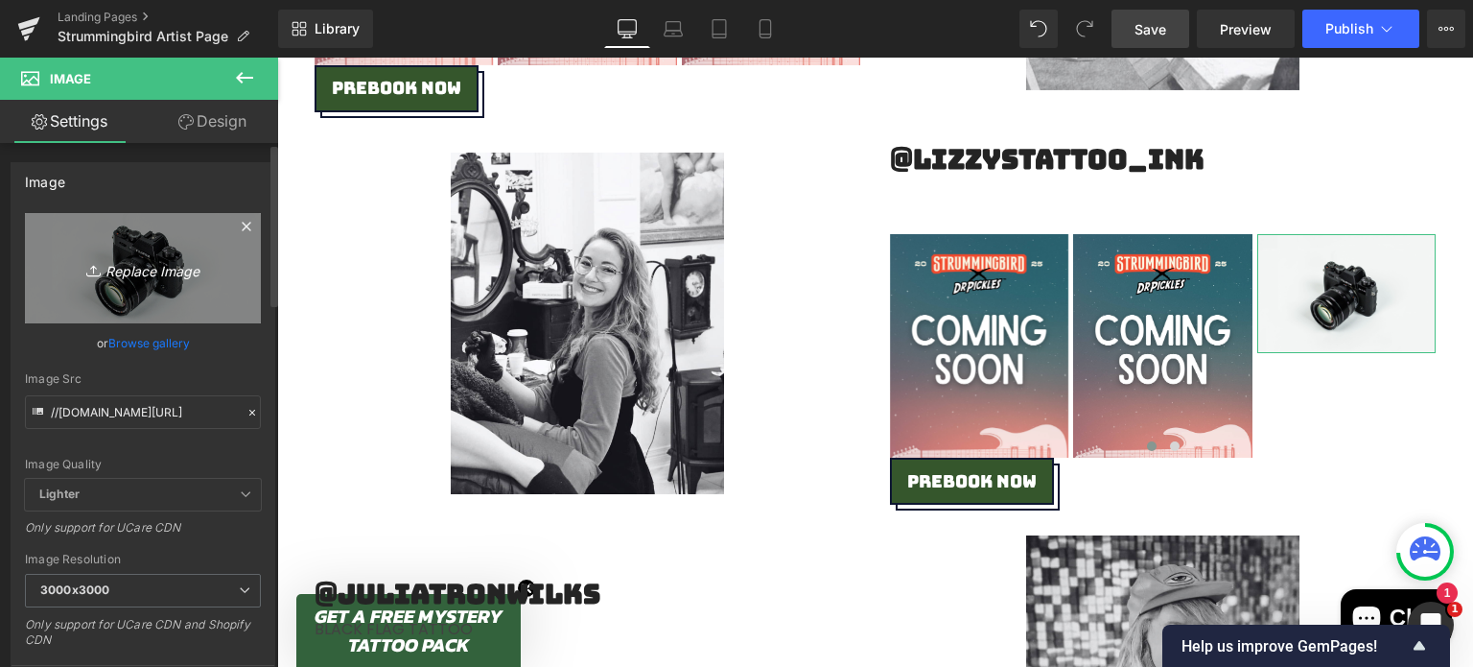
click at [213, 246] on link "Replace Image" at bounding box center [143, 268] width 236 height 110
type input "C:\fakepath\Coming Soon.png"
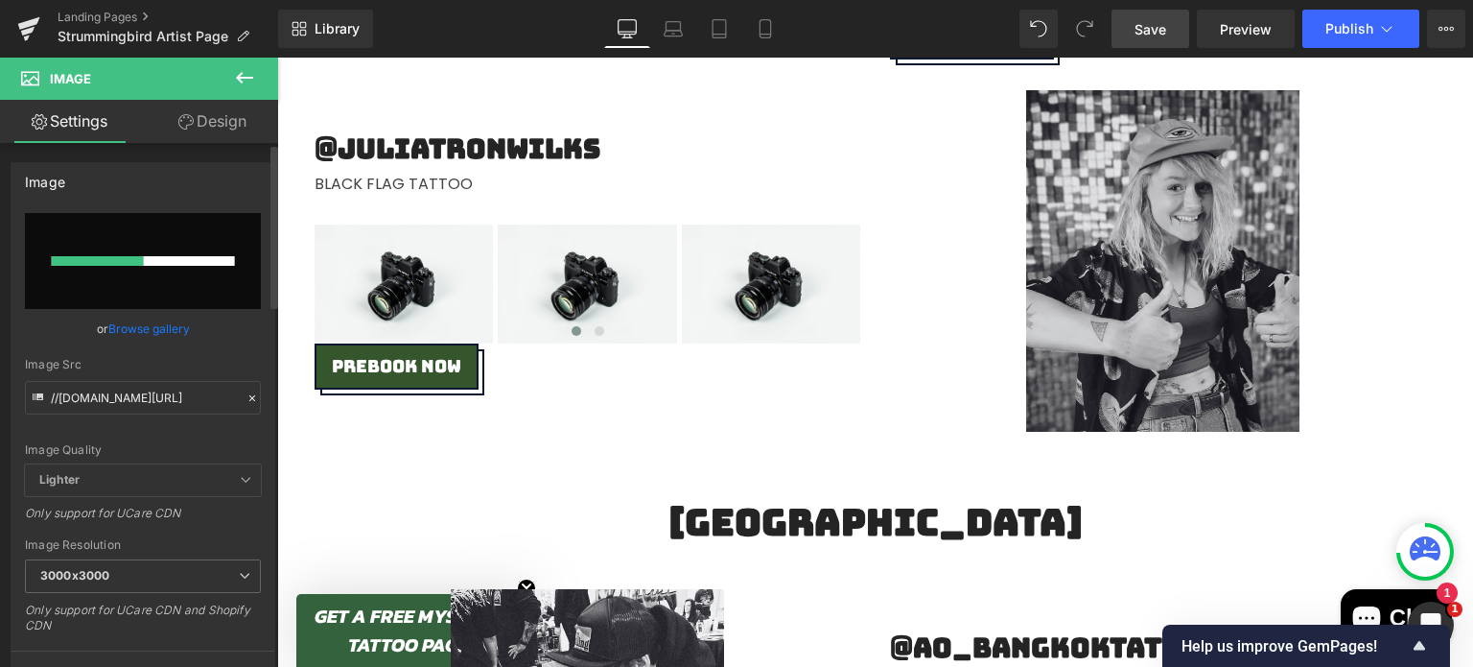
scroll to position [3917, 0]
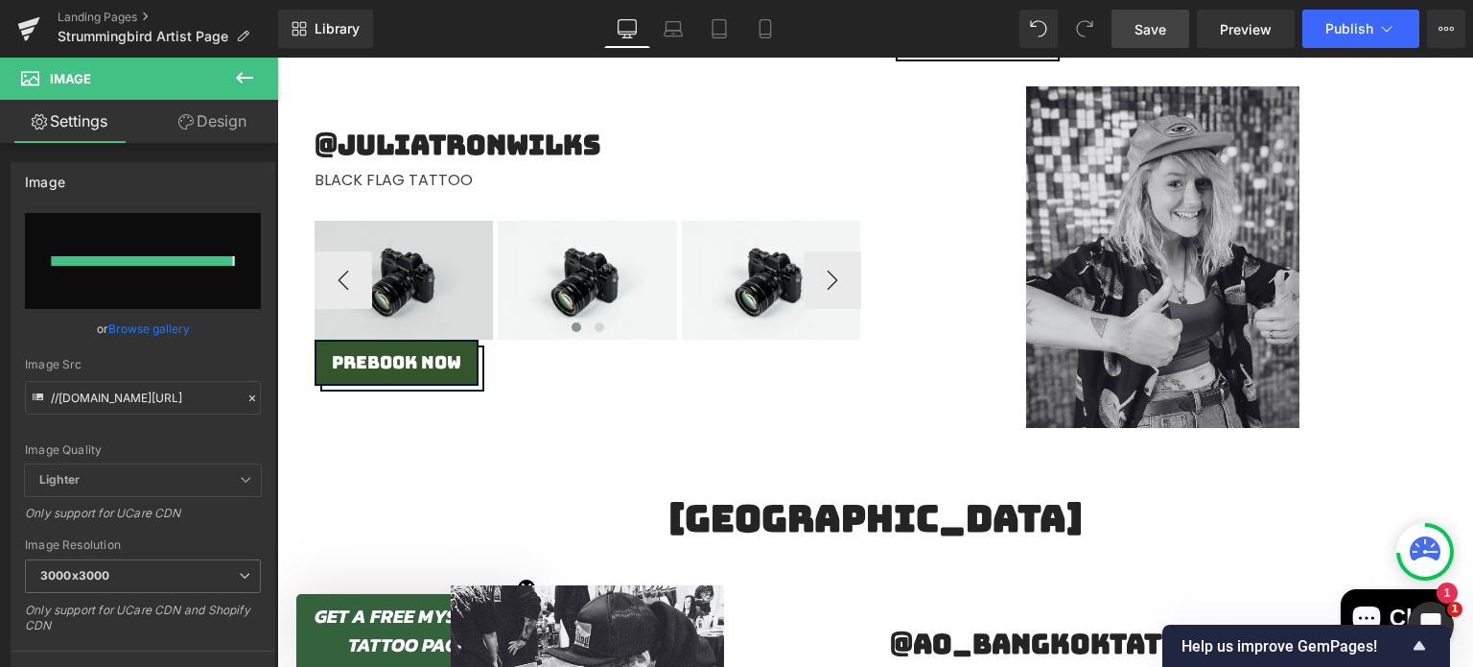
type input "[URL][DOMAIN_NAME]"
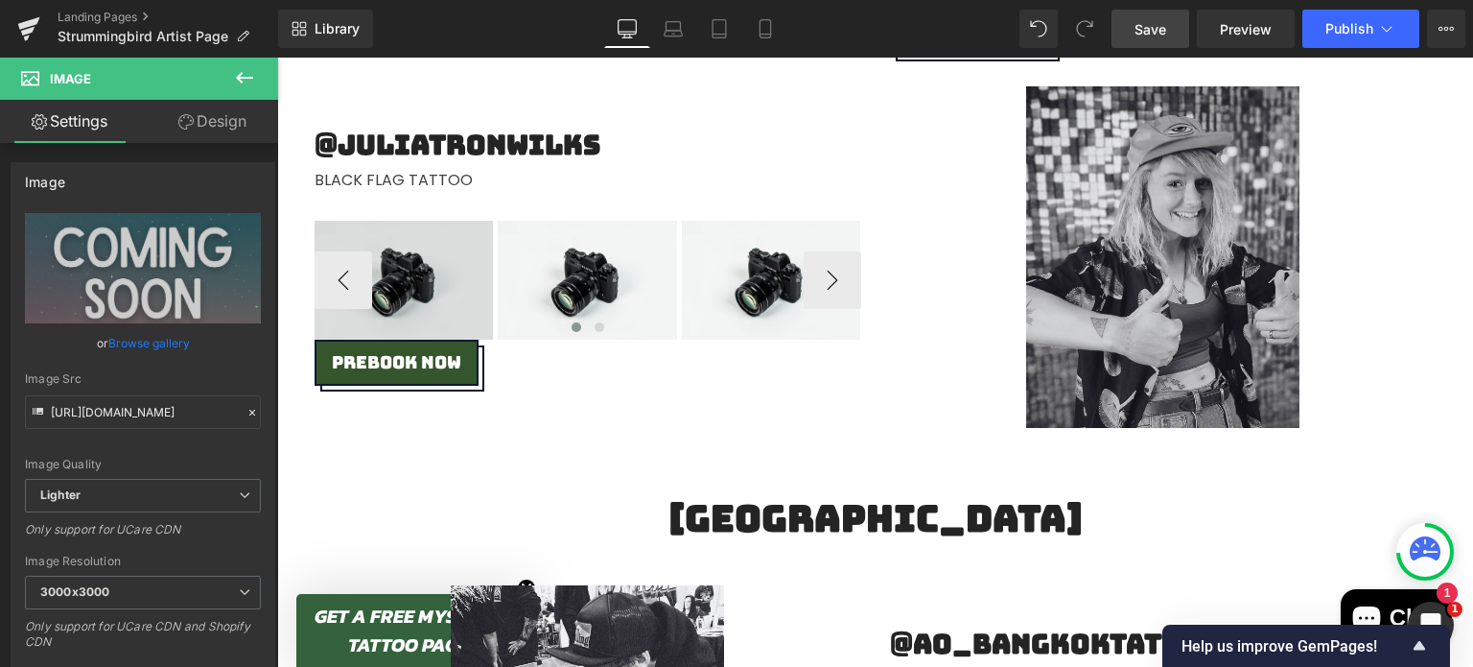
click at [419, 247] on img at bounding box center [404, 280] width 179 height 119
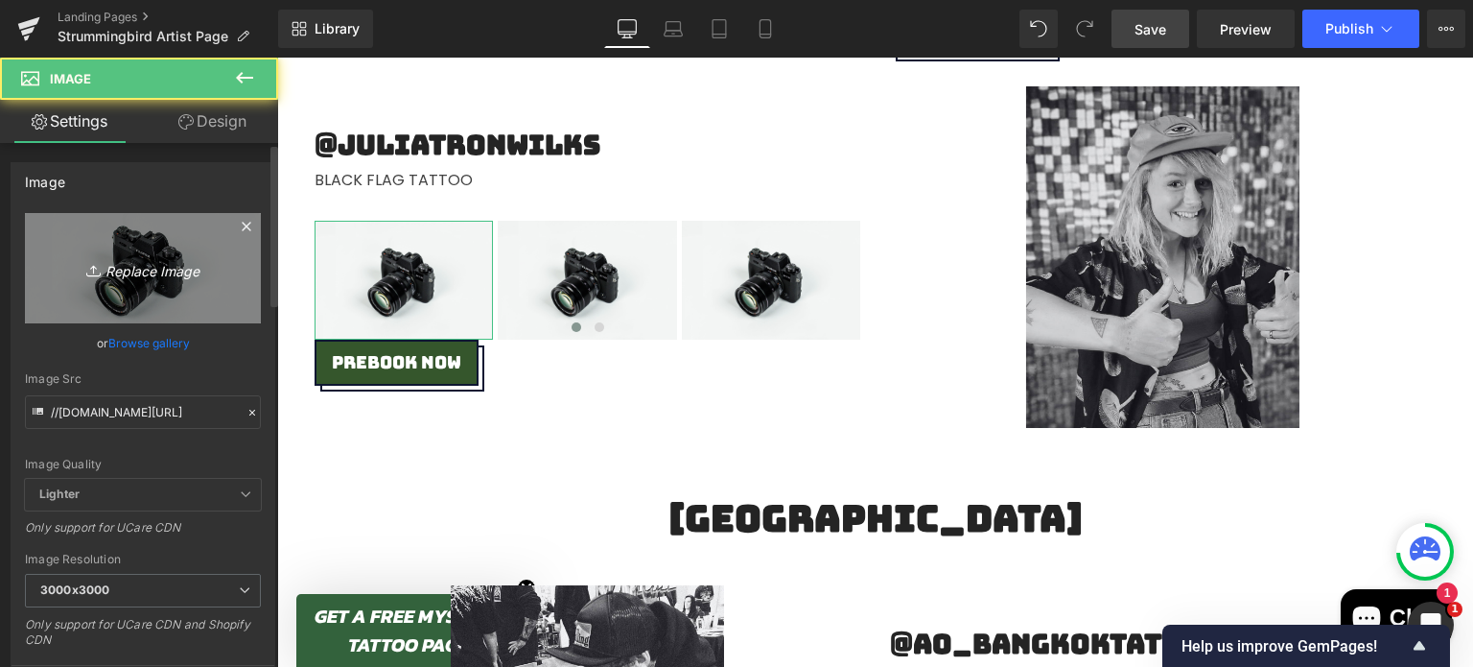
click at [96, 245] on link "Replace Image" at bounding box center [143, 268] width 236 height 110
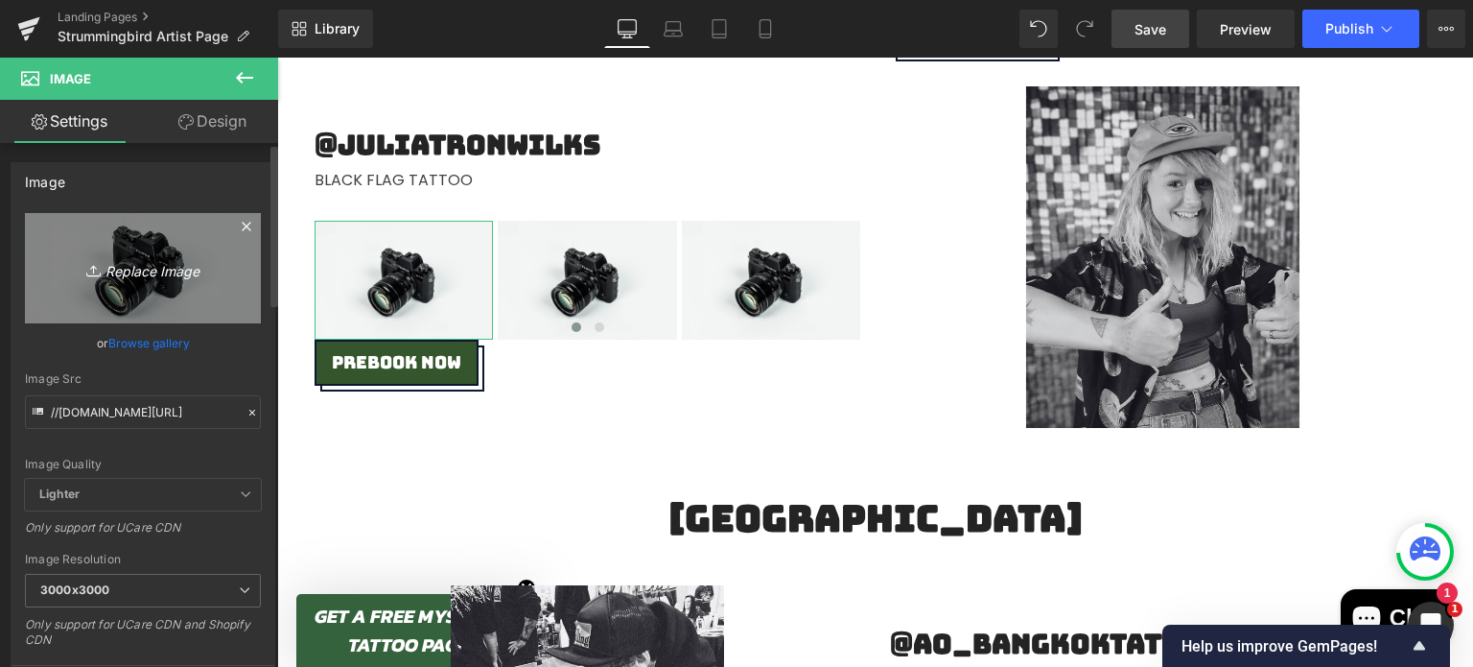
type input "C:\fakepath\Coming Soon.png"
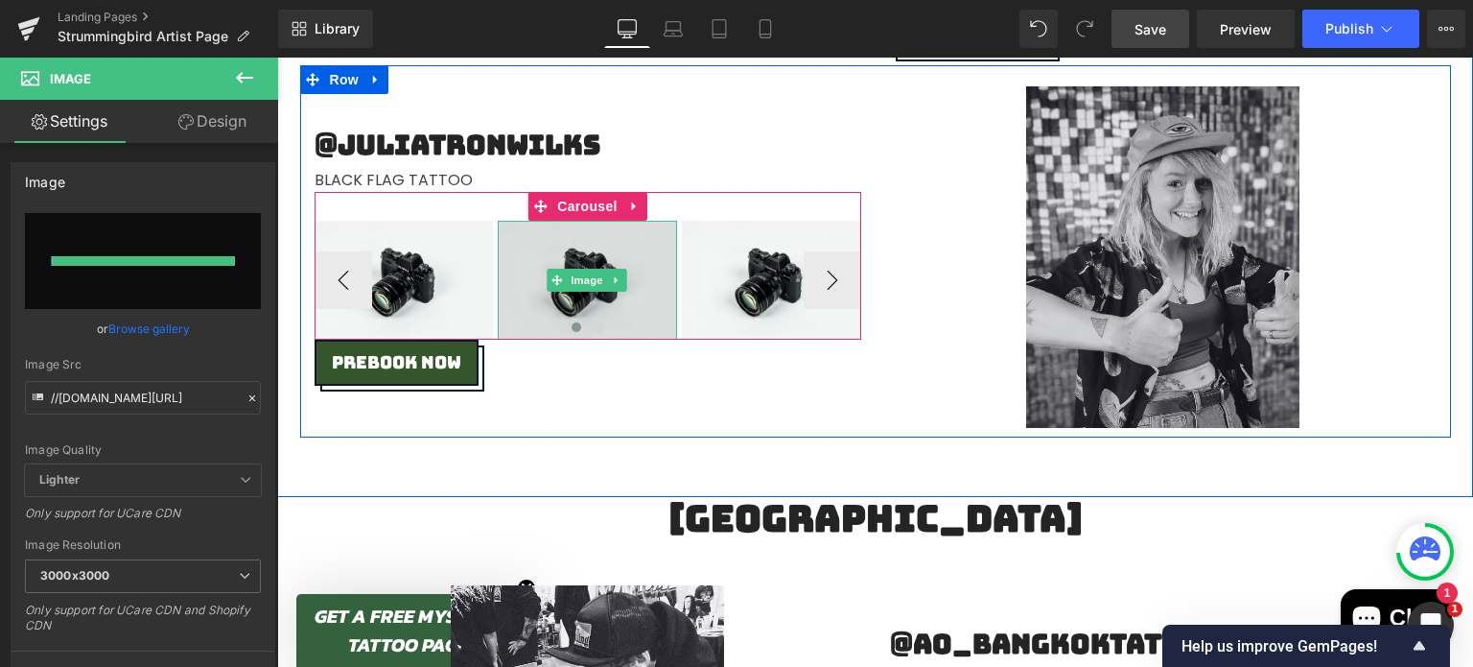
type input "[URL][DOMAIN_NAME]"
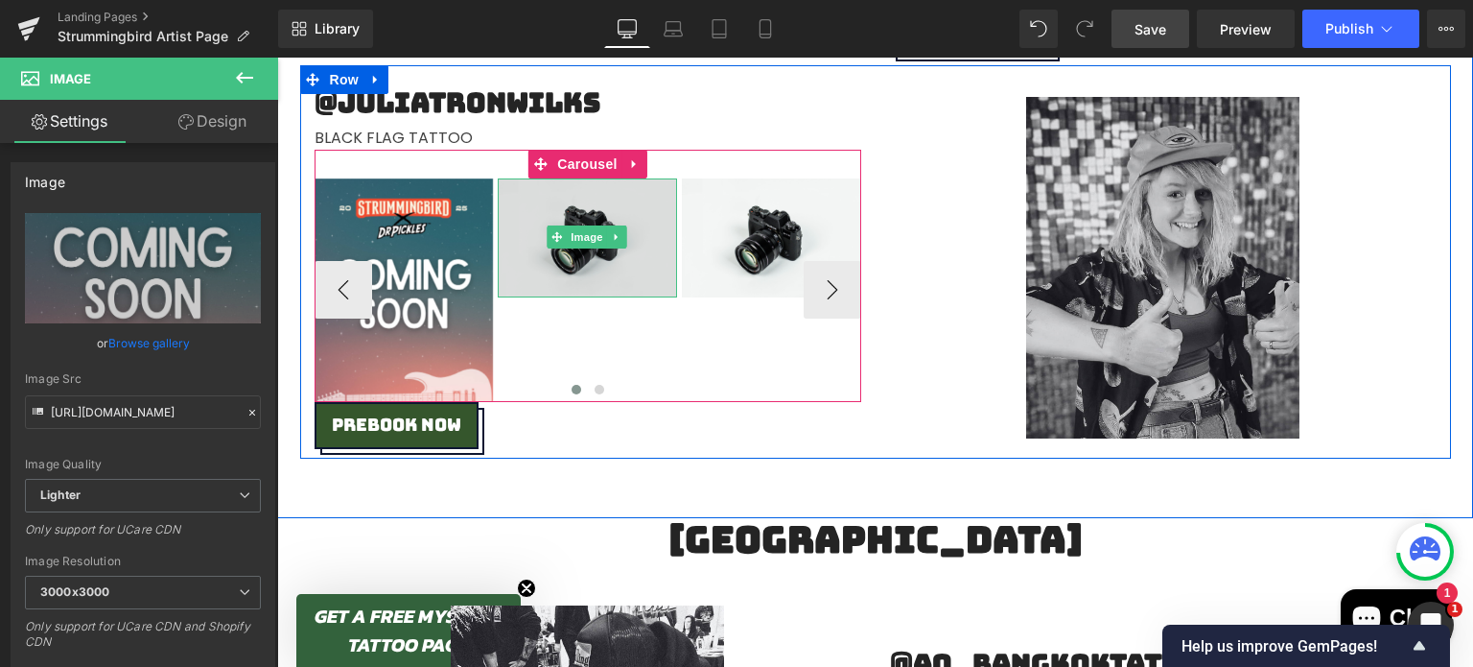
click at [568, 199] on img at bounding box center [587, 237] width 179 height 119
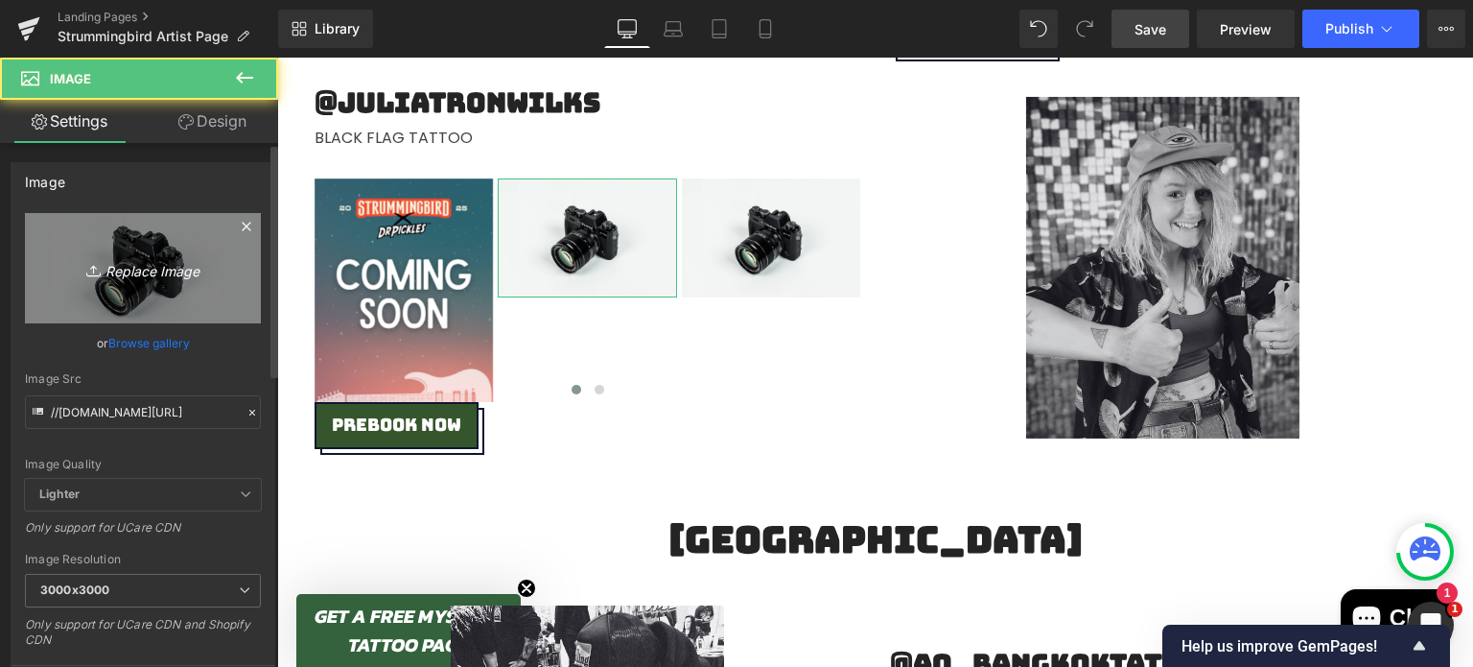
click at [167, 275] on icon "Replace Image" at bounding box center [142, 268] width 153 height 24
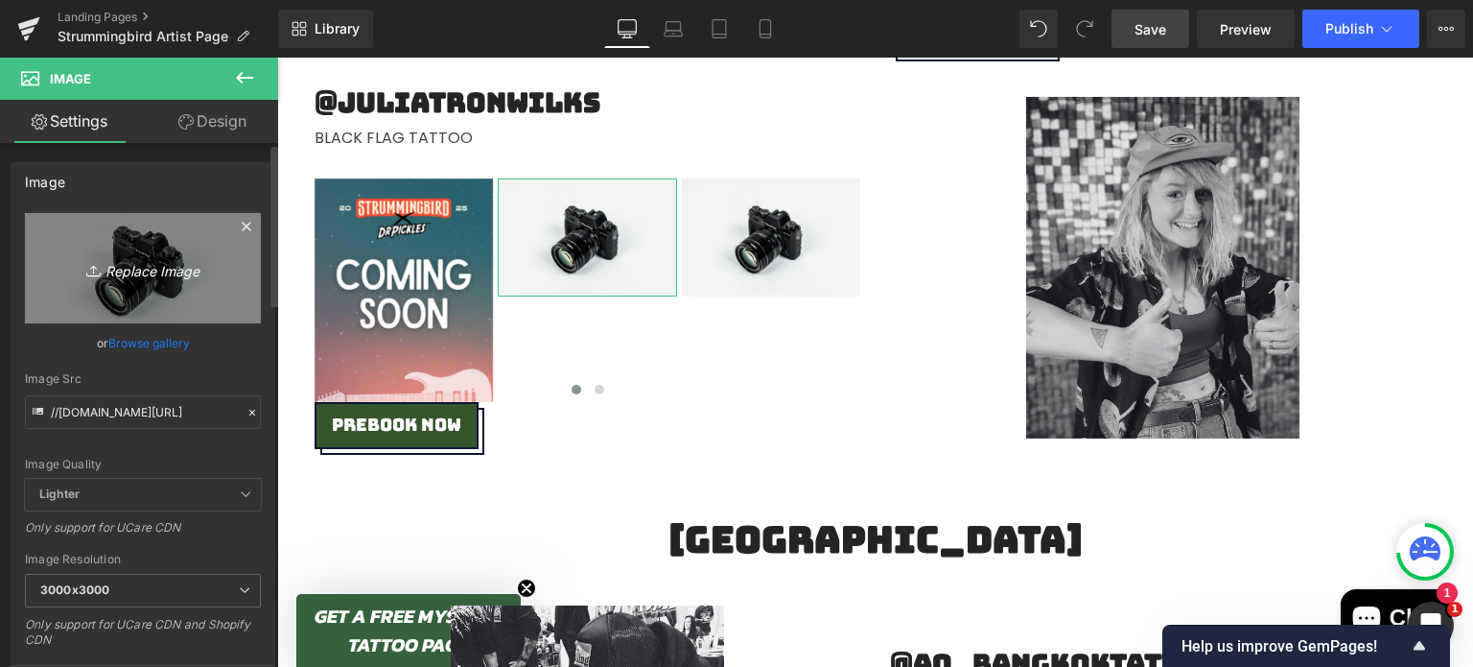
type input "C:\fakepath\Coming Soon.png"
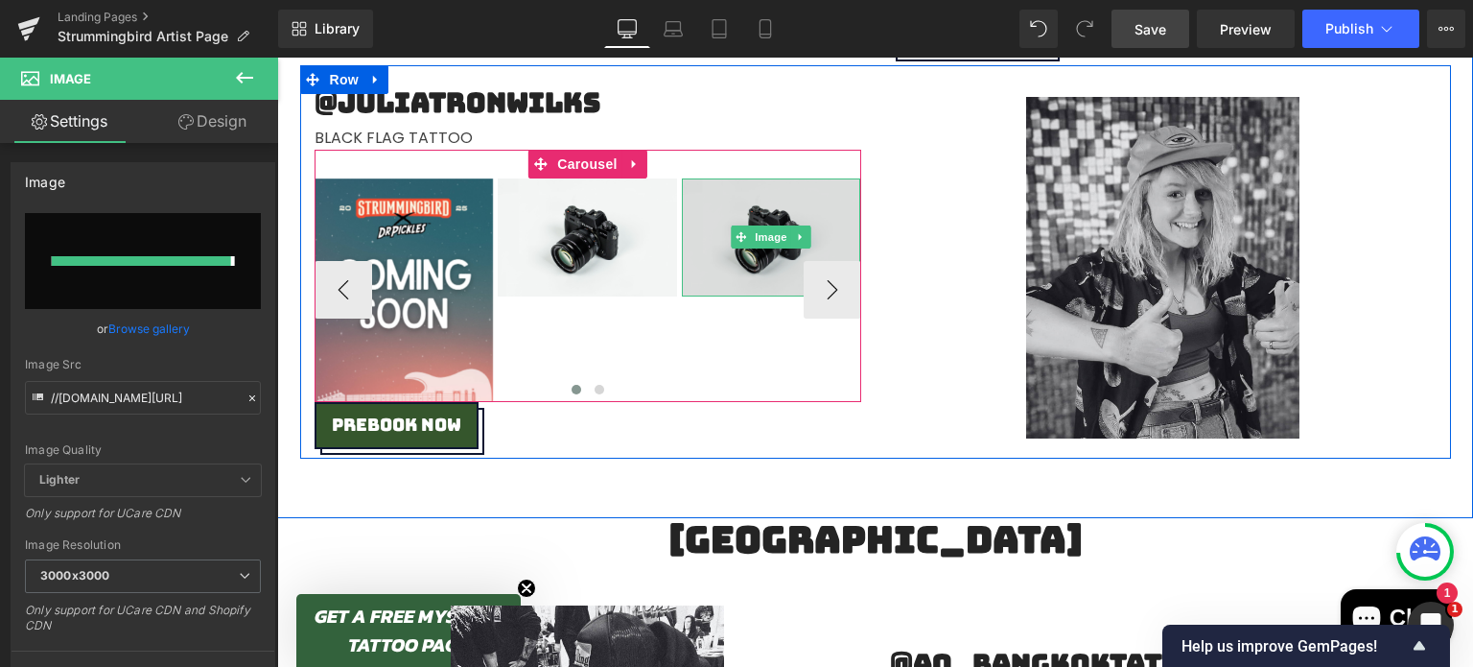
type input "[URL][DOMAIN_NAME]"
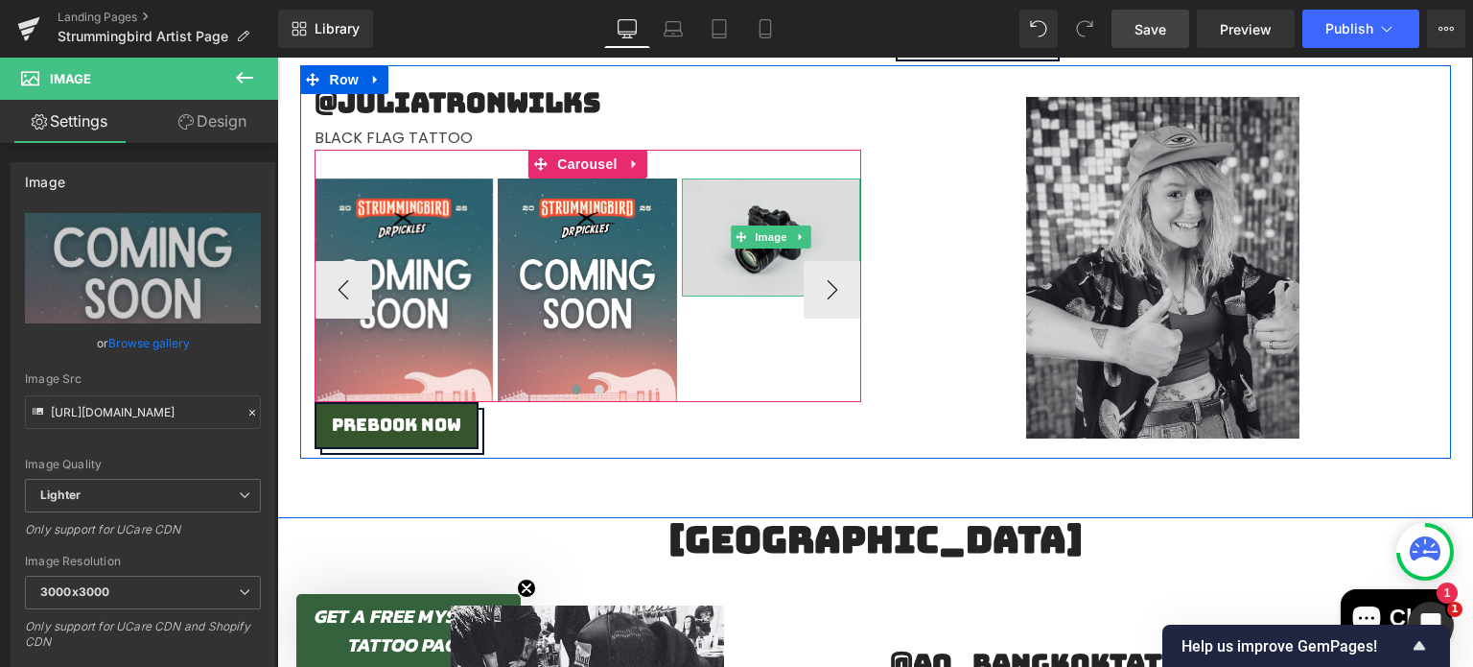
click at [738, 190] on img at bounding box center [771, 237] width 179 height 119
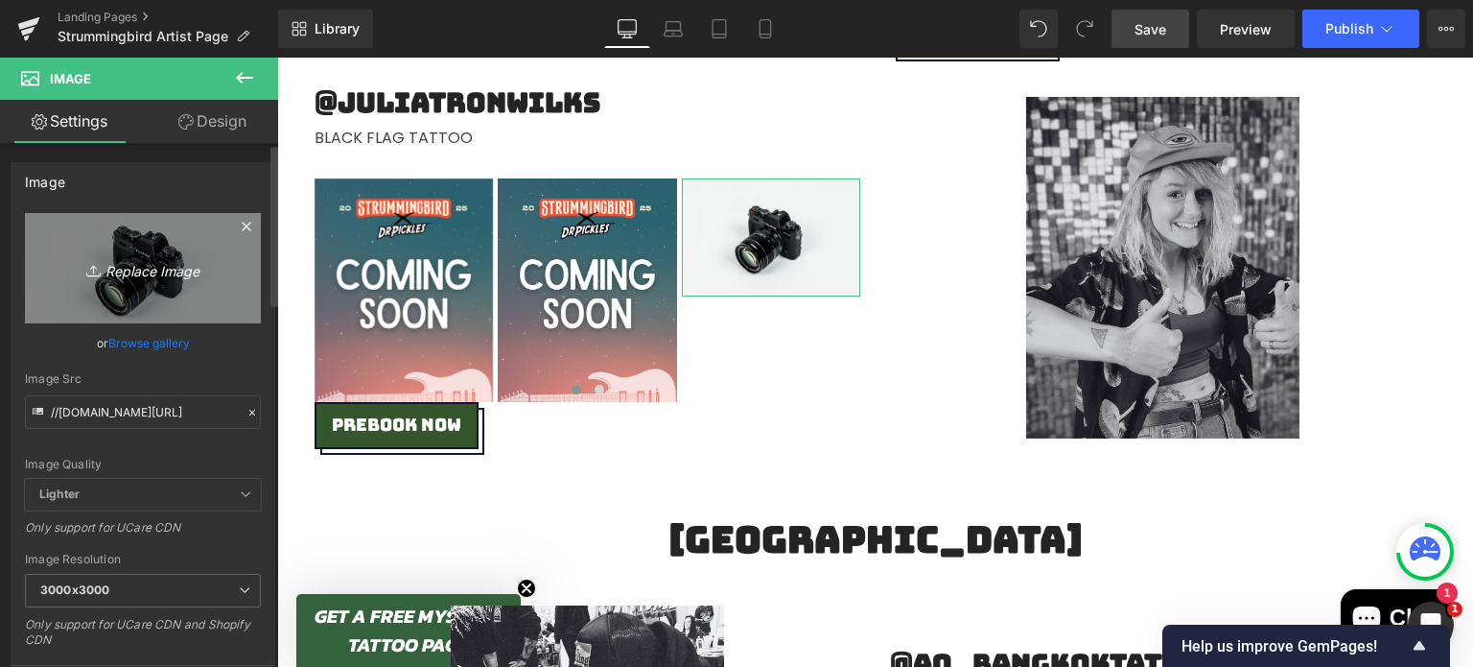
click at [134, 263] on icon "Replace Image" at bounding box center [142, 268] width 153 height 24
type input "C:\fakepath\Coming Soon.png"
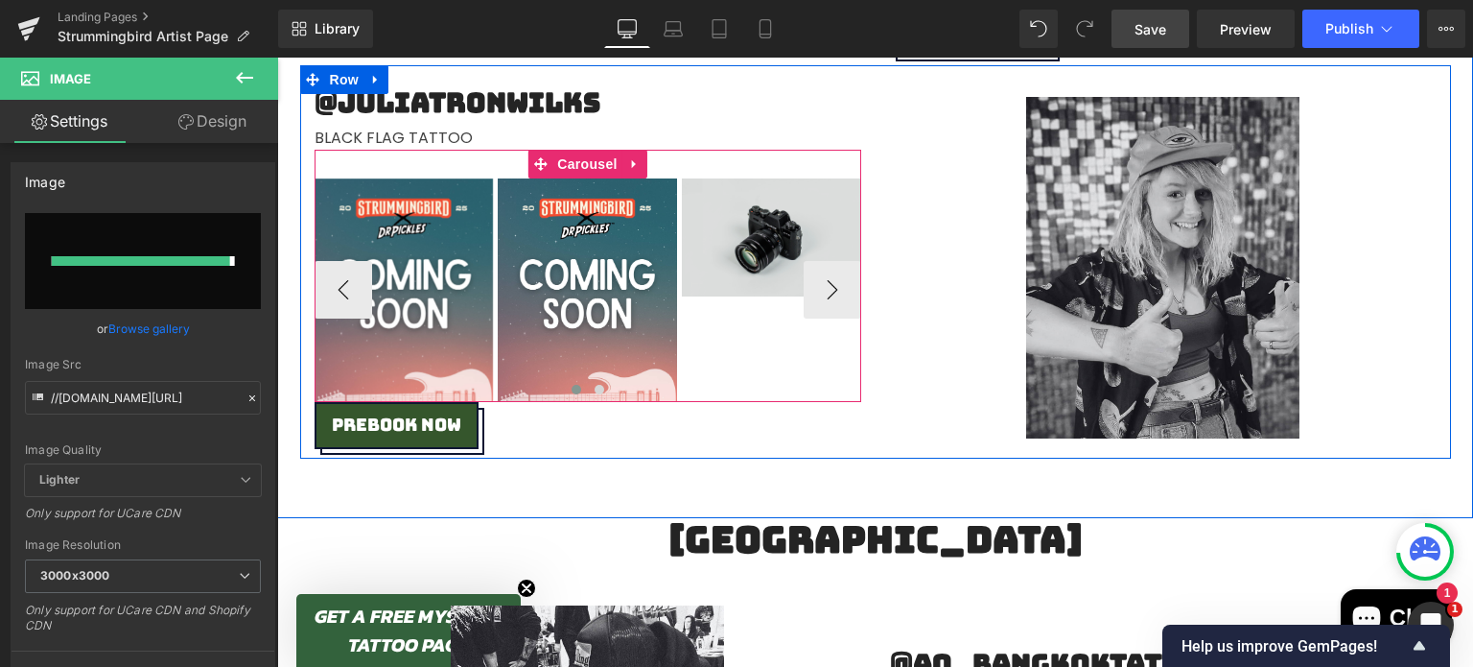
type input "[URL][DOMAIN_NAME]"
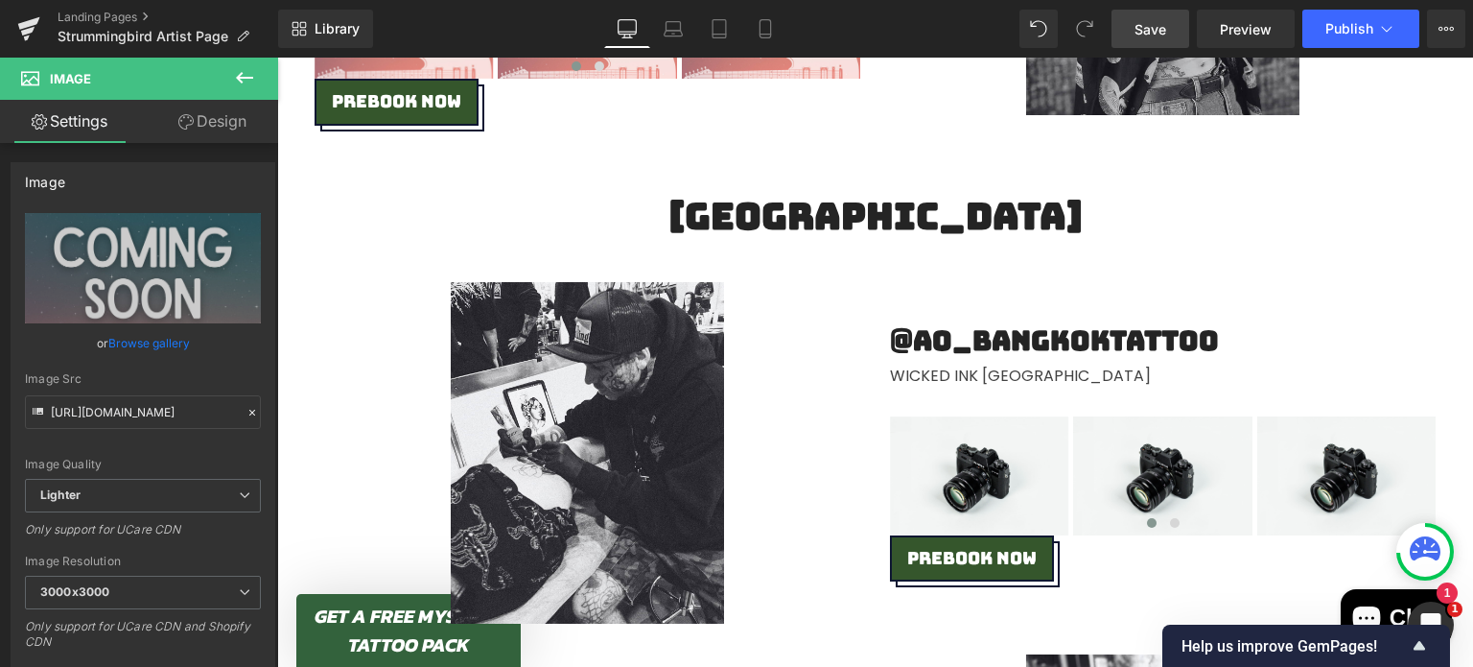
scroll to position [4241, 0]
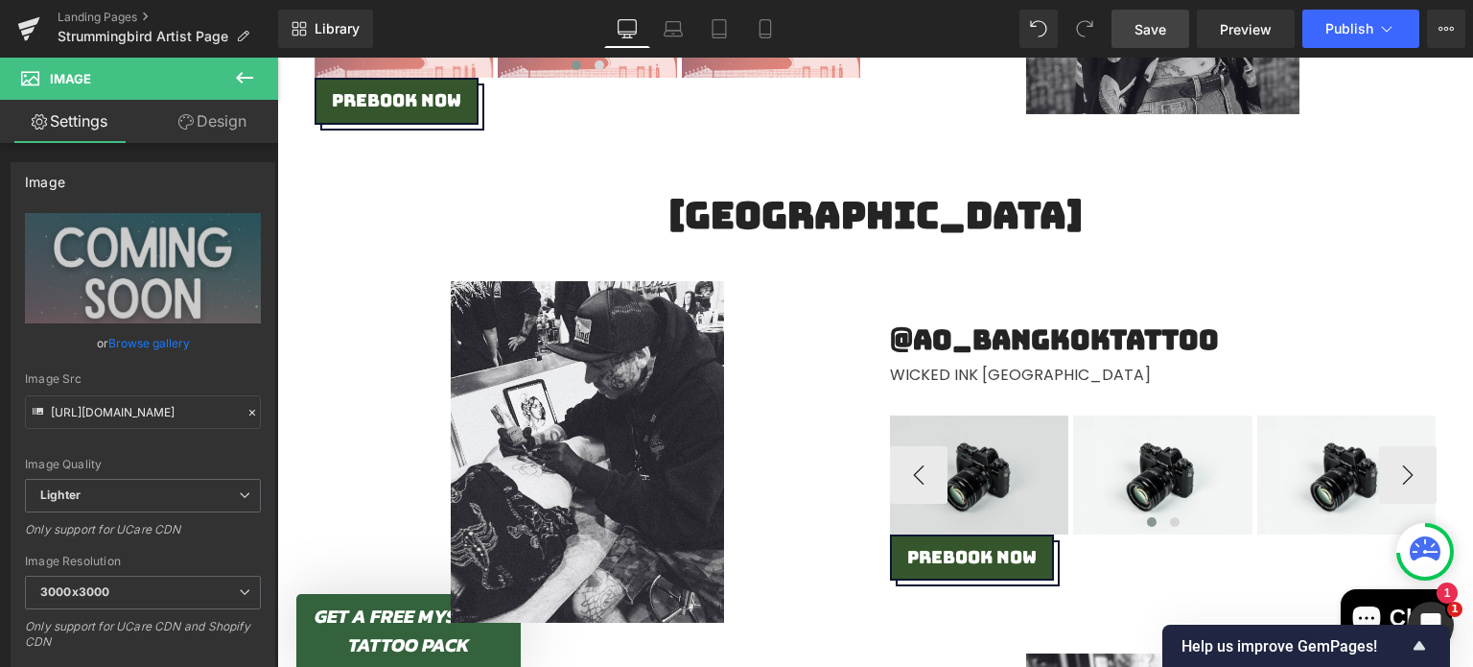
click at [955, 456] on img at bounding box center [979, 474] width 179 height 119
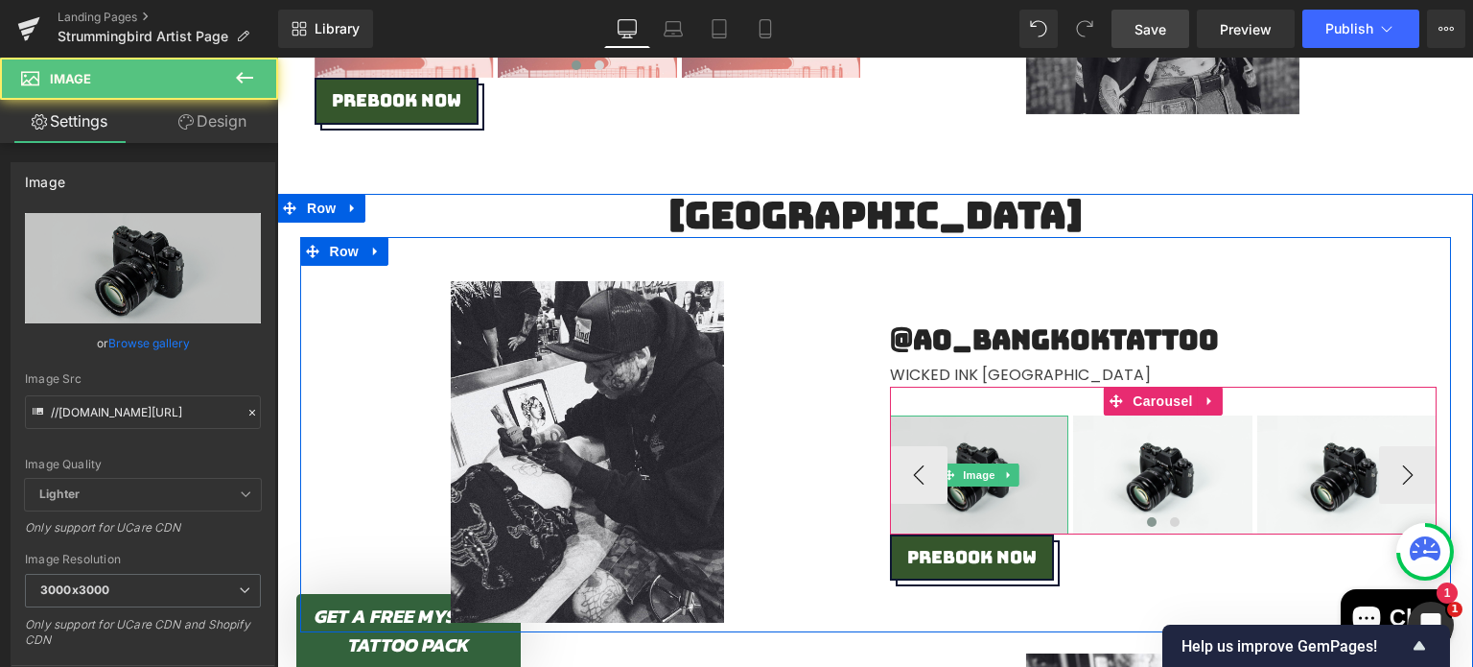
click at [982, 432] on img at bounding box center [979, 474] width 179 height 119
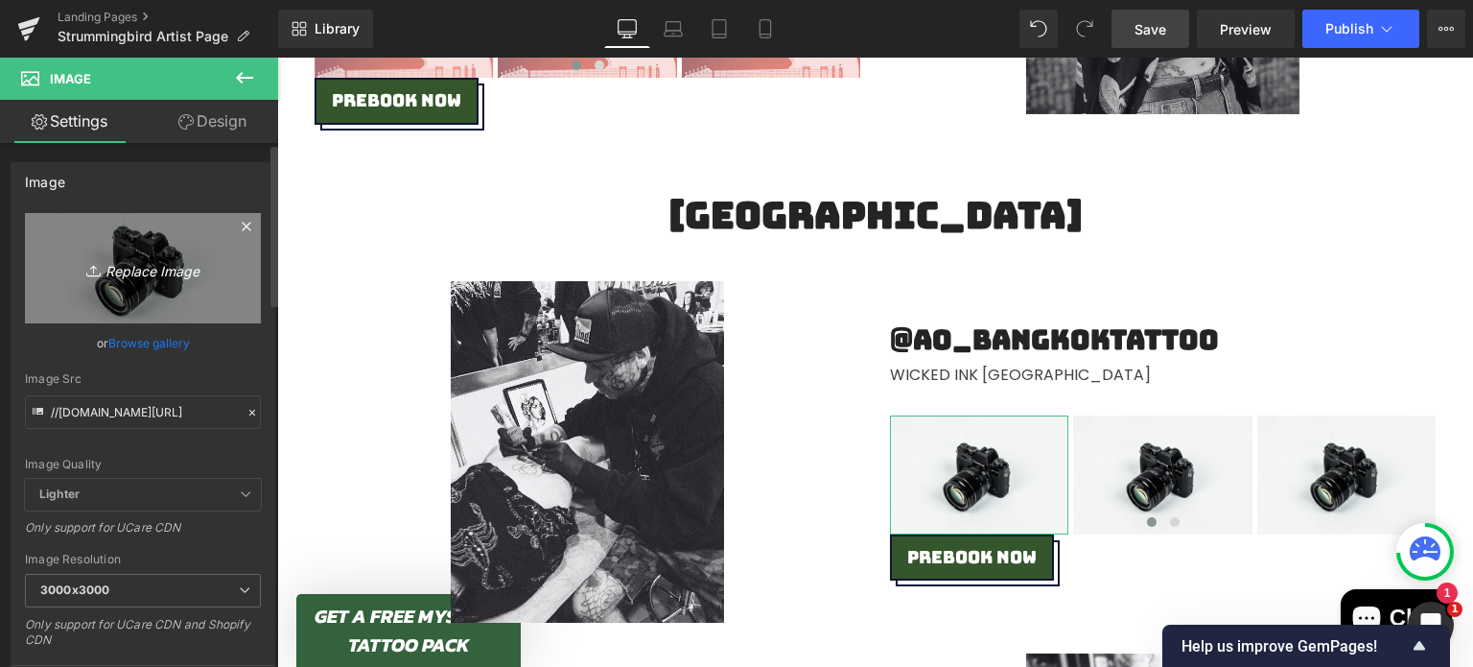
click at [130, 260] on icon "Replace Image" at bounding box center [142, 268] width 153 height 24
type input "C:\fakepath\Coming Soon.png"
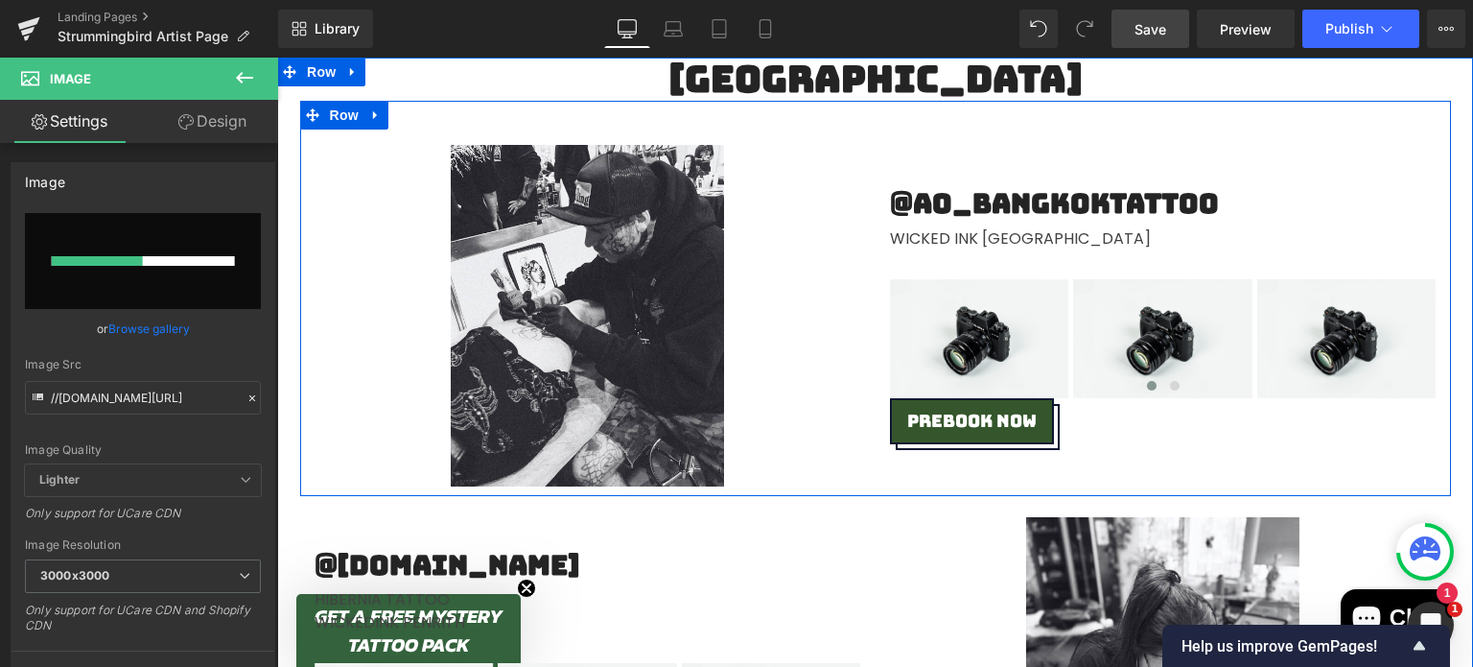
scroll to position [4382, 0]
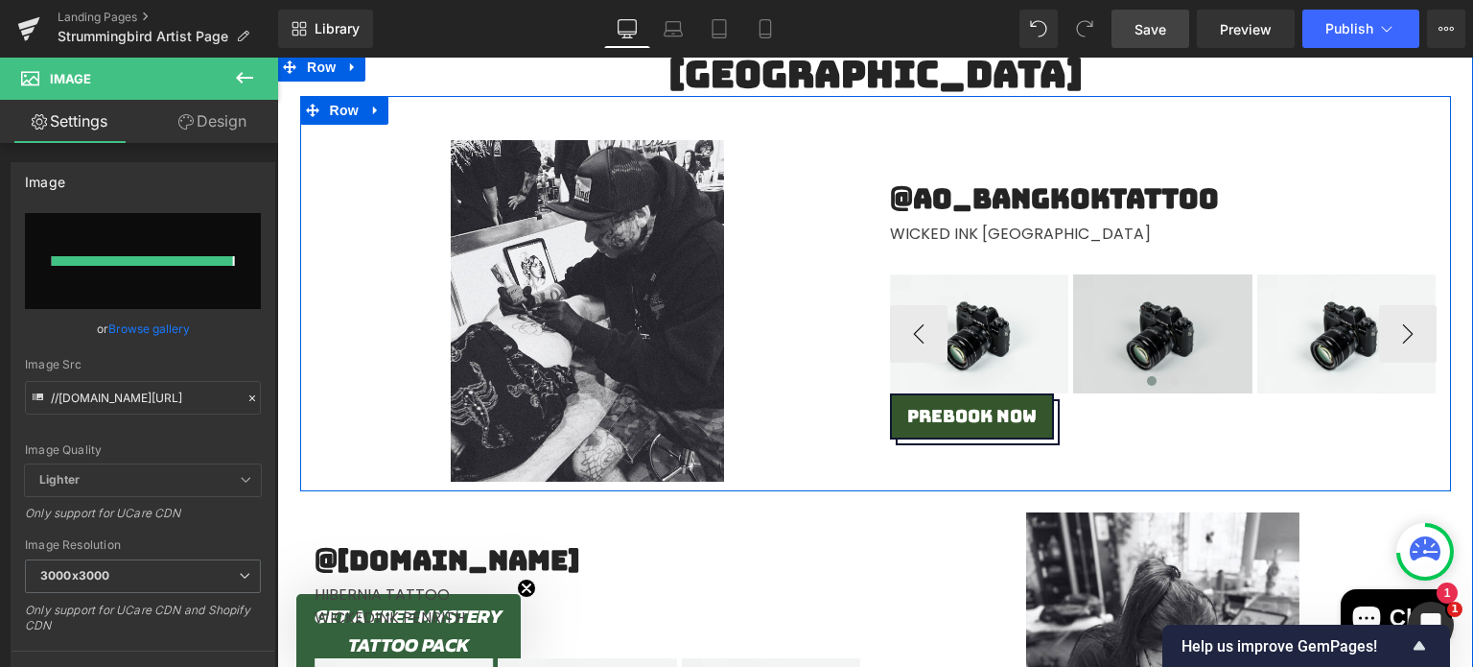
type input "[URL][DOMAIN_NAME]"
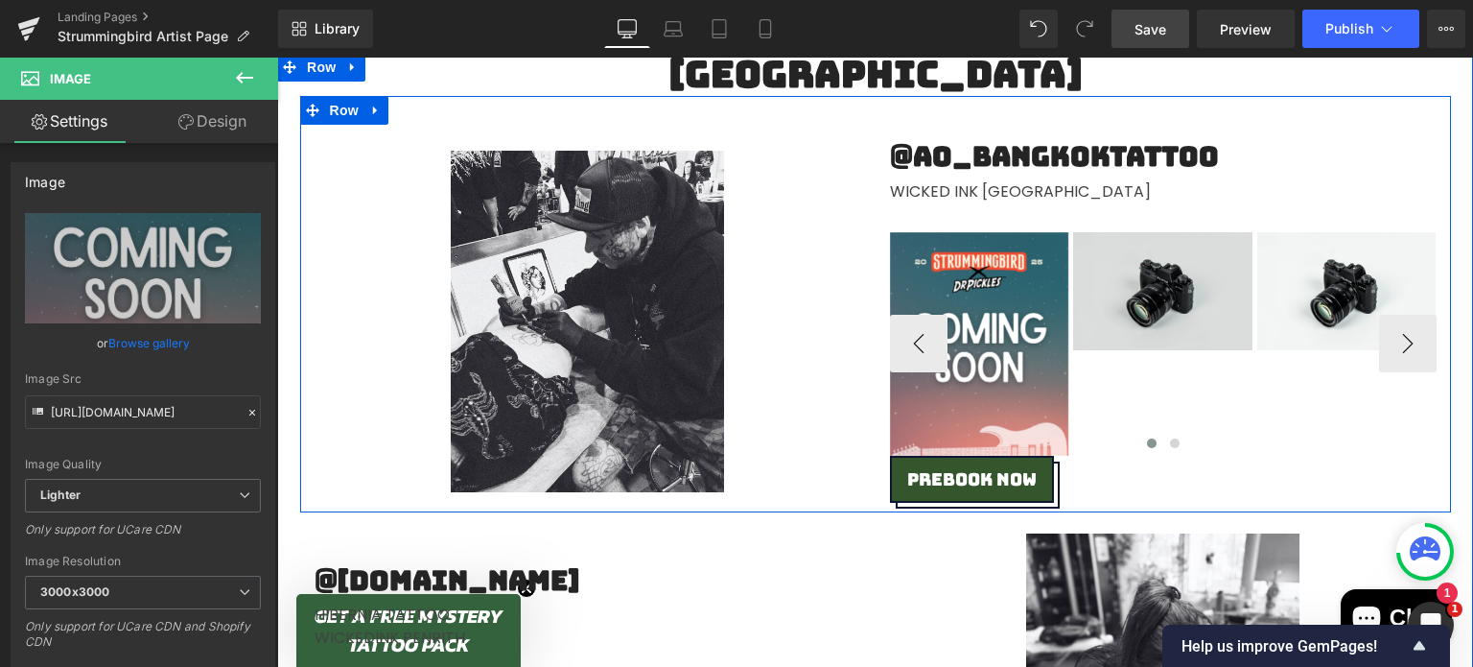
click at [1140, 270] on img at bounding box center [1162, 291] width 179 height 119
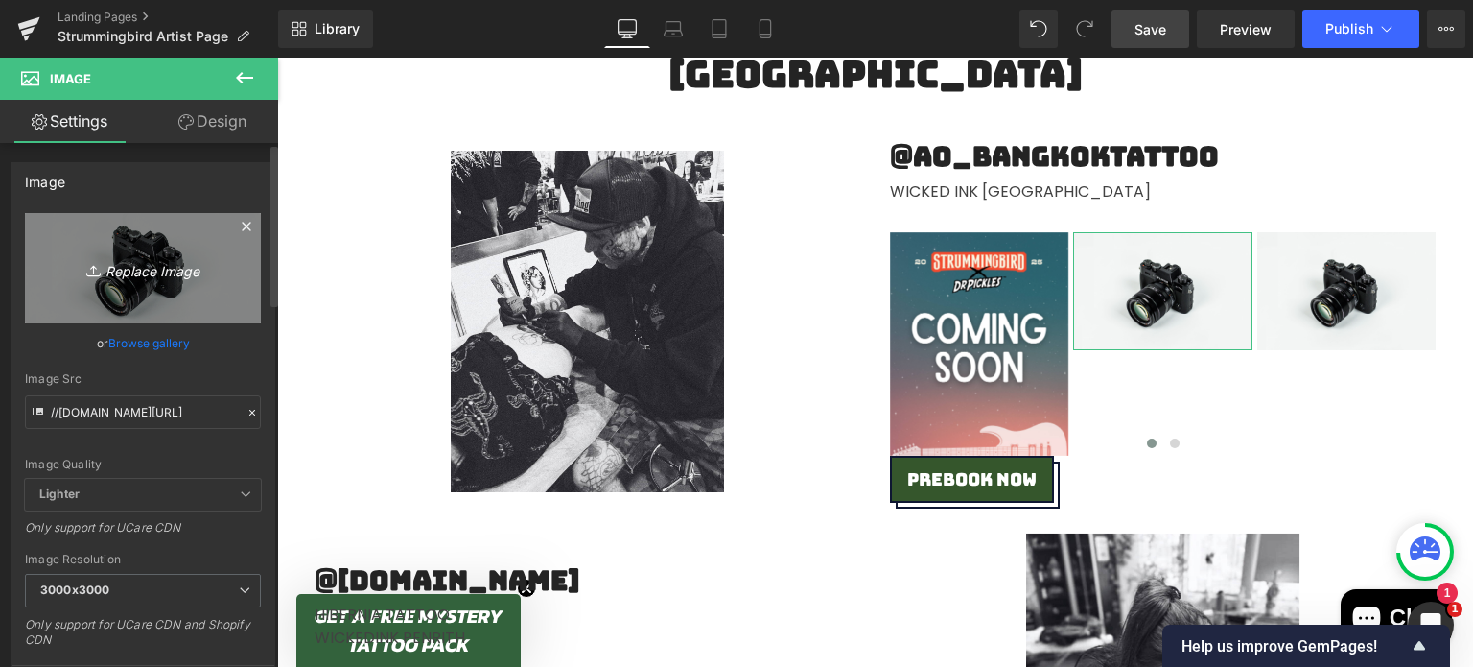
click at [144, 293] on link "Replace Image" at bounding box center [143, 268] width 236 height 110
type input "C:\fakepath\Coming Soon.png"
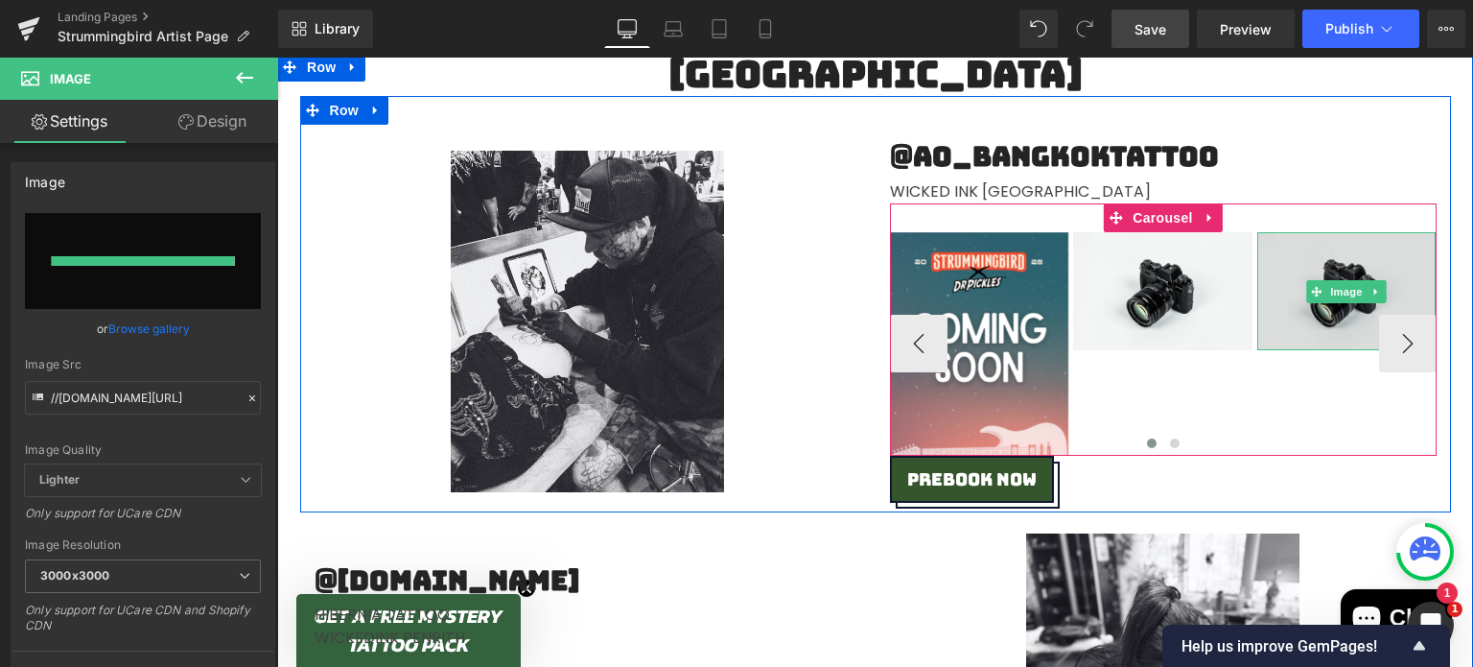
type input "[URL][DOMAIN_NAME]"
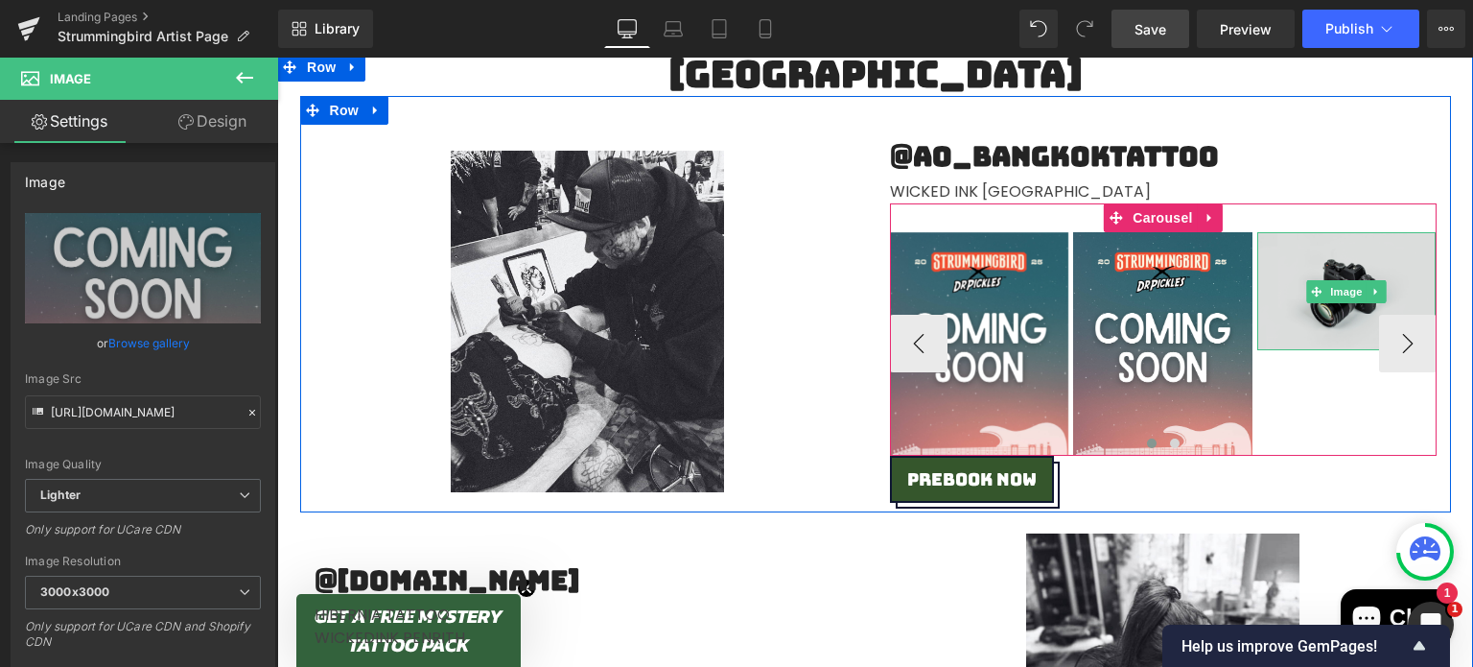
click at [1359, 251] on img at bounding box center [1346, 291] width 179 height 119
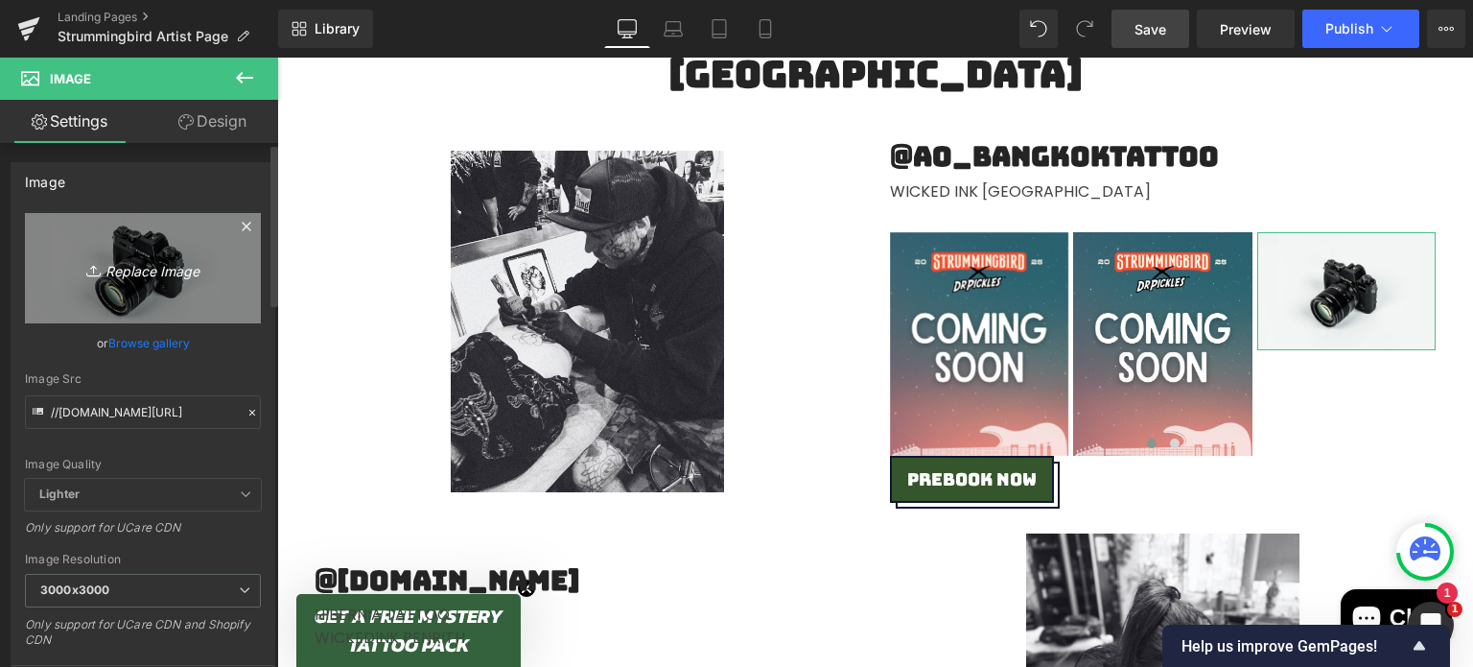
click at [174, 295] on link "Replace Image" at bounding box center [143, 268] width 236 height 110
type input "C:\fakepath\Coming Soon.png"
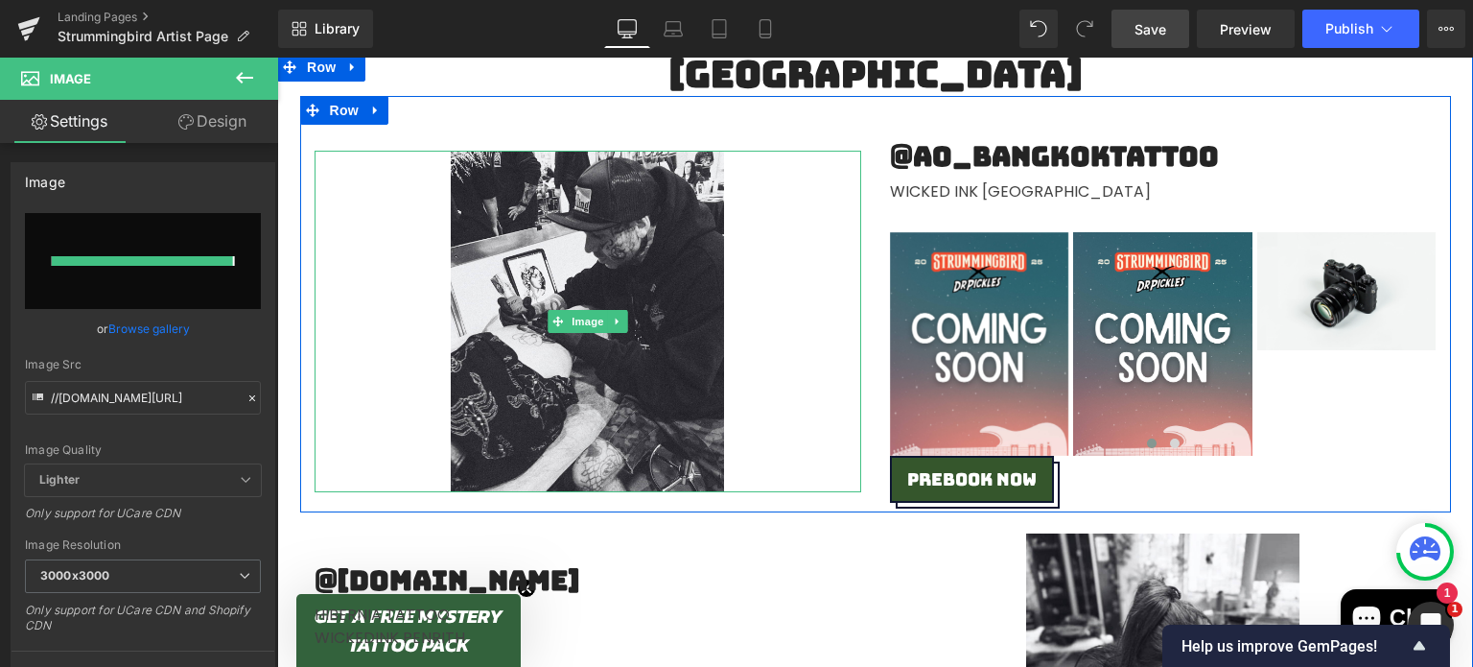
type input "[URL][DOMAIN_NAME]"
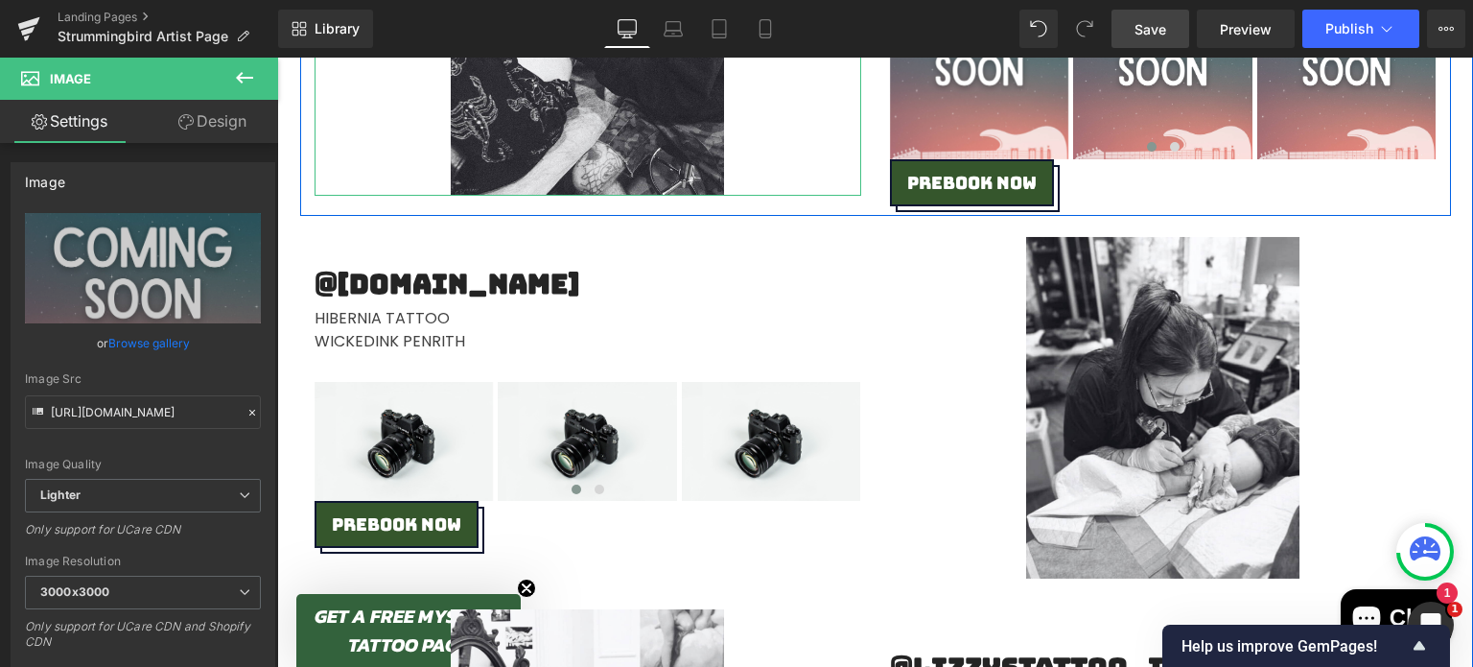
scroll to position [4674, 0]
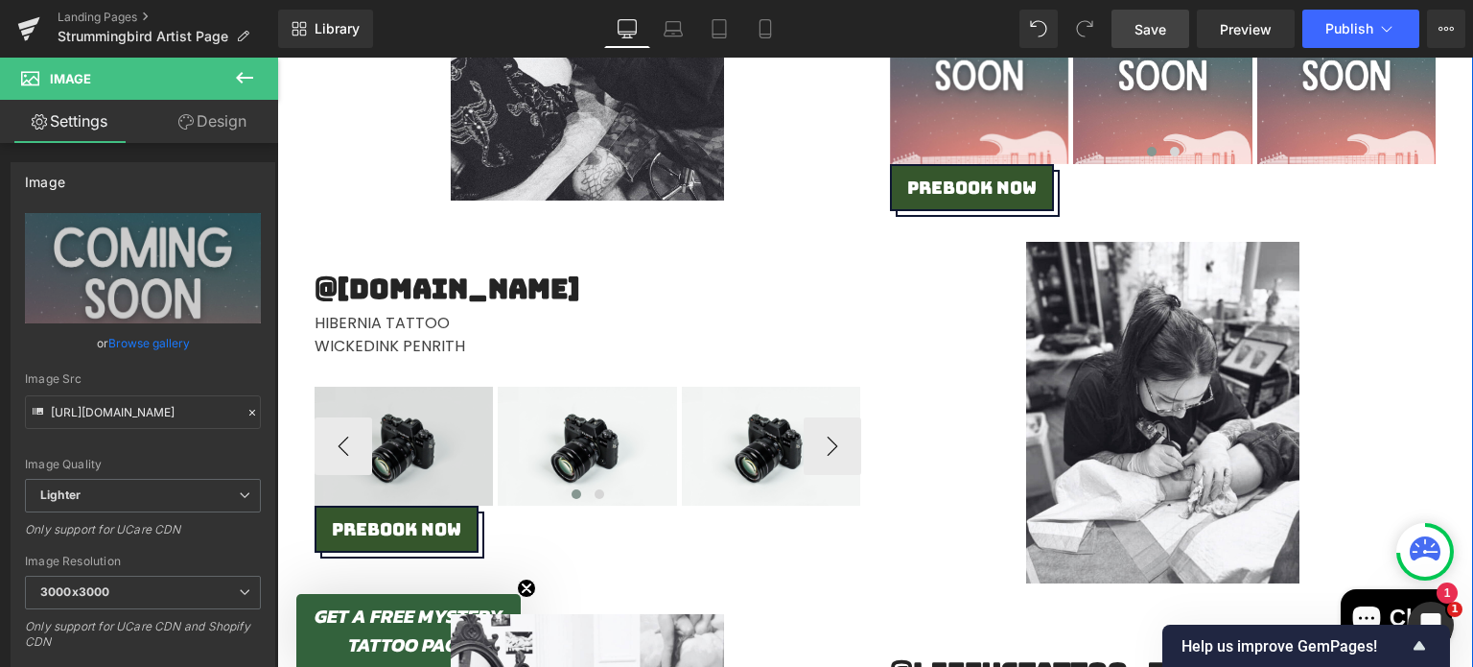
click at [449, 416] on img at bounding box center [404, 446] width 179 height 119
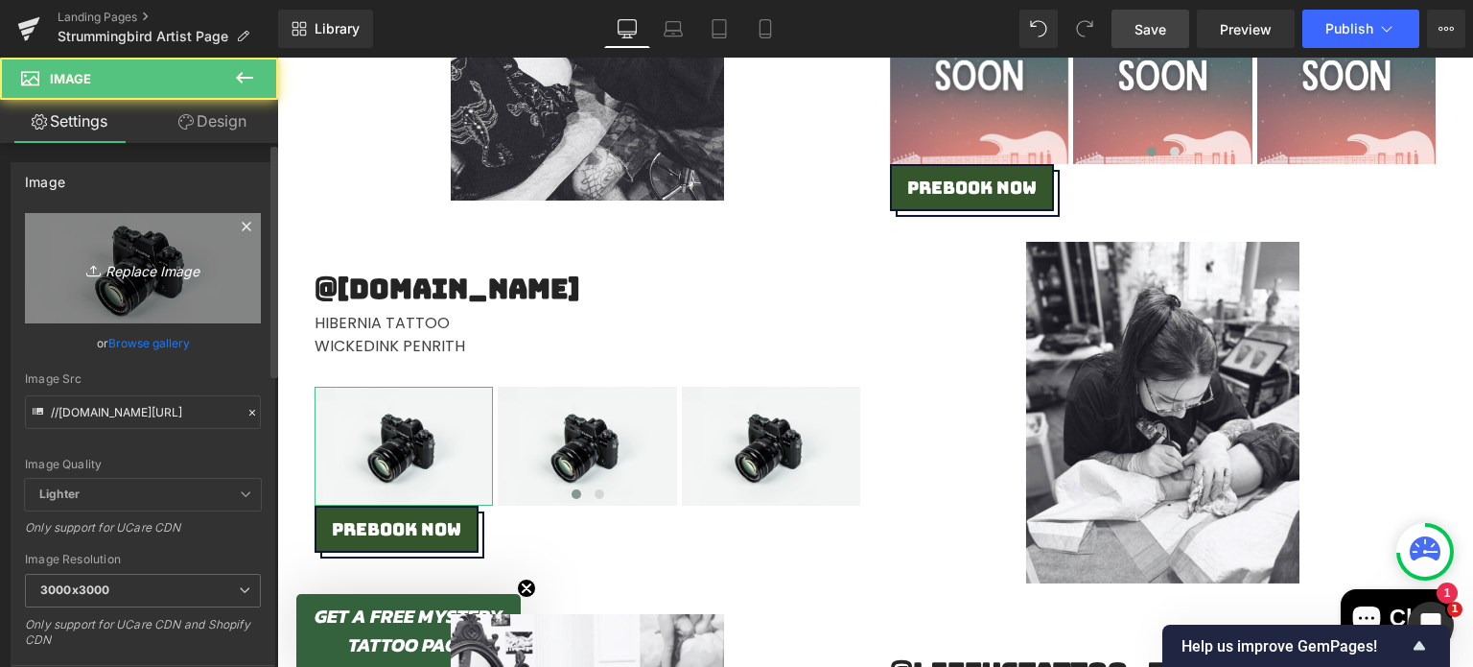
click at [103, 264] on icon "Replace Image" at bounding box center [142, 268] width 153 height 24
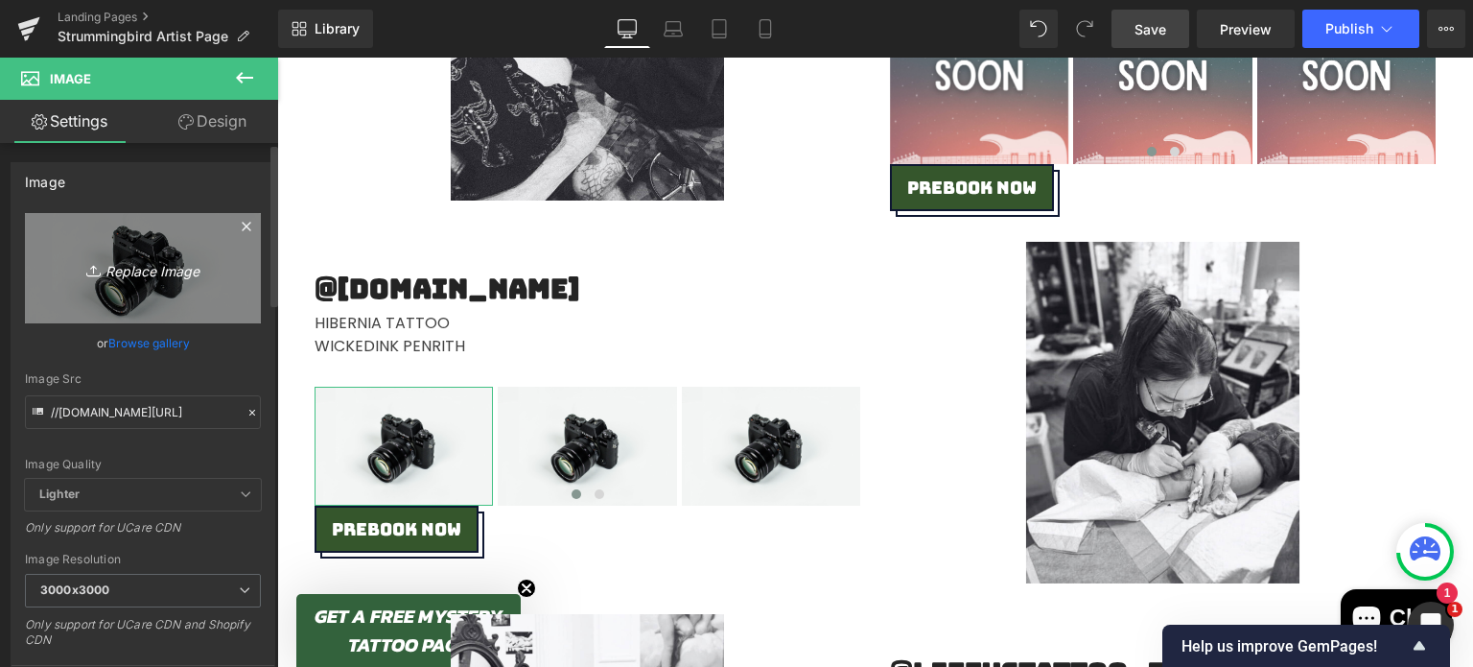
type input "C:\fakepath\Coming Soon.png"
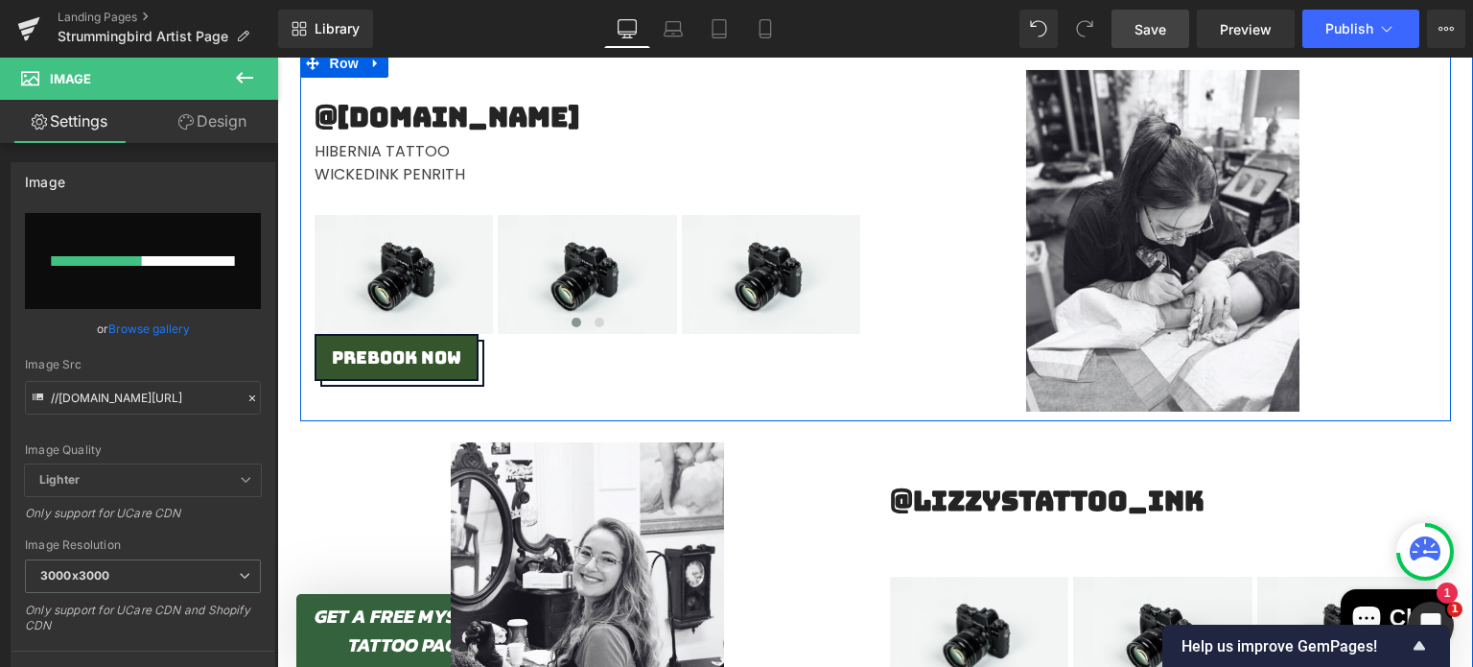
scroll to position [4845, 0]
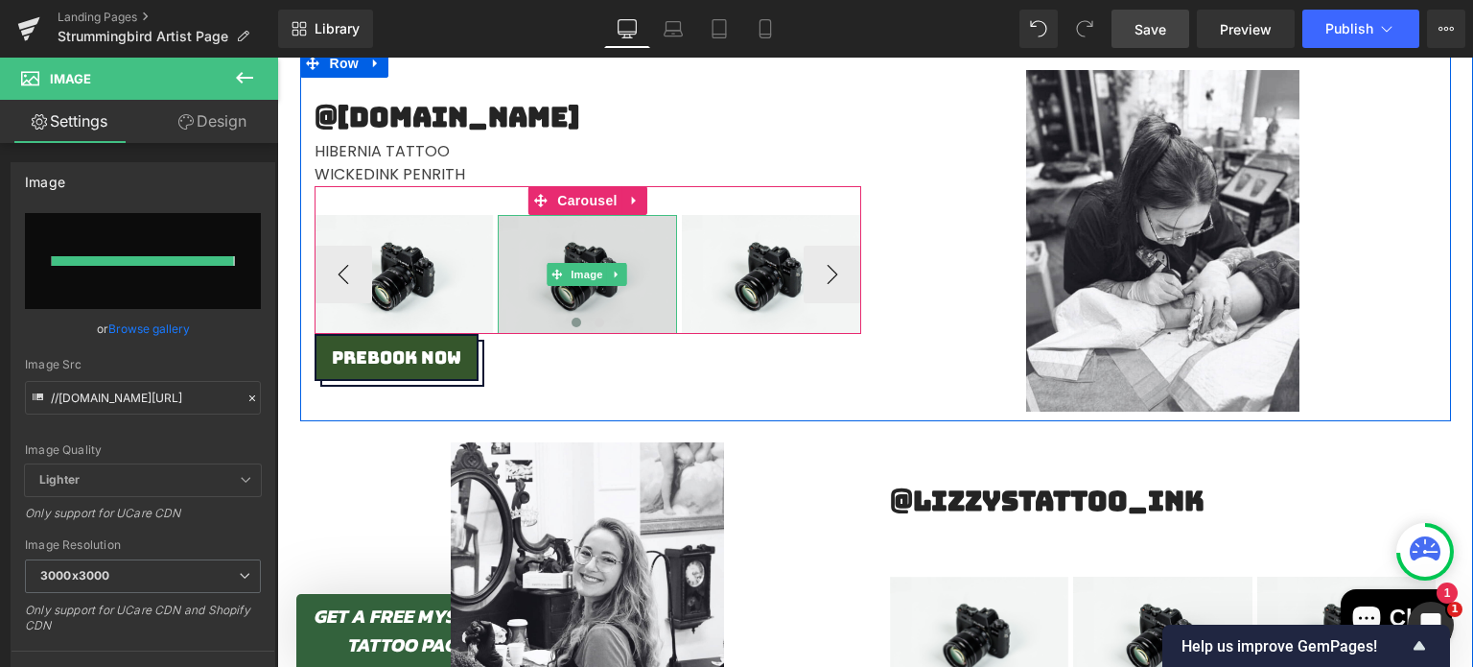
type input "[URL][DOMAIN_NAME]"
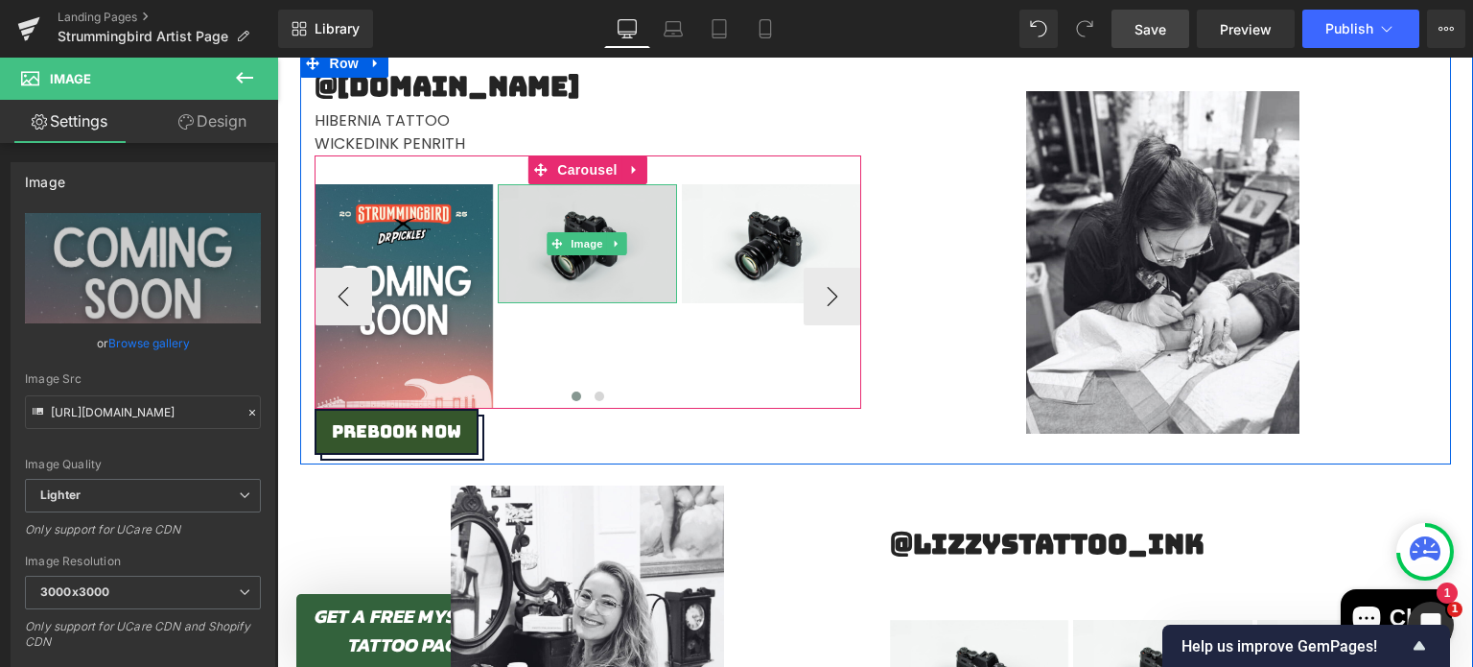
click at [584, 216] on img at bounding box center [587, 243] width 179 height 119
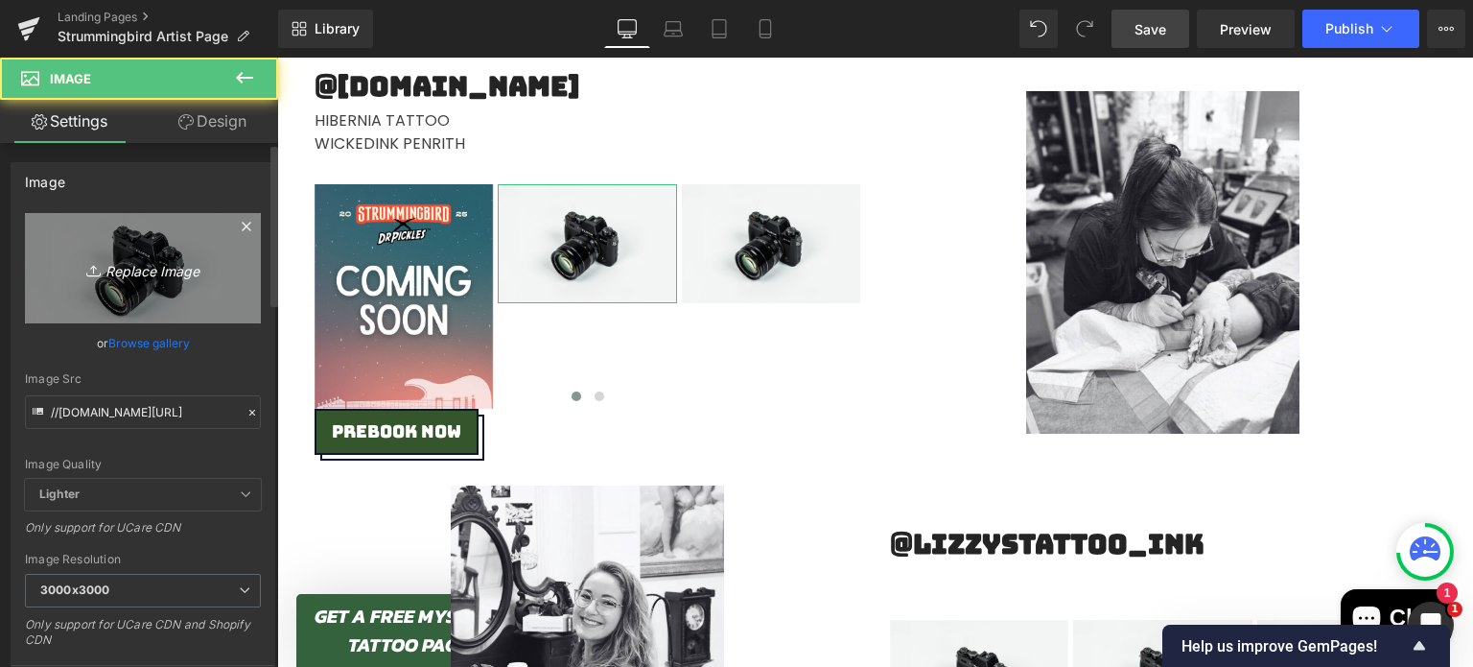
click at [192, 277] on icon "Replace Image" at bounding box center [142, 268] width 153 height 24
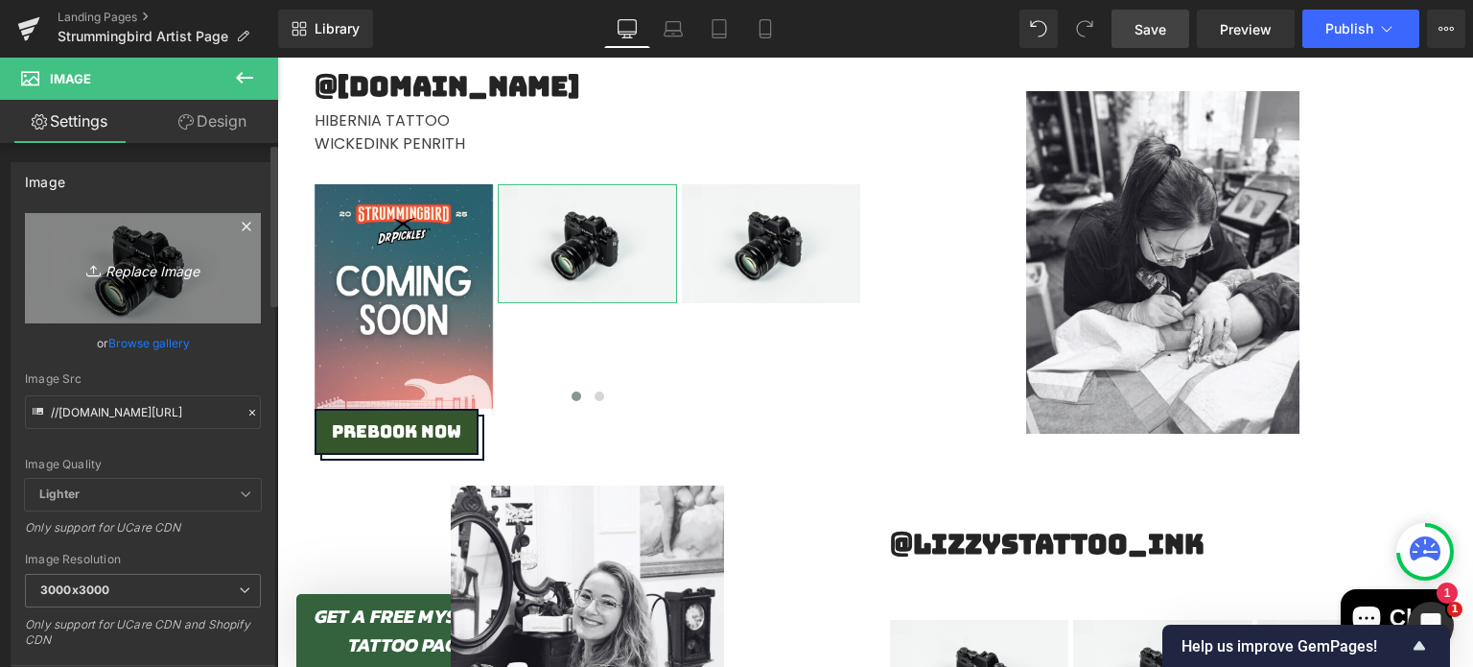
type input "C:\fakepath\Coming Soon.png"
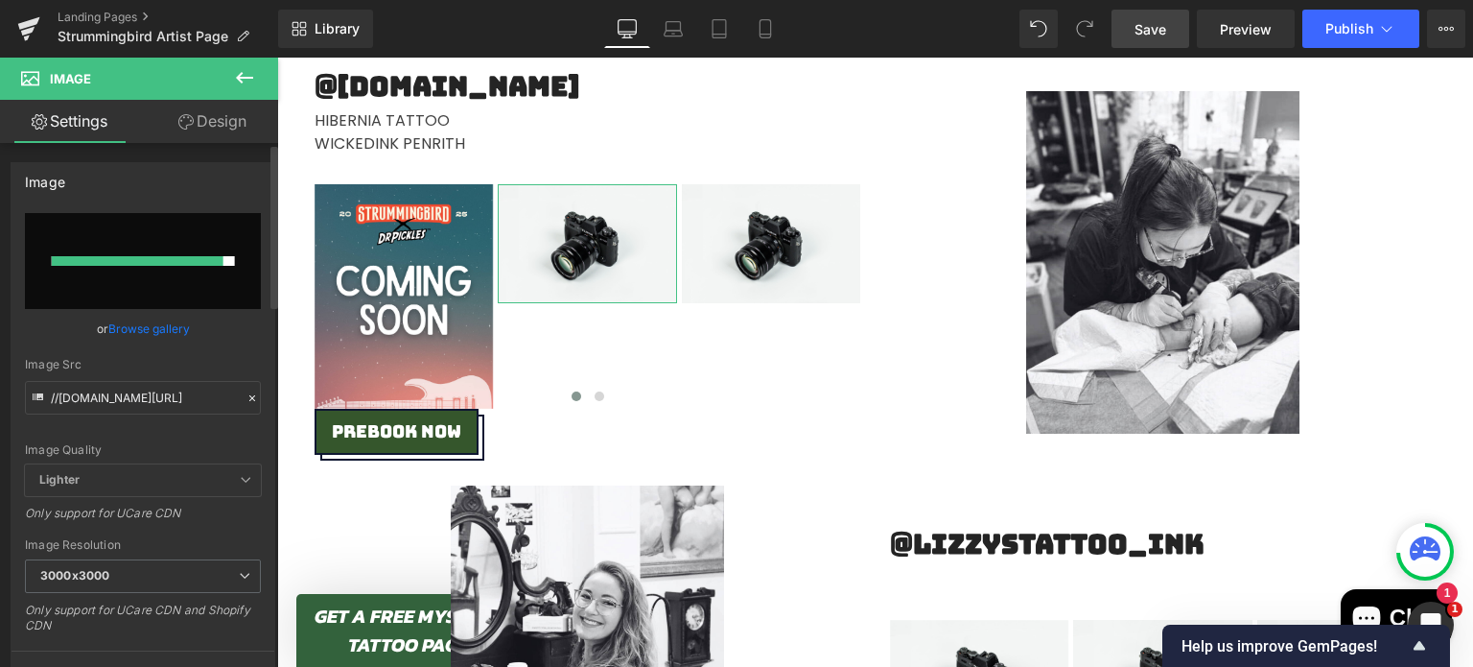
type input "[URL][DOMAIN_NAME]"
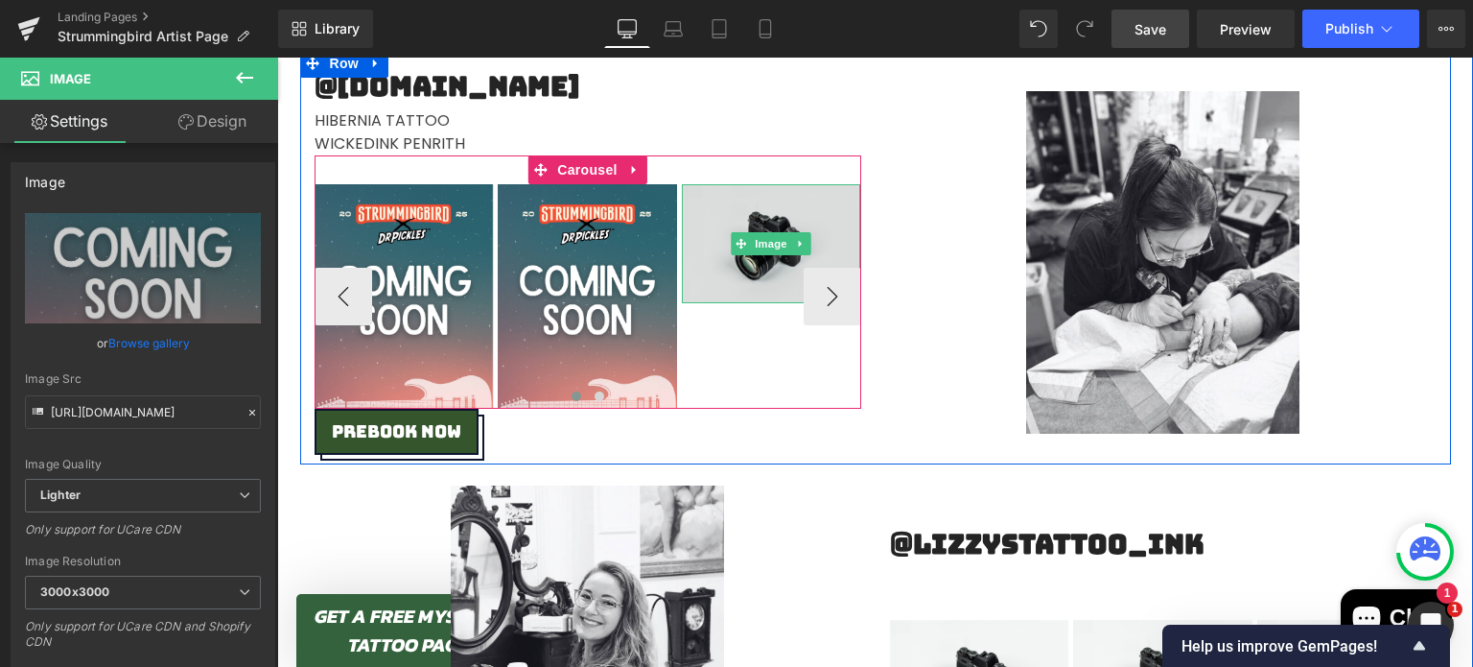
click at [740, 210] on img at bounding box center [771, 243] width 179 height 119
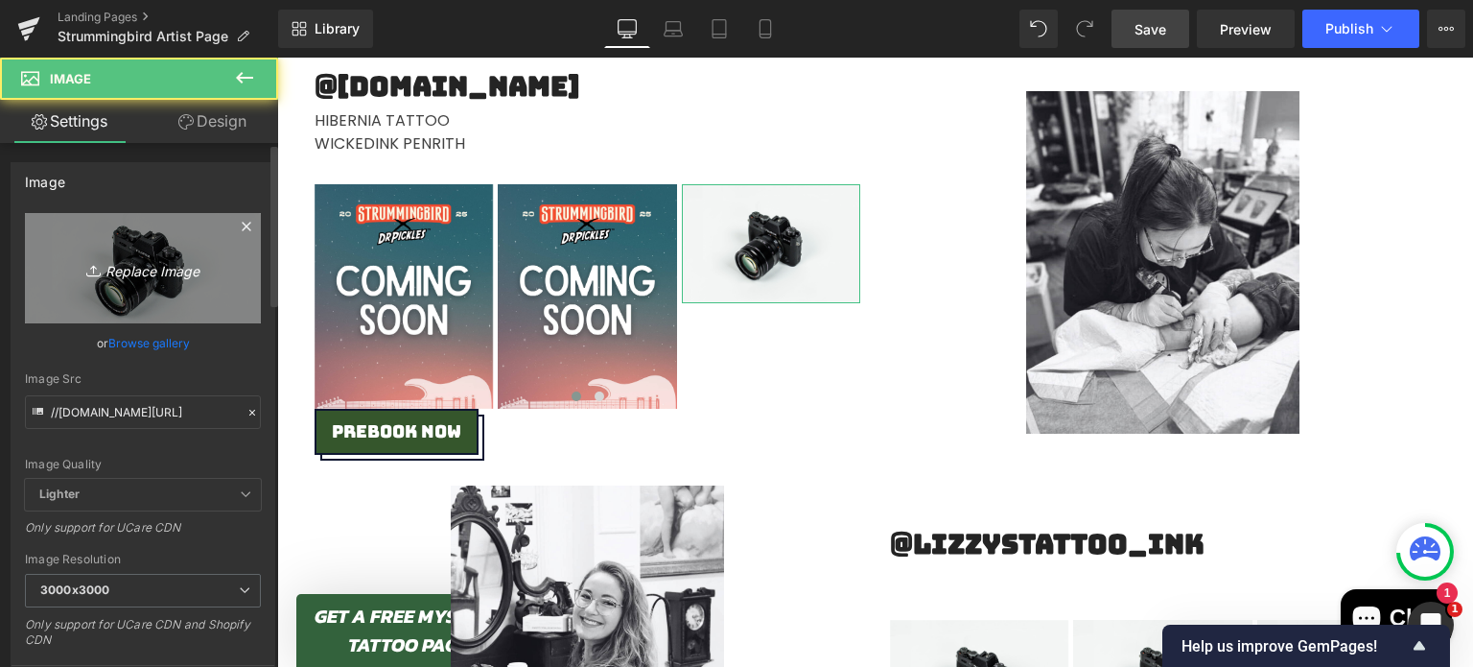
click at [117, 265] on icon "Replace Image" at bounding box center [142, 268] width 153 height 24
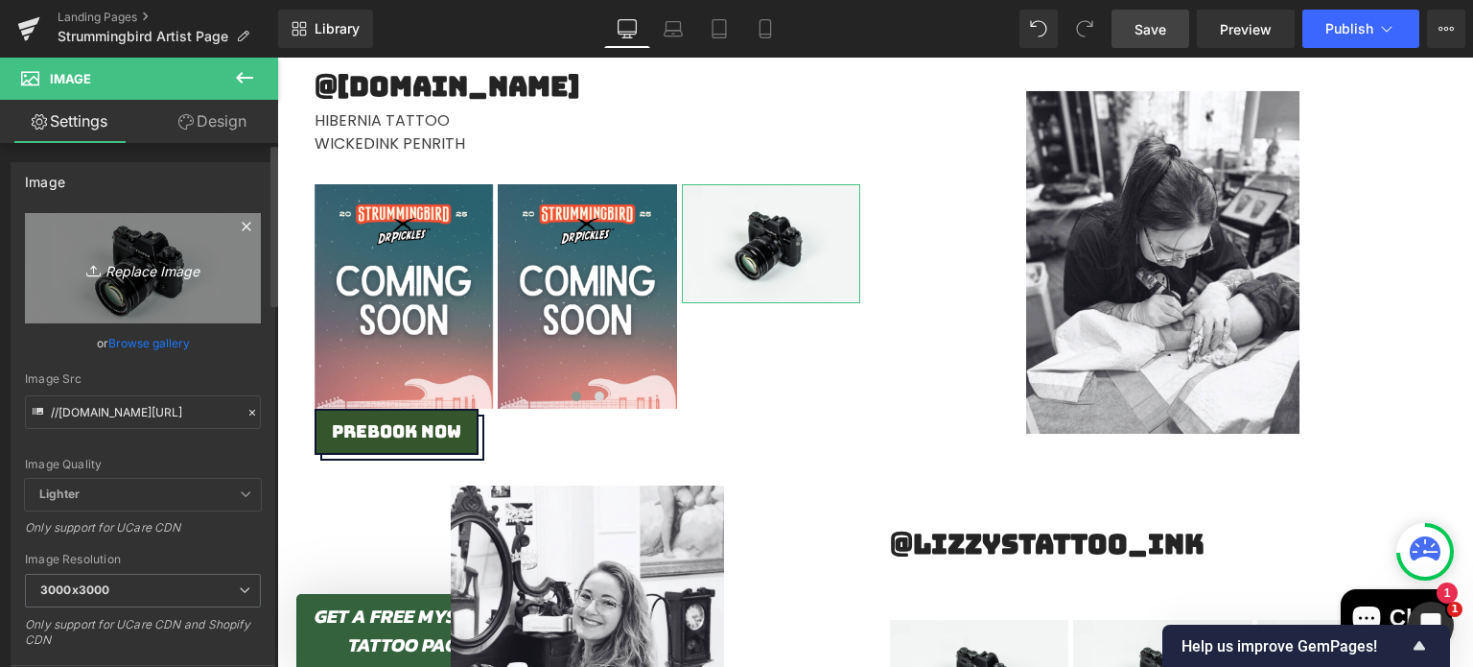
type input "C:\fakepath\Coming Soon.png"
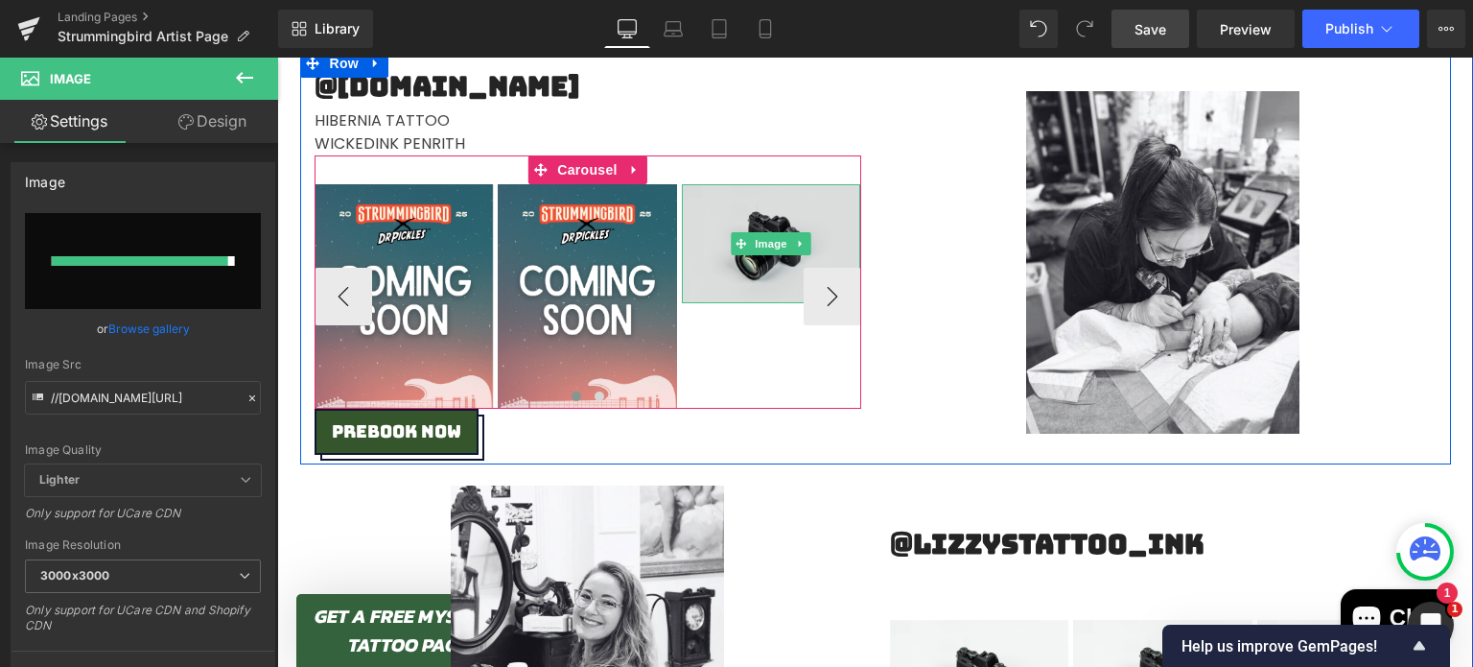
type input "[URL][DOMAIN_NAME]"
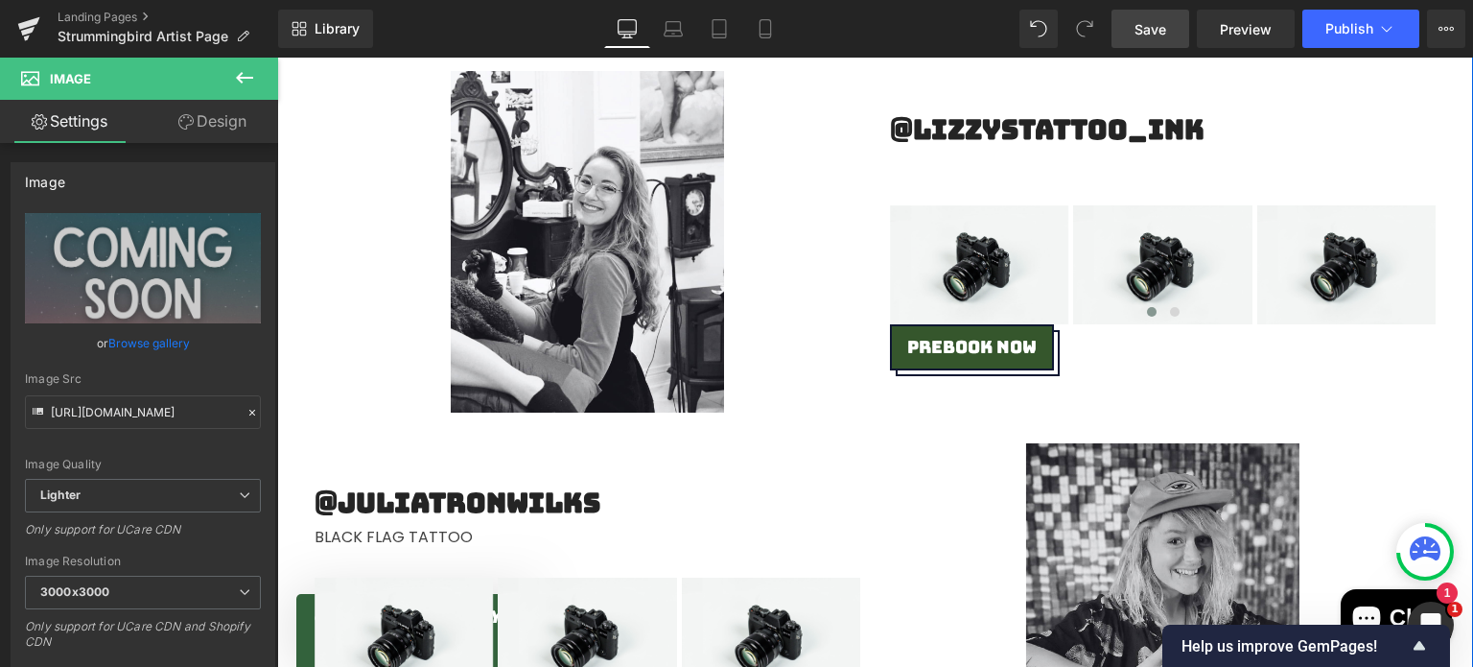
scroll to position [5322, 0]
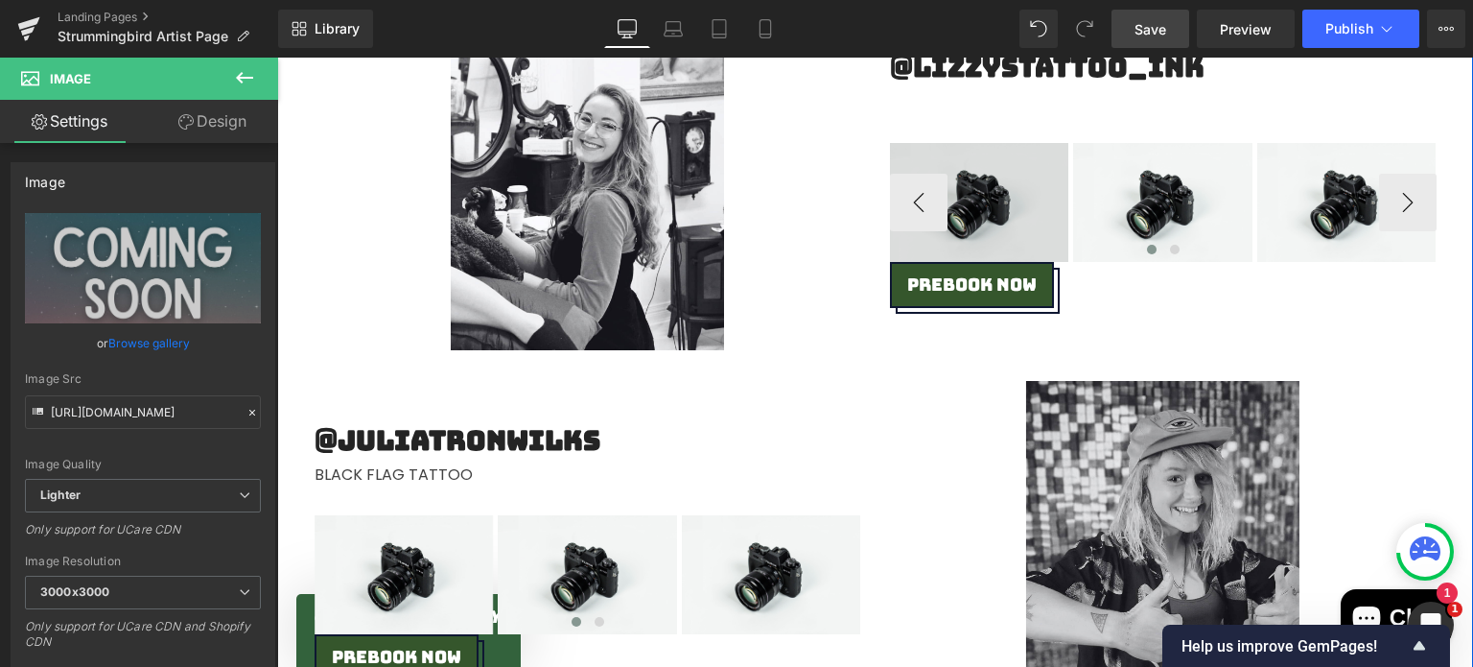
click at [959, 169] on img at bounding box center [979, 202] width 179 height 119
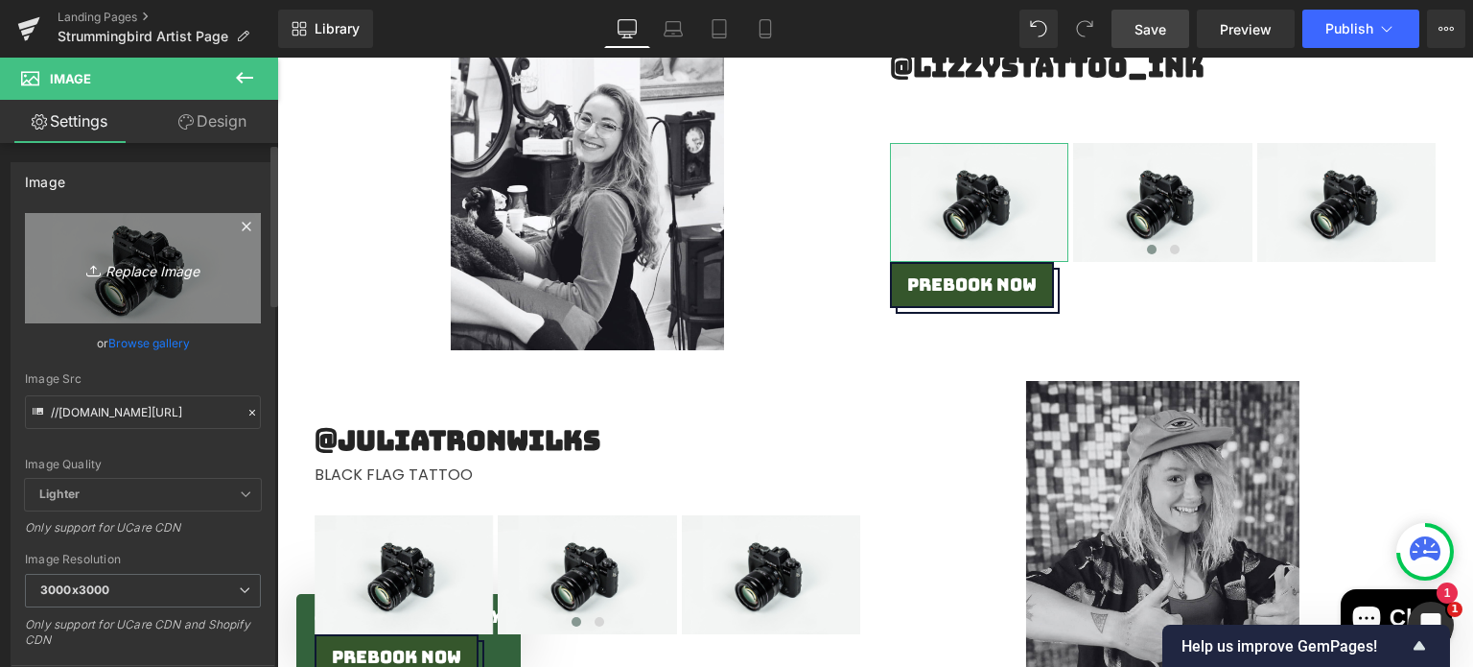
click at [192, 278] on icon "Replace Image" at bounding box center [142, 268] width 153 height 24
type input "C:\fakepath\Coming Soon.png"
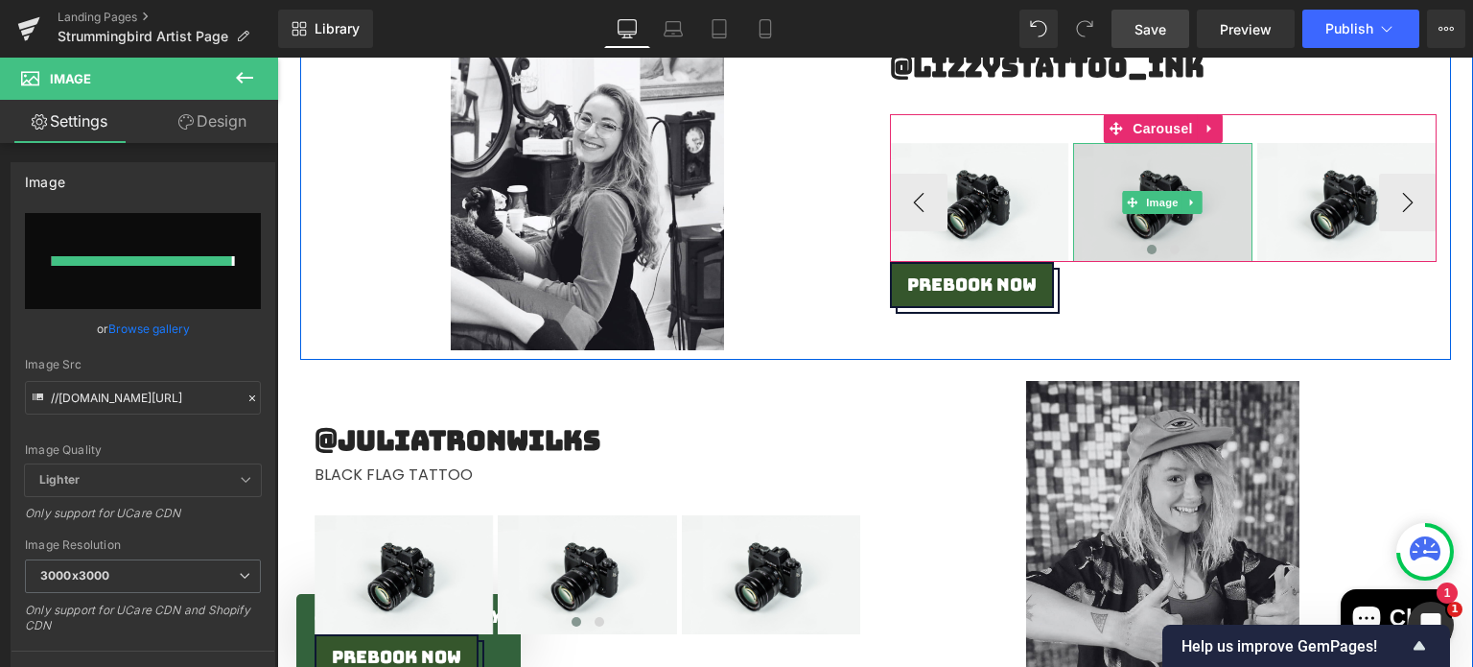
type input "[URL][DOMAIN_NAME]"
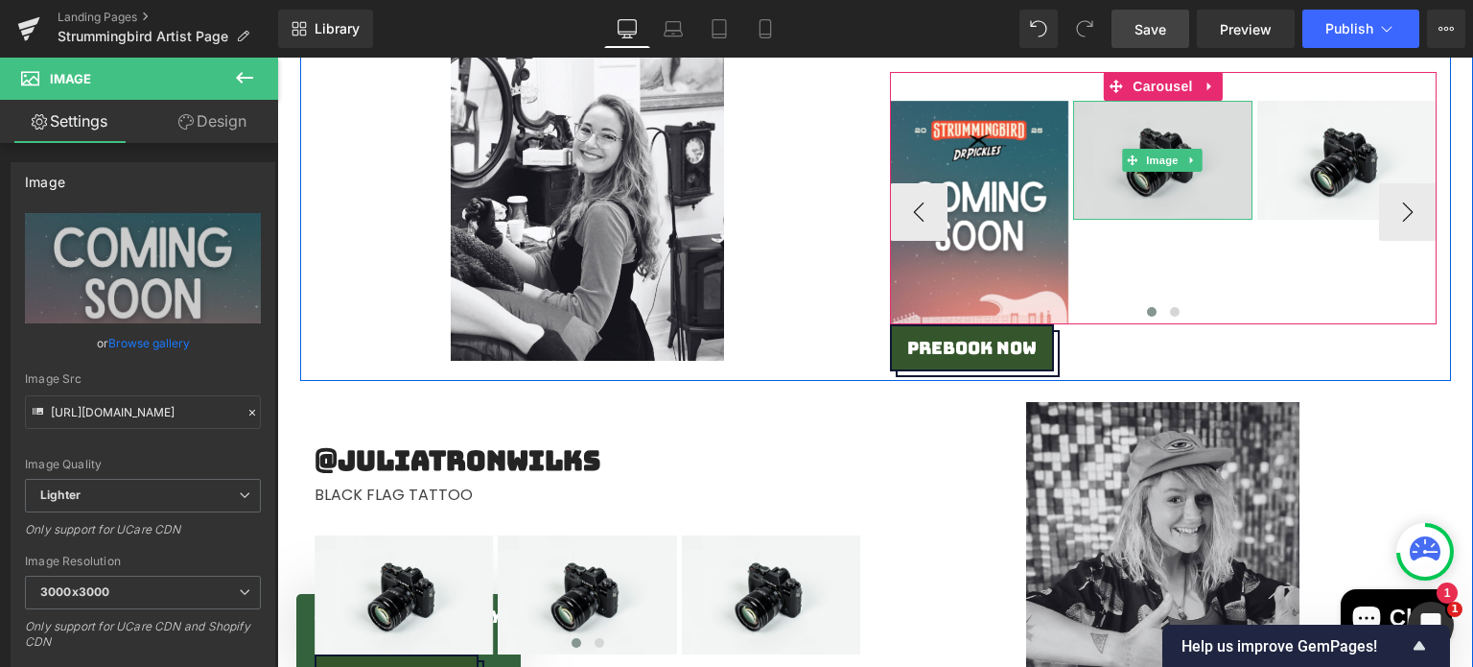
scroll to position [5333, 0]
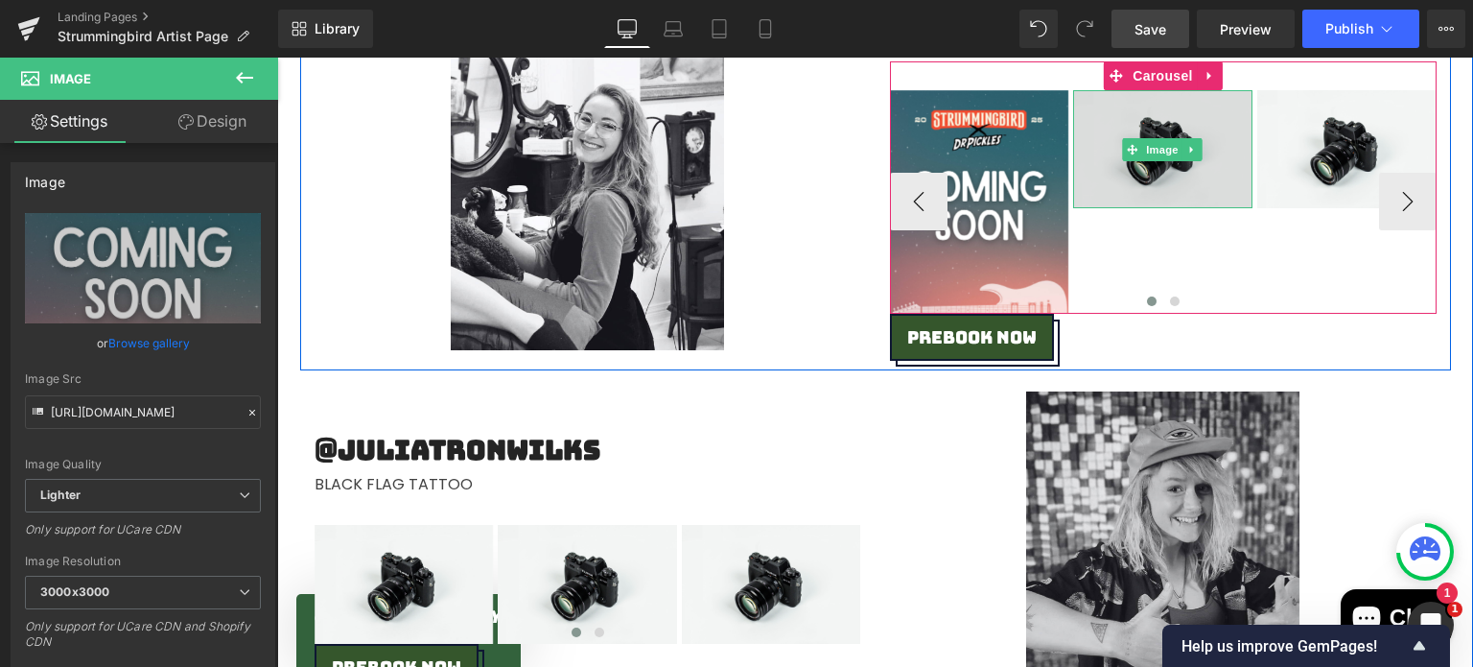
click at [1124, 171] on img at bounding box center [1162, 149] width 179 height 119
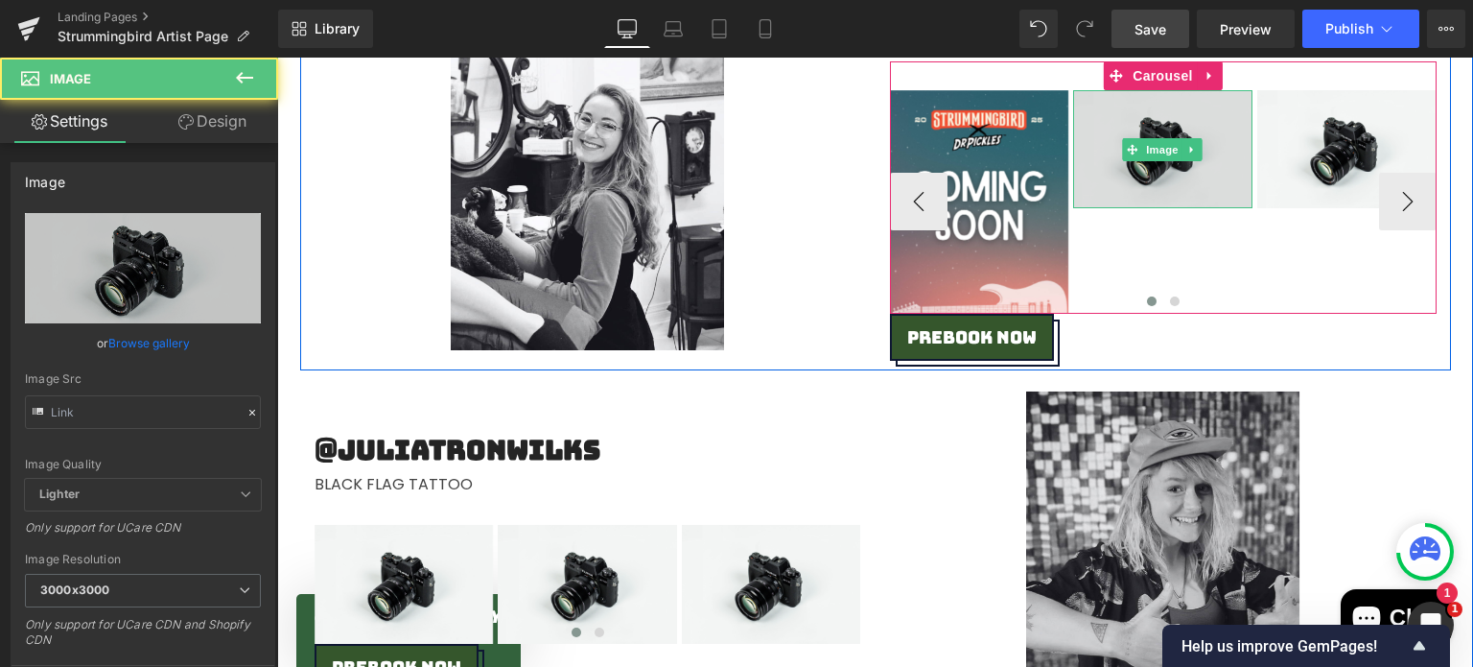
type input "//[DOMAIN_NAME][URL]"
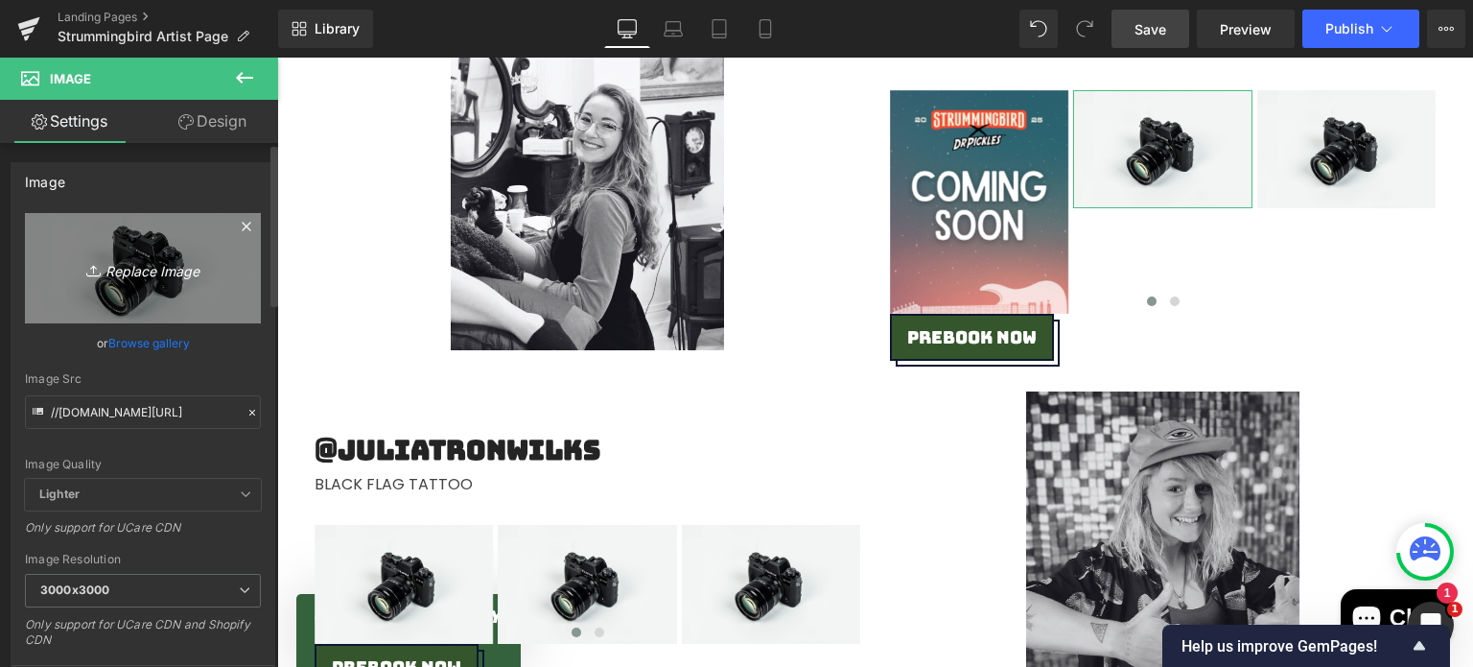
click at [74, 246] on link "Replace Image" at bounding box center [143, 268] width 236 height 110
type input "C:\fakepath\Coming Soon.png"
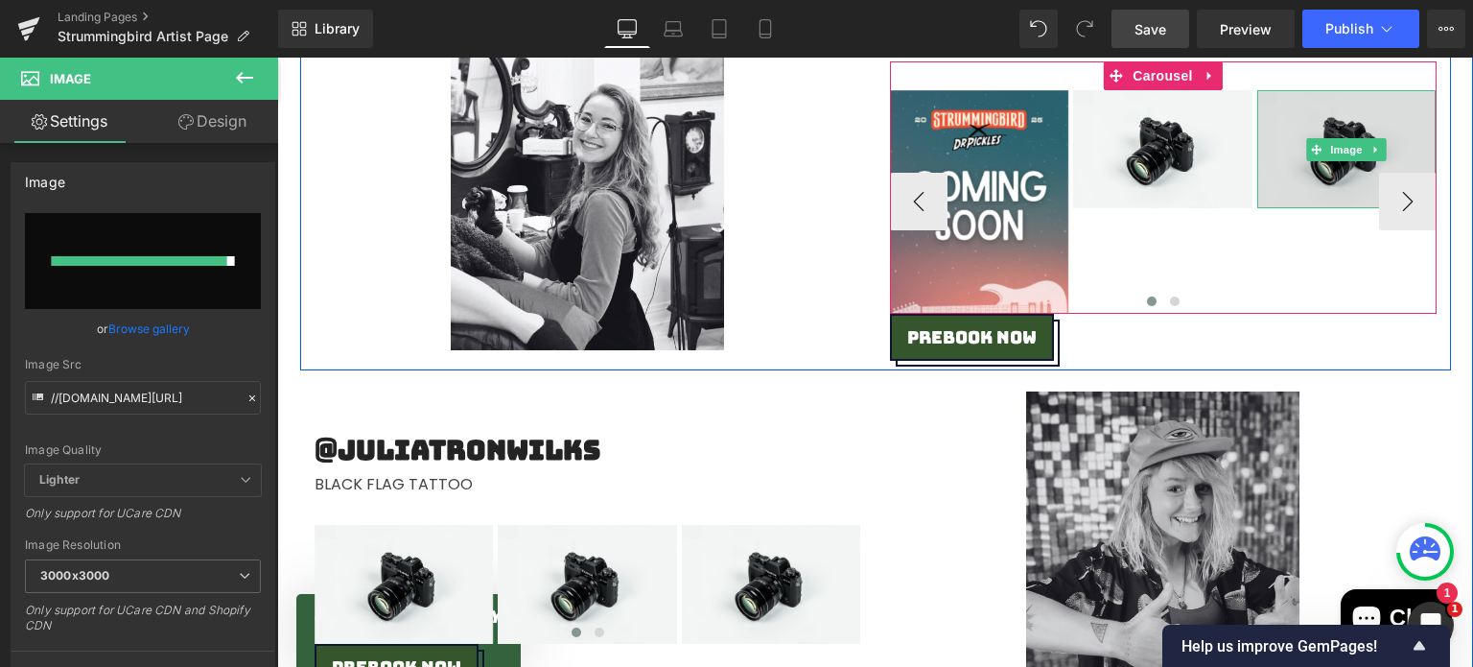
type input "[URL][DOMAIN_NAME]"
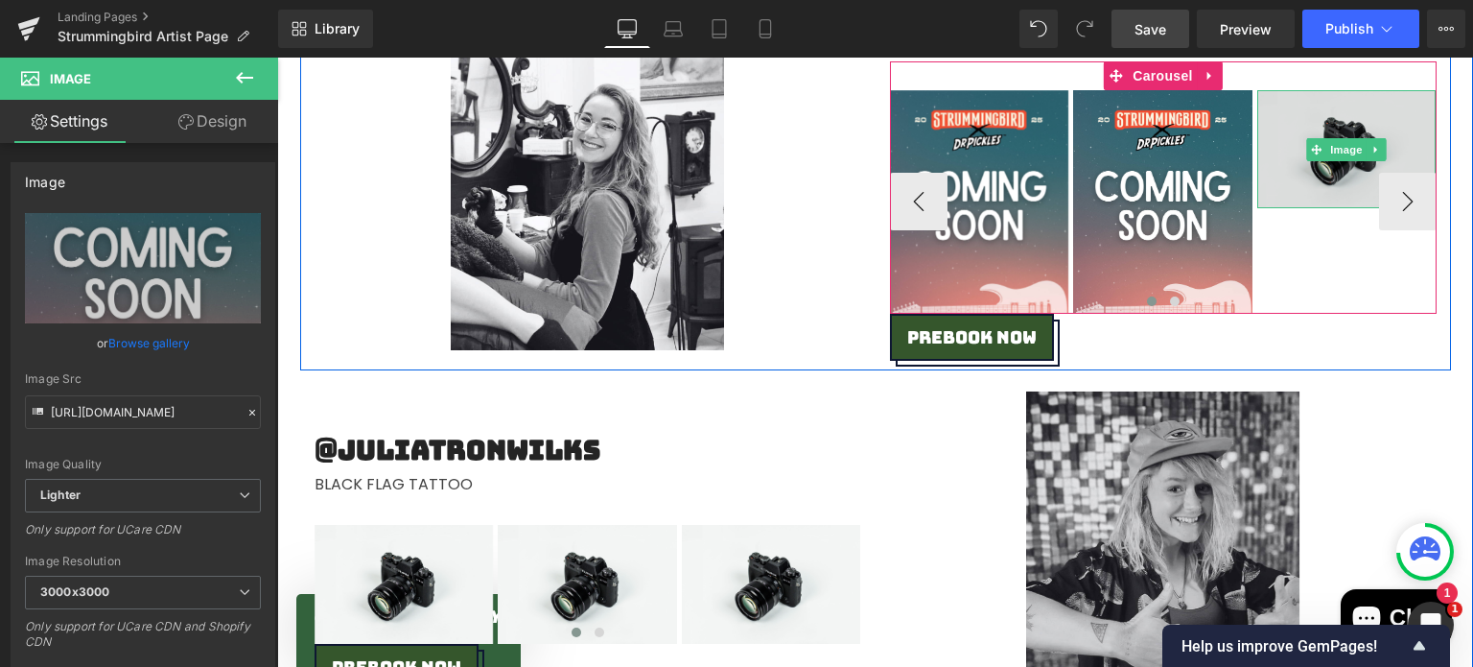
click at [1307, 111] on img at bounding box center [1346, 149] width 179 height 119
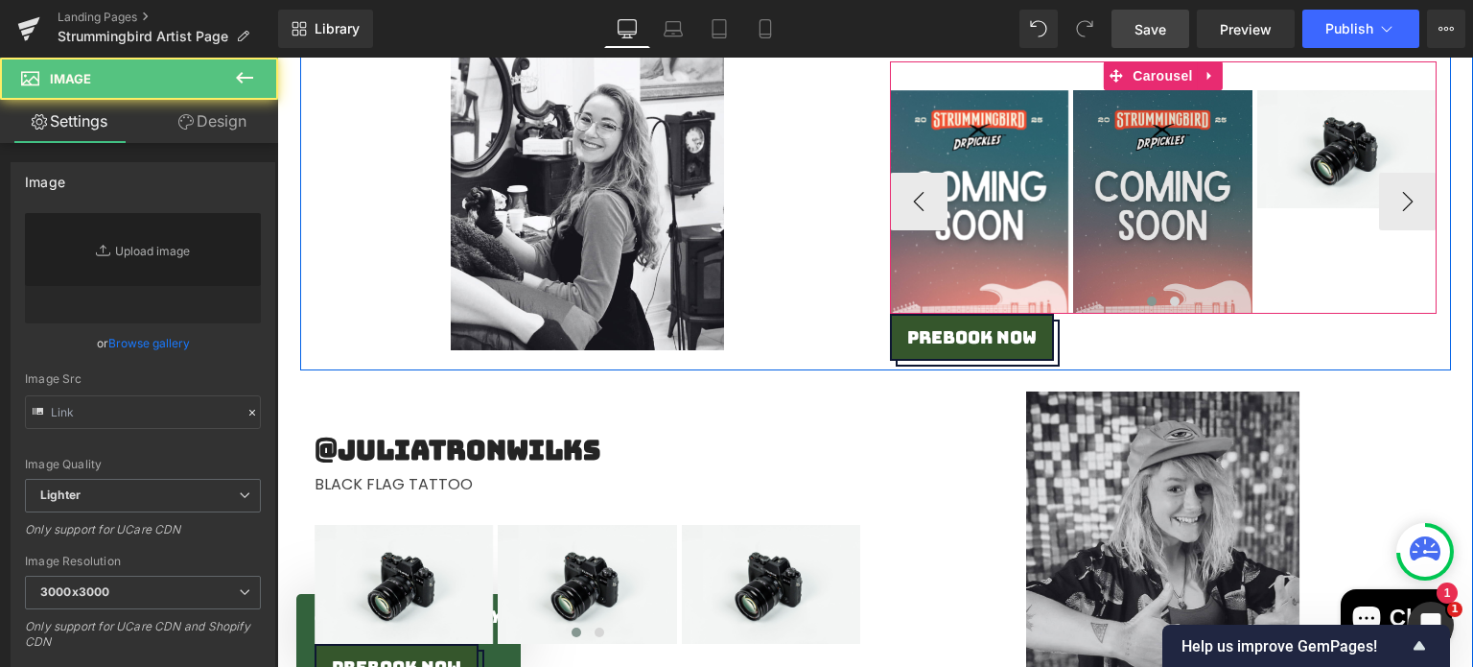
type input "//[DOMAIN_NAME][URL]"
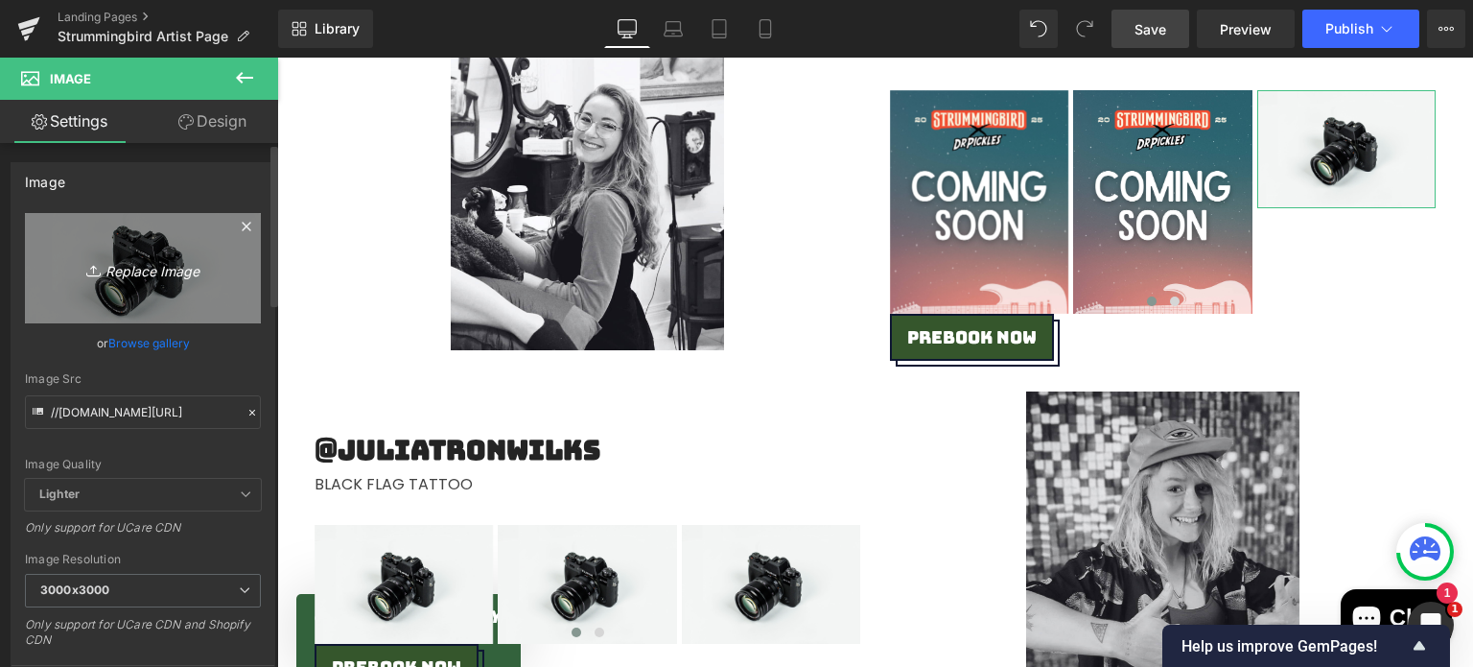
click at [174, 246] on link "Replace Image" at bounding box center [143, 268] width 236 height 110
type input "C:\fakepath\Coming Soon.png"
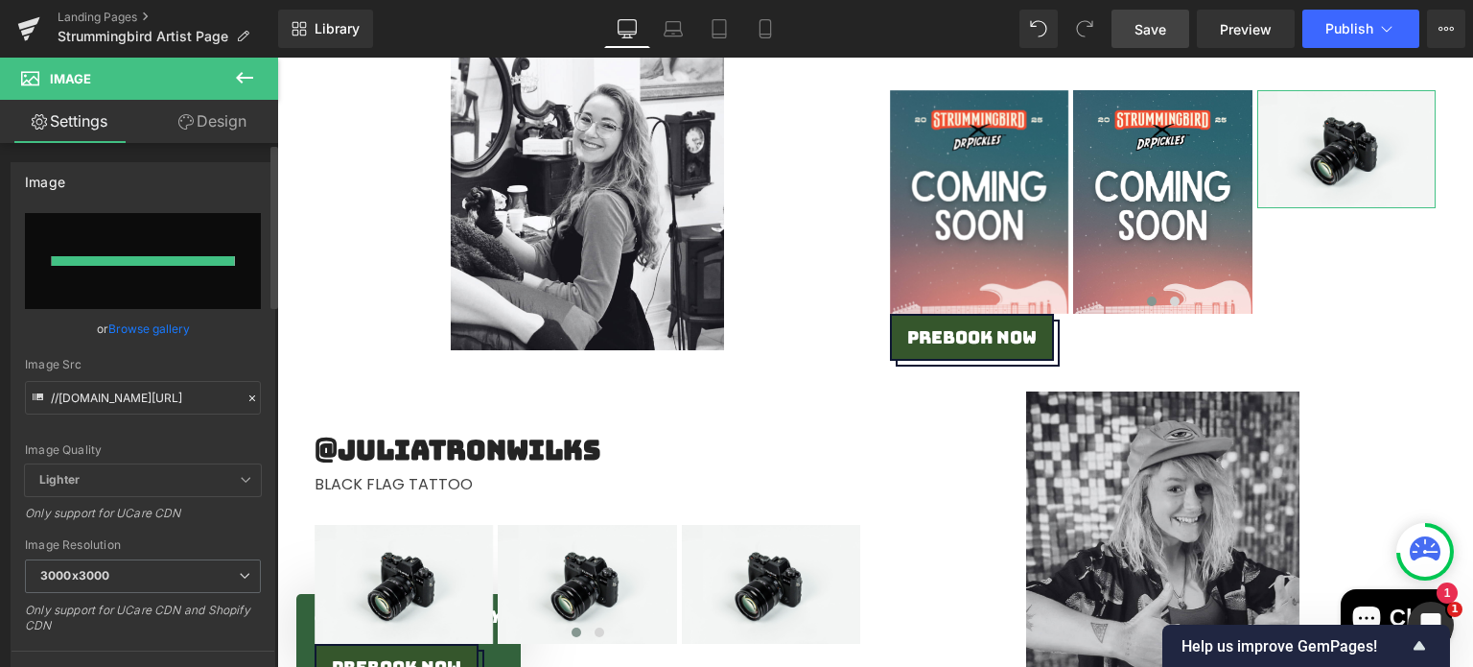
type input "[URL][DOMAIN_NAME]"
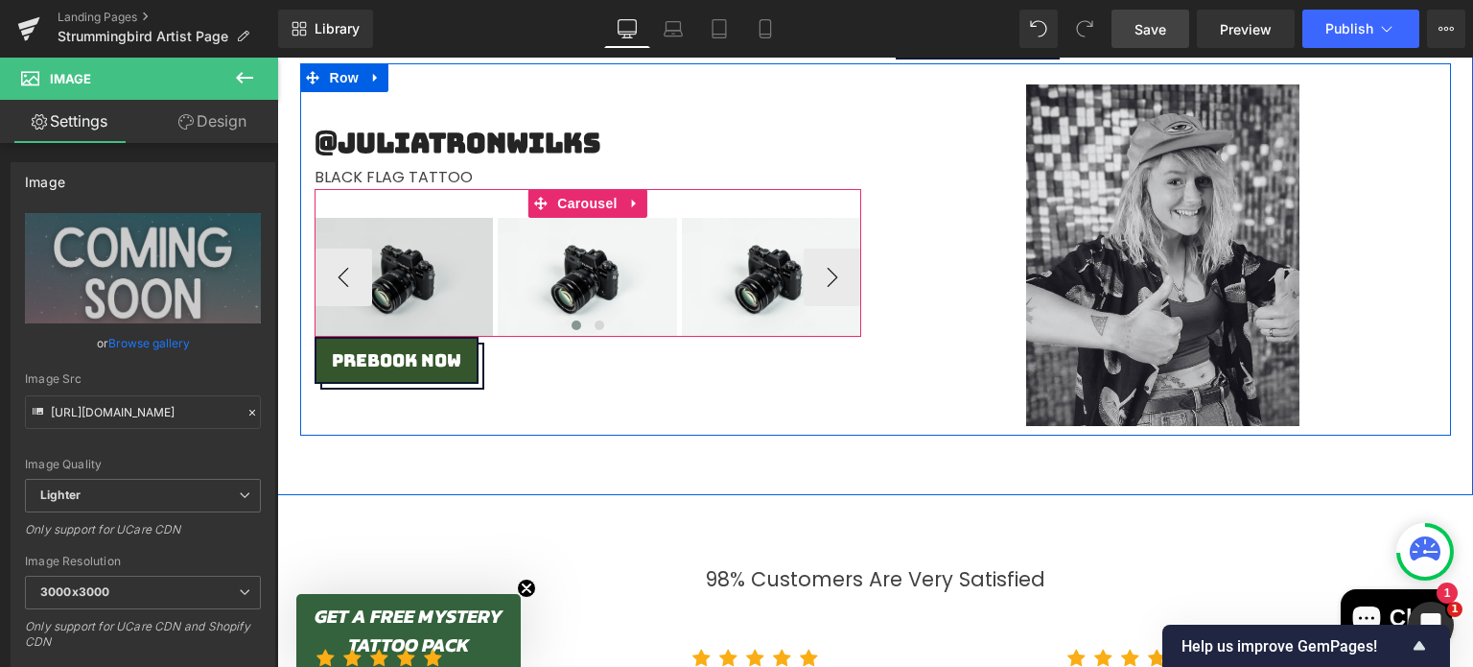
scroll to position [5643, 0]
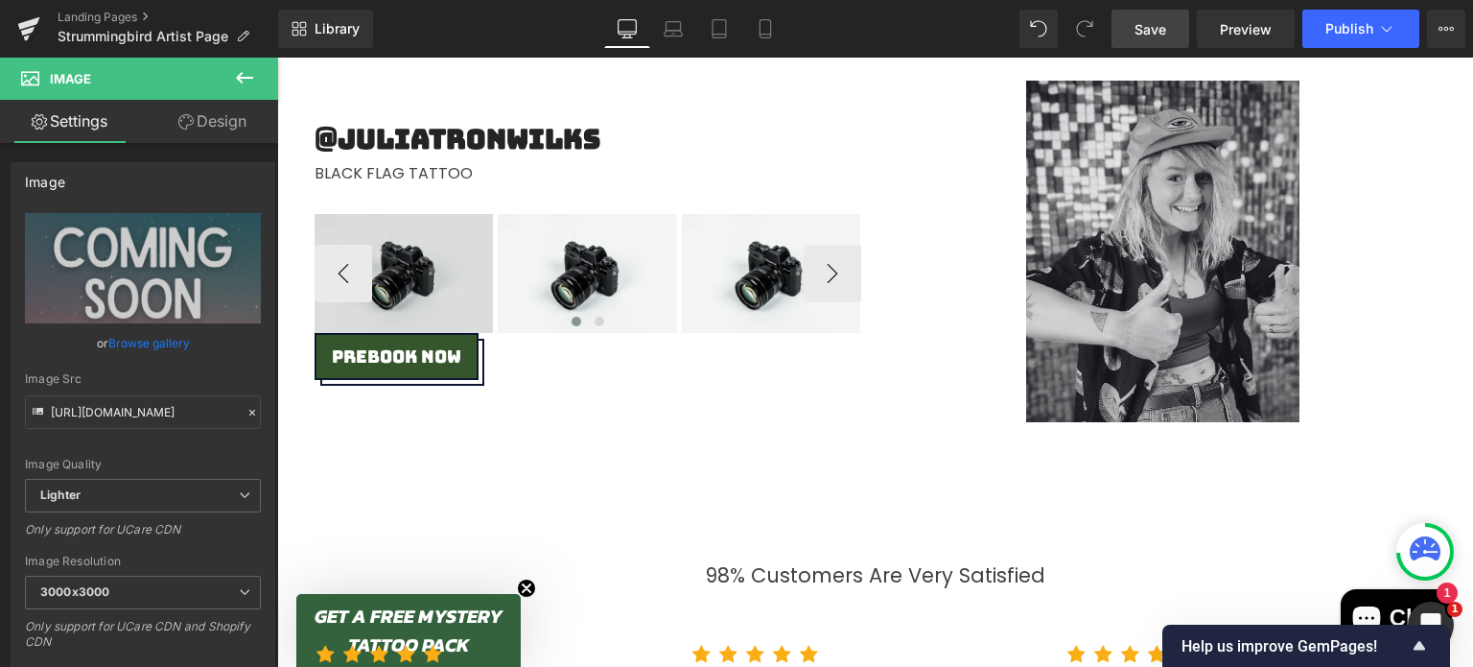
click at [418, 247] on img at bounding box center [404, 273] width 179 height 119
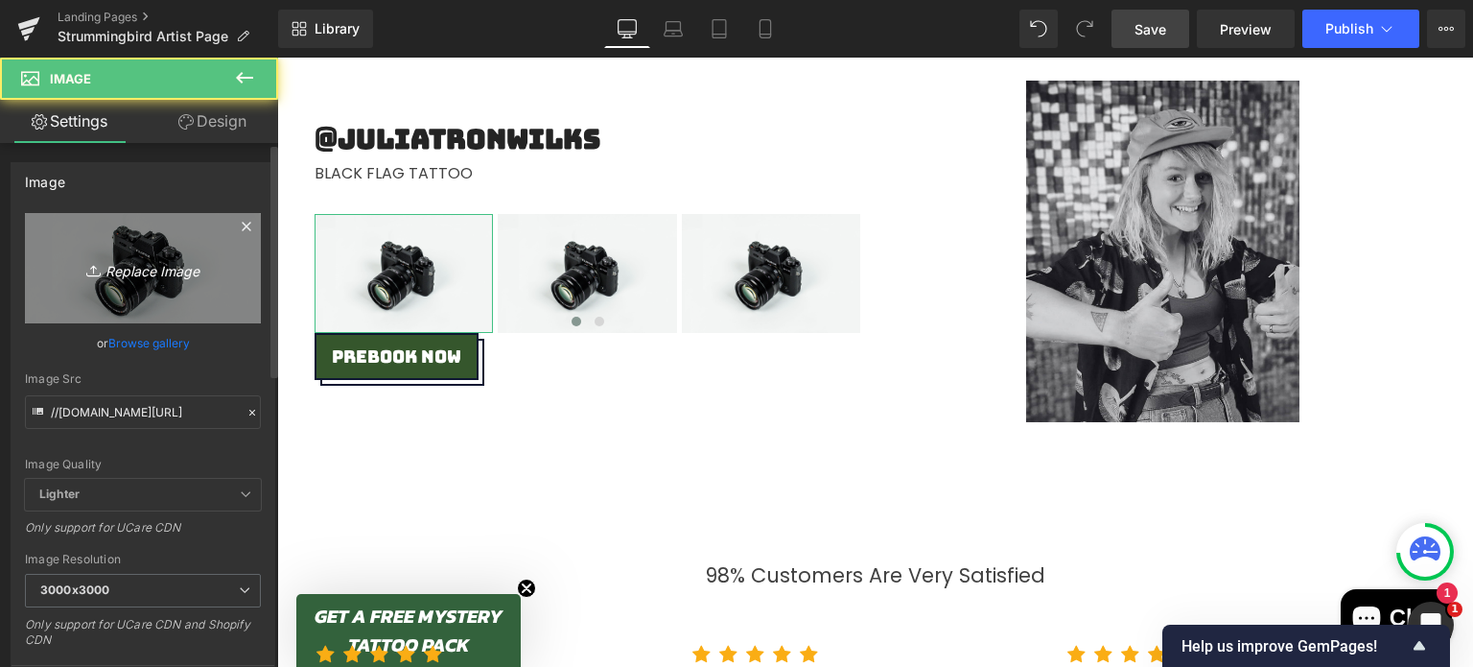
click at [126, 250] on link "Replace Image" at bounding box center [143, 268] width 236 height 110
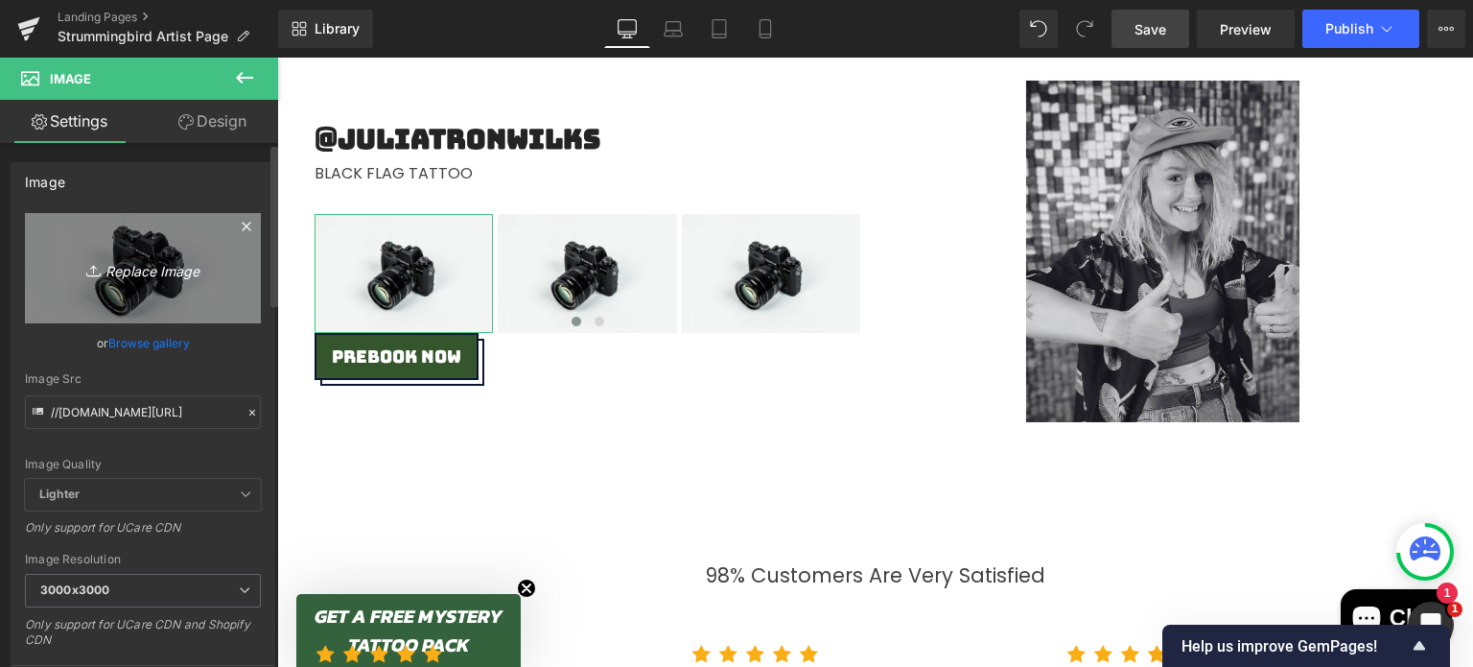
type input "C:\fakepath\Coming Soon.png"
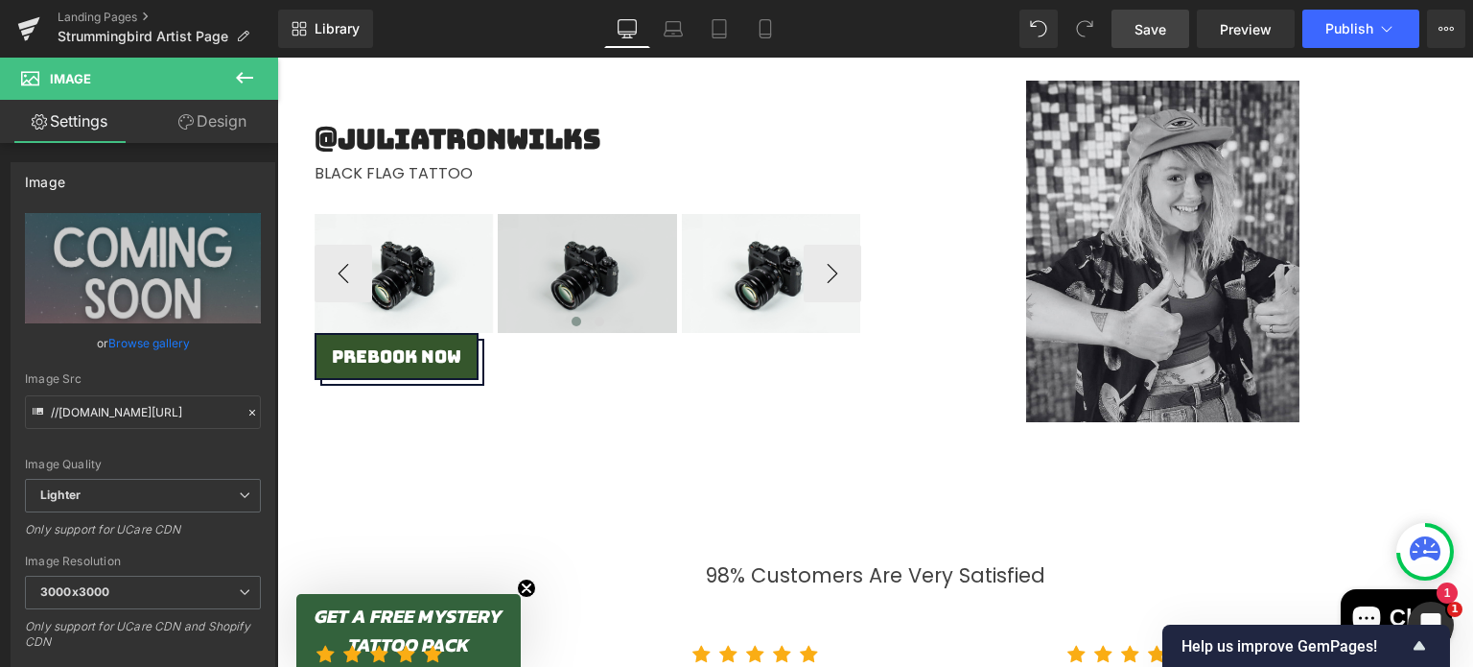
type input "[URL][DOMAIN_NAME]"
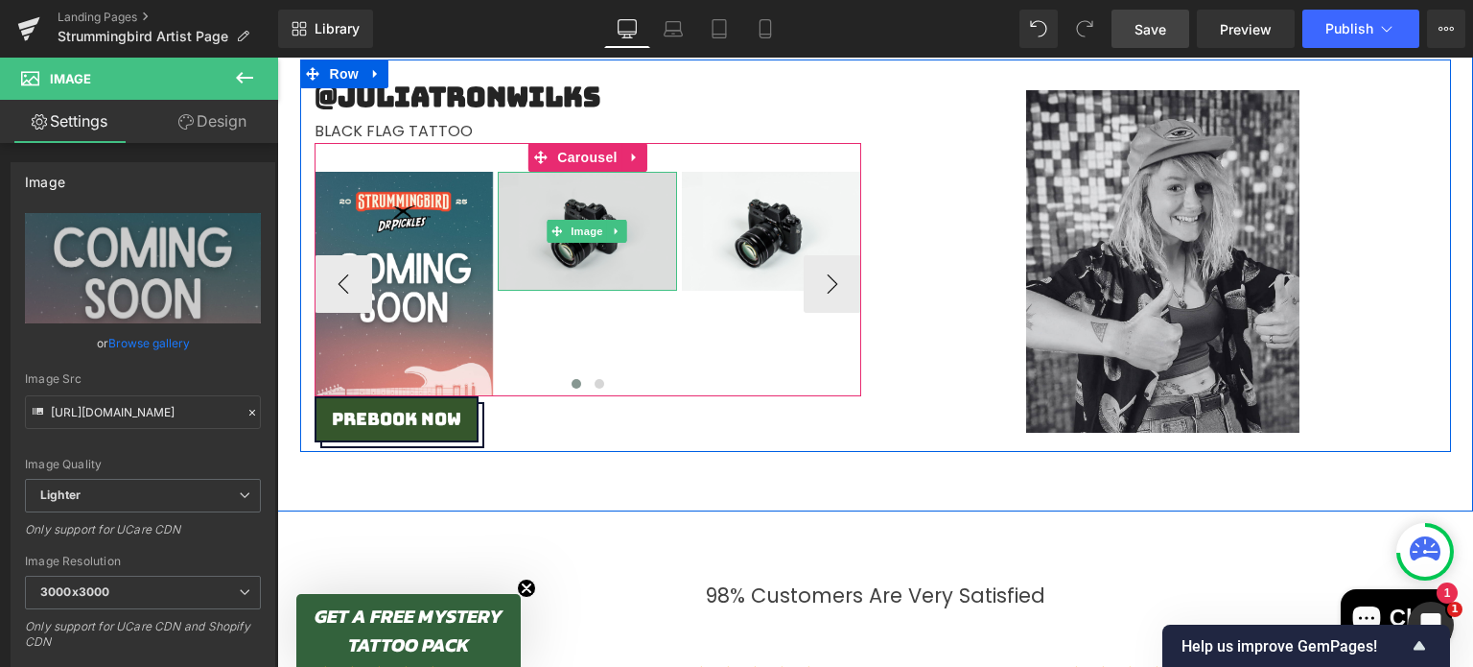
click at [623, 200] on img at bounding box center [587, 231] width 179 height 119
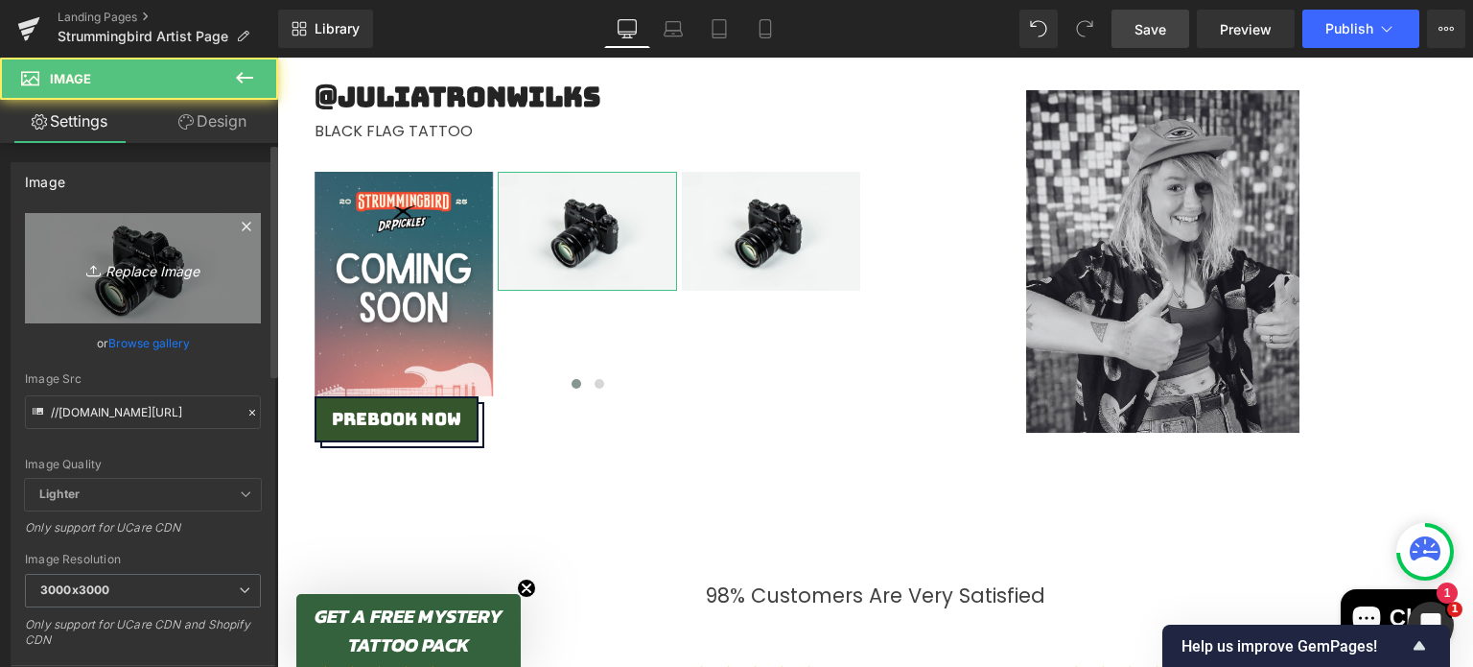
click at [127, 320] on link "Replace Image" at bounding box center [143, 268] width 236 height 110
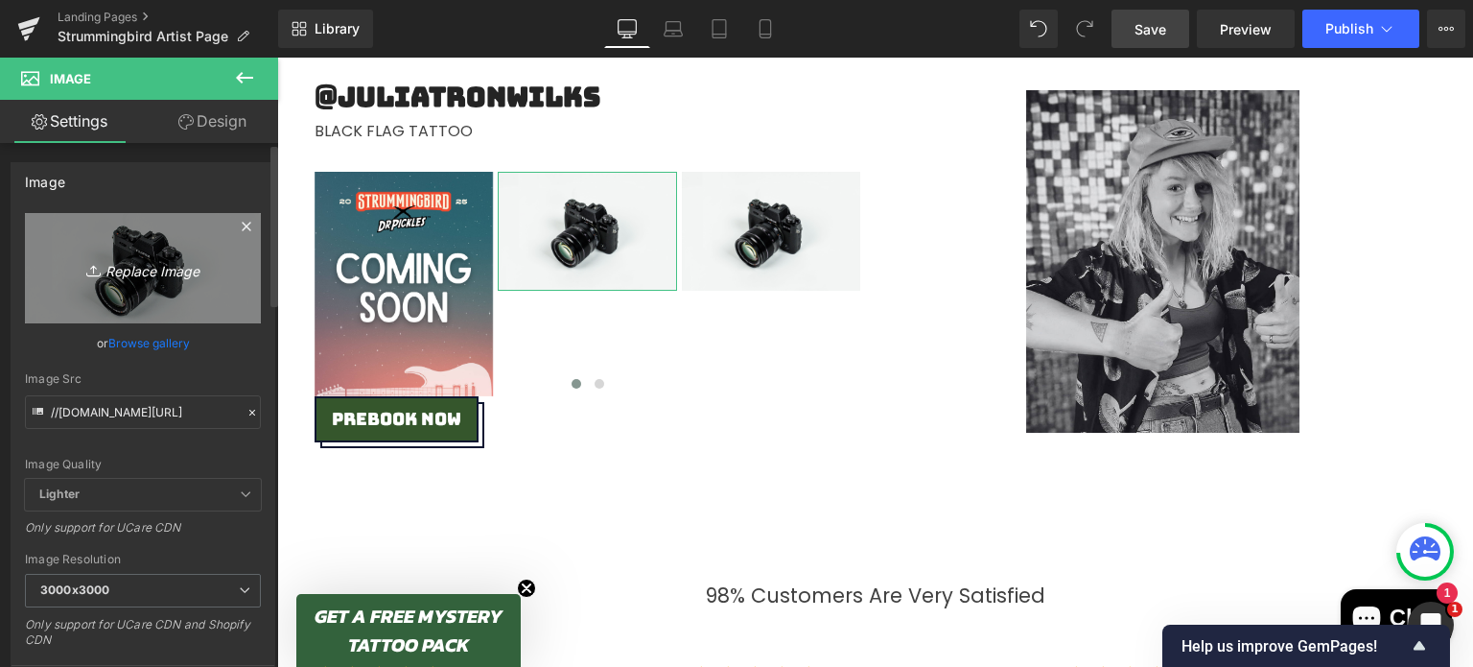
type input "C:\fakepath\Coming Soon.png"
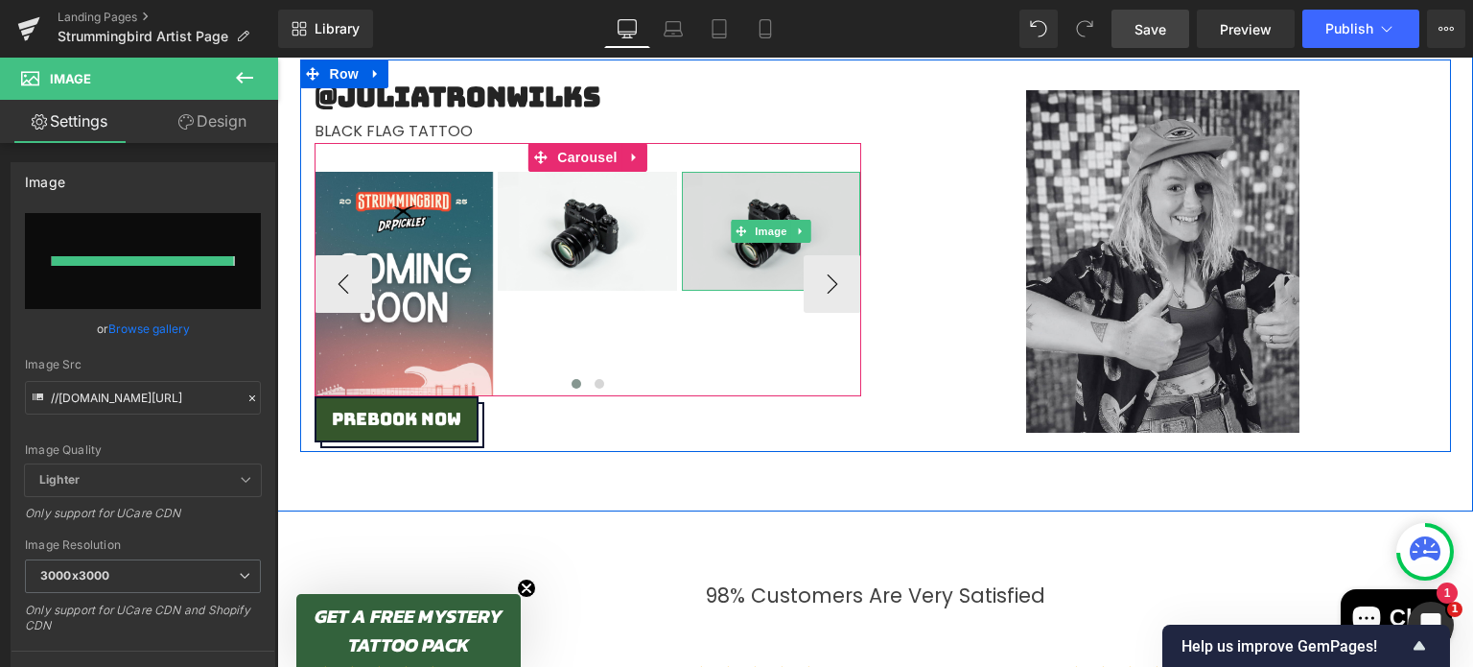
type input "[URL][DOMAIN_NAME]"
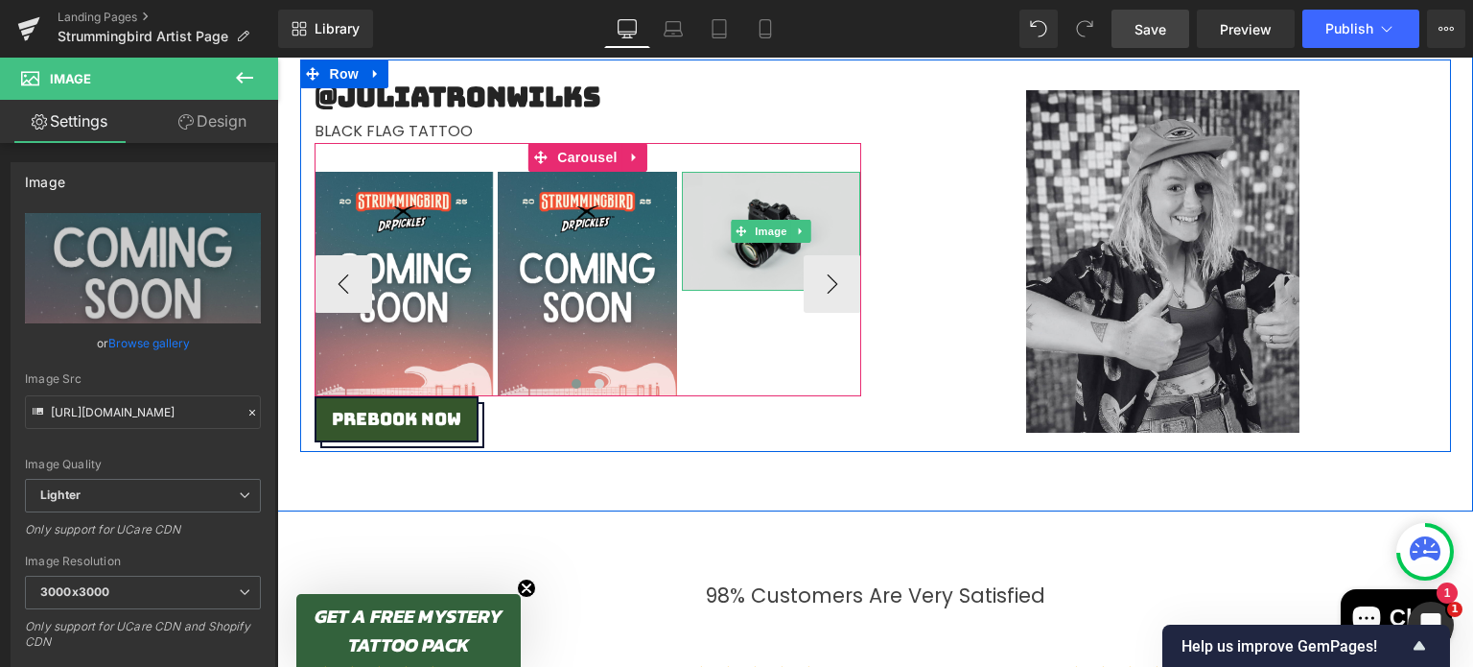
click at [714, 180] on img at bounding box center [771, 231] width 179 height 119
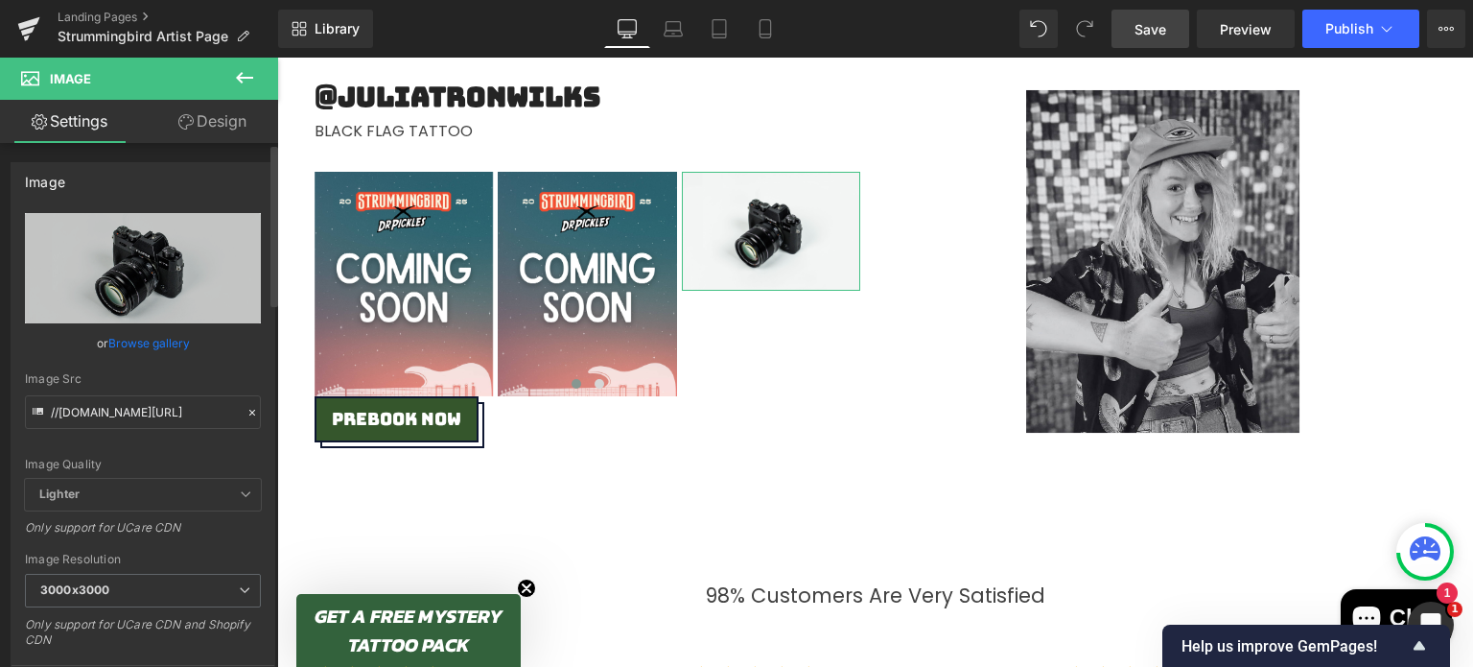
click at [154, 338] on link "Browse gallery" at bounding box center [149, 343] width 82 height 34
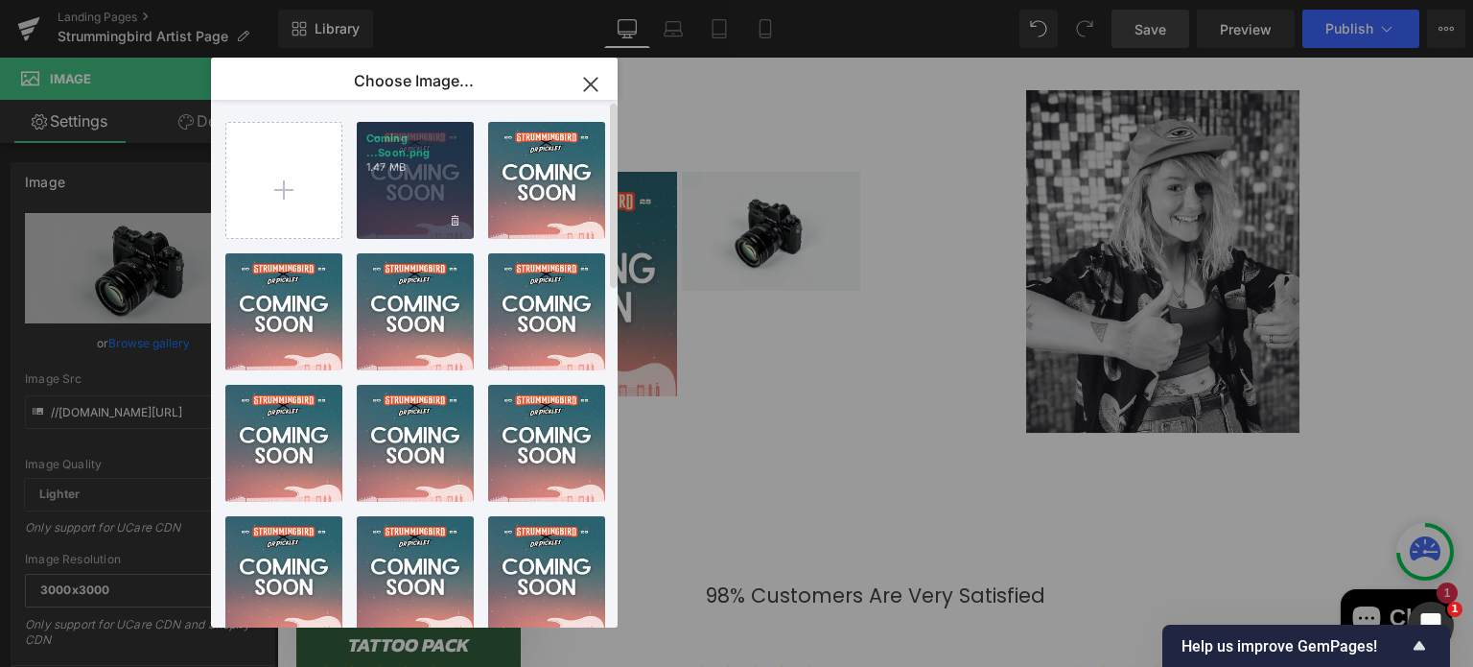
click at [420, 168] on p "1.47 MB" at bounding box center [415, 167] width 98 height 14
type input "[URL][DOMAIN_NAME]"
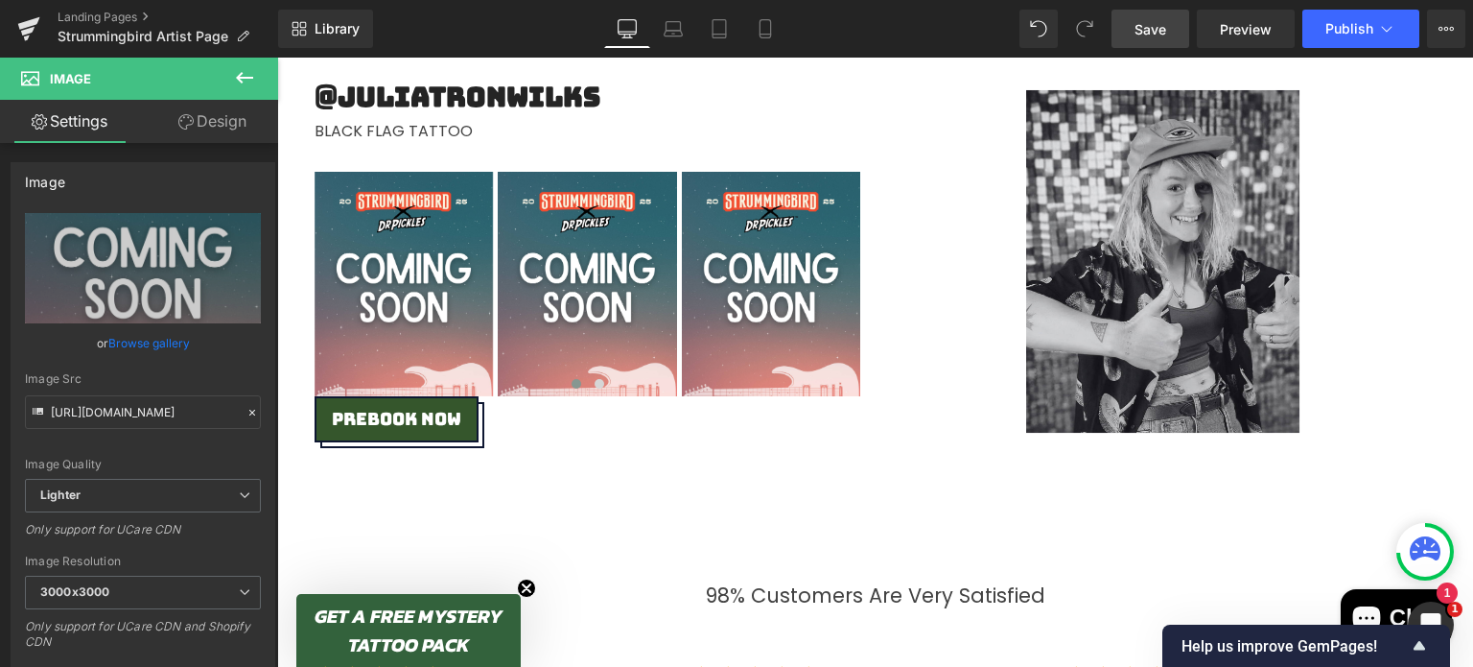
click at [1137, 19] on span "Save" at bounding box center [1151, 29] width 32 height 20
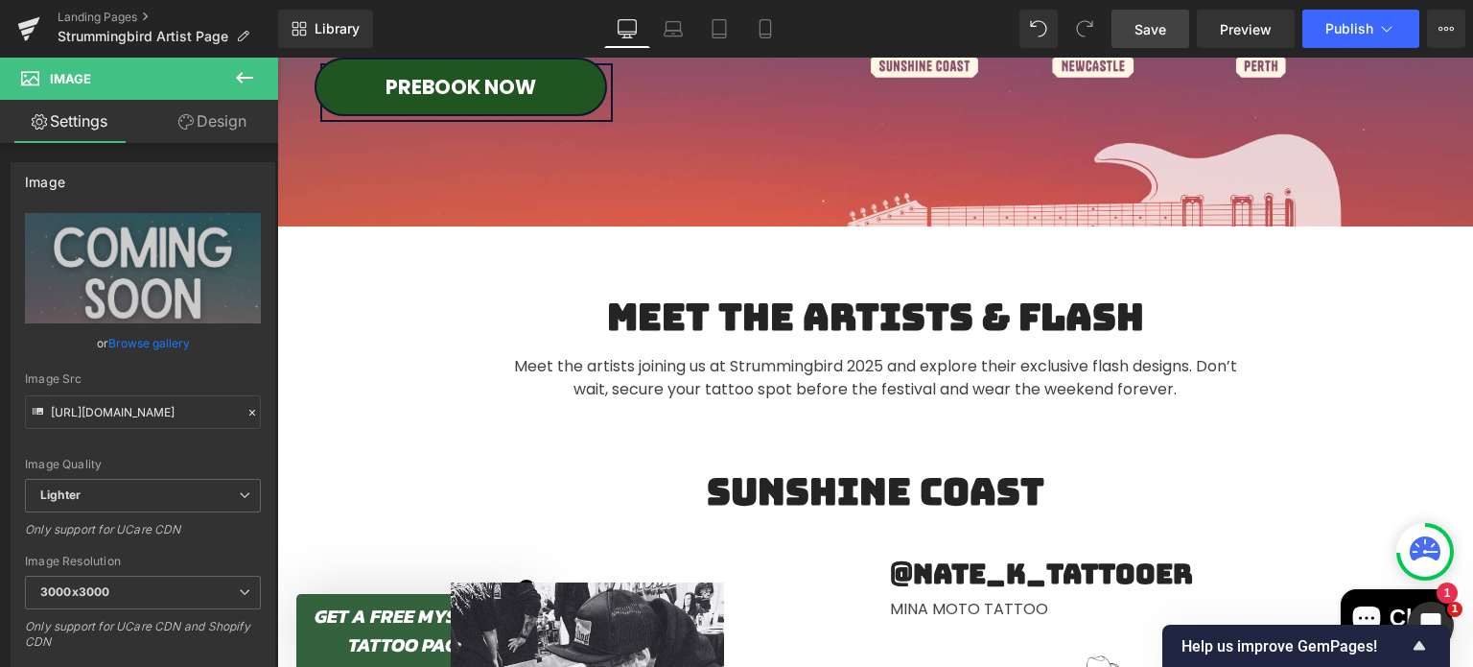
scroll to position [0, 0]
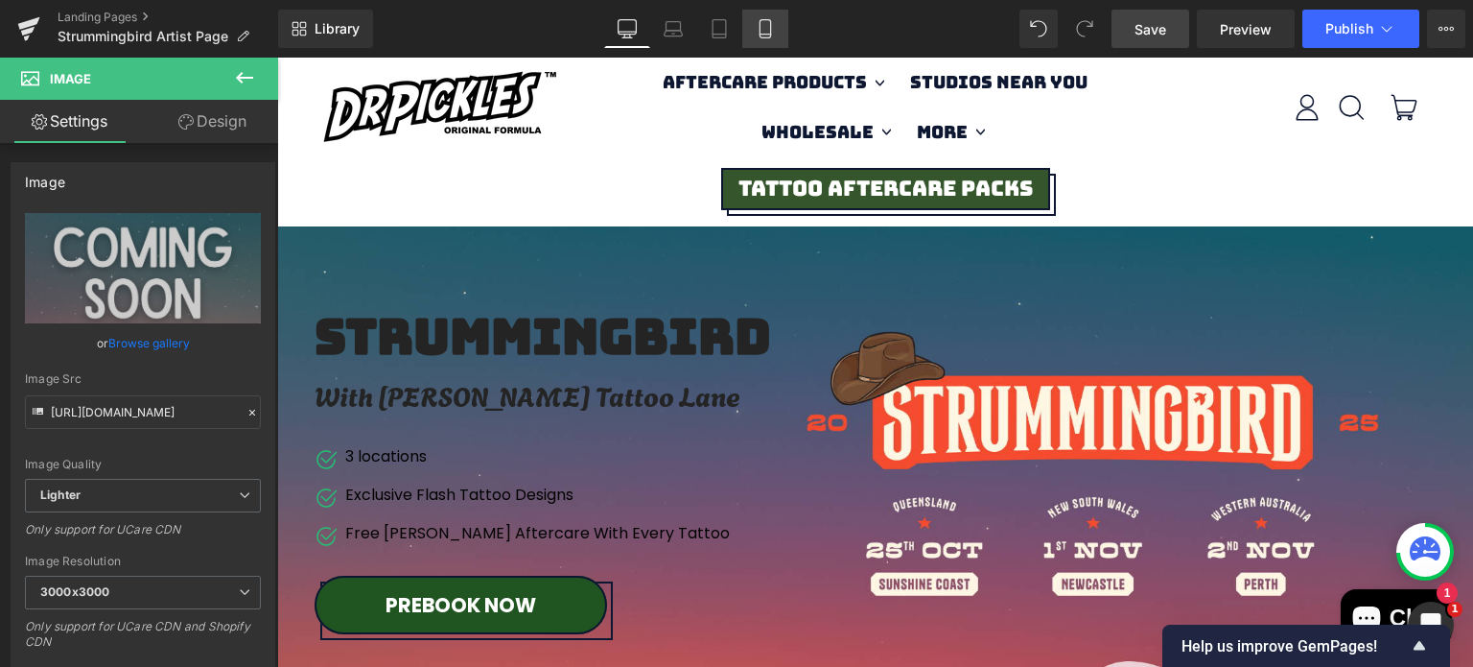
click at [770, 27] on icon at bounding box center [765, 29] width 11 height 18
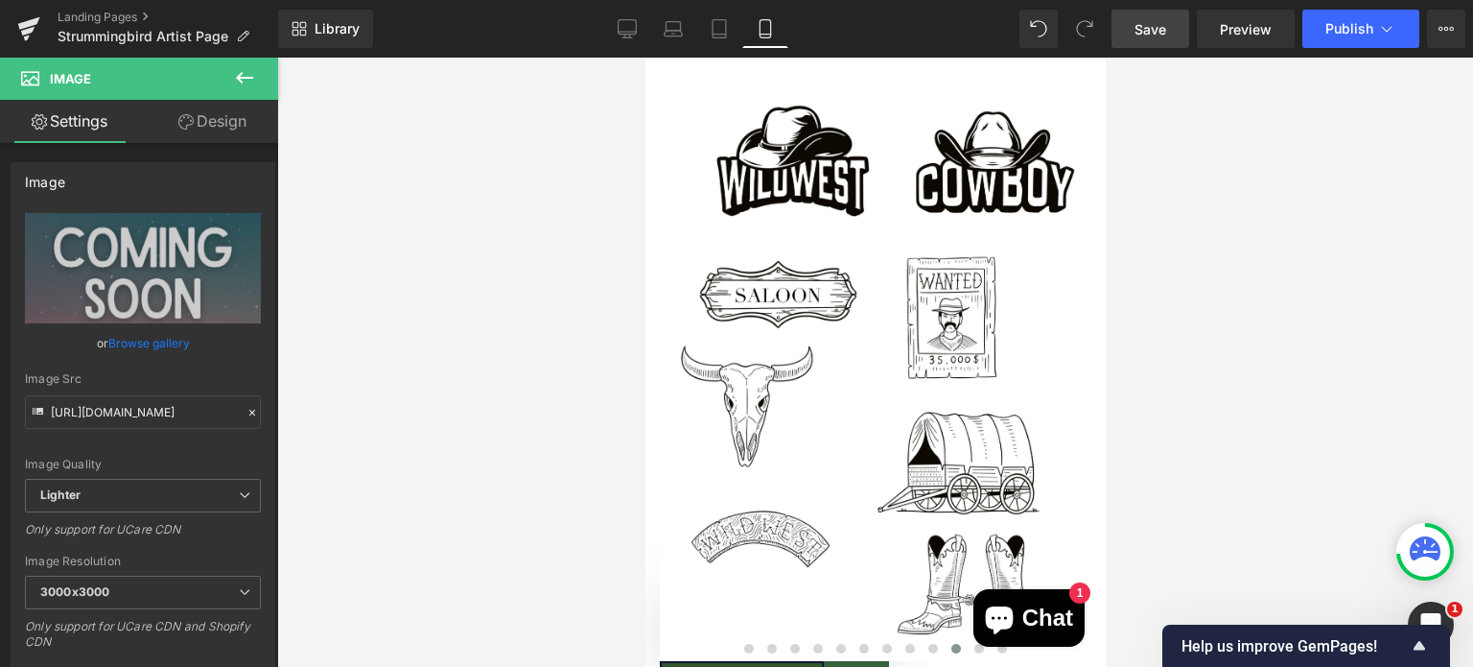
scroll to position [1660, 0]
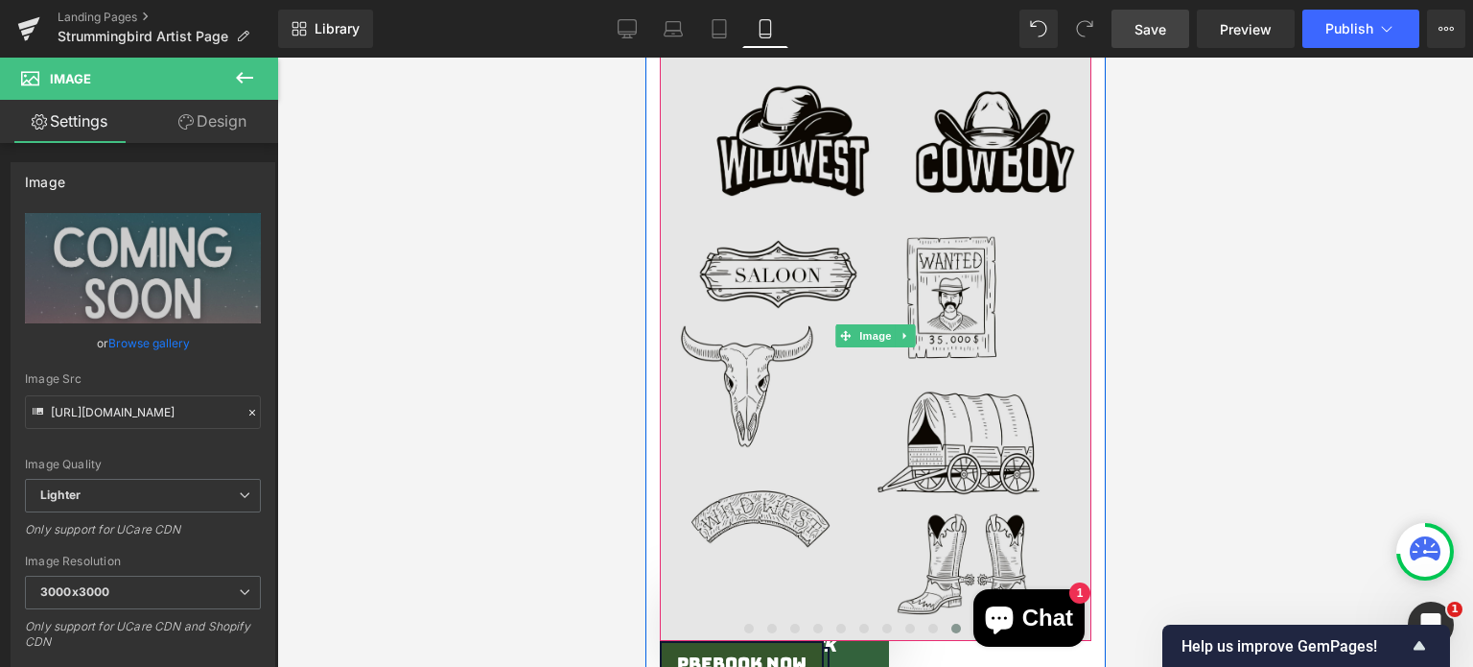
click at [955, 187] on img at bounding box center [875, 336] width 432 height 610
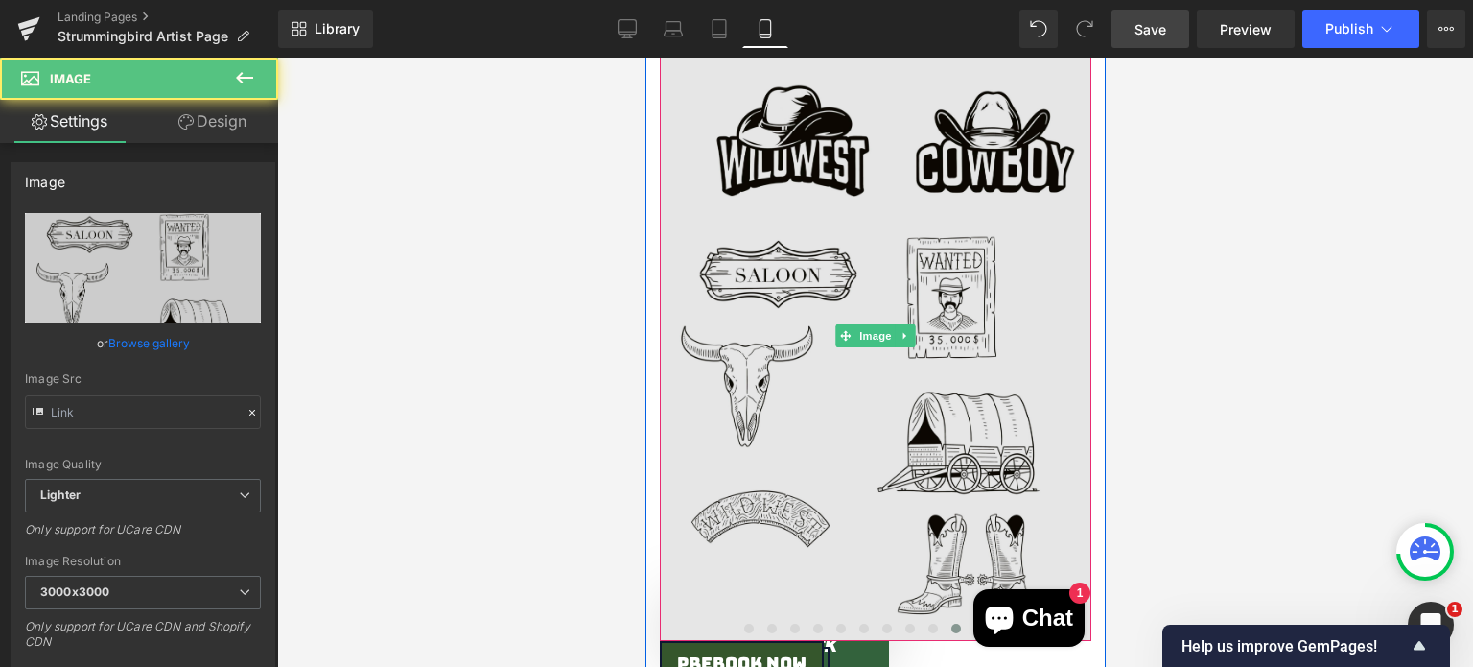
type input "[URL][DOMAIN_NAME]"
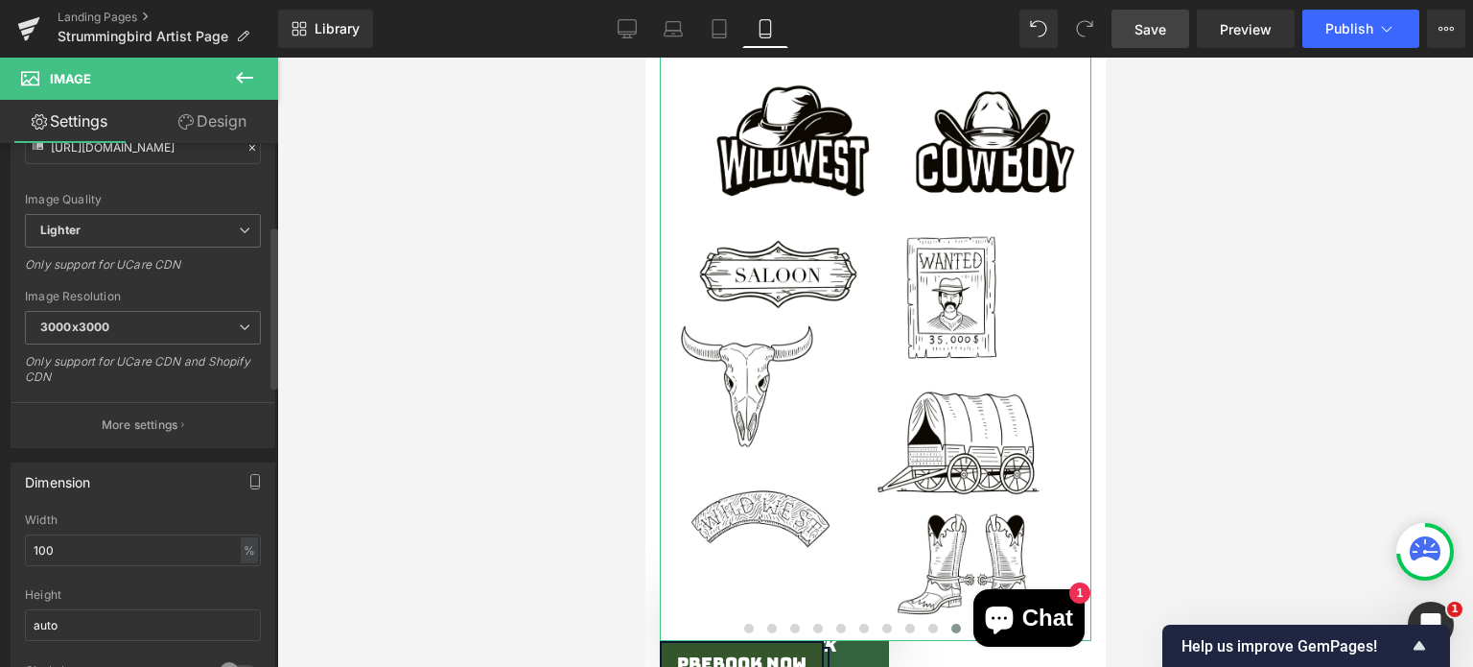
scroll to position [265, 0]
click at [72, 543] on input "100" at bounding box center [143, 550] width 236 height 32
type input "1"
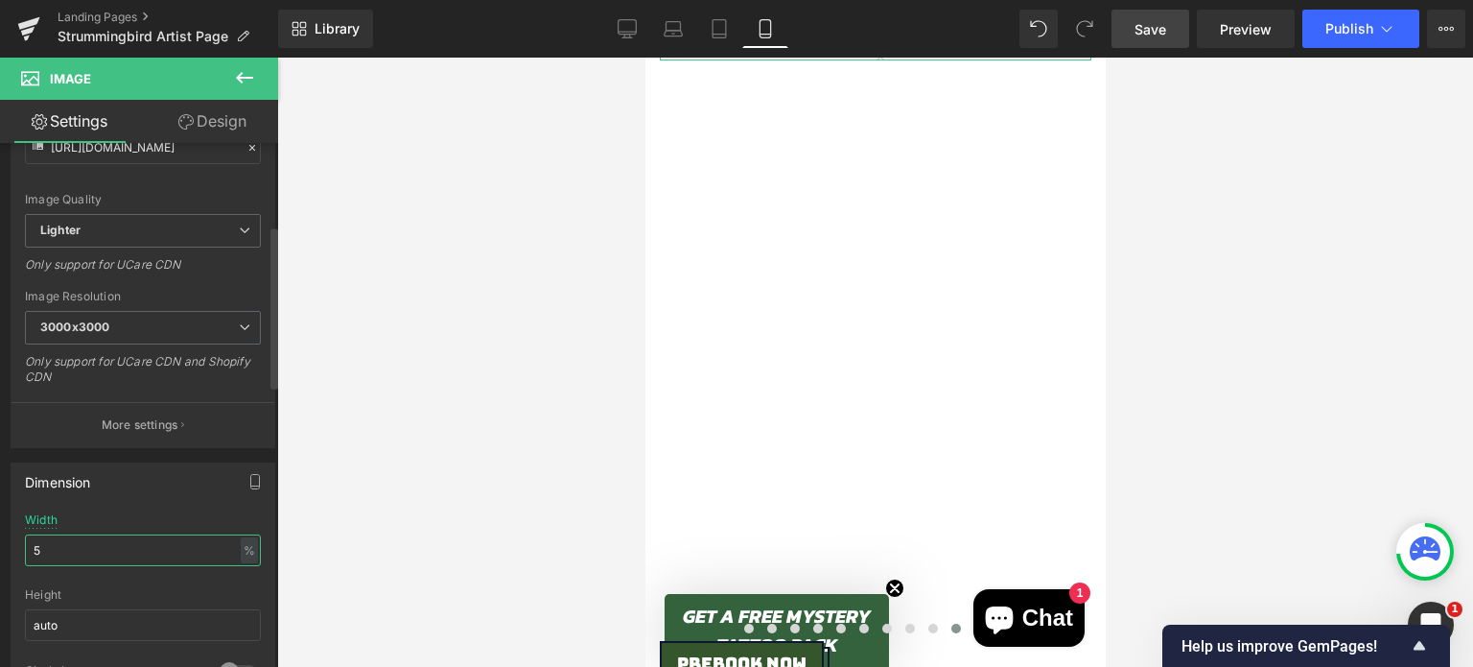
type input "50"
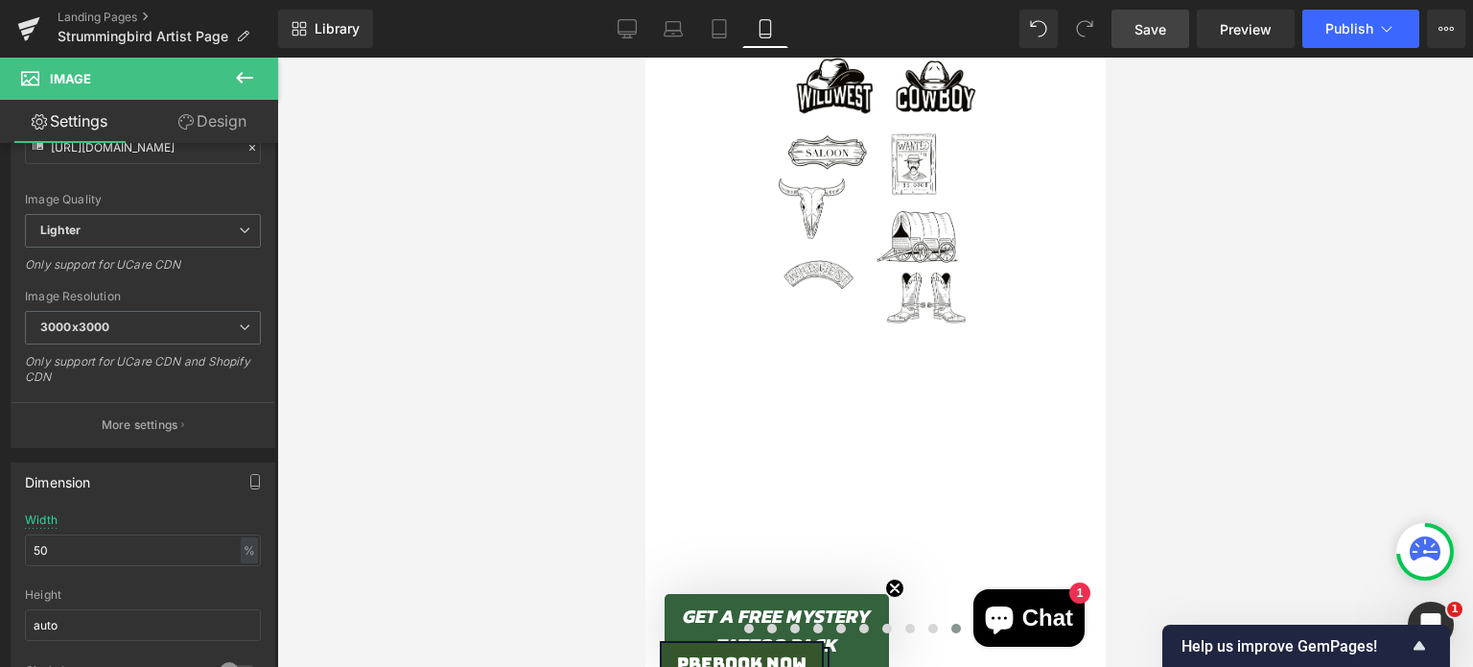
click at [470, 352] on div at bounding box center [875, 362] width 1196 height 609
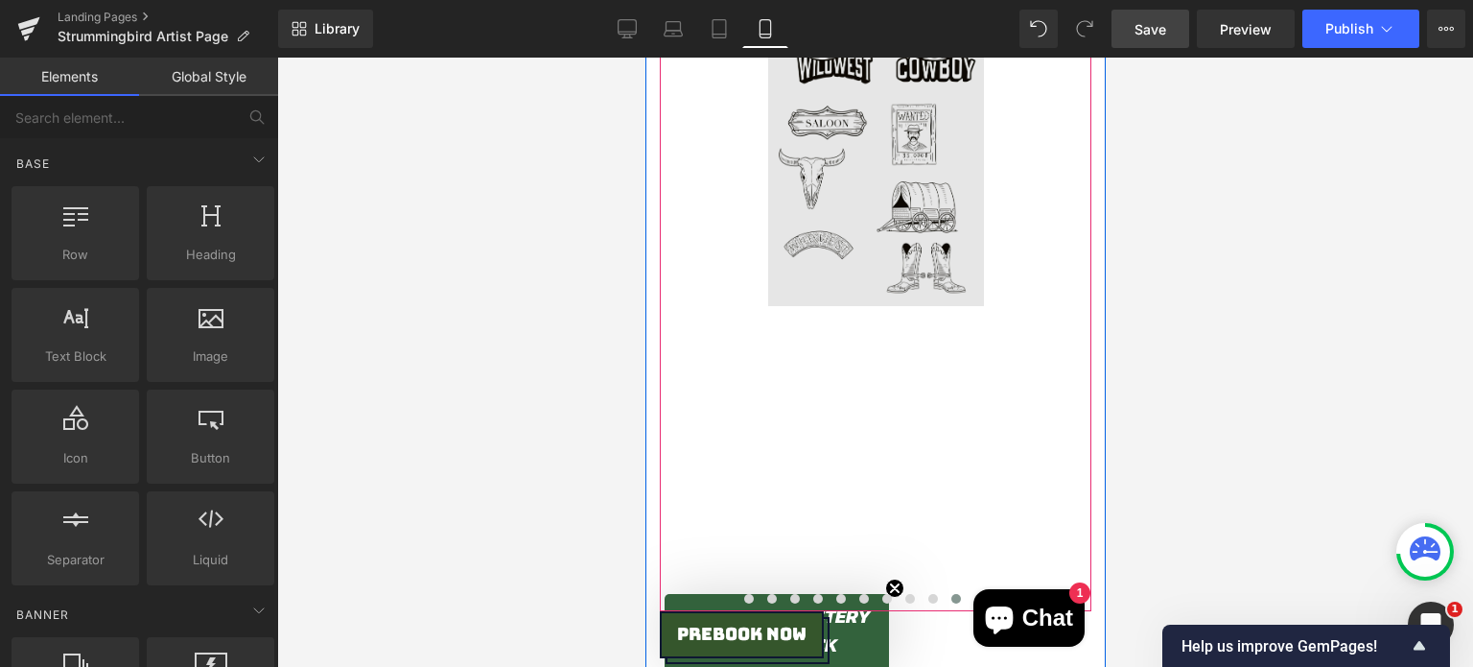
scroll to position [1701, 0]
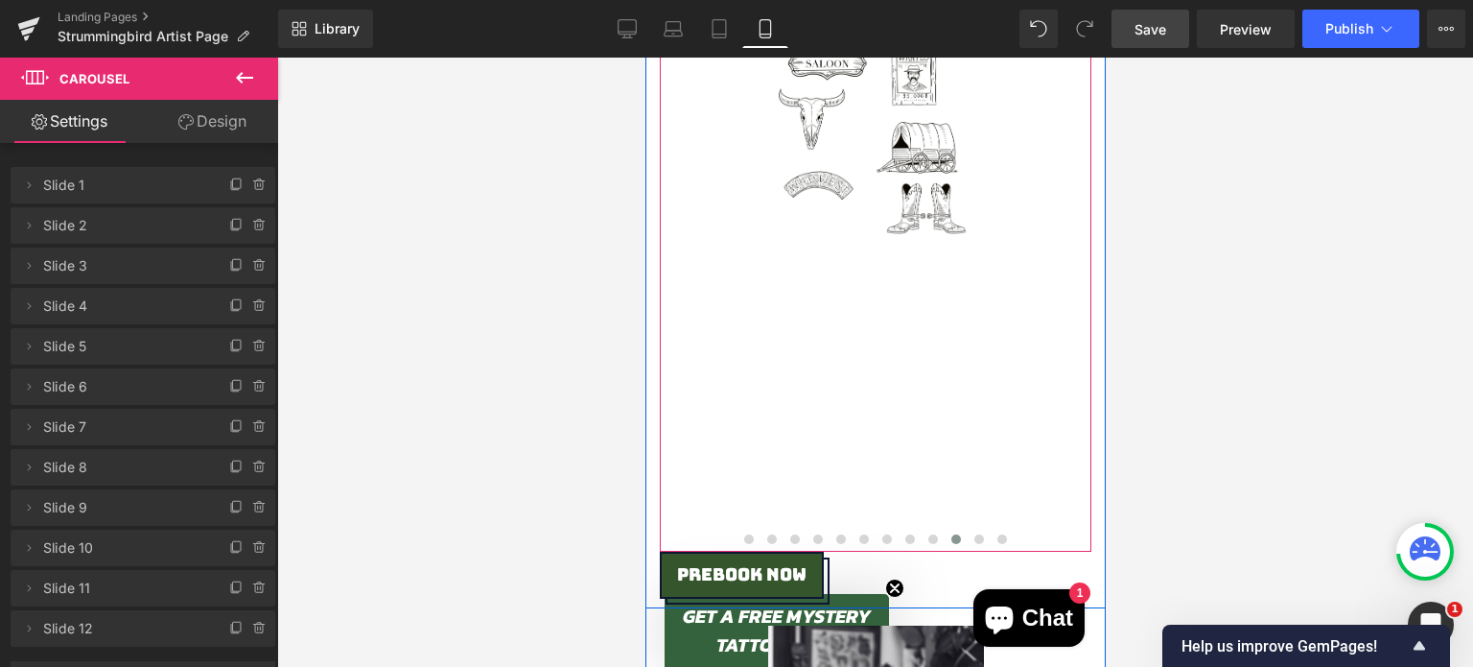
scroll to position [1750, 0]
drag, startPoint x: 1048, startPoint y: 545, endPoint x: 1044, endPoint y: 417, distance: 127.7
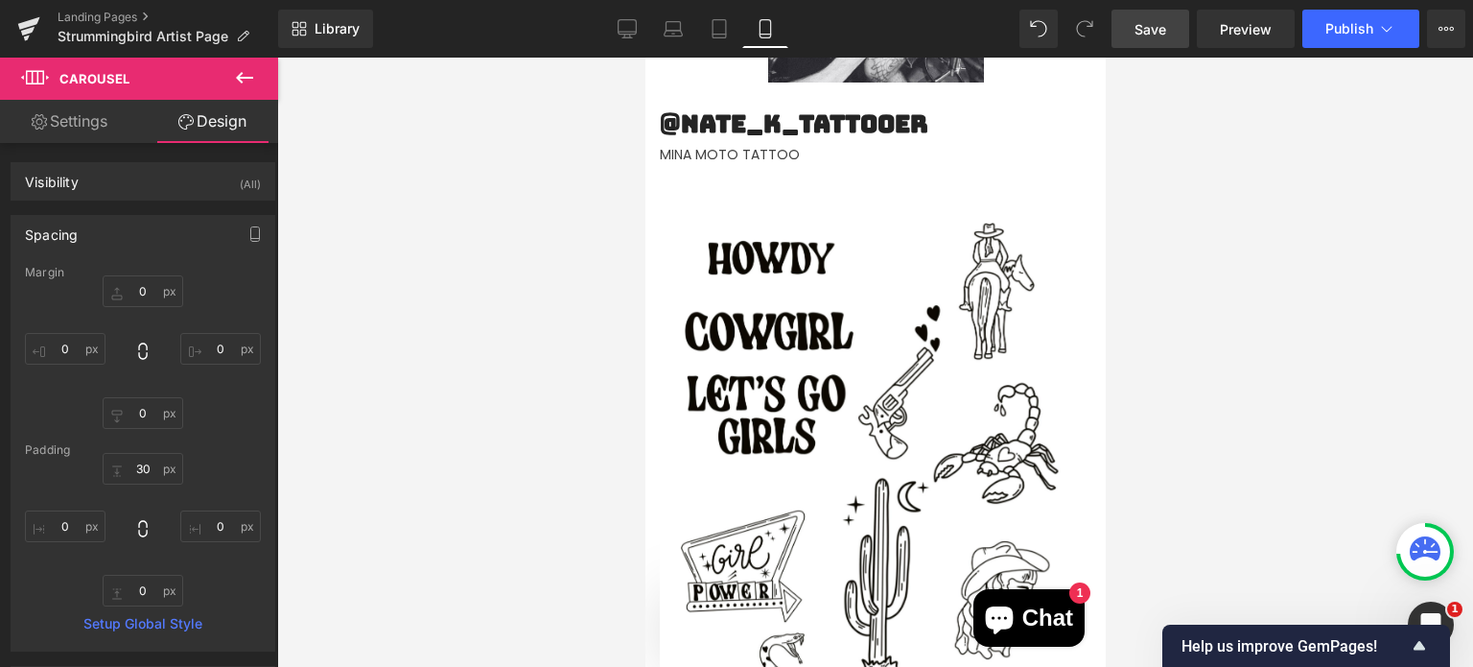
scroll to position [1496, 0]
type input "0"
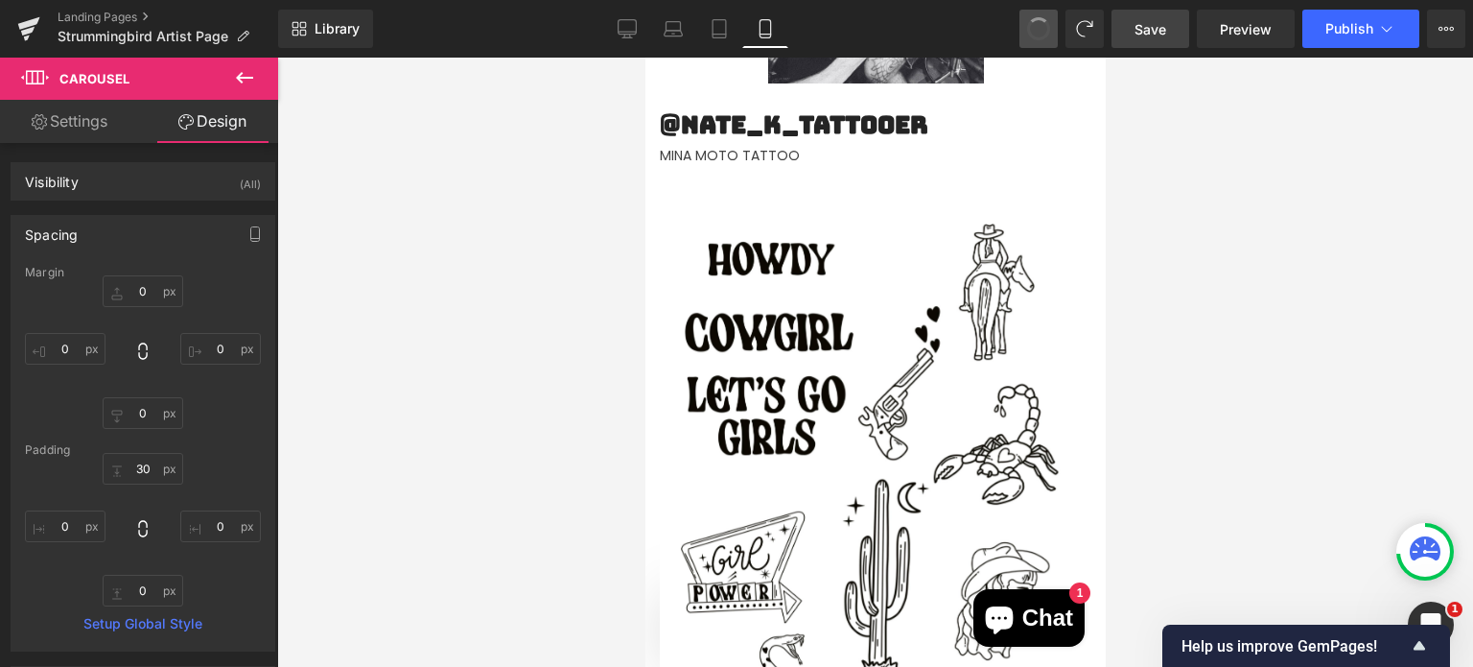
type input "30"
type input "0"
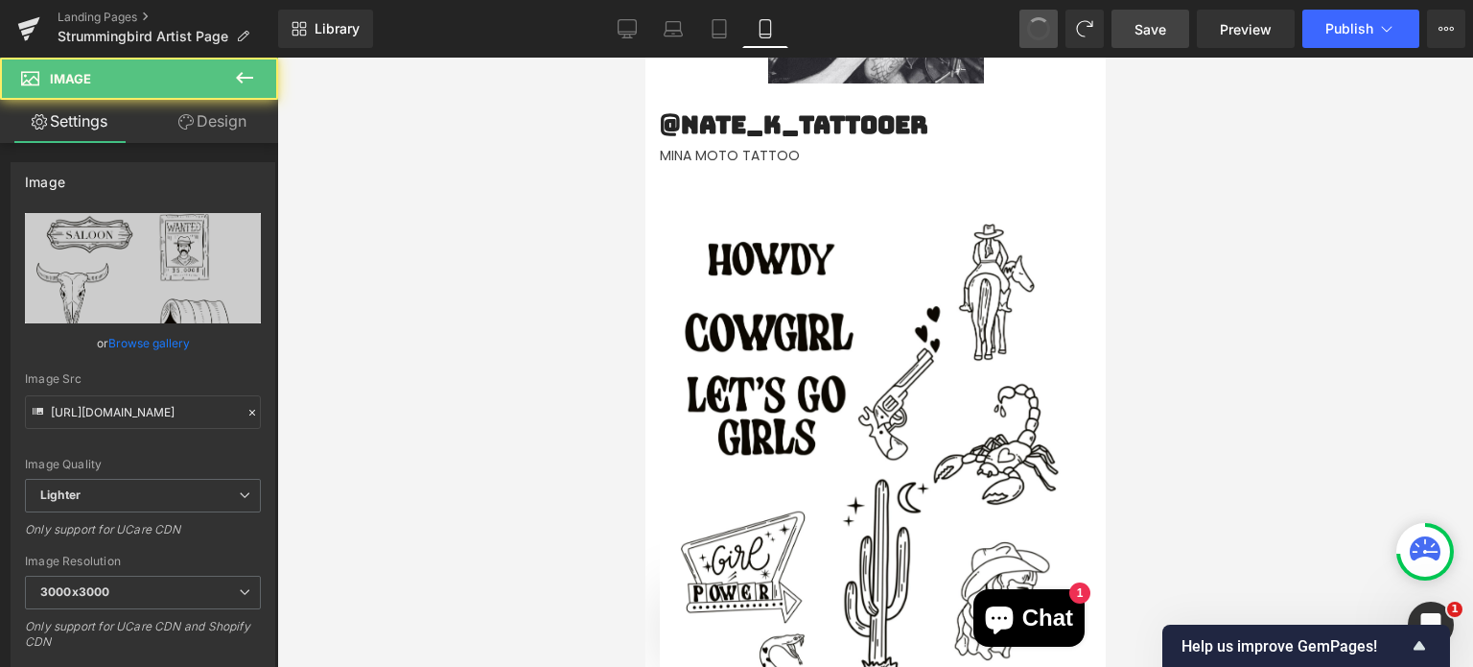
type input "100"
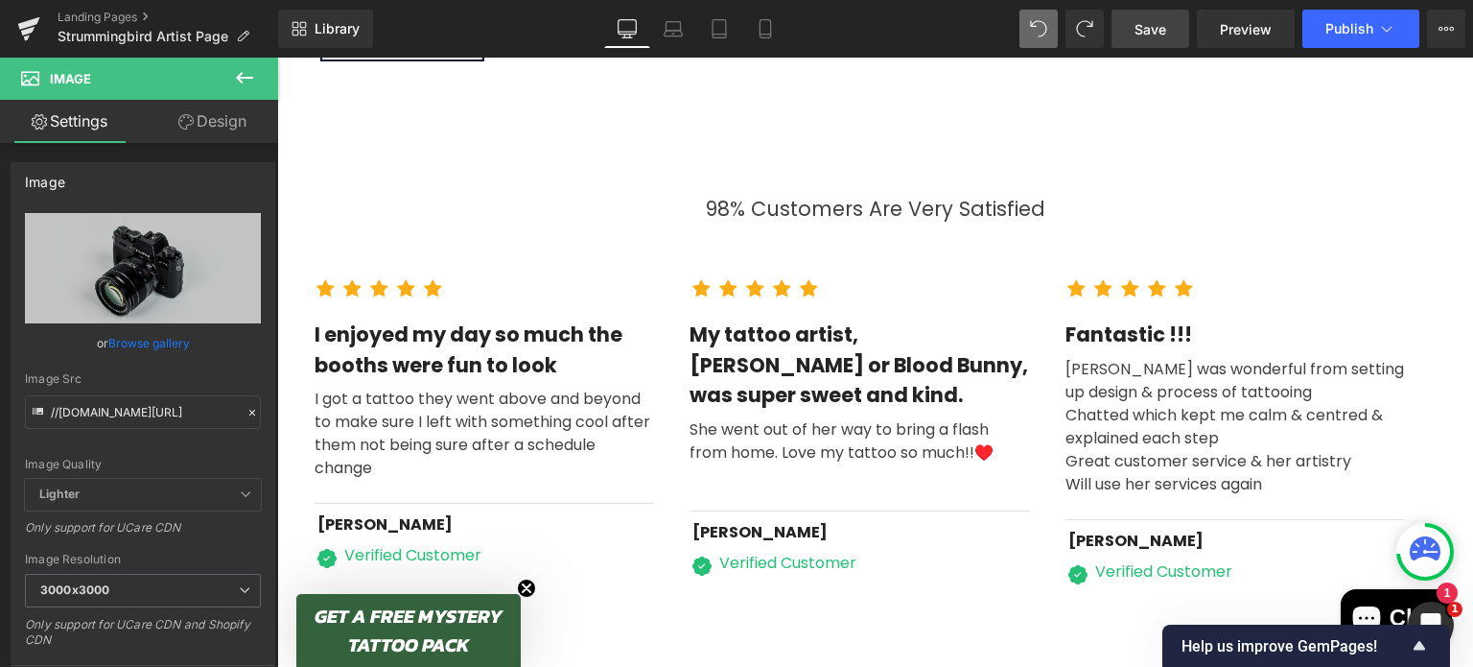
scroll to position [5742, 0]
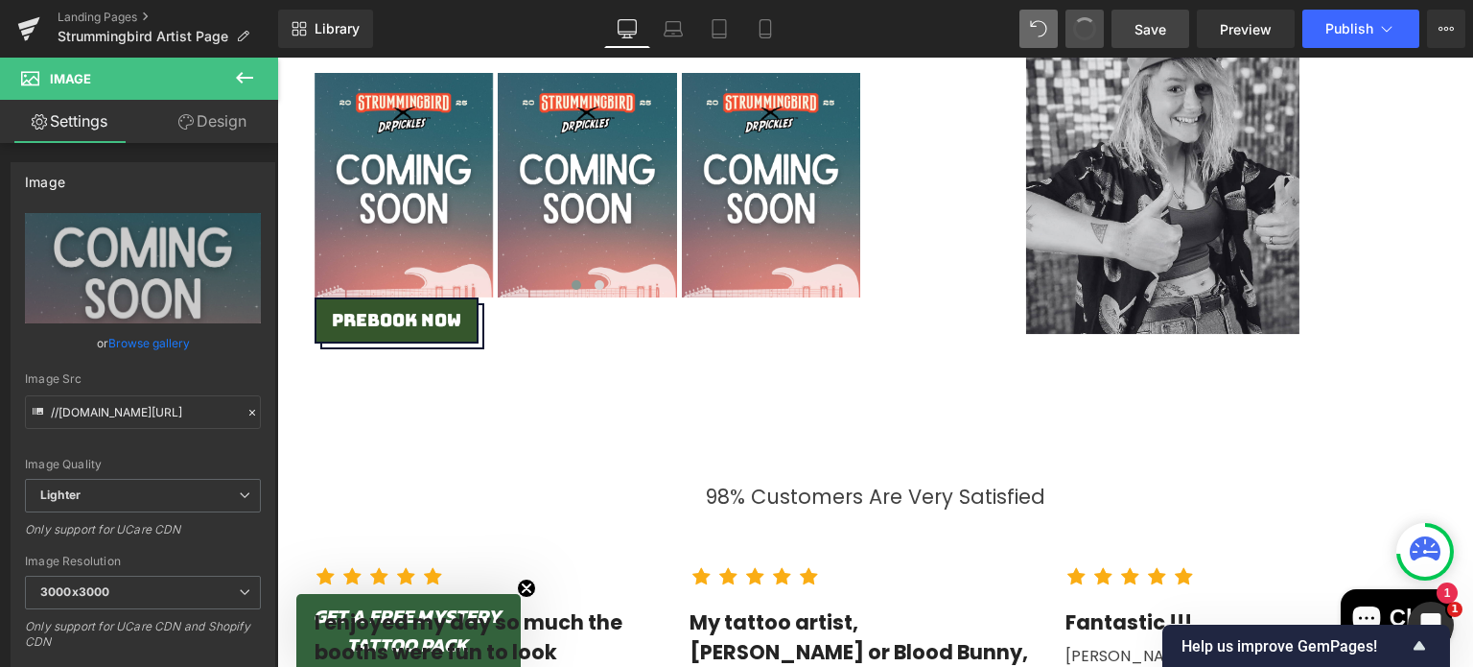
type input "[URL][DOMAIN_NAME]"
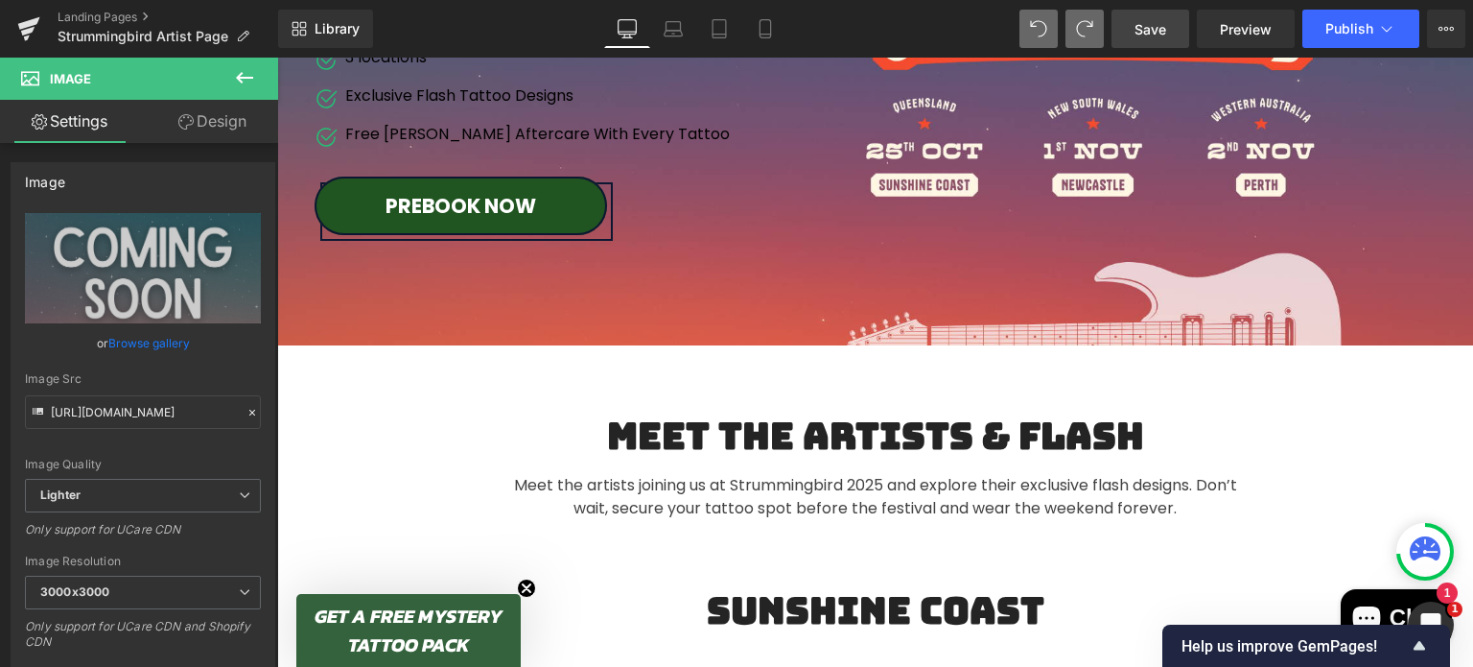
scroll to position [371, 0]
